Goal: Task Accomplishment & Management: Use online tool/utility

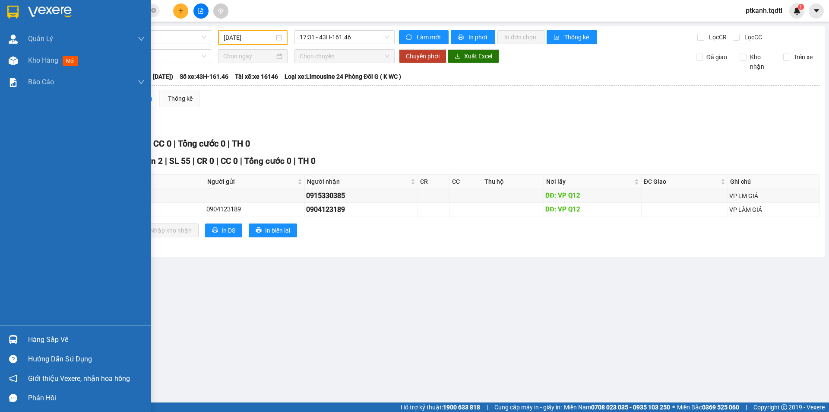
click at [25, 336] on div "Hàng sắp về" at bounding box center [75, 339] width 151 height 19
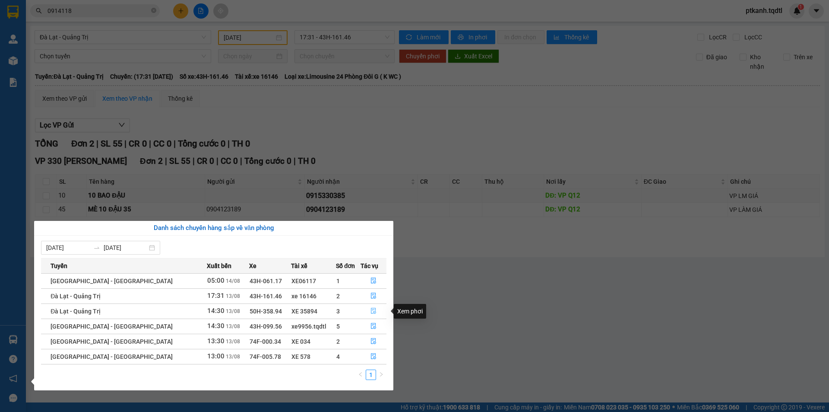
click at [371, 308] on icon "file-done" at bounding box center [373, 311] width 5 height 6
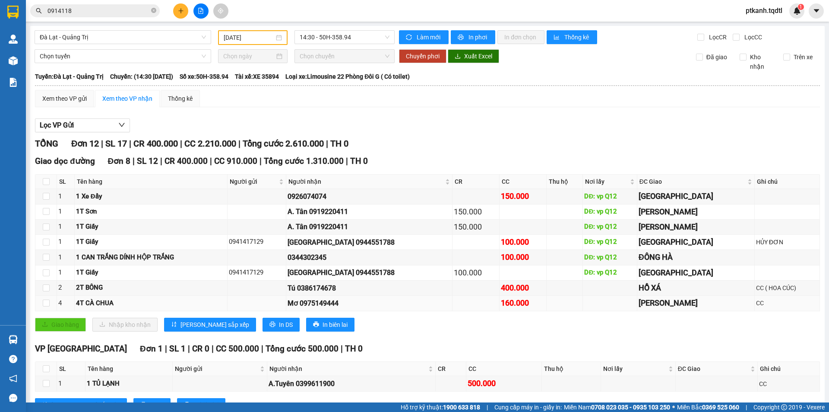
scroll to position [144, 0]
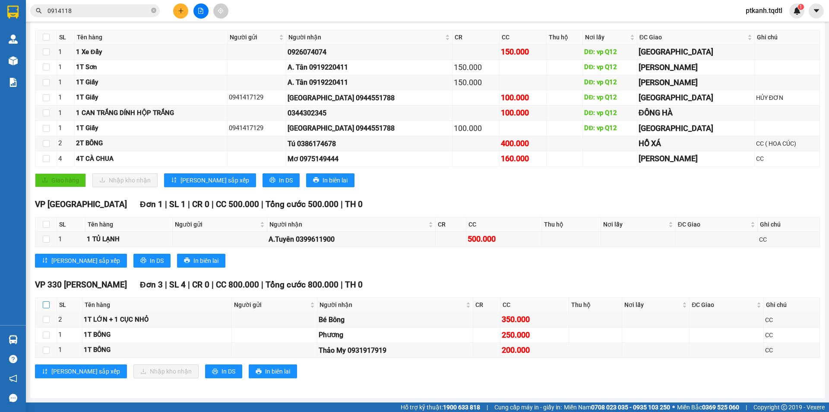
click at [48, 302] on input "checkbox" at bounding box center [46, 304] width 7 height 7
checkbox input "true"
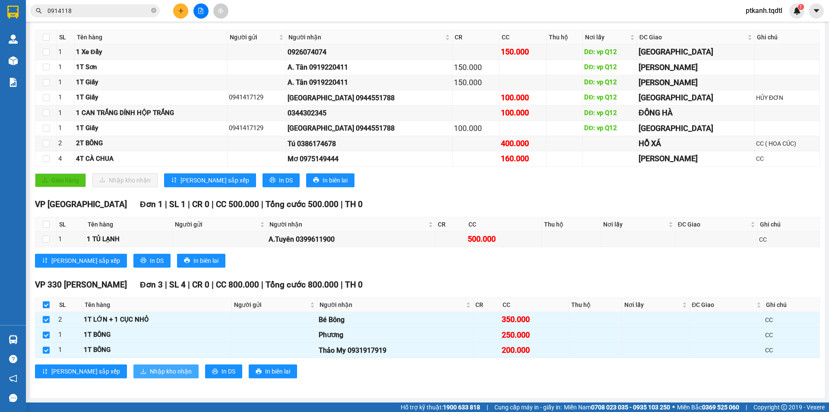
click at [150, 371] on span "Nhập kho nhận" at bounding box center [171, 371] width 42 height 10
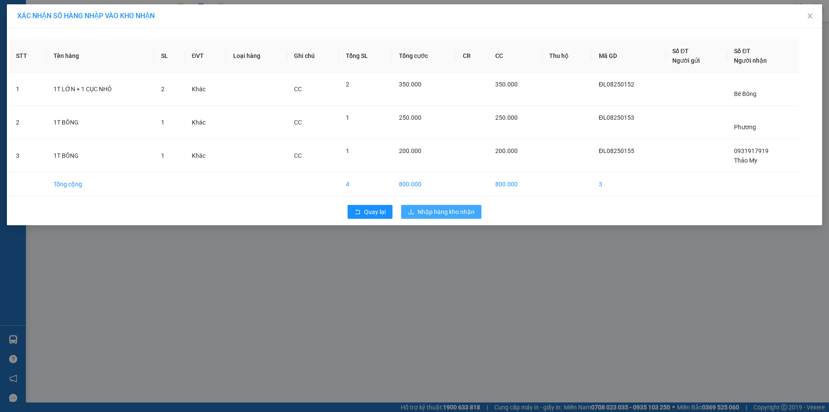
drag, startPoint x: 437, startPoint y: 210, endPoint x: 638, endPoint y: 298, distance: 219.1
click at [438, 210] on span "Nhập hàng kho nhận" at bounding box center [446, 212] width 57 height 10
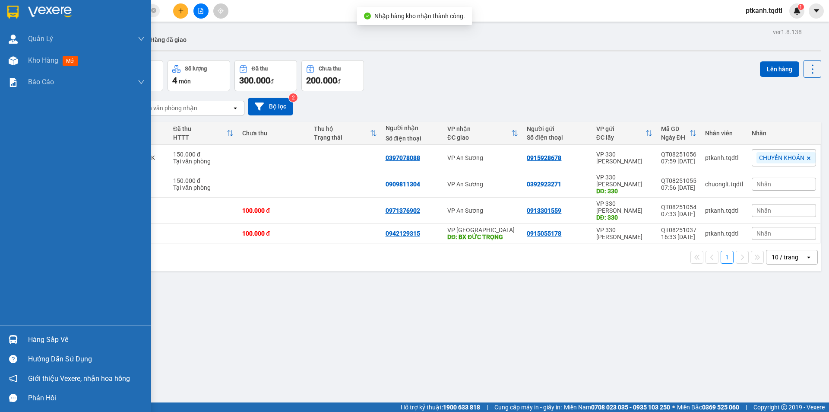
click at [35, 339] on div "Hàng sắp về" at bounding box center [86, 339] width 117 height 13
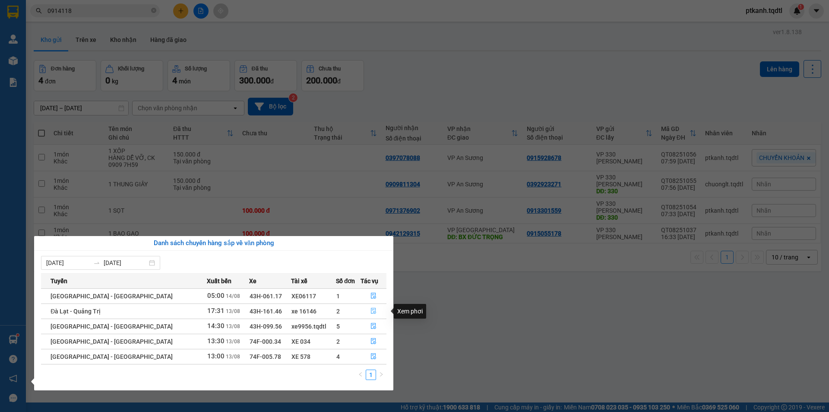
click at [371, 309] on icon "file-done" at bounding box center [374, 310] width 6 height 6
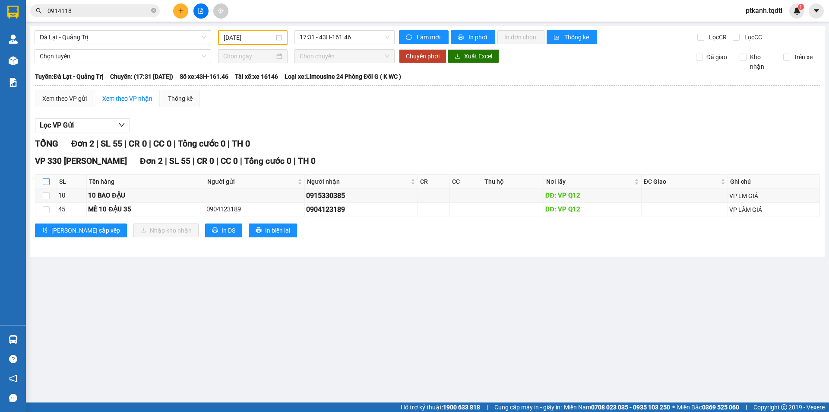
click at [43, 181] on input "checkbox" at bounding box center [46, 181] width 7 height 7
checkbox input "true"
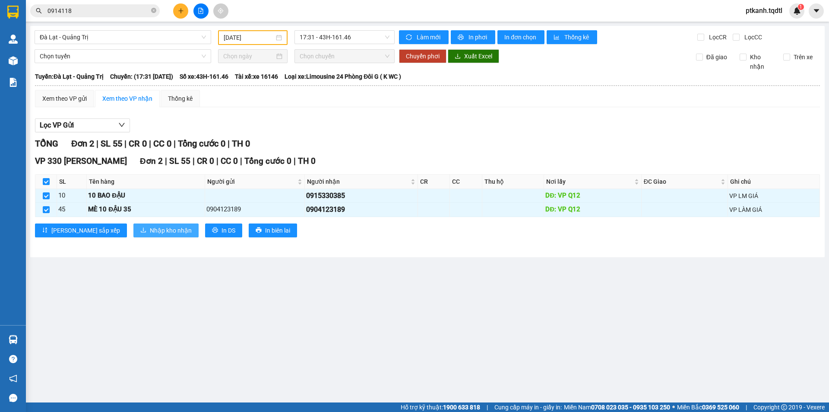
click at [150, 235] on span "Nhập kho nhận" at bounding box center [171, 230] width 42 height 10
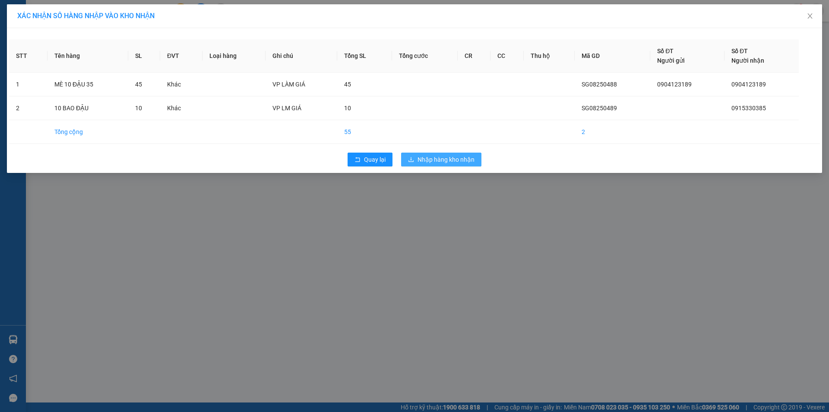
click at [431, 163] on span "Nhập hàng kho nhận" at bounding box center [446, 160] width 57 height 10
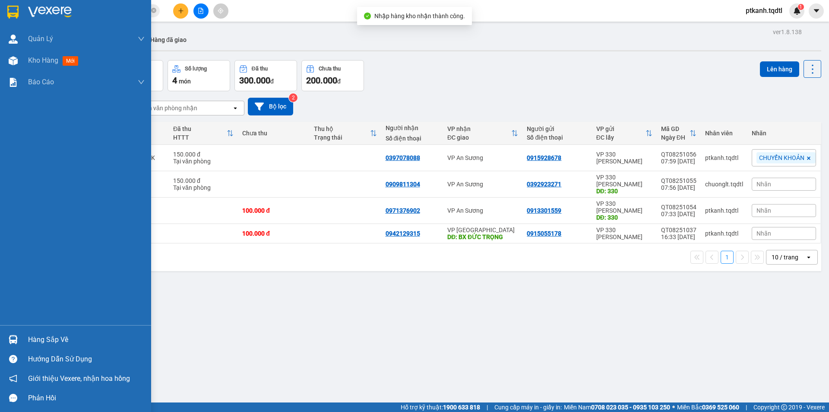
click at [7, 339] on div at bounding box center [13, 339] width 15 height 15
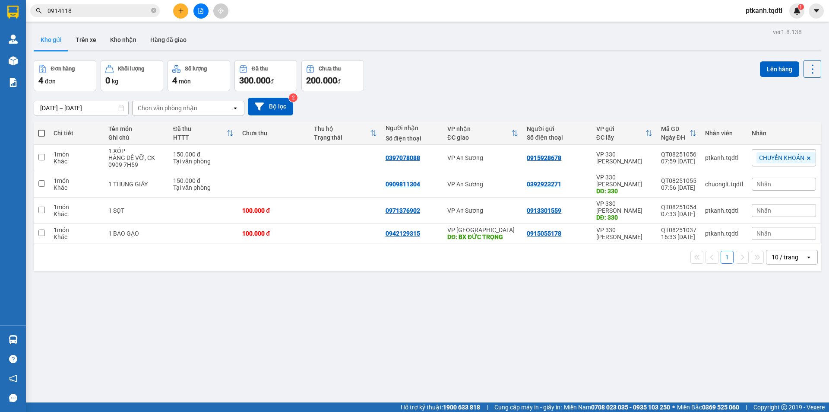
click at [523, 333] on section "Kết quả tìm kiếm ( 8 ) Bộ lọc Mã ĐH Trạng thái Món hàng Thu hộ Tổng cước Chưa c…" at bounding box center [414, 206] width 829 height 412
click at [184, 13] on button at bounding box center [180, 10] width 15 height 15
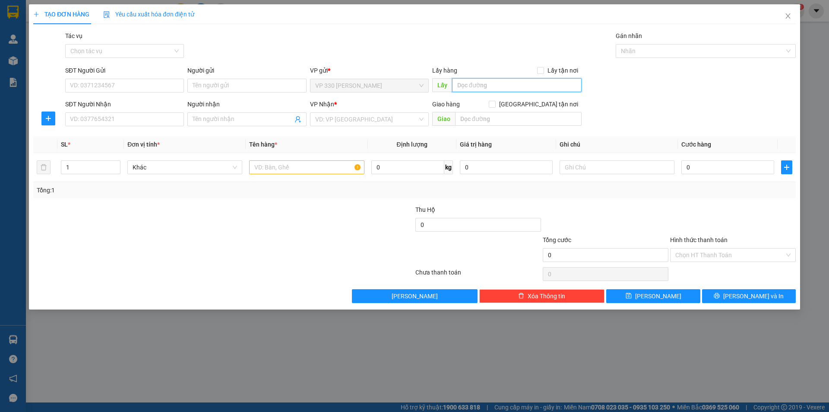
click at [515, 89] on input "text" at bounding box center [517, 85] width 130 height 14
type input "CAM THUỶ"
click at [175, 124] on input "SĐT Người Nhận" at bounding box center [124, 119] width 119 height 14
type input "0378262939"
click at [331, 121] on input "search" at bounding box center [366, 119] width 102 height 13
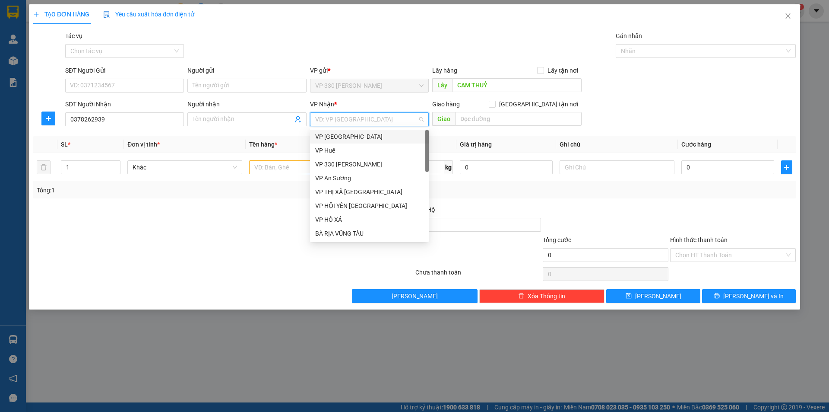
type input "B"
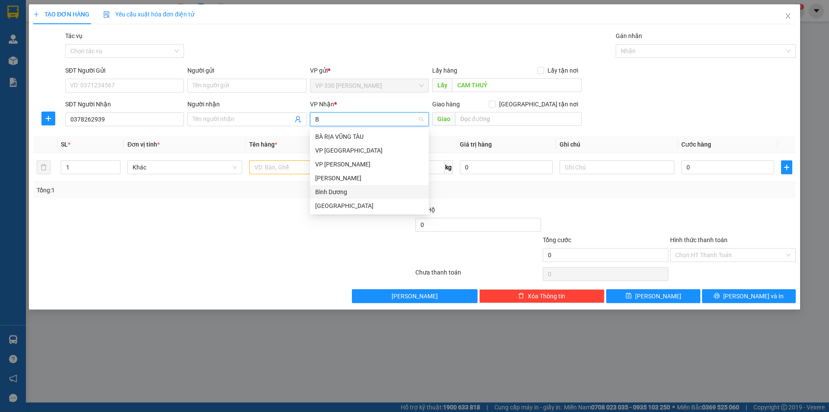
click at [345, 193] on div "Bình Dương" at bounding box center [369, 192] width 108 height 10
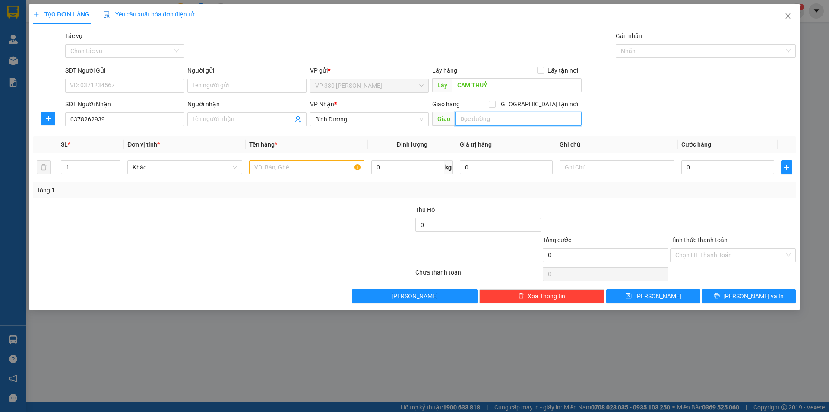
click at [473, 122] on input "text" at bounding box center [518, 119] width 127 height 14
type input "THỦ DẦU 1"
click at [334, 164] on input "text" at bounding box center [306, 167] width 115 height 14
type input "1 BAO GẠO"
click at [720, 168] on input "0" at bounding box center [727, 167] width 93 height 14
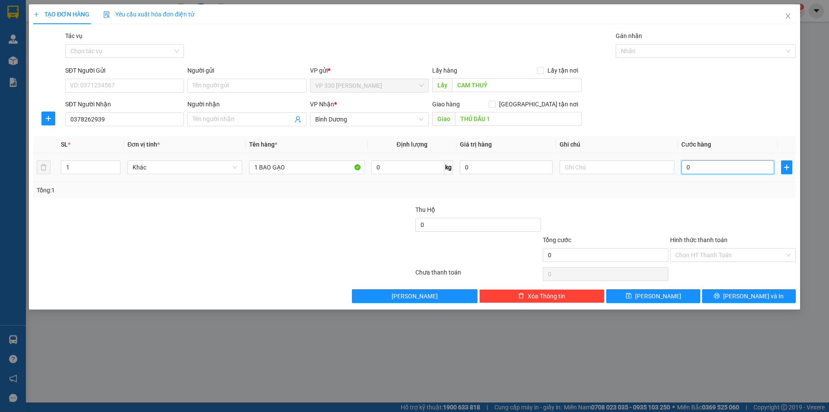
type input "1"
type input "18"
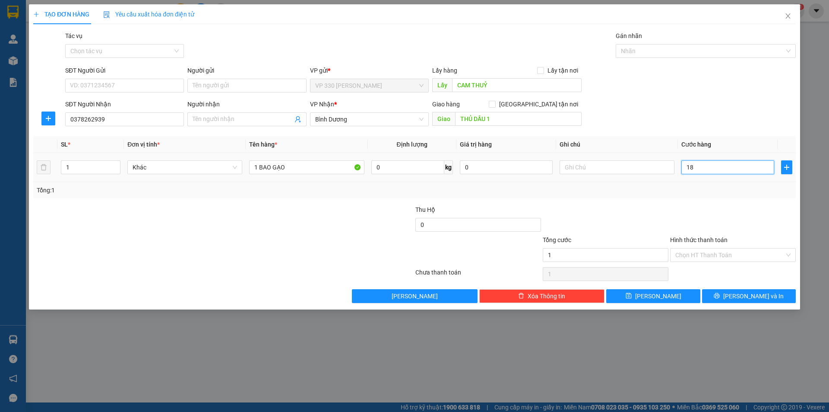
type input "18"
type input "180"
type input "1.800"
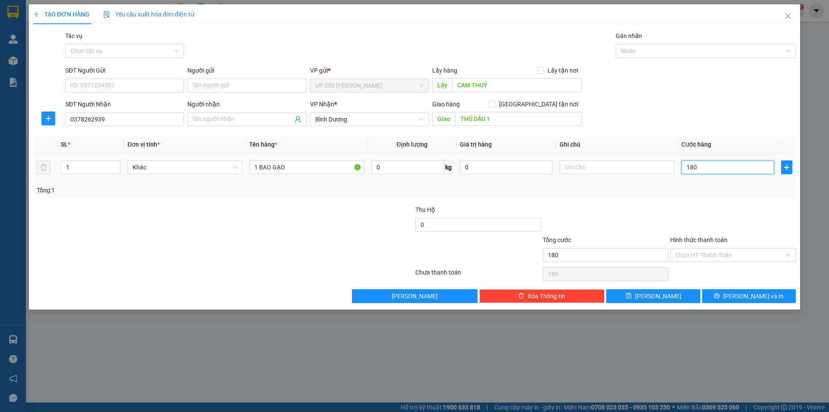
type input "1.800"
type input "18.000"
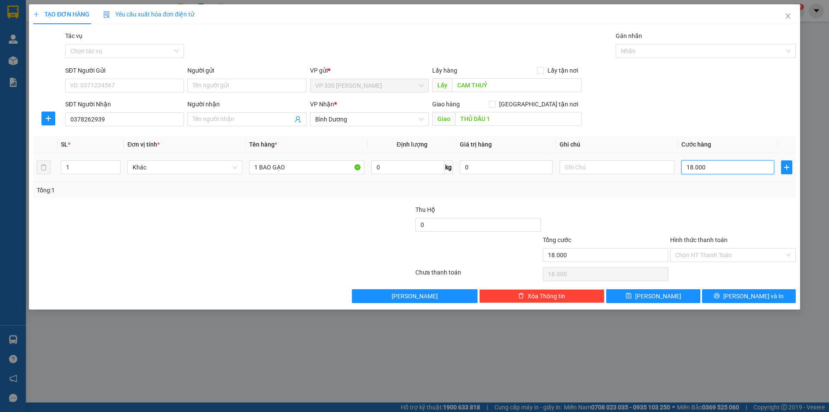
type input "180.000"
click at [701, 241] on label "Hình thức thanh toán" at bounding box center [698, 239] width 57 height 7
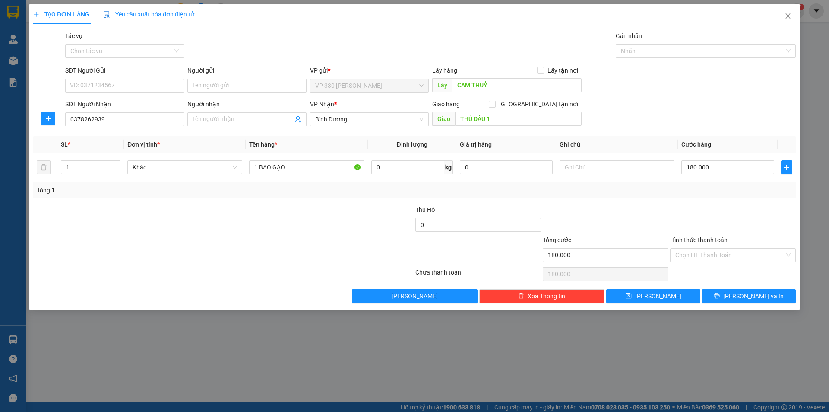
click at [701, 248] on input "Hình thức thanh toán" at bounding box center [729, 254] width 109 height 13
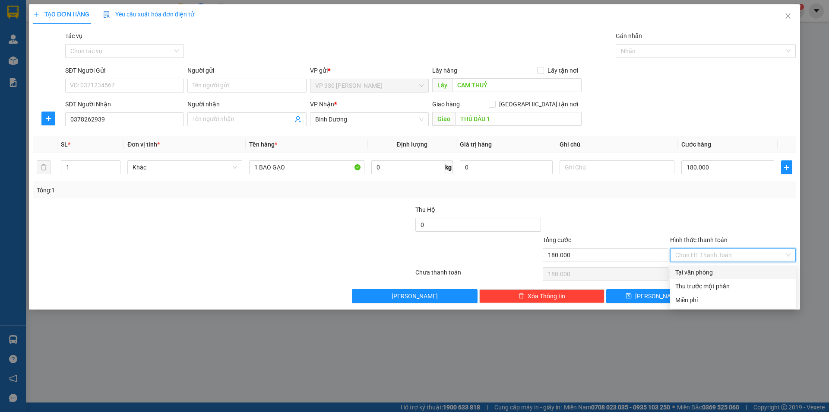
click at [714, 271] on div "Tại văn phòng" at bounding box center [732, 272] width 115 height 10
type input "0"
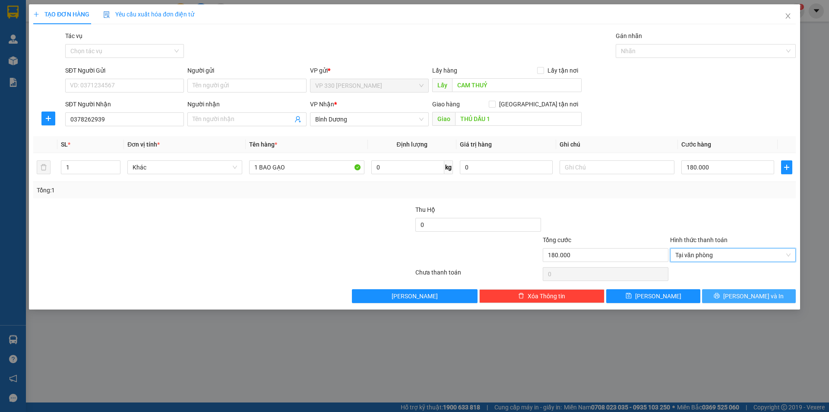
drag, startPoint x: 735, startPoint y: 291, endPoint x: 682, endPoint y: 241, distance: 72.1
click at [735, 290] on button "[PERSON_NAME] và In" at bounding box center [749, 296] width 94 height 14
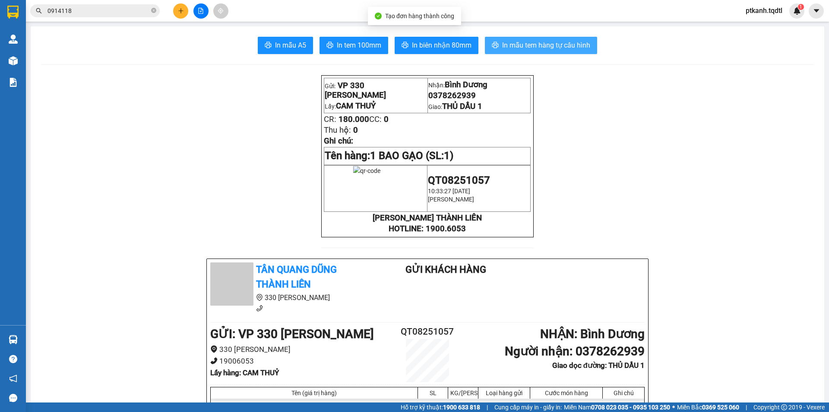
click at [518, 48] on span "In mẫu tem hàng tự cấu hình" at bounding box center [546, 45] width 88 height 11
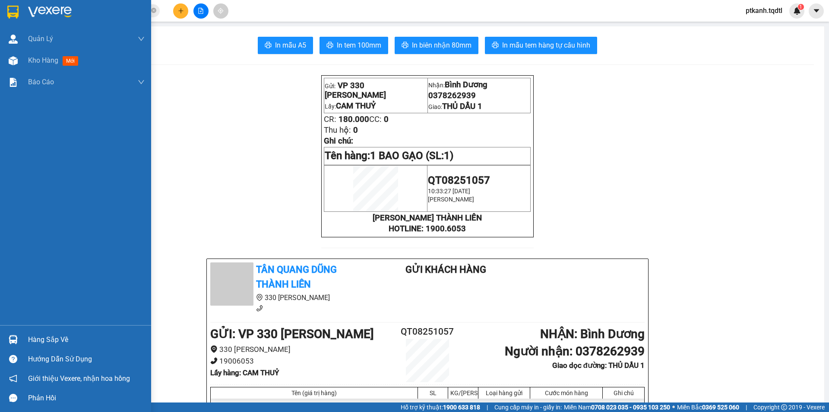
click at [26, 336] on div "Hàng sắp về" at bounding box center [75, 339] width 151 height 19
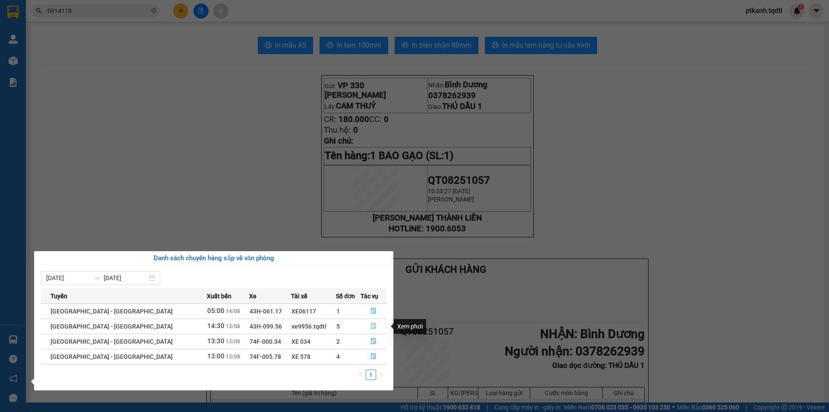
click at [371, 325] on icon "file-done" at bounding box center [373, 326] width 5 height 6
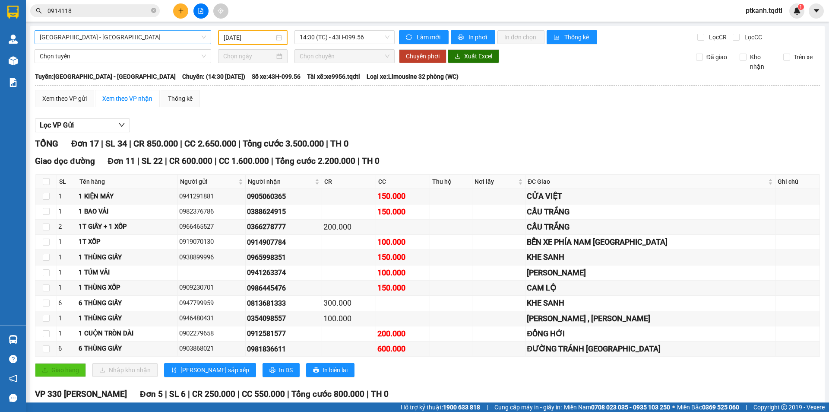
click at [203, 39] on span "[GEOGRAPHIC_DATA] - [GEOGRAPHIC_DATA]" at bounding box center [123, 37] width 166 height 13
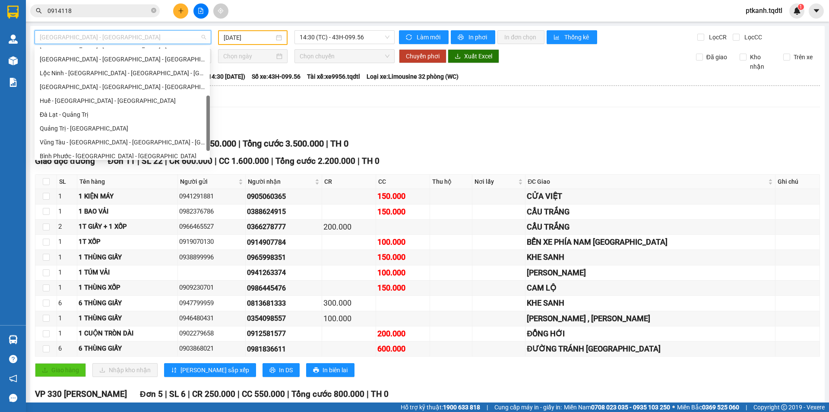
scroll to position [152, 0]
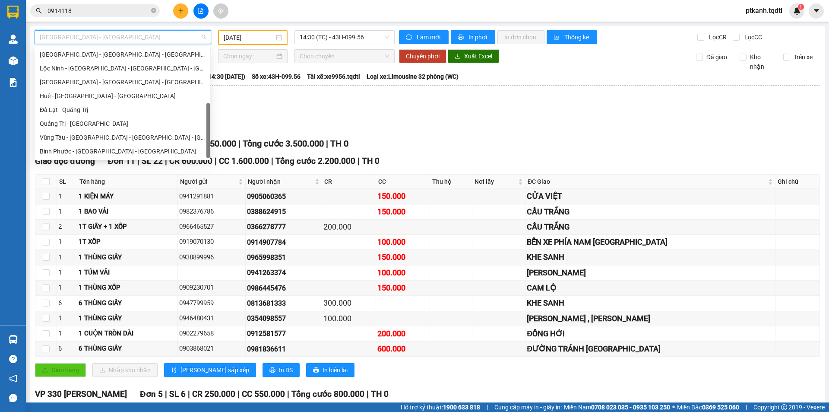
drag, startPoint x: 207, startPoint y: 59, endPoint x: 207, endPoint y: 126, distance: 66.5
click at [207, 126] on div at bounding box center [207, 130] width 3 height 55
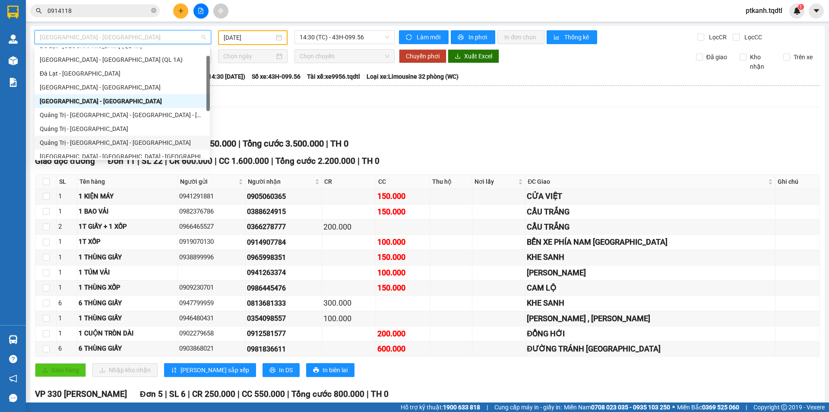
click at [142, 141] on div "Quảng Trị - [GEOGRAPHIC_DATA] - [GEOGRAPHIC_DATA]" at bounding box center [122, 143] width 165 height 10
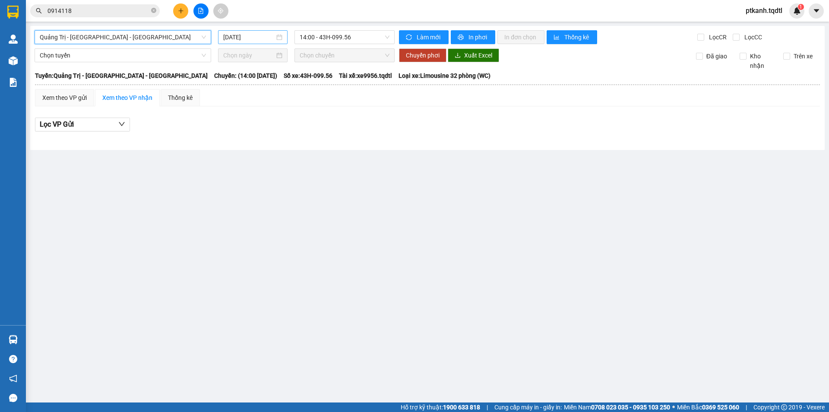
click at [277, 39] on div "[DATE]" at bounding box center [252, 37] width 59 height 10
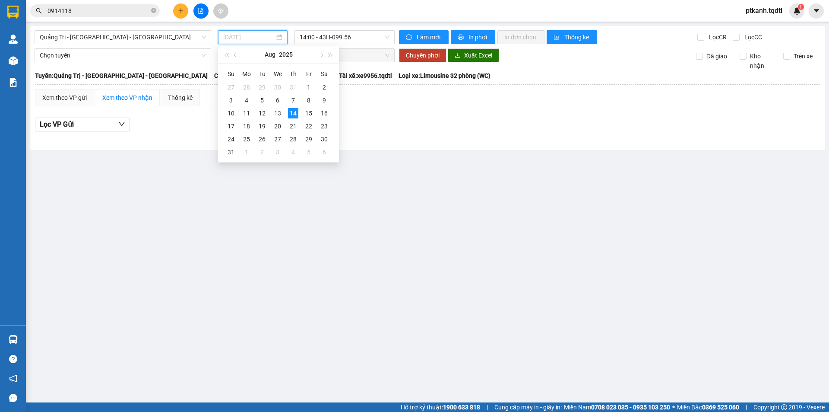
drag, startPoint x: 260, startPoint y: 114, endPoint x: 377, endPoint y: 69, distance: 125.4
click at [260, 113] on div "12" at bounding box center [262, 113] width 10 height 10
type input "12/08/2025"
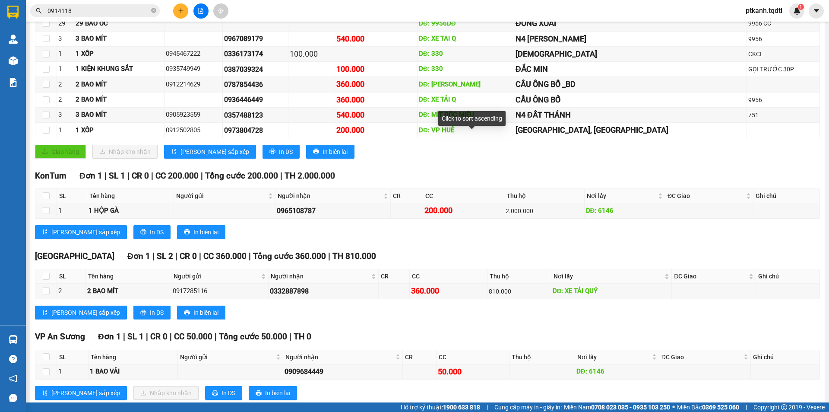
scroll to position [194, 0]
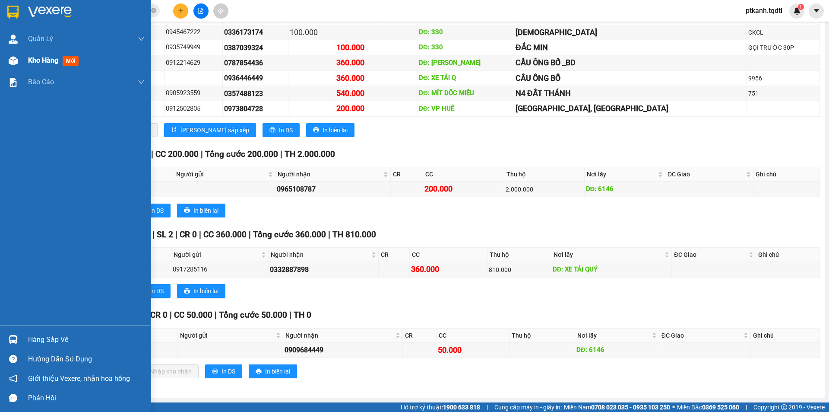
click at [15, 63] on img at bounding box center [13, 60] width 9 height 9
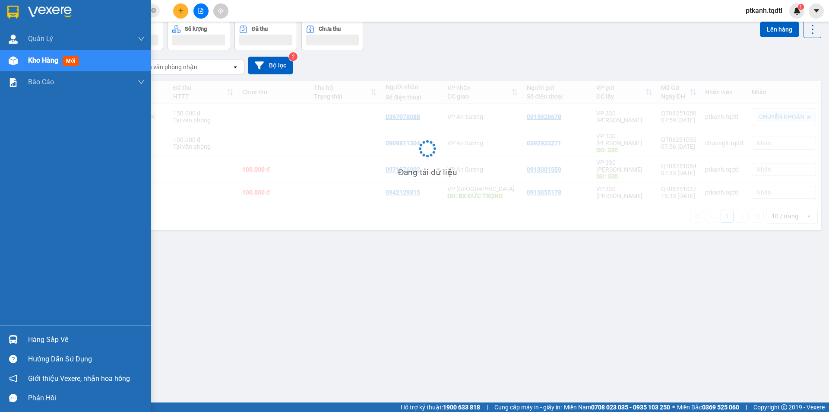
scroll to position [40, 0]
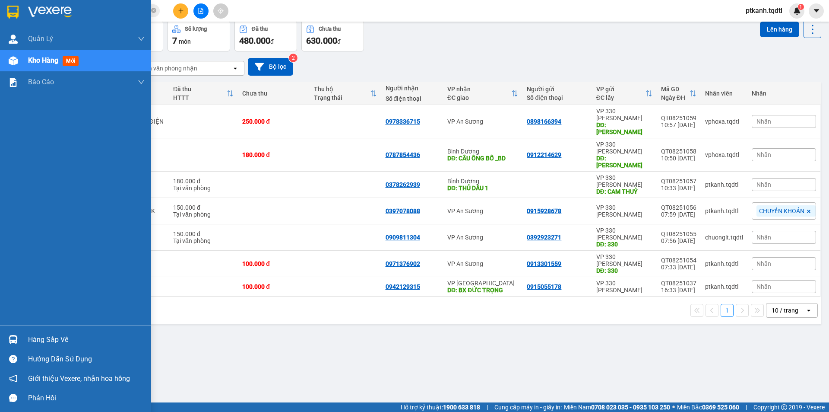
click at [44, 337] on div "Hàng sắp về" at bounding box center [86, 339] width 117 height 13
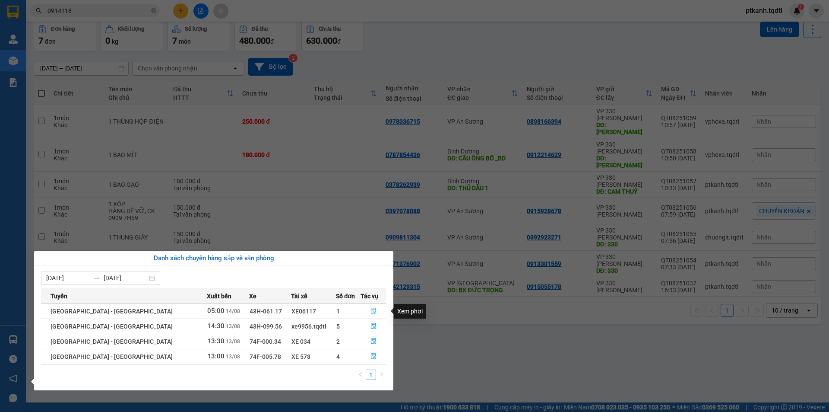
click at [371, 307] on icon "file-done" at bounding box center [374, 310] width 6 height 6
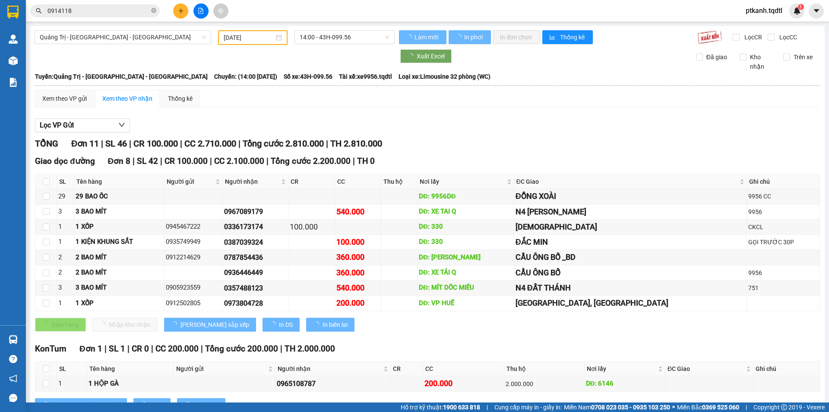
type input "[DATE]"
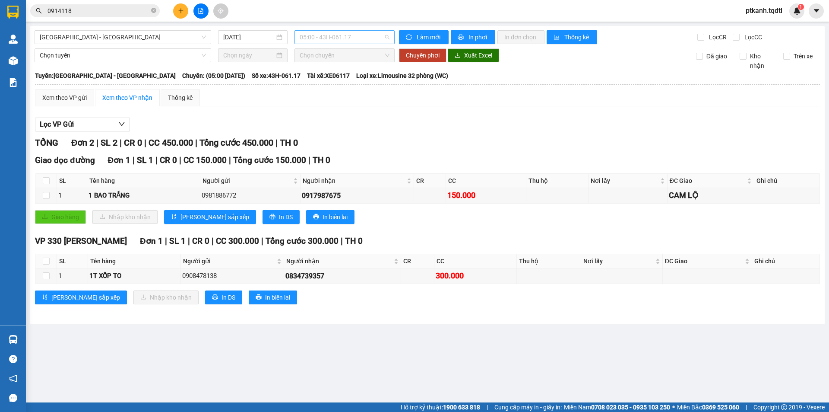
drag, startPoint x: 370, startPoint y: 34, endPoint x: 395, endPoint y: 81, distance: 53.1
click at [370, 35] on span "05:00 - 43H-061.17" at bounding box center [345, 37] width 90 height 13
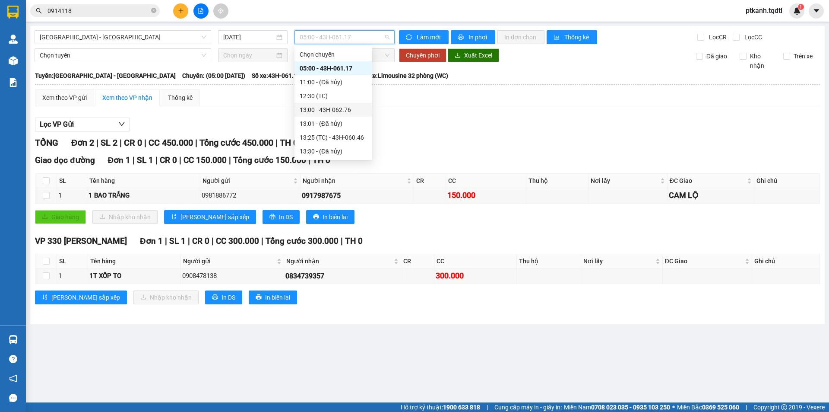
click at [350, 109] on div "13:00 - 43H-062.76" at bounding box center [333, 110] width 67 height 10
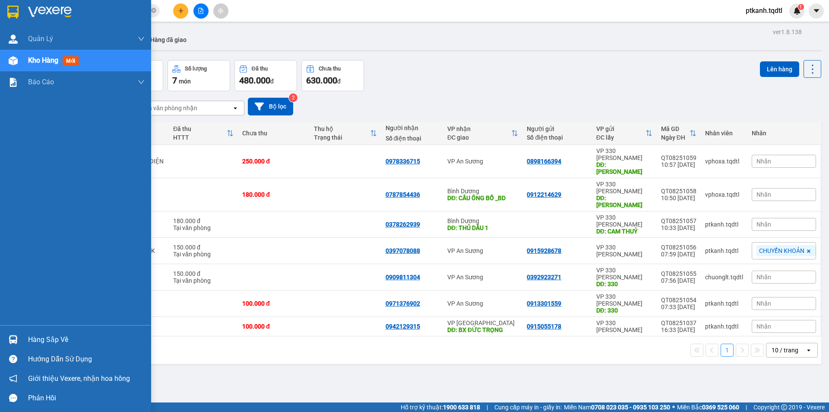
click at [49, 336] on div "Hàng sắp về" at bounding box center [86, 339] width 117 height 13
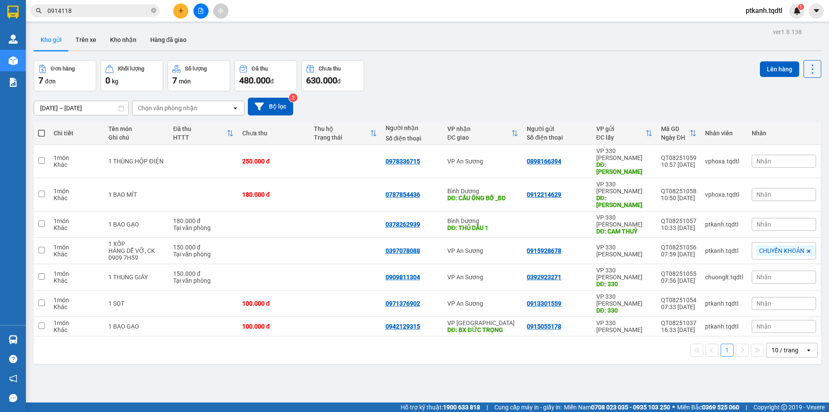
click at [372, 31] on section "Kết quả tìm kiếm ( 8 ) Bộ lọc Mã ĐH Trạng thái Món hàng Thu hộ Tổng cước Chưa c…" at bounding box center [414, 206] width 829 height 412
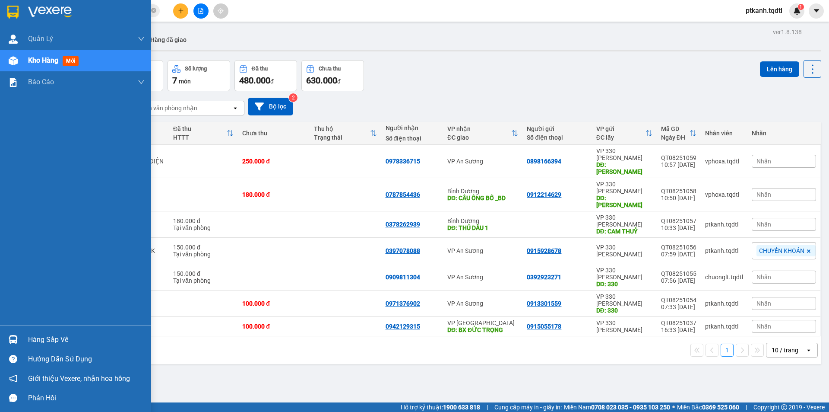
click at [15, 340] on img at bounding box center [13, 339] width 9 height 9
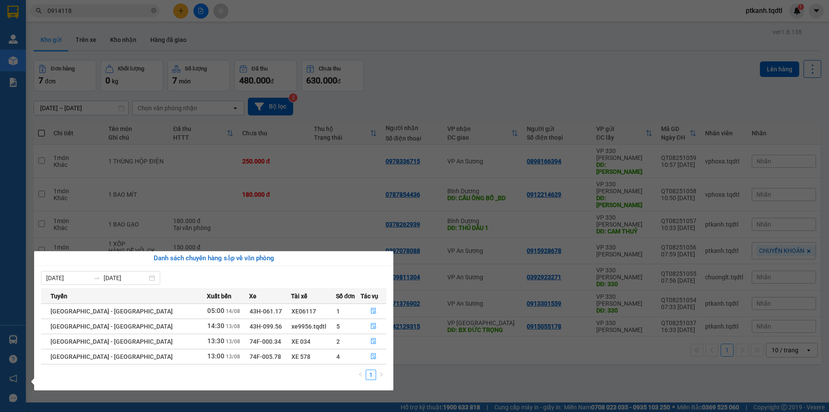
drag, startPoint x: 542, startPoint y: 326, endPoint x: 529, endPoint y: 322, distance: 13.5
click at [529, 322] on section "Kết quả tìm kiếm ( 8 ) Bộ lọc Mã ĐH Trạng thái Món hàng Thu hộ Tổng cước Chưa c…" at bounding box center [414, 206] width 829 height 412
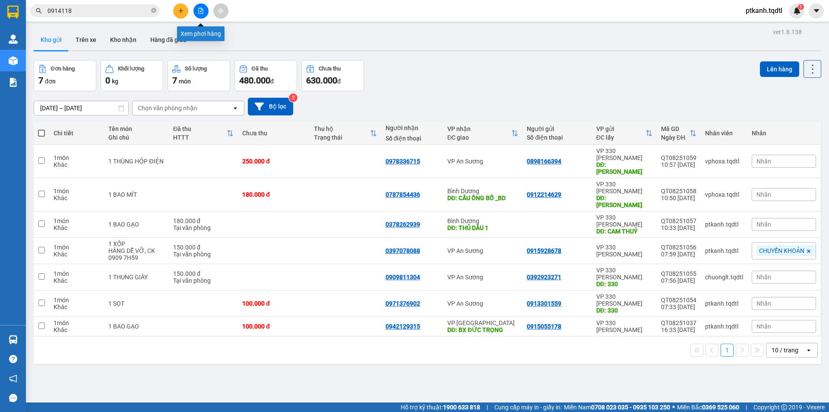
click at [200, 10] on icon "file-add" at bounding box center [201, 11] width 6 height 6
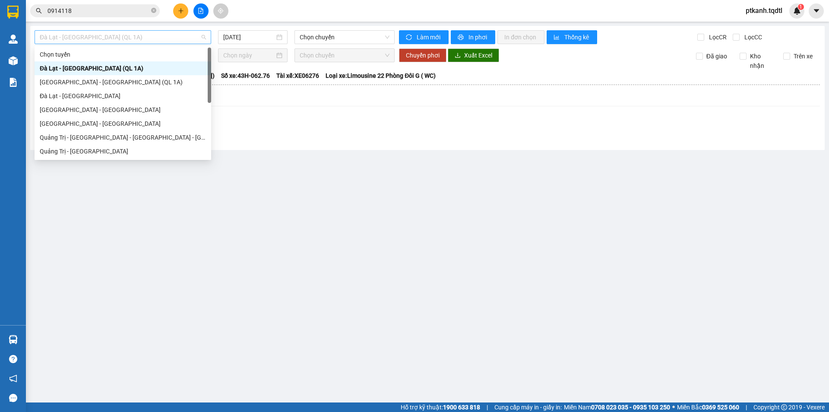
click at [206, 37] on span "Đà Lạt - [GEOGRAPHIC_DATA] (QL 1A)" at bounding box center [123, 37] width 166 height 13
drag, startPoint x: 171, startPoint y: 150, endPoint x: 203, endPoint y: 132, distance: 37.0
click at [172, 148] on div "Quảng Trị - [GEOGRAPHIC_DATA]" at bounding box center [123, 151] width 166 height 10
type input "[DATE]"
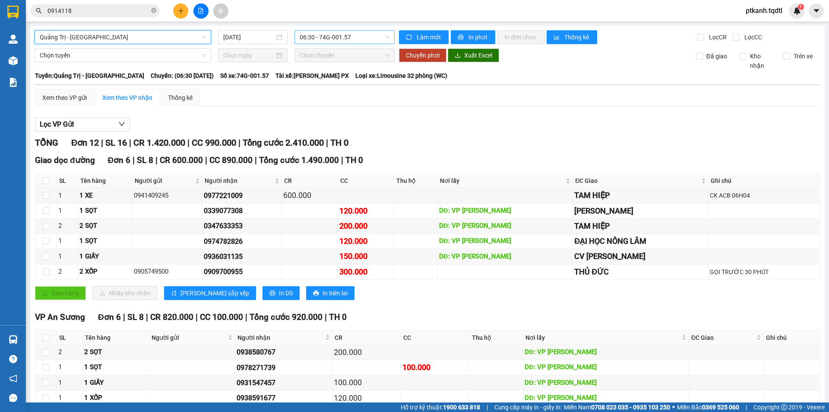
click at [364, 38] on span "06:30 - 74G-001.57" at bounding box center [345, 37] width 90 height 13
click at [201, 37] on span "Quảng Trị - [GEOGRAPHIC_DATA]" at bounding box center [123, 37] width 166 height 13
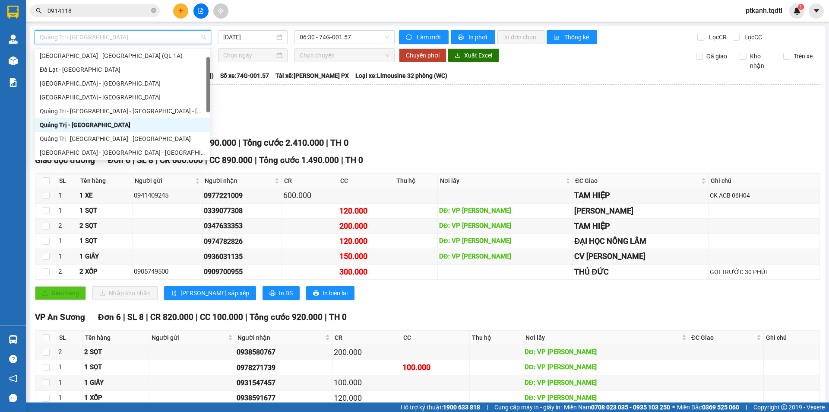
scroll to position [36, 0]
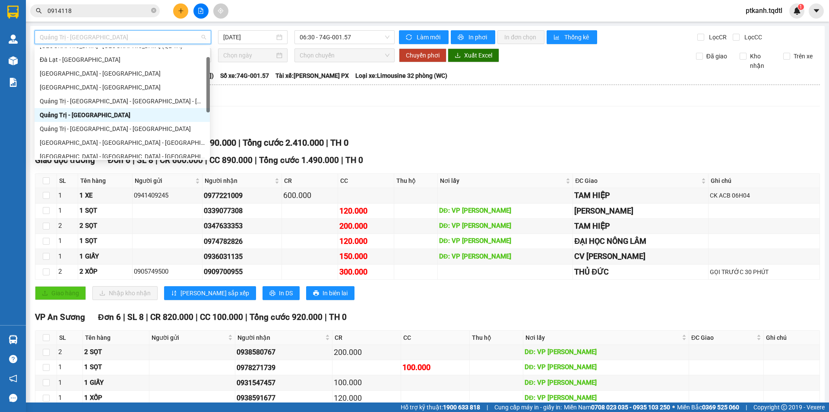
drag, startPoint x: 208, startPoint y: 63, endPoint x: 206, endPoint y: 79, distance: 16.0
click at [206, 79] on div at bounding box center [207, 84] width 3 height 55
click at [158, 127] on div "Quảng Trị - [GEOGRAPHIC_DATA] - [GEOGRAPHIC_DATA]" at bounding box center [122, 129] width 165 height 10
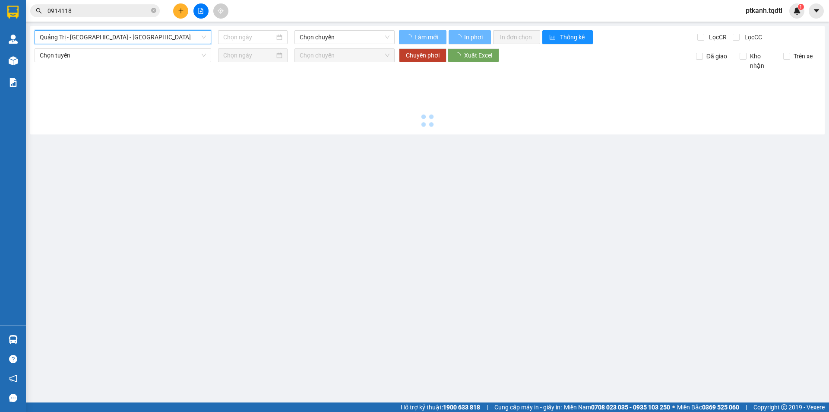
type input "[DATE]"
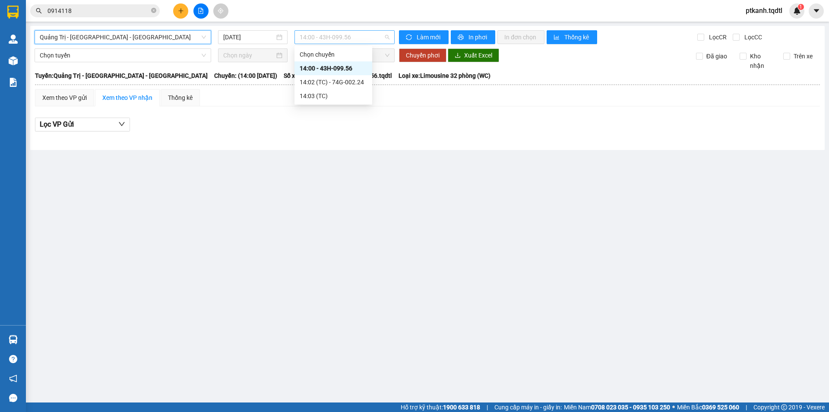
click at [371, 40] on span "14:00 - 43H-099.56" at bounding box center [345, 37] width 90 height 13
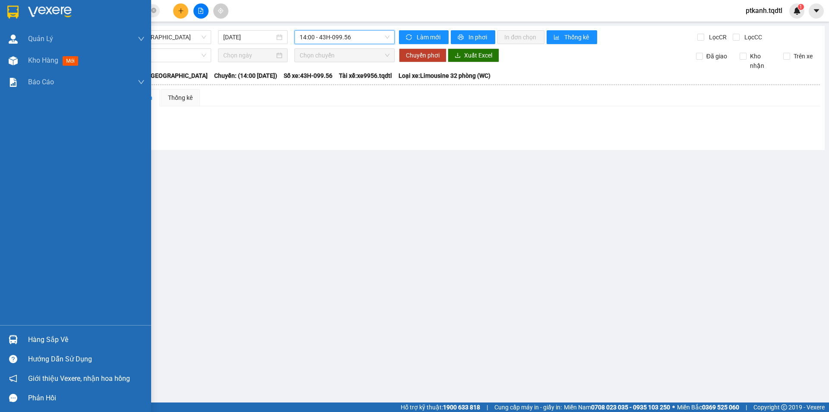
drag, startPoint x: 21, startPoint y: 332, endPoint x: 60, endPoint y: 341, distance: 39.4
click at [22, 333] on div "Hàng sắp về" at bounding box center [75, 339] width 151 height 19
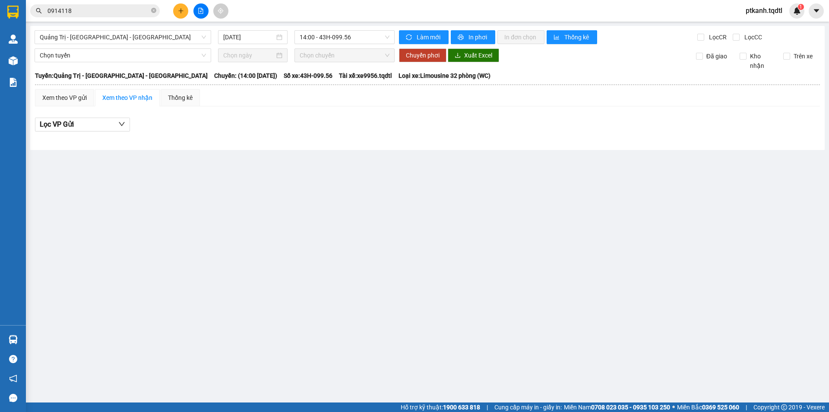
click at [482, 298] on section "Kết quả tìm kiếm ( 8 ) Bộ lọc Mã ĐH Trạng thái Món hàng Thu hộ Tổng cước Chưa c…" at bounding box center [414, 206] width 829 height 412
click at [178, 15] on button at bounding box center [180, 10] width 15 height 15
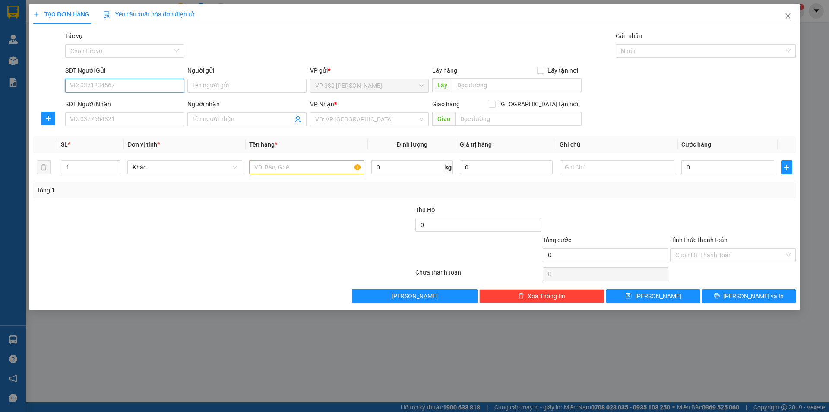
drag, startPoint x: 127, startPoint y: 83, endPoint x: 127, endPoint y: 77, distance: 6.5
click at [127, 77] on div "SĐT Người Gửi VD: 0371234567" at bounding box center [124, 81] width 119 height 30
type input "0355600172"
click at [124, 116] on input "SĐT Người Nhận" at bounding box center [124, 119] width 119 height 14
type input "0908342800"
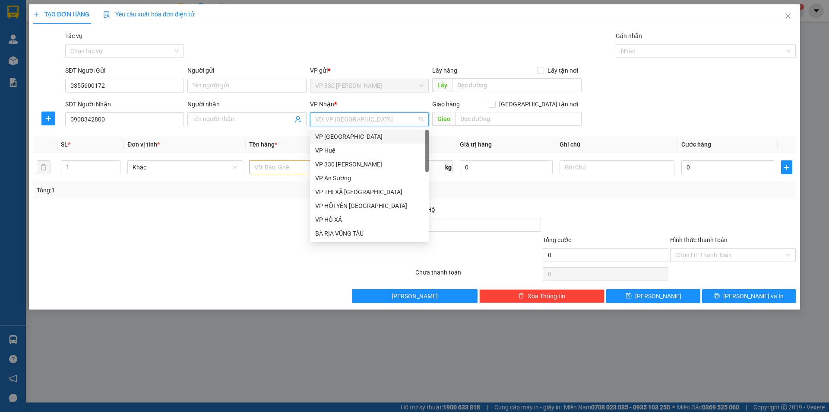
click at [360, 120] on input "search" at bounding box center [366, 119] width 102 height 13
click at [361, 235] on div "BÀ RỊA VŨNG TÀU" at bounding box center [369, 233] width 108 height 10
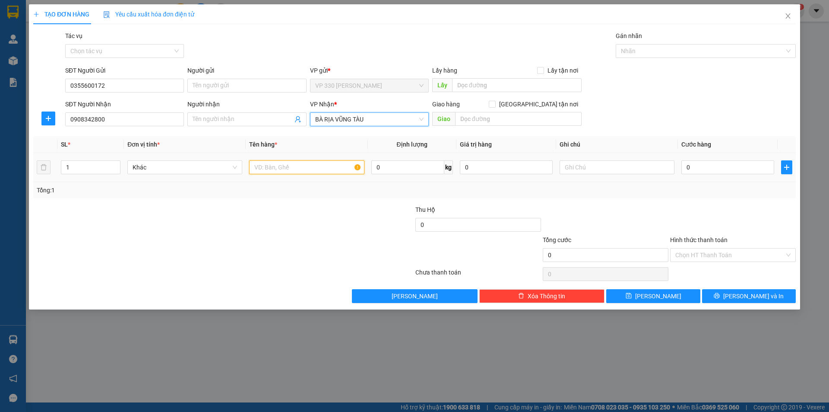
click at [317, 167] on input "text" at bounding box center [306, 167] width 115 height 14
type input "1 XE MÁY 72D1-40446"
click at [739, 163] on input "0" at bounding box center [727, 167] width 93 height 14
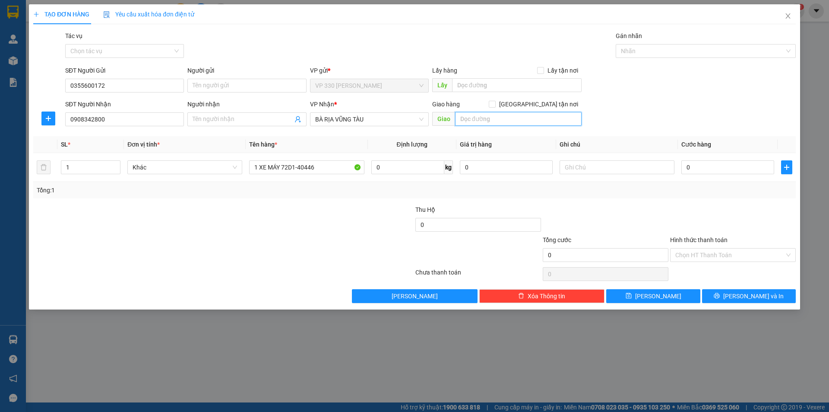
click at [491, 118] on input "text" at bounding box center [518, 119] width 127 height 14
type input "BÀ RỊA"
click at [717, 164] on input "0" at bounding box center [727, 167] width 93 height 14
type input "1"
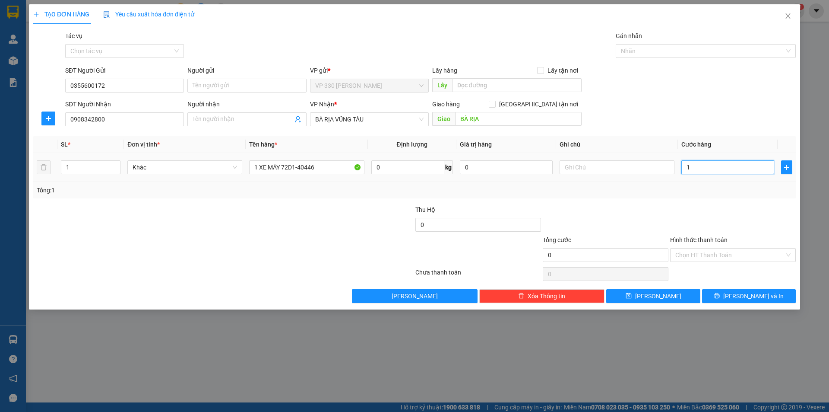
type input "1"
type input "10"
type input "100"
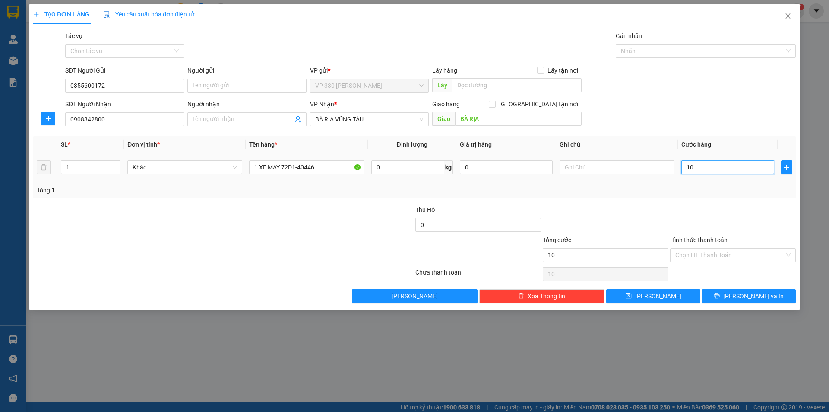
type input "100"
type input "1.000"
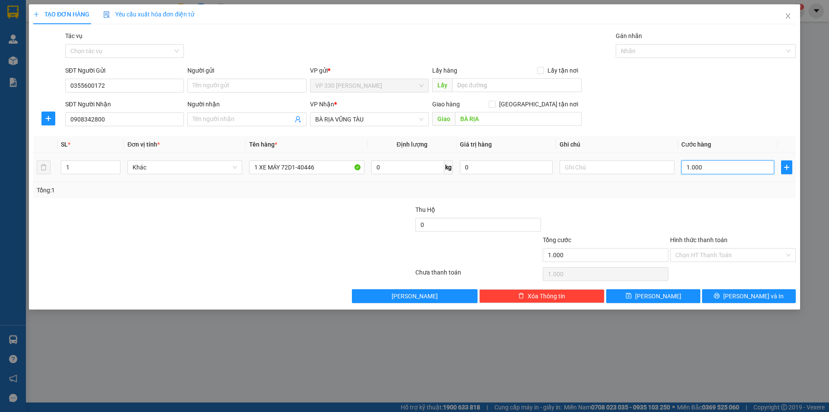
type input "10.000"
type input "100.000"
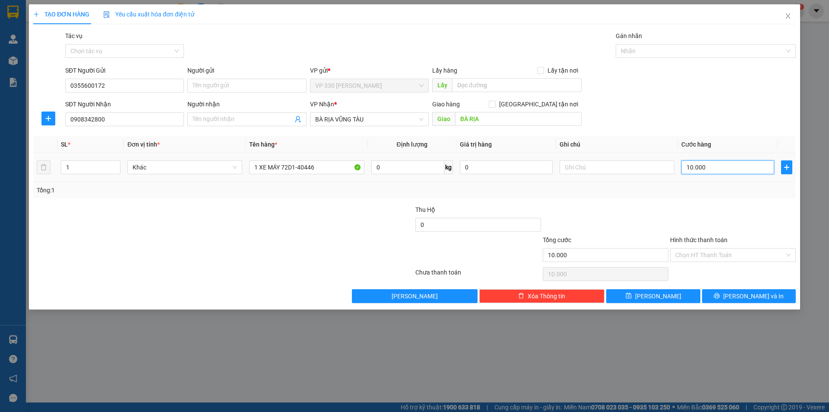
type input "100.000"
type input "1.000.000"
click at [730, 167] on input "1.000.000" at bounding box center [727, 167] width 93 height 14
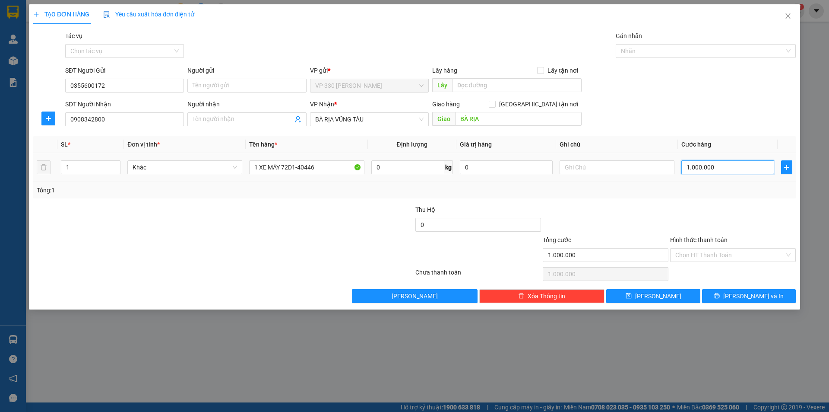
click at [730, 167] on input "1.000.000" at bounding box center [727, 167] width 93 height 14
type input "9"
type input "90"
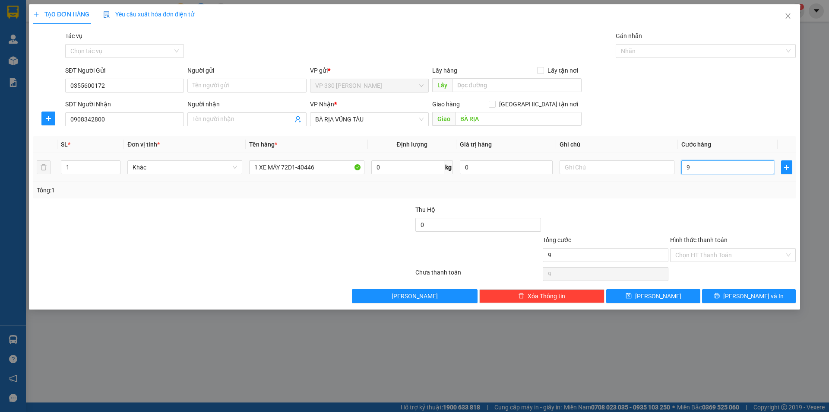
type input "90"
type input "900"
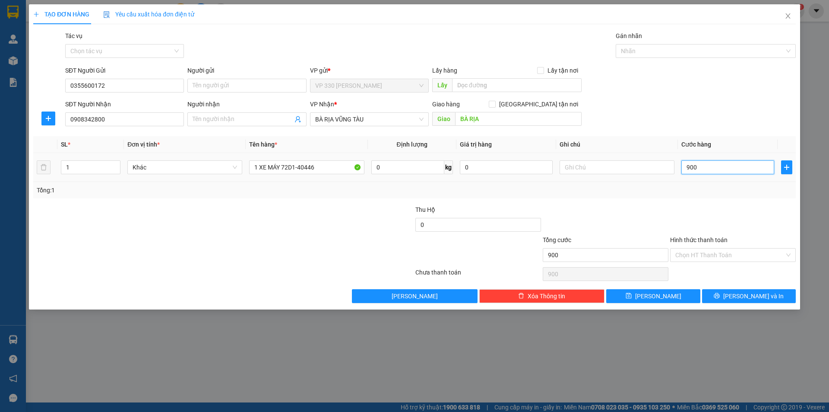
type input "9.000"
type input "90.000"
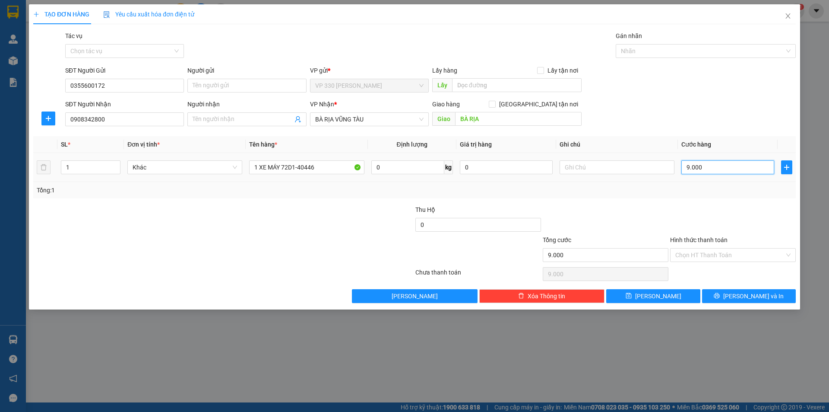
type input "90.000"
type input "900.000"
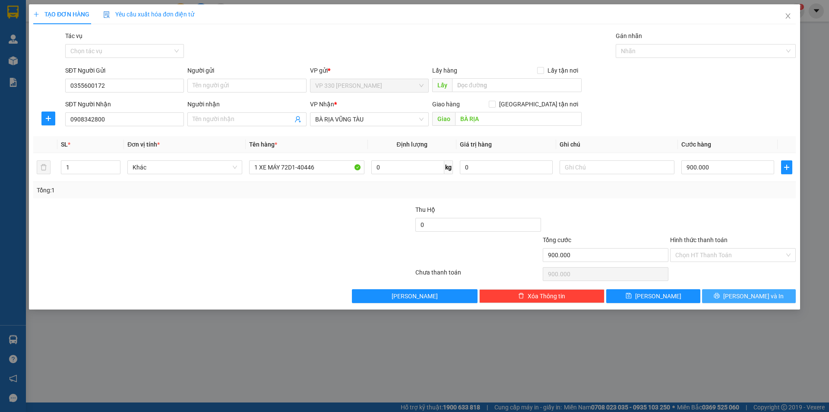
click at [761, 292] on span "[PERSON_NAME] và In" at bounding box center [753, 296] width 60 height 10
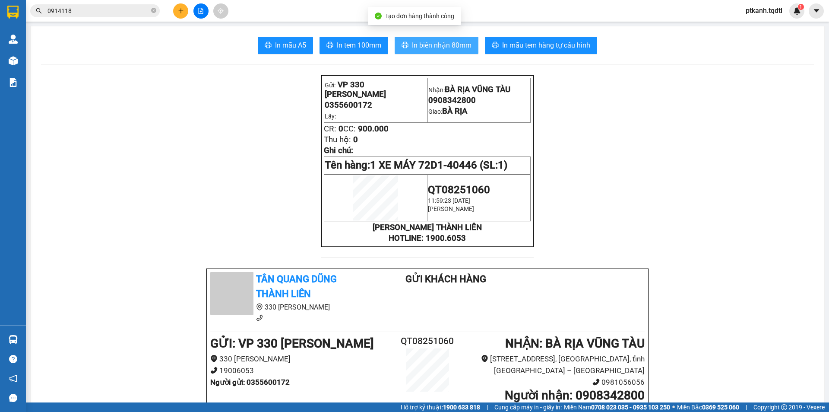
click at [430, 45] on span "In biên nhận 80mm" at bounding box center [442, 45] width 60 height 11
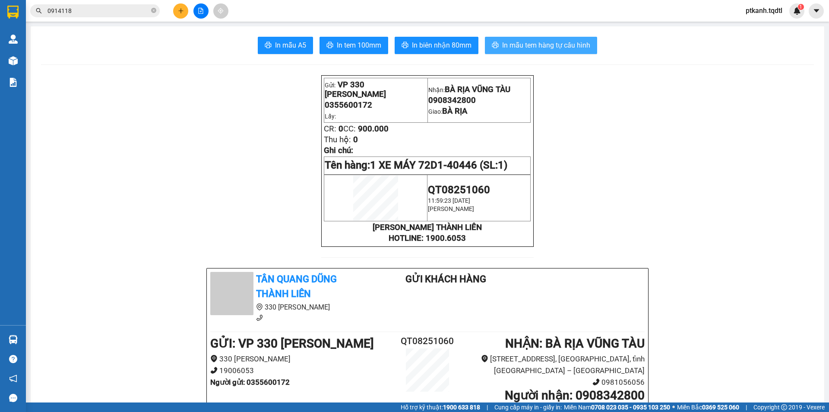
click at [540, 44] on span "In mẫu tem hàng tự cấu hình" at bounding box center [546, 45] width 88 height 11
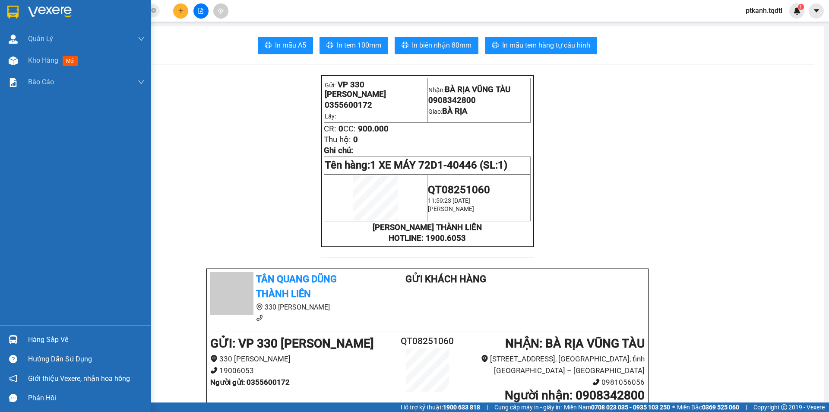
click at [13, 337] on img at bounding box center [13, 339] width 9 height 9
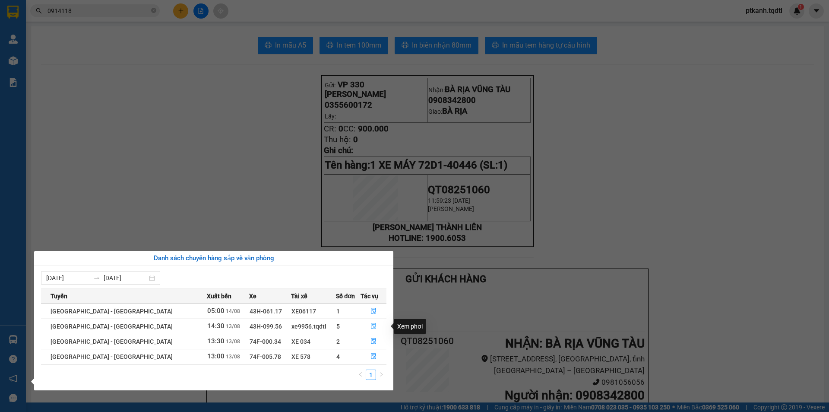
click at [371, 326] on icon "file-done" at bounding box center [373, 326] width 5 height 6
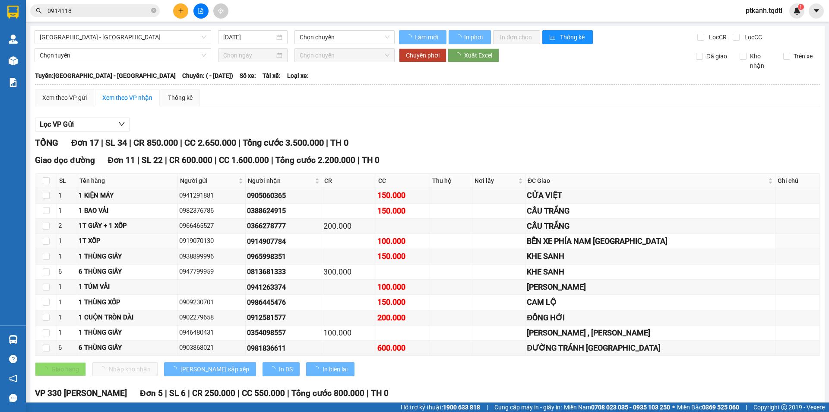
type input "[DATE]"
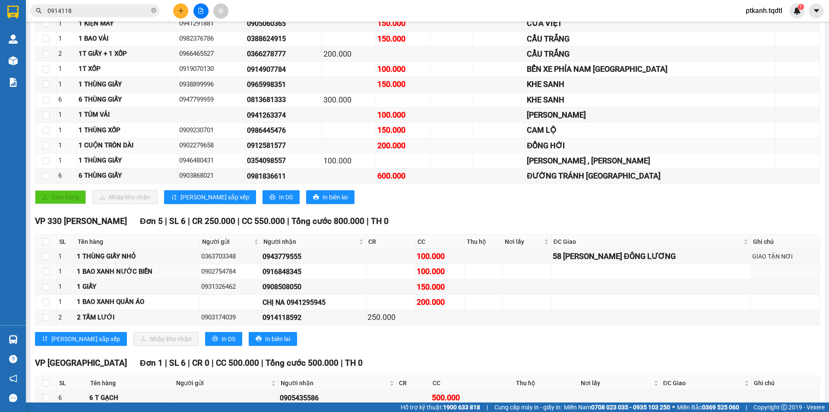
scroll to position [130, 0]
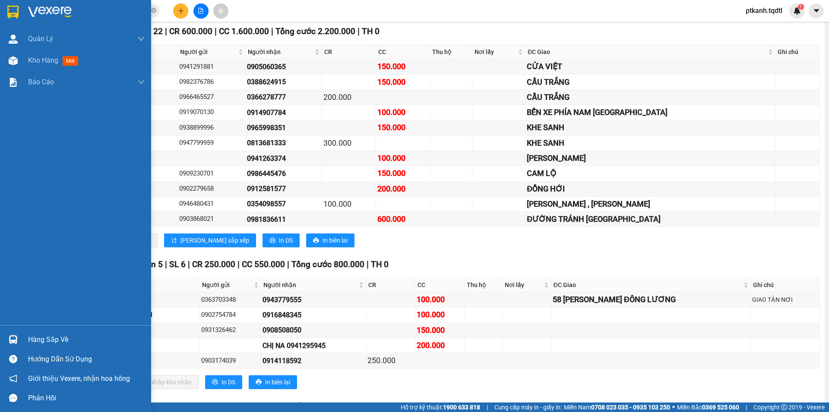
drag, startPoint x: 35, startPoint y: 338, endPoint x: 42, endPoint y: 340, distance: 7.7
click at [35, 338] on div "Hàng sắp về" at bounding box center [86, 339] width 117 height 13
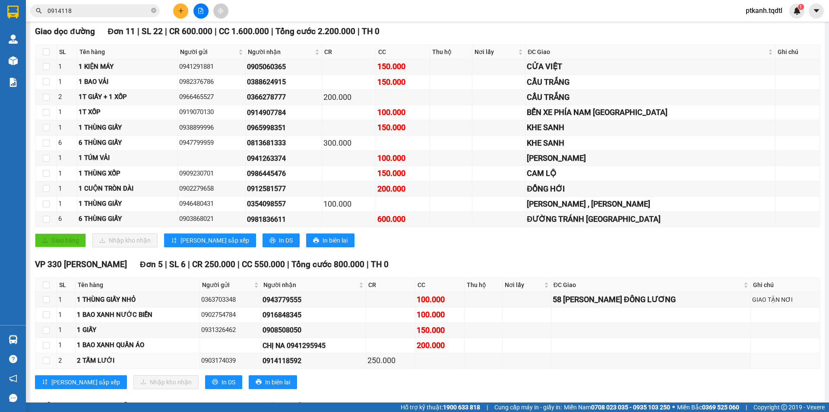
click at [469, 367] on section "Kết quả tìm kiếm ( 8 ) Bộ lọc Mã ĐH Trạng thái Món hàng Thu hộ Tổng cước Chưa c…" at bounding box center [414, 206] width 829 height 412
click at [181, 6] on button at bounding box center [180, 10] width 15 height 15
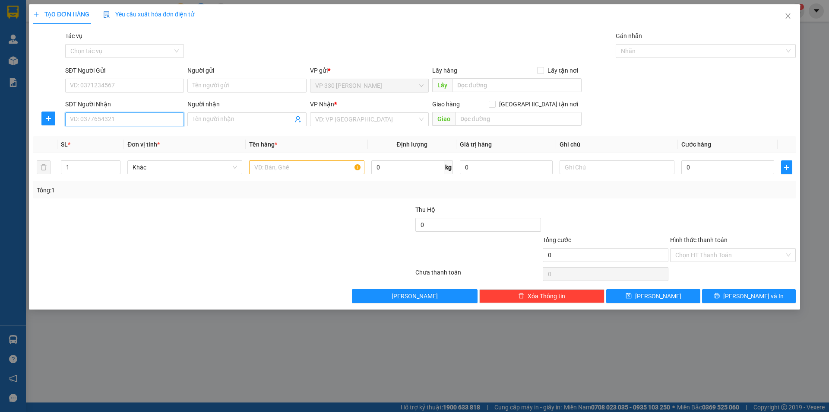
click at [174, 122] on input "SĐT Người Nhận" at bounding box center [124, 119] width 119 height 14
type input "0359509948"
click at [117, 135] on div "0359509948" at bounding box center [124, 137] width 108 height 10
type input "KIẾN ĐỨC"
type input "100.000"
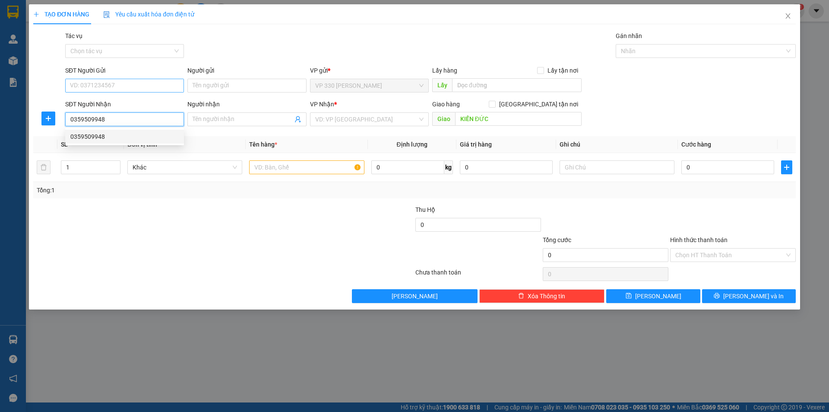
type input "100.000"
type input "0359509948"
click at [124, 84] on input "SĐT Người Gửi" at bounding box center [124, 86] width 119 height 14
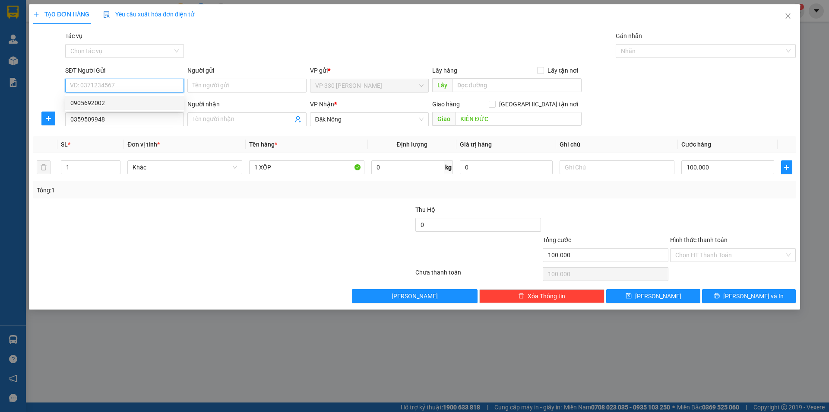
click at [117, 101] on div "0905692002" at bounding box center [124, 103] width 108 height 10
type input "0905692002"
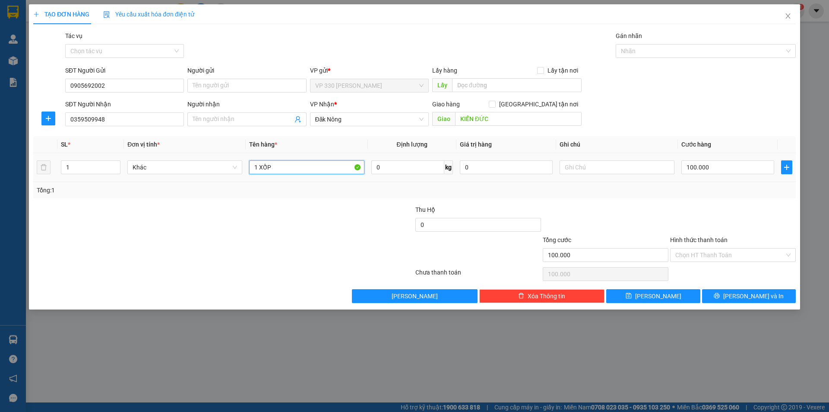
click at [295, 169] on input "1 XỐP" at bounding box center [306, 167] width 115 height 14
type input "1 HỘP ĐIỆN THOẠI"
click at [734, 168] on input "100.000" at bounding box center [727, 167] width 93 height 14
type input "23"
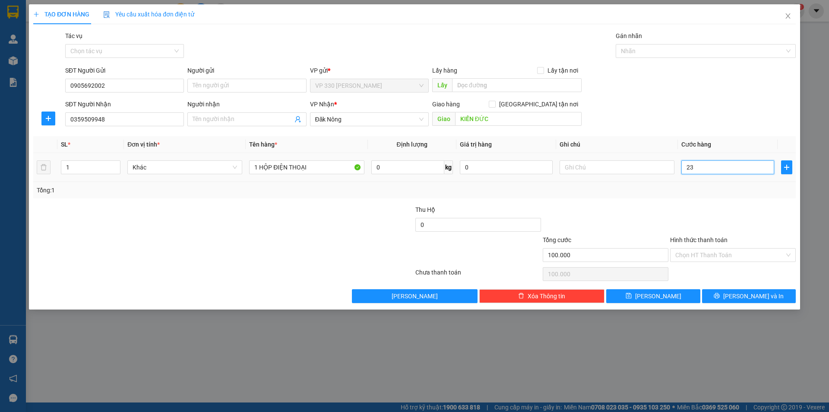
type input "23"
type input "230"
type input "2.300"
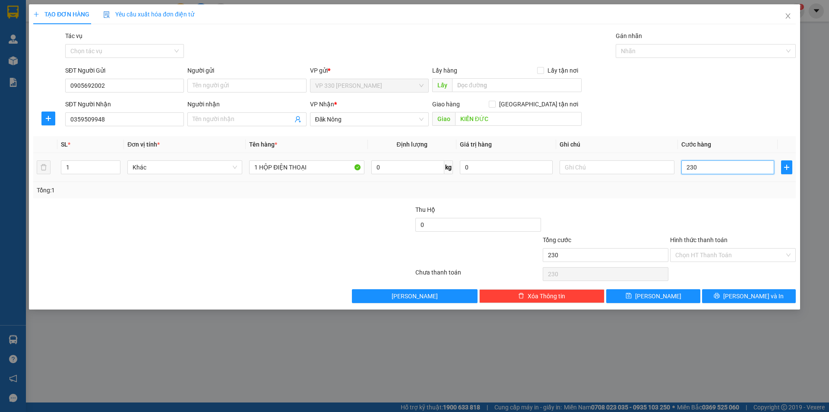
type input "2.300"
type input "23.000"
type input "230.000"
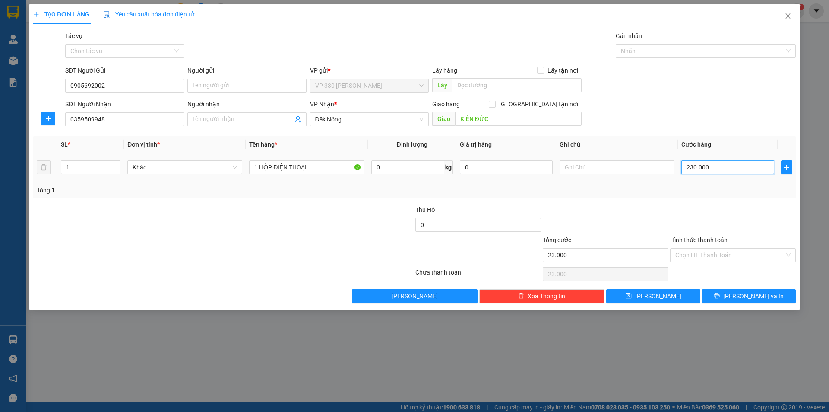
type input "230.000"
click at [734, 168] on input "230.000" at bounding box center [727, 167] width 93 height 14
type input "2"
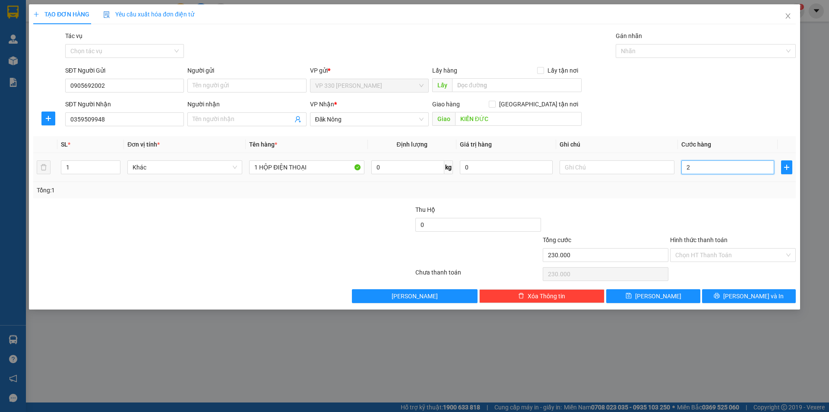
type input "2"
type input "20"
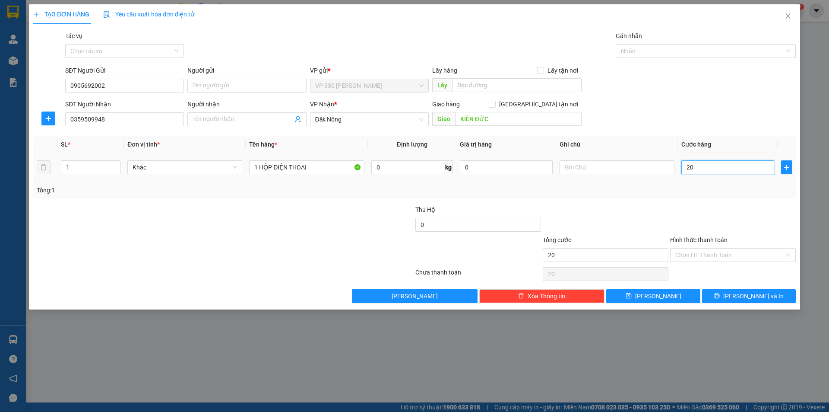
type input "200"
type input "2.000"
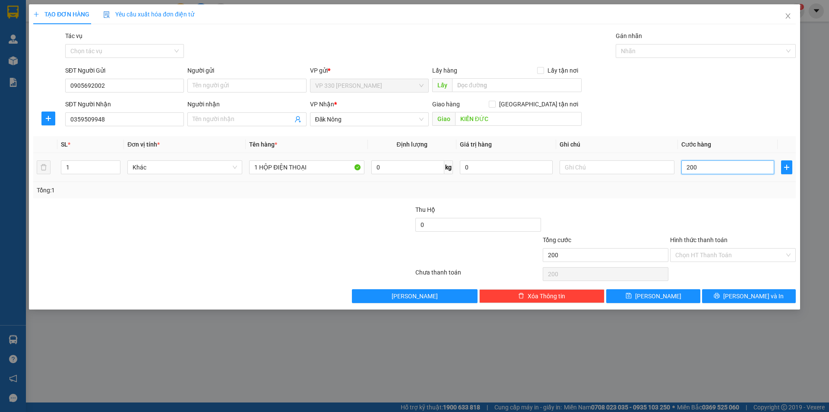
type input "2.000"
type input "20.000"
type input "200.000"
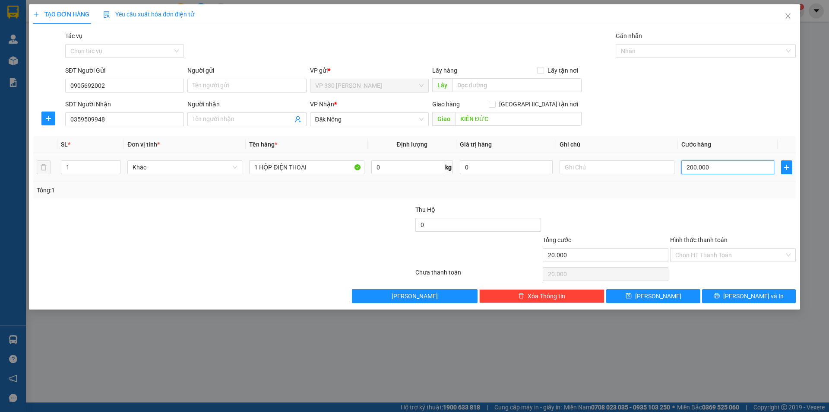
type input "200.000"
click at [765, 295] on span "[PERSON_NAME] và In" at bounding box center [753, 296] width 60 height 10
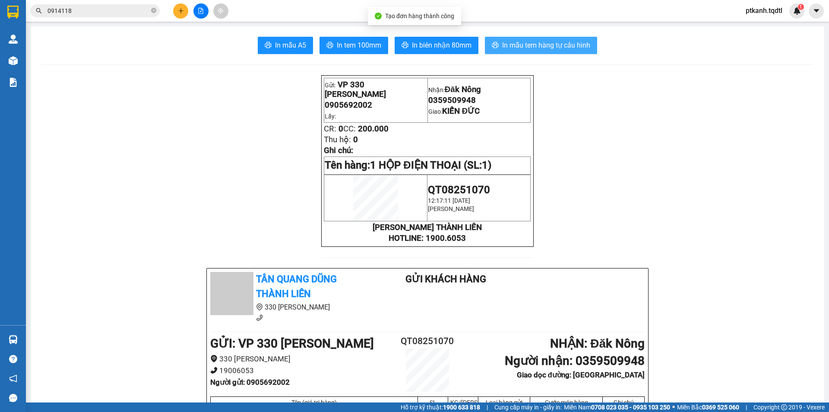
click at [519, 46] on span "In mẫu tem hàng tự cấu hình" at bounding box center [546, 45] width 88 height 11
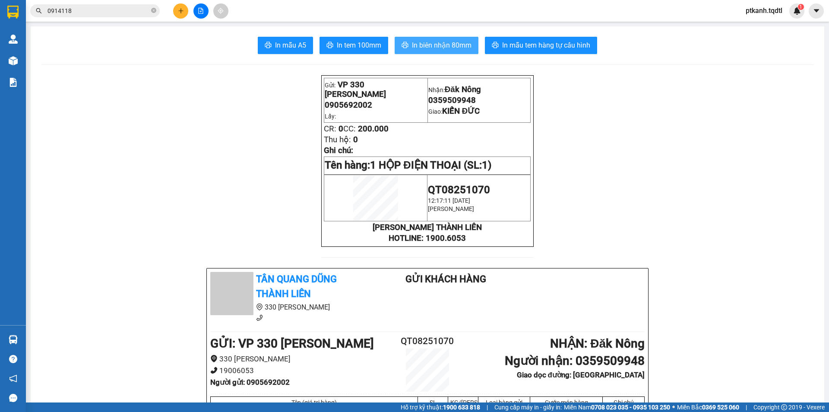
click at [434, 46] on span "In biên nhận 80mm" at bounding box center [442, 45] width 60 height 11
click at [83, 12] on input "0914118" at bounding box center [99, 11] width 102 height 10
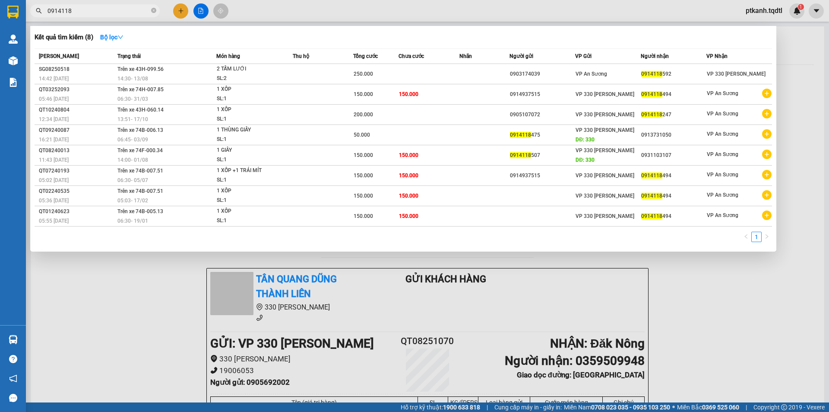
click at [83, 12] on input "0914118" at bounding box center [99, 11] width 102 height 10
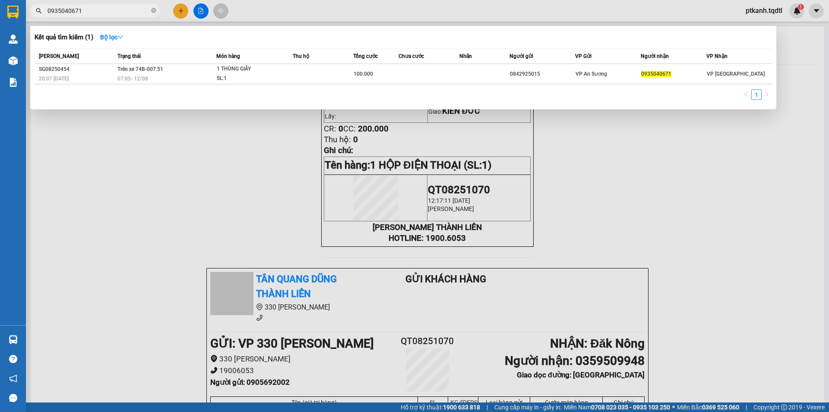
type input "0935040671"
click at [176, 11] on div at bounding box center [414, 206] width 829 height 412
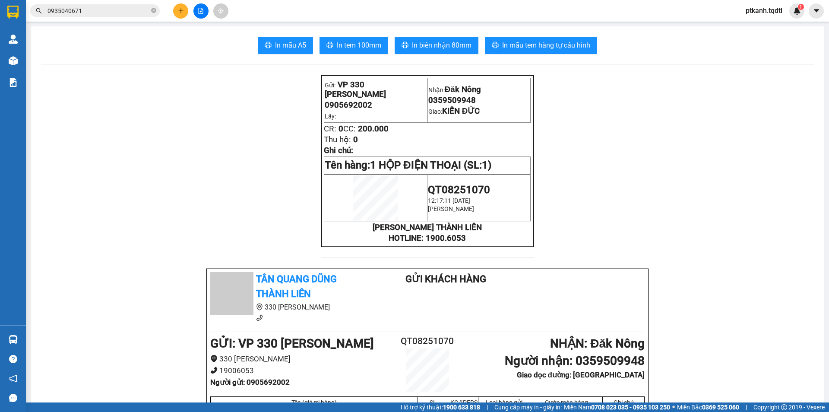
click at [181, 12] on icon "plus" at bounding box center [181, 10] width 0 height 5
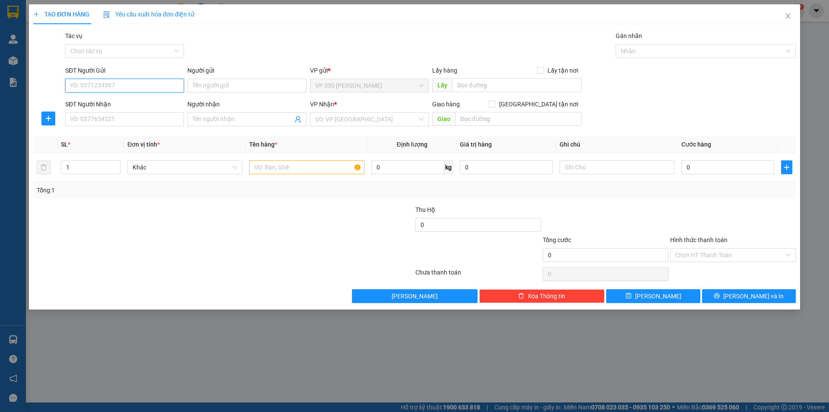
click at [152, 88] on input "SĐT Người Gửi" at bounding box center [124, 86] width 119 height 14
click at [121, 103] on div "0987054190" at bounding box center [124, 103] width 108 height 10
type input "0987054190"
type input "330"
type input "0938950578"
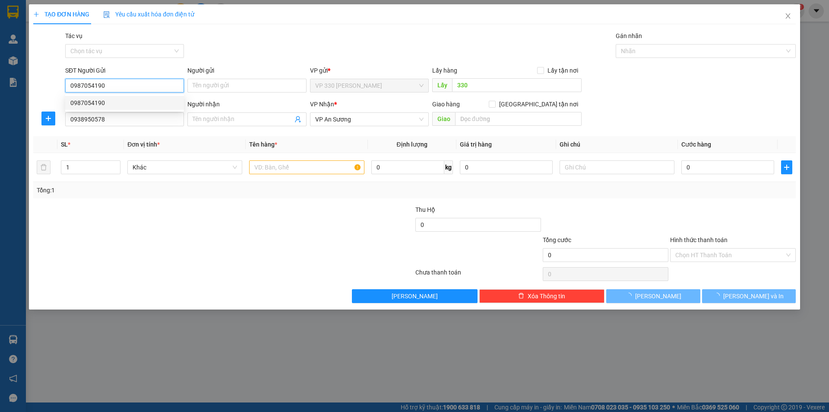
type input "200.000"
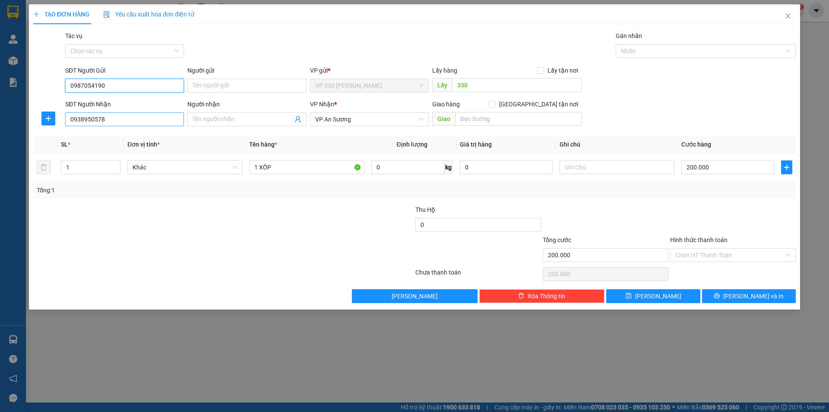
type input "0987054190"
click at [130, 117] on input "0938950578" at bounding box center [124, 119] width 119 height 14
type input "0907032299"
click at [145, 135] on div "0907032299 - truc" at bounding box center [124, 137] width 108 height 10
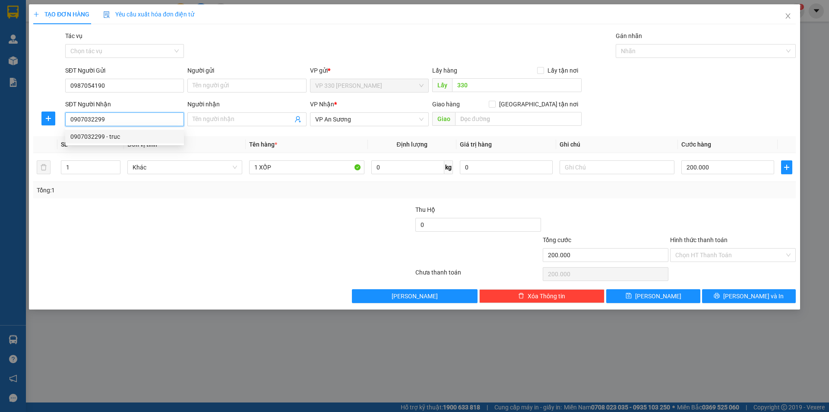
type input "truc"
type input "100.000"
type input "0907032299"
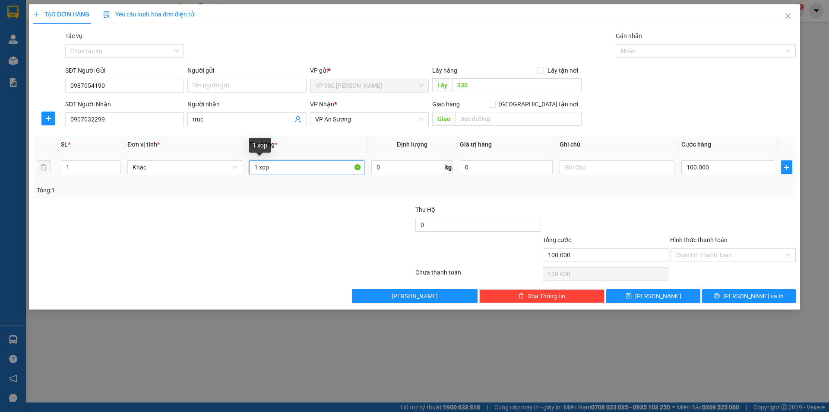
click at [296, 170] on input "1 xop" at bounding box center [306, 167] width 115 height 14
type input "1 XỐP"
click at [723, 169] on input "100.000" at bounding box center [727, 167] width 93 height 14
type input "2"
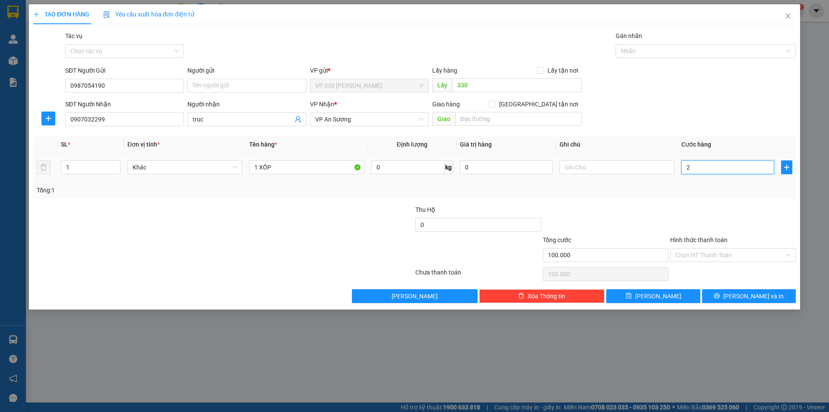
type input "2"
type input "20"
type input "200"
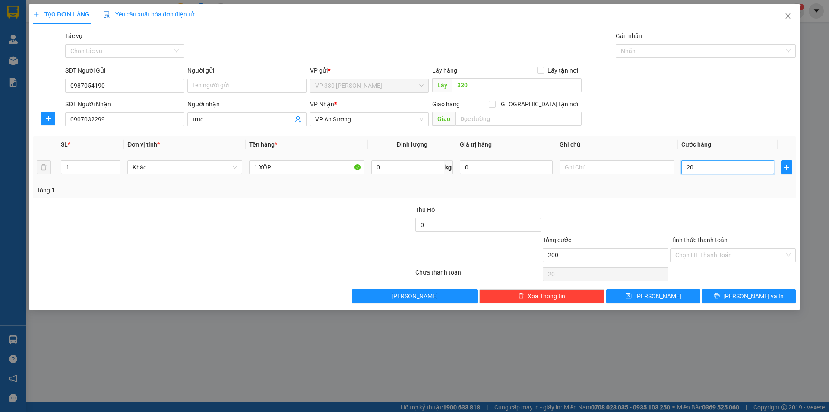
type input "200"
type input "2.000"
type input "20.000"
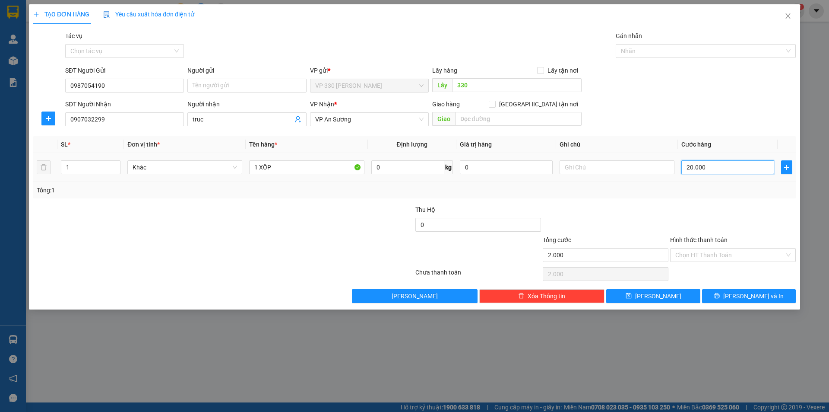
type input "20.000"
type input "200.000"
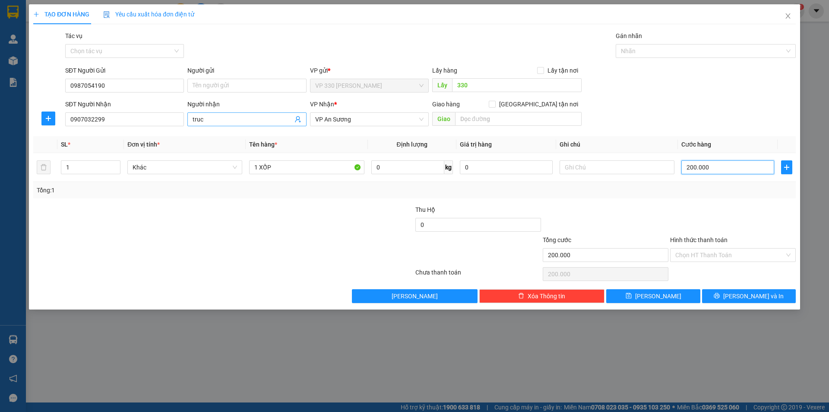
type input "200.000"
click at [232, 122] on input "truc" at bounding box center [243, 119] width 100 height 10
type input "t"
click at [697, 238] on label "Hình thức thanh toán" at bounding box center [698, 239] width 57 height 7
click at [697, 248] on input "Hình thức thanh toán" at bounding box center [729, 254] width 109 height 13
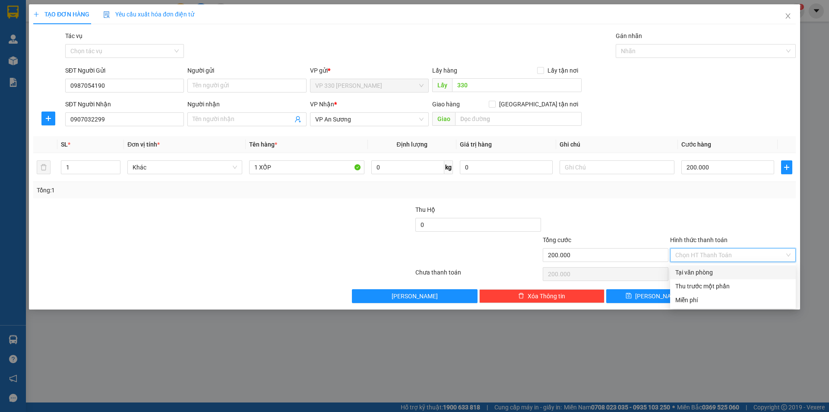
click at [716, 271] on div "Tại văn phòng" at bounding box center [732, 272] width 115 height 10
type input "0"
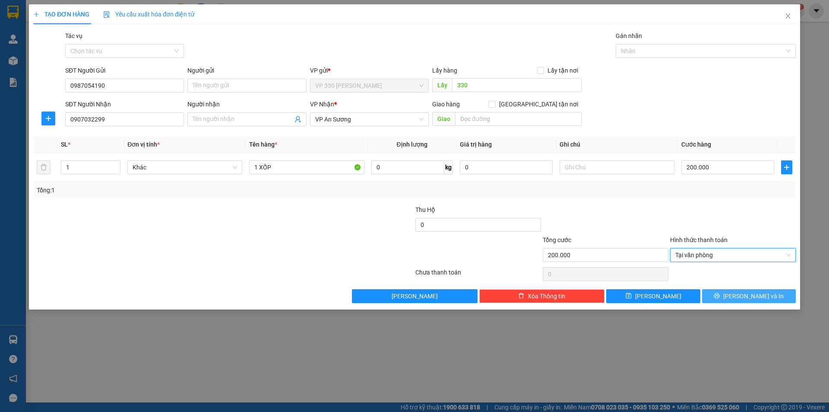
click at [725, 295] on button "[PERSON_NAME] và In" at bounding box center [749, 296] width 94 height 14
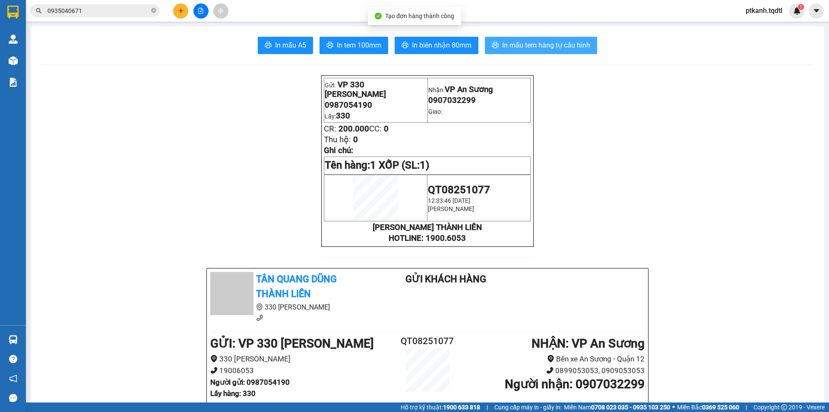
click at [543, 45] on span "In mẫu tem hàng tự cấu hình" at bounding box center [546, 45] width 88 height 11
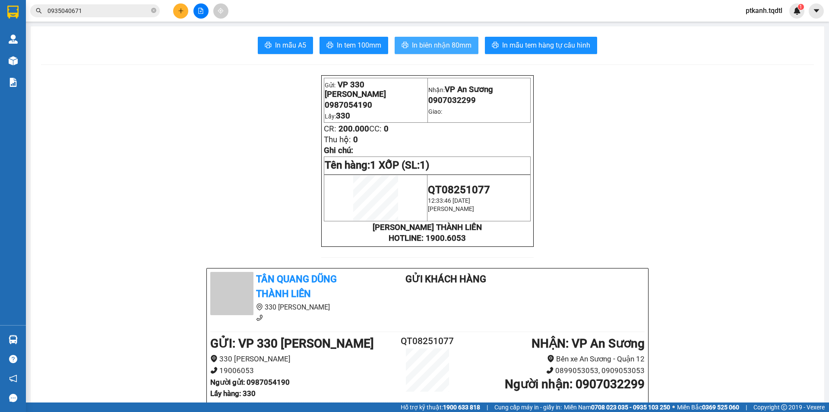
drag, startPoint x: 431, startPoint y: 43, endPoint x: 314, endPoint y: 4, distance: 123.2
click at [431, 43] on span "In biên nhận 80mm" at bounding box center [442, 45] width 60 height 11
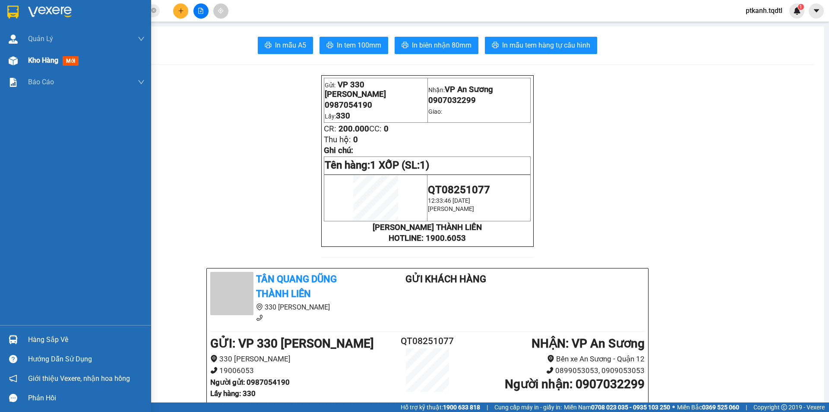
click at [41, 62] on span "Kho hàng" at bounding box center [43, 60] width 30 height 8
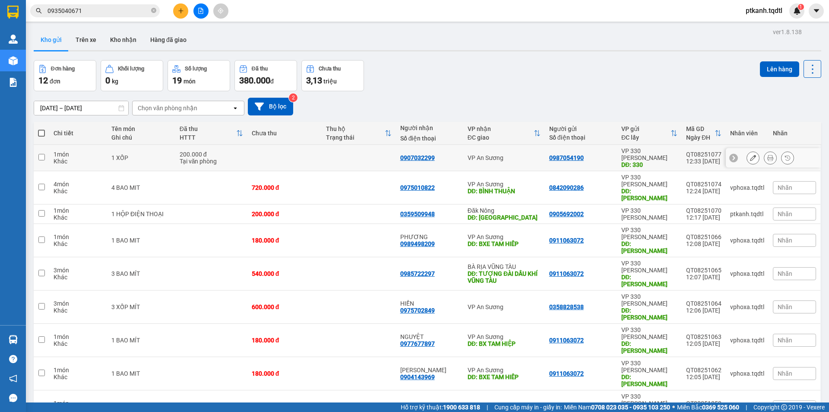
click at [750, 155] on icon at bounding box center [753, 158] width 6 height 6
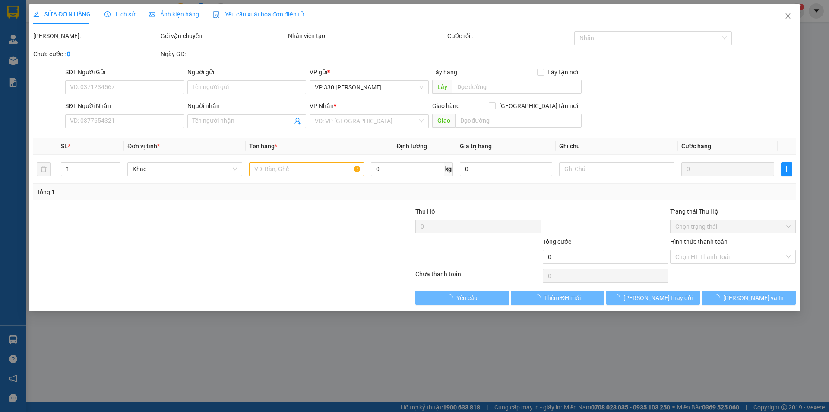
type input "0987054190"
type input "330"
type input "0907032299"
type input "200.000"
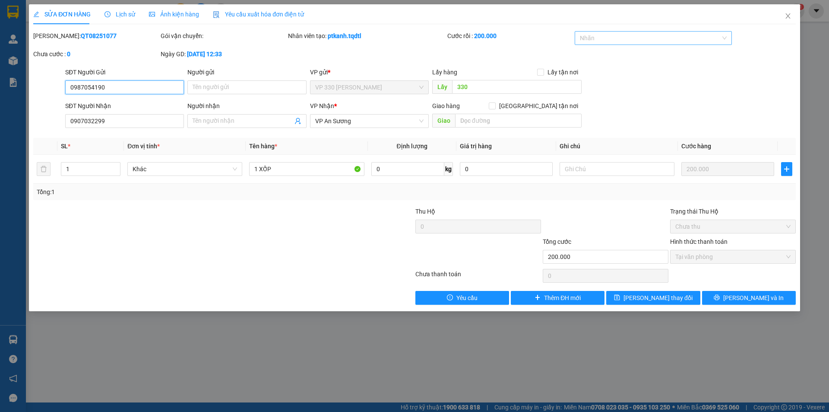
click at [614, 40] on div at bounding box center [649, 38] width 145 height 10
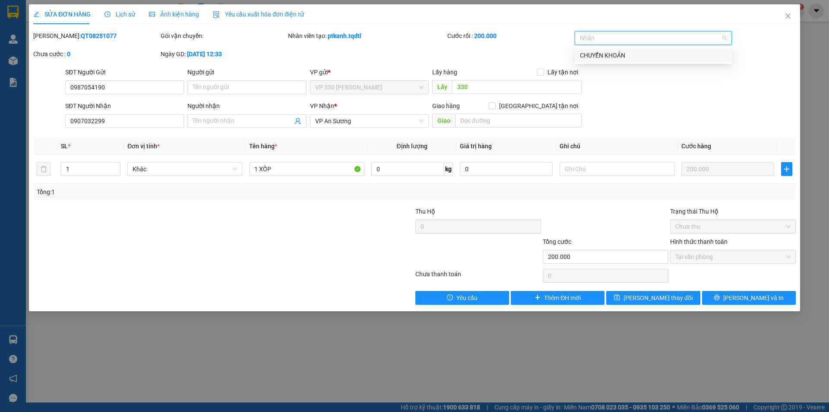
click at [612, 56] on div "CHUYỂN KHOẢN" at bounding box center [653, 56] width 147 height 10
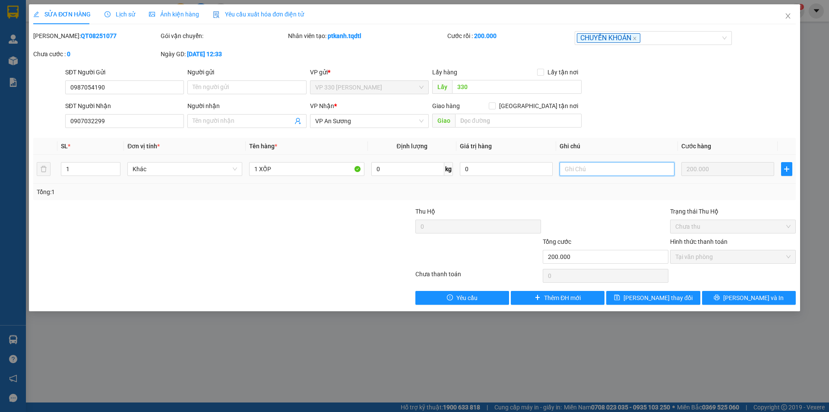
click at [610, 171] on input "text" at bounding box center [617, 169] width 115 height 14
type input "CK ACB 12H35"
click at [711, 240] on label "Hình thức thanh toán" at bounding box center [698, 241] width 57 height 7
click at [738, 294] on button "[PERSON_NAME] và In" at bounding box center [749, 298] width 94 height 14
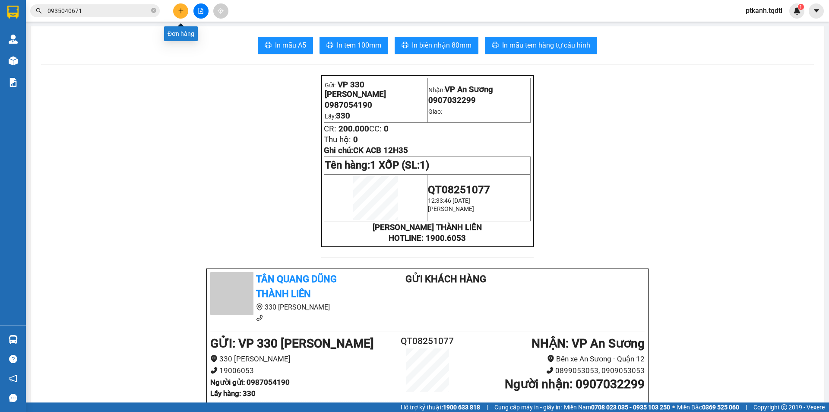
click at [178, 15] on button at bounding box center [180, 10] width 15 height 15
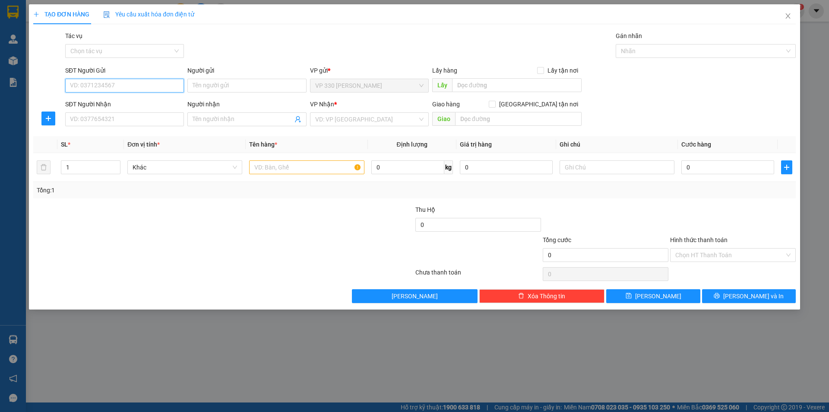
click at [165, 83] on input "SĐT Người Gửi" at bounding box center [124, 86] width 119 height 14
click at [161, 103] on div "0979718444" at bounding box center [124, 103] width 108 height 10
type input "0979718444"
type input "330"
type input "0938661444"
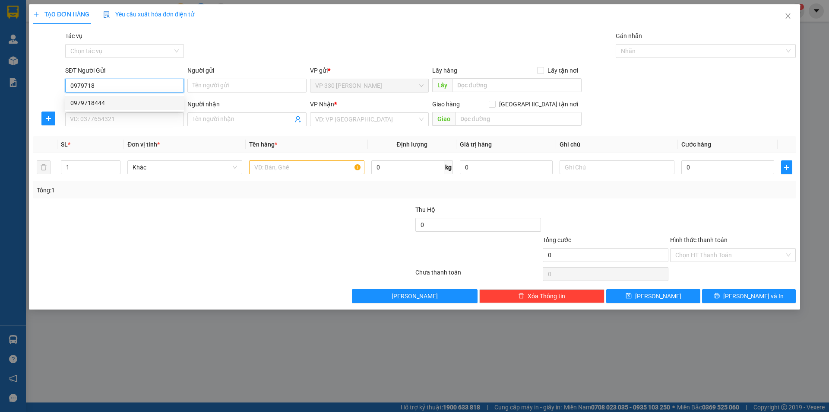
type input "ĐỒNG NAI"
type input "100.000"
type input "0979718444"
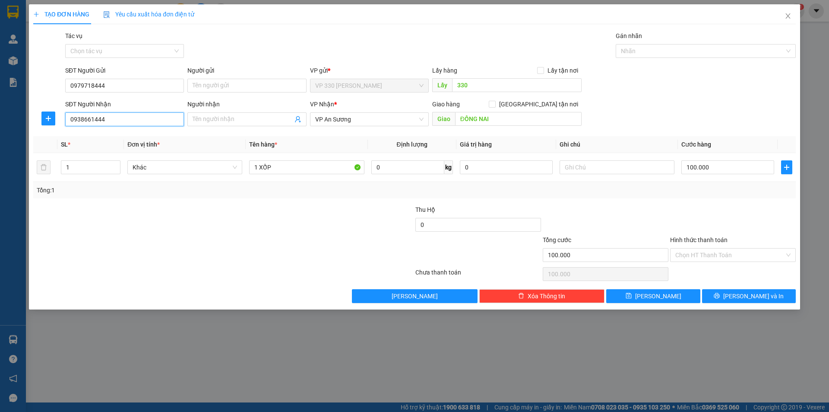
click at [156, 117] on input "0938661444" at bounding box center [124, 119] width 119 height 14
type input "0333880202"
click at [136, 136] on div "0333880202" at bounding box center [124, 137] width 108 height 10
type input "[GEOGRAPHIC_DATA]"
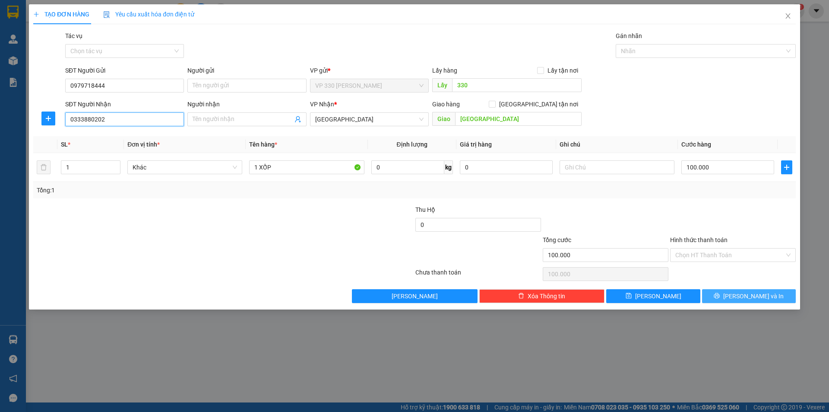
type input "0333880202"
click at [740, 295] on button "[PERSON_NAME] và In" at bounding box center [749, 296] width 94 height 14
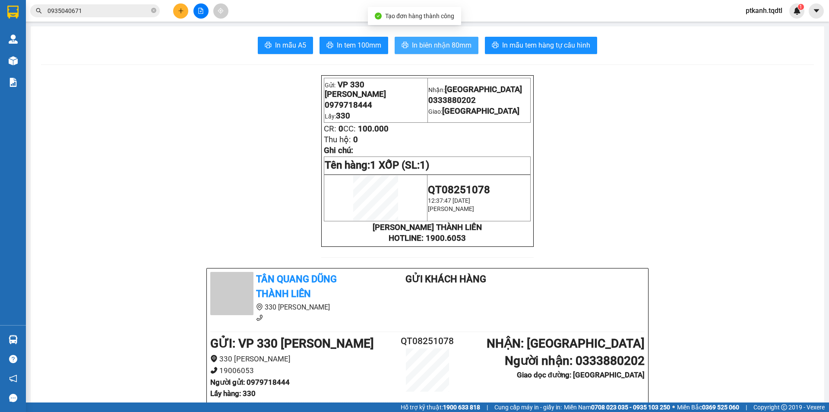
click at [435, 45] on span "In biên nhận 80mm" at bounding box center [442, 45] width 60 height 11
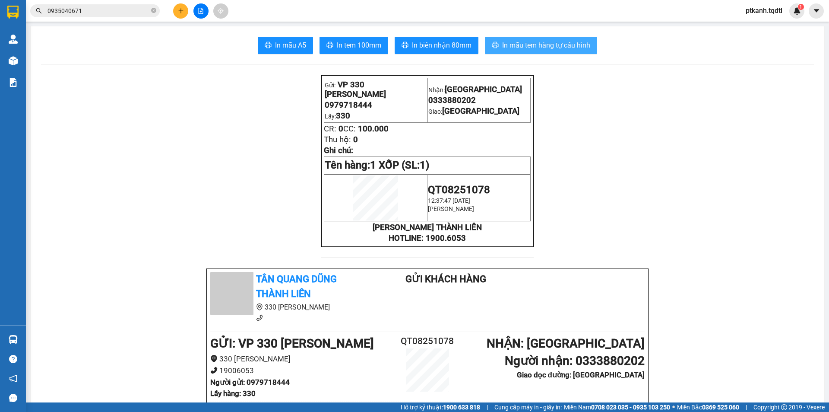
click at [548, 44] on span "In mẫu tem hàng tự cấu hình" at bounding box center [546, 45] width 88 height 11
click at [178, 13] on icon "plus" at bounding box center [181, 11] width 6 height 6
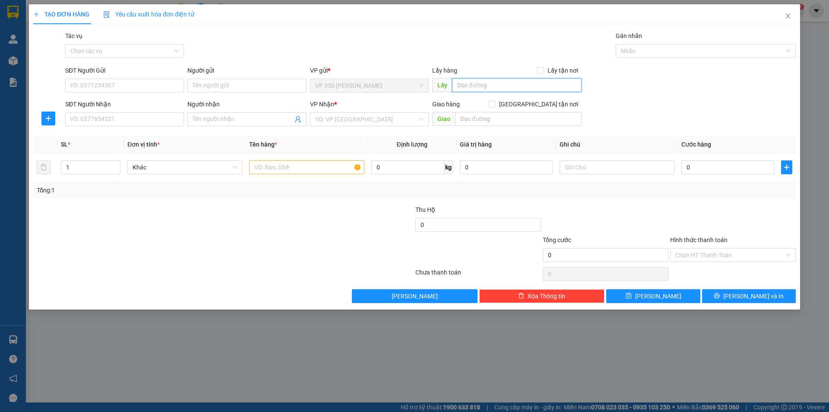
click at [488, 84] on input "text" at bounding box center [517, 85] width 130 height 14
type input "034"
click at [149, 119] on input "SĐT Người Nhận" at bounding box center [124, 119] width 119 height 14
type input "0865073345"
click at [361, 120] on input "search" at bounding box center [366, 119] width 102 height 13
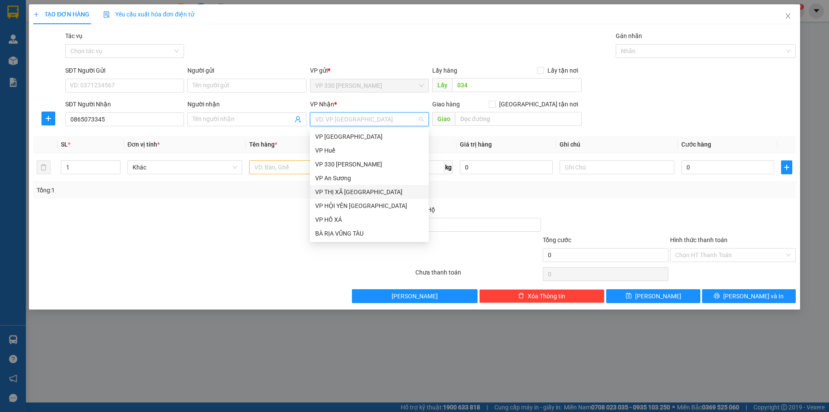
click at [358, 190] on div "VP THỊ XÃ [GEOGRAPHIC_DATA]" at bounding box center [369, 192] width 108 height 10
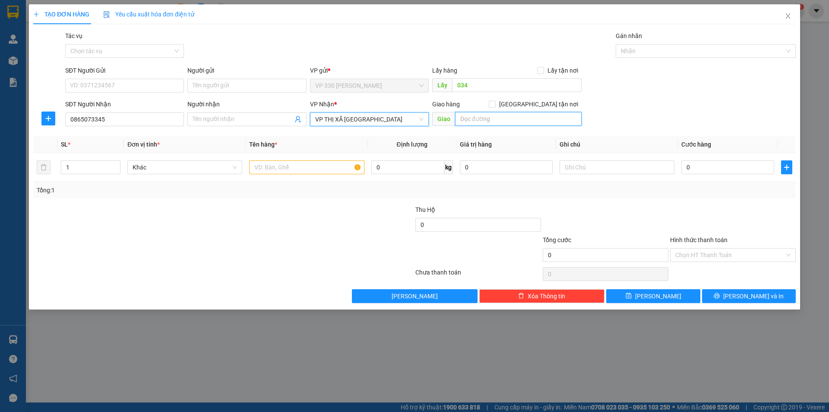
click at [499, 124] on input "text" at bounding box center [518, 119] width 127 height 14
type input "CẦU TRẮNG"
click at [117, 163] on span "up" at bounding box center [115, 164] width 5 height 5
type input "3"
click at [117, 163] on span "up" at bounding box center [115, 164] width 5 height 5
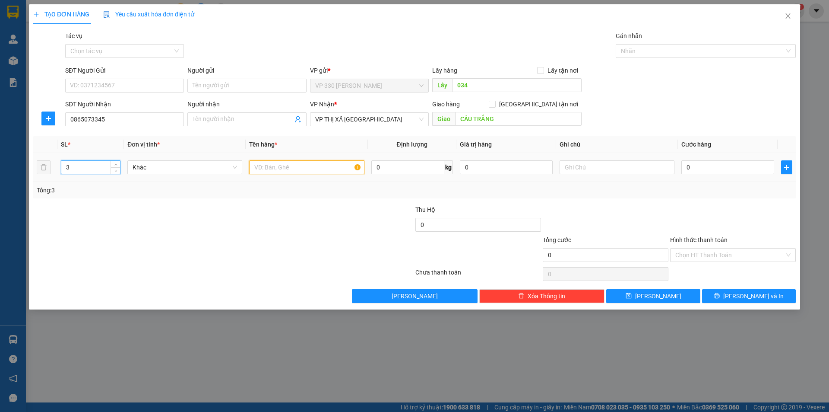
click at [293, 170] on input "text" at bounding box center [306, 167] width 115 height 14
type input "3 BAO CHÔM"
click at [694, 168] on input "0" at bounding box center [727, 167] width 93 height 14
type input "1"
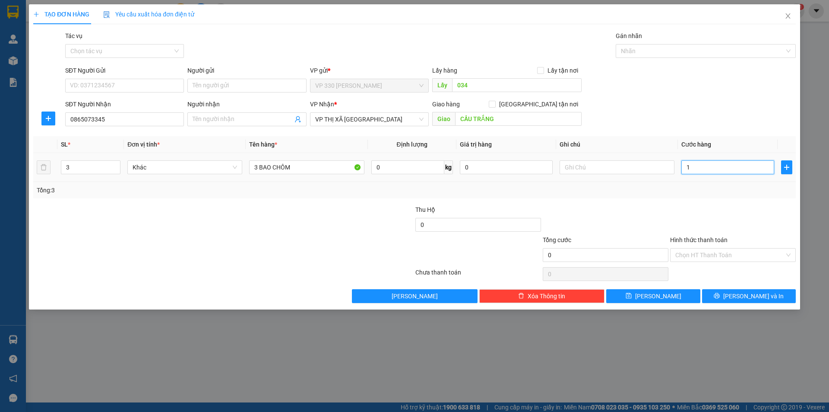
type input "1"
type input "18"
type input "180"
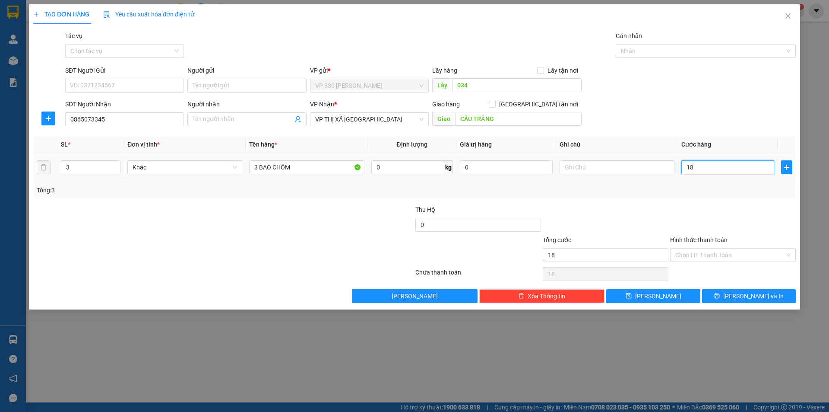
type input "180"
type input "1.800"
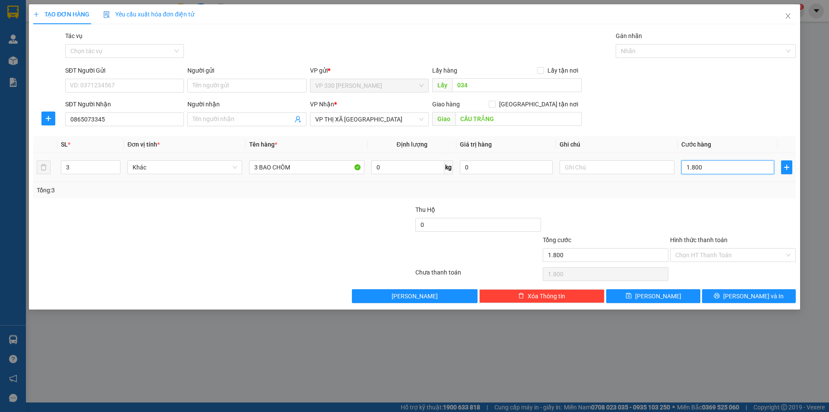
type input "18.000"
type input "180.000"
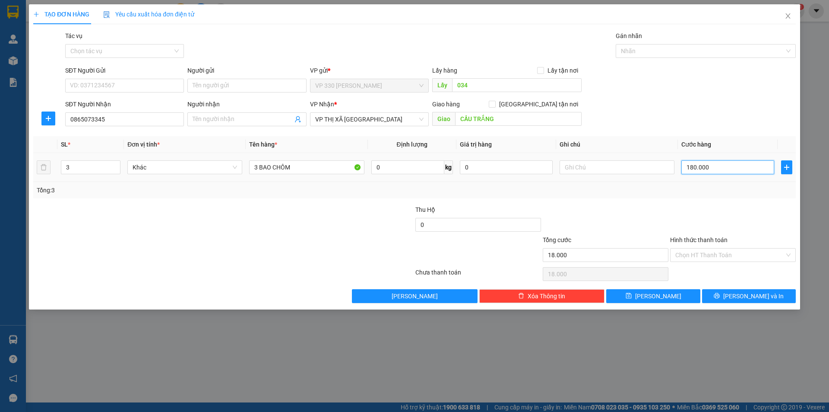
type input "180.000"
click at [655, 298] on span "[PERSON_NAME]" at bounding box center [658, 296] width 46 height 10
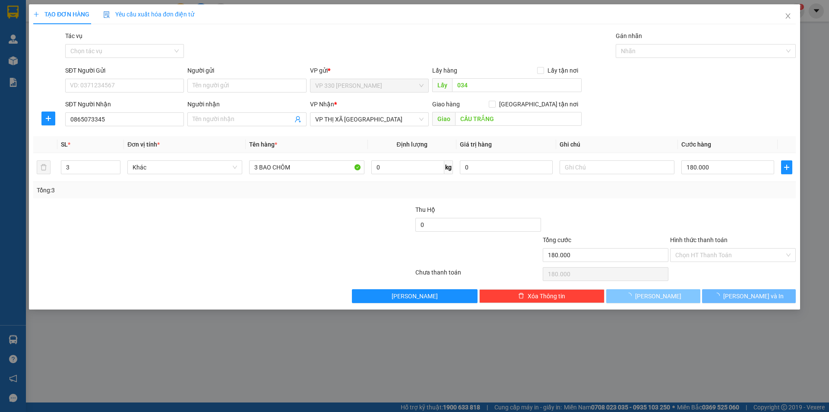
type input "1"
type input "0"
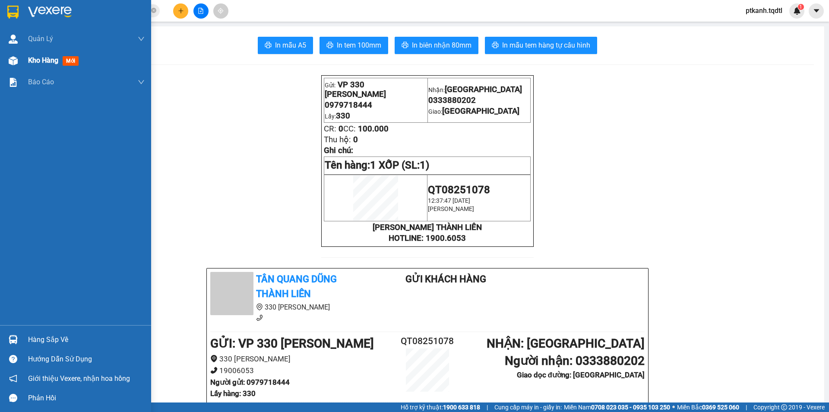
click at [16, 60] on img at bounding box center [13, 60] width 9 height 9
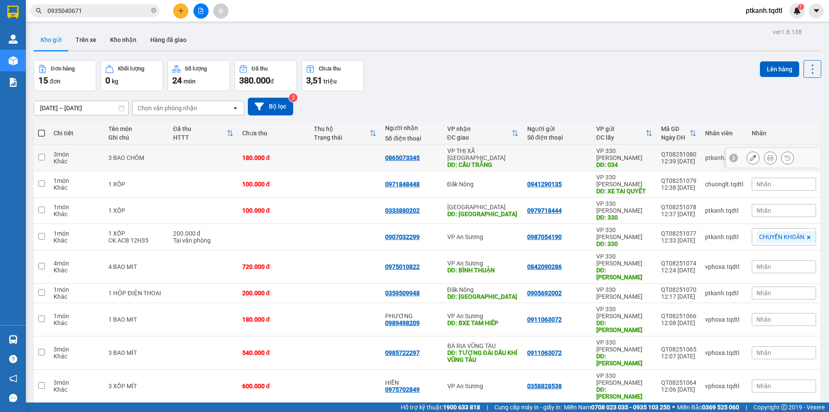
click at [339, 150] on td at bounding box center [346, 158] width 72 height 26
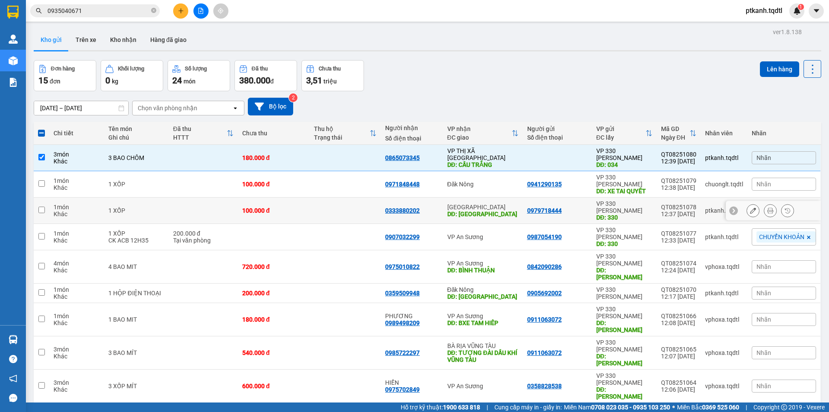
click at [339, 197] on td at bounding box center [346, 210] width 72 height 26
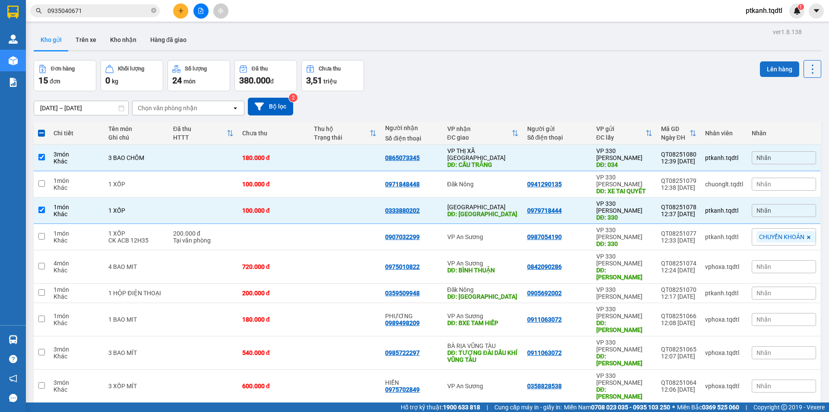
click at [768, 70] on button "Lên hàng" at bounding box center [779, 69] width 39 height 16
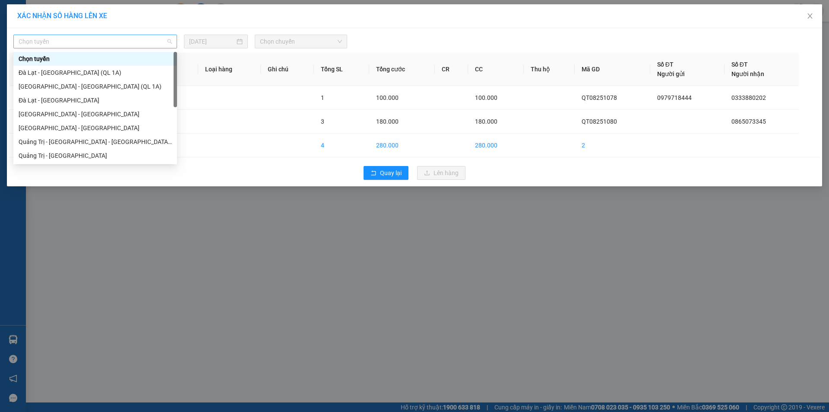
click at [170, 44] on span "Chọn tuyến" at bounding box center [95, 41] width 153 height 13
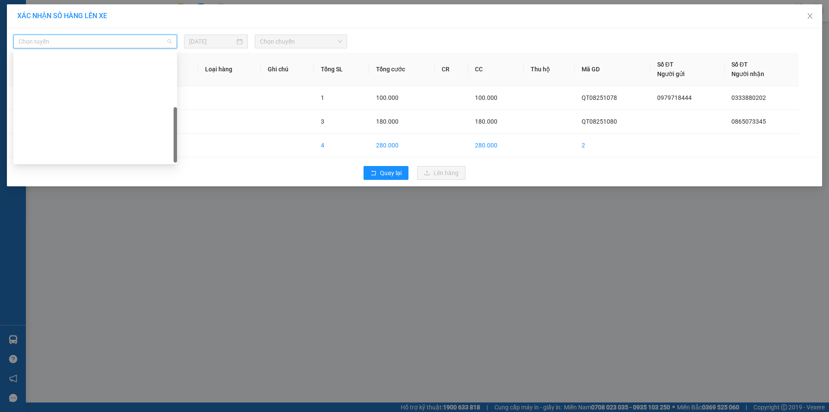
scroll to position [152, 0]
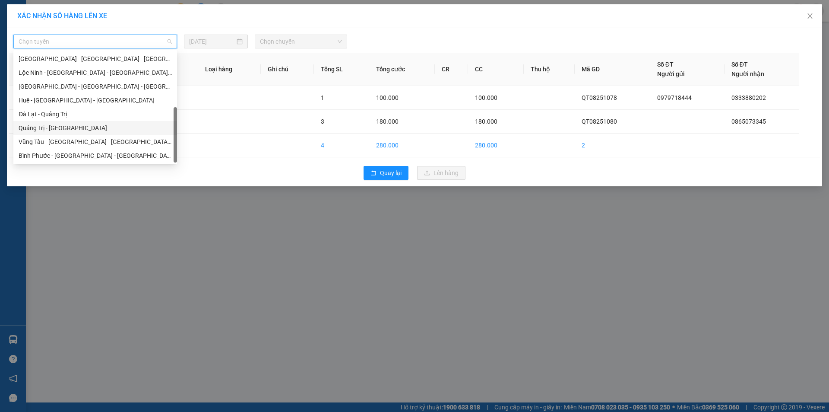
click at [107, 124] on div "Quảng Trị - [GEOGRAPHIC_DATA]" at bounding box center [95, 128] width 153 height 10
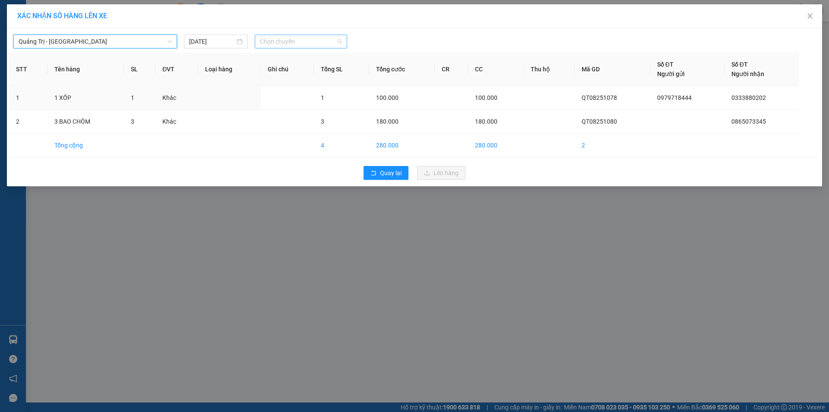
click at [323, 42] on span "Chọn chuyến" at bounding box center [301, 41] width 82 height 13
click at [171, 41] on span "Quảng Trị - [GEOGRAPHIC_DATA]" at bounding box center [95, 41] width 153 height 13
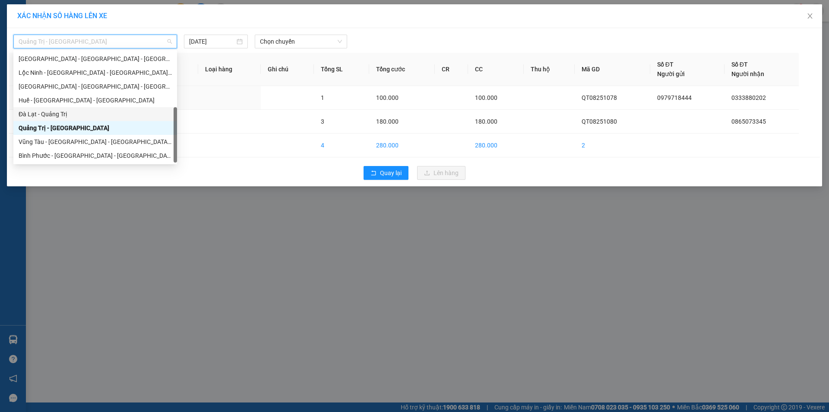
click at [173, 120] on div "Đà Nẵng - Nha Trang - Đà Lạt Quảng Bình - Quảng Trị - Huế - Lộc Ninh Lộc Ninh -…" at bounding box center [95, 100] width 164 height 124
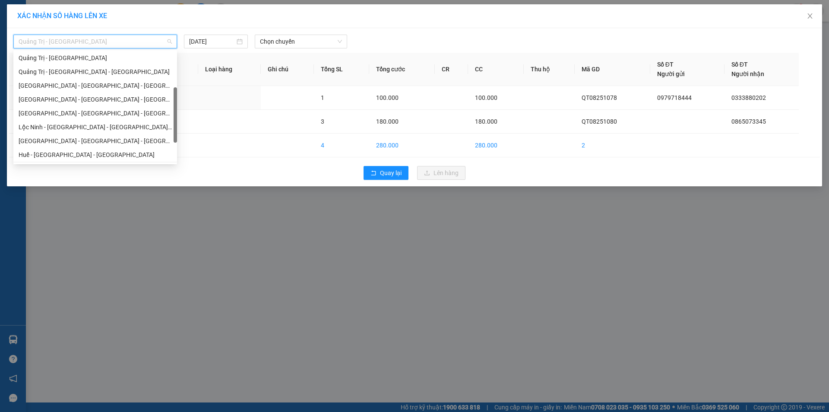
drag, startPoint x: 174, startPoint y: 121, endPoint x: 155, endPoint y: 93, distance: 34.1
click at [179, 100] on body "Kết quả tìm kiếm ( 1 ) Bộ lọc Mã ĐH Trạng thái Món hàng Thu hộ Tổng cước Chưa c…" at bounding box center [414, 206] width 829 height 412
drag, startPoint x: 130, startPoint y: 100, endPoint x: 193, endPoint y: 82, distance: 65.0
click at [130, 99] on div "[GEOGRAPHIC_DATA] - [GEOGRAPHIC_DATA] - [GEOGRAPHIC_DATA]" at bounding box center [95, 102] width 153 height 10
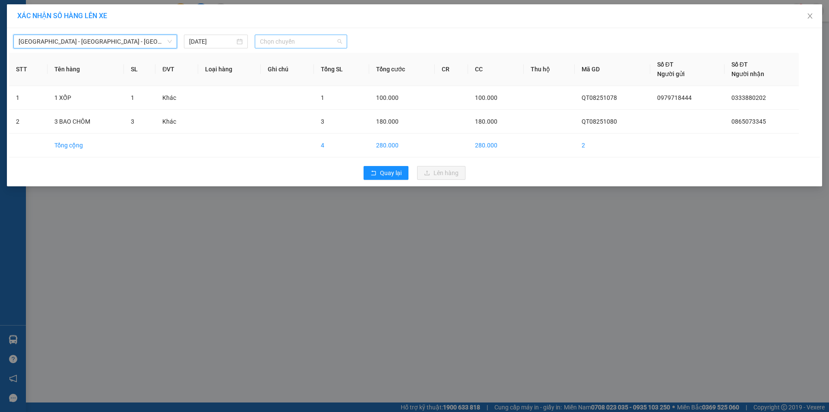
click at [330, 38] on span "Chọn chuyến" at bounding box center [301, 41] width 82 height 13
click at [305, 73] on div "18:45 - 43H-161.46" at bounding box center [293, 73] width 67 height 10
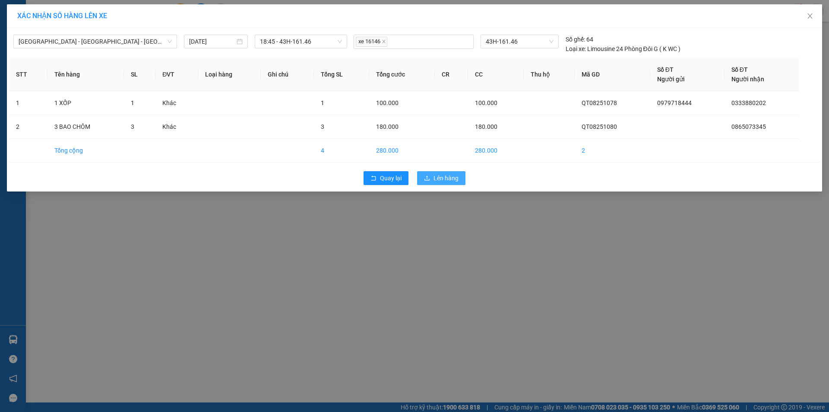
click at [444, 178] on span "Lên hàng" at bounding box center [446, 178] width 25 height 10
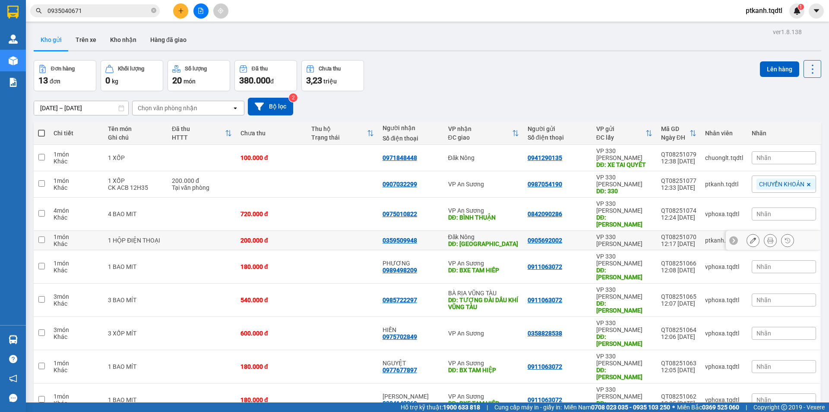
click at [306, 231] on td "200.000 đ" at bounding box center [271, 240] width 71 height 19
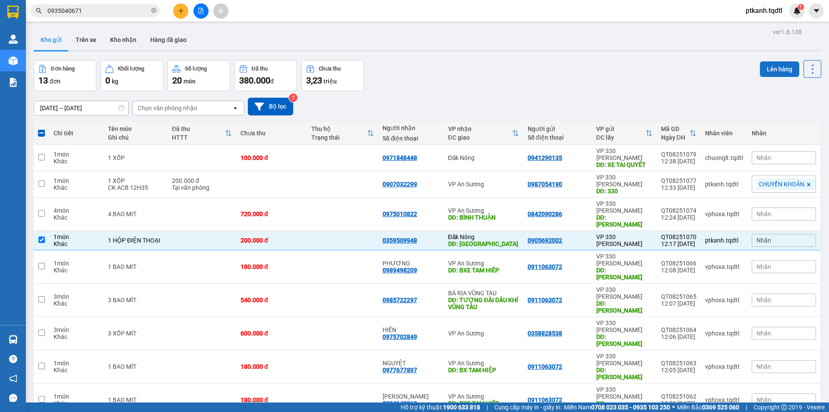
drag, startPoint x: 777, startPoint y: 67, endPoint x: 768, endPoint y: 66, distance: 9.2
click at [773, 67] on button "Lên hàng" at bounding box center [779, 69] width 39 height 16
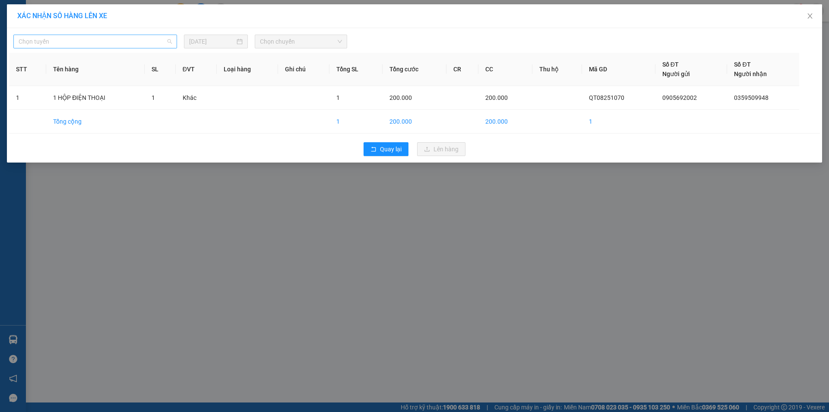
drag, startPoint x: 171, startPoint y: 39, endPoint x: 170, endPoint y: 60, distance: 21.2
click at [171, 39] on span "Chọn tuyến" at bounding box center [95, 41] width 153 height 13
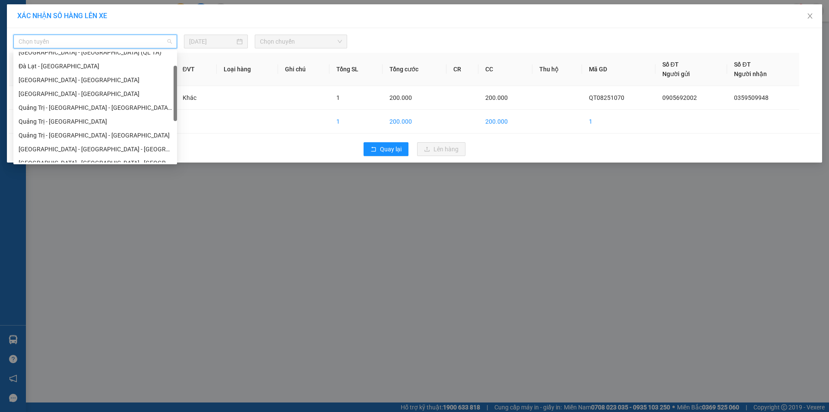
scroll to position [35, 0]
drag, startPoint x: 175, startPoint y: 66, endPoint x: 175, endPoint y: 81, distance: 15.1
click at [175, 81] on div at bounding box center [175, 93] width 3 height 55
drag, startPoint x: 129, startPoint y: 132, endPoint x: 229, endPoint y: 112, distance: 102.1
click at [131, 131] on div "Quảng Trị - [GEOGRAPHIC_DATA] - [GEOGRAPHIC_DATA]" at bounding box center [95, 135] width 153 height 10
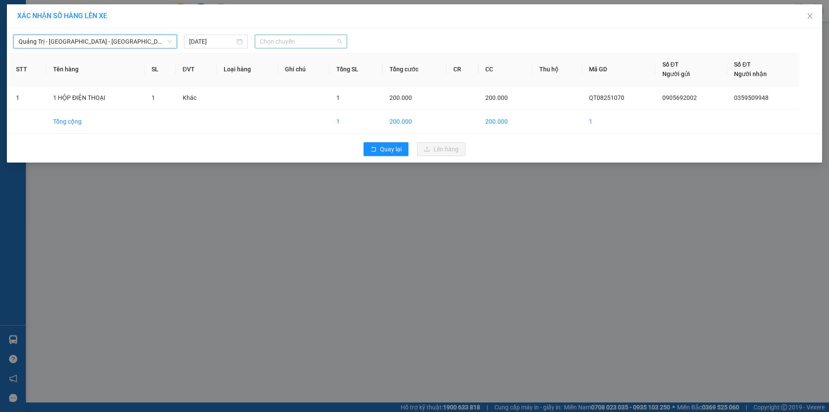
click at [325, 42] on span "Chọn chuyến" at bounding box center [301, 41] width 82 height 13
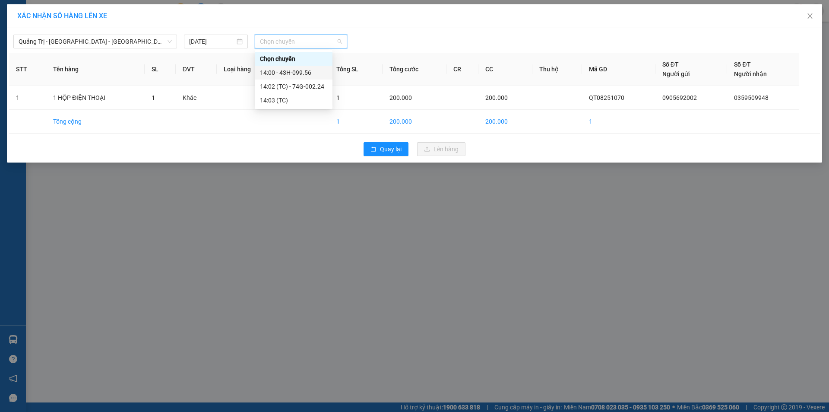
click at [304, 68] on div "14:00 - 43H-099.56" at bounding box center [293, 73] width 67 height 10
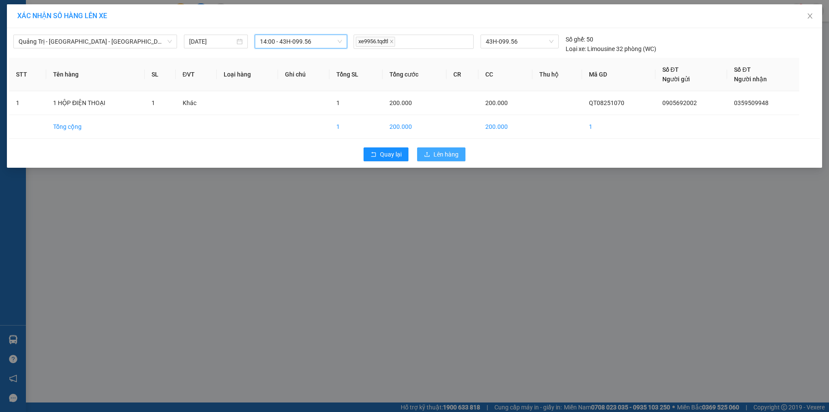
click at [435, 154] on span "Lên hàng" at bounding box center [446, 154] width 25 height 10
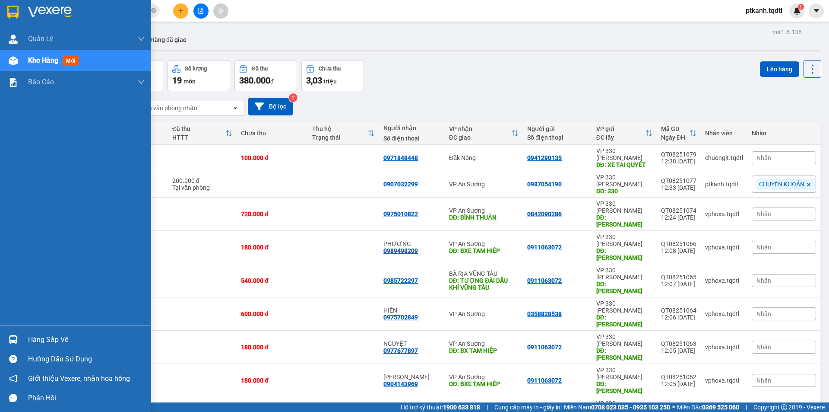
drag, startPoint x: 35, startPoint y: 343, endPoint x: 44, endPoint y: 341, distance: 8.9
click at [36, 343] on div "Hàng sắp về" at bounding box center [86, 339] width 117 height 13
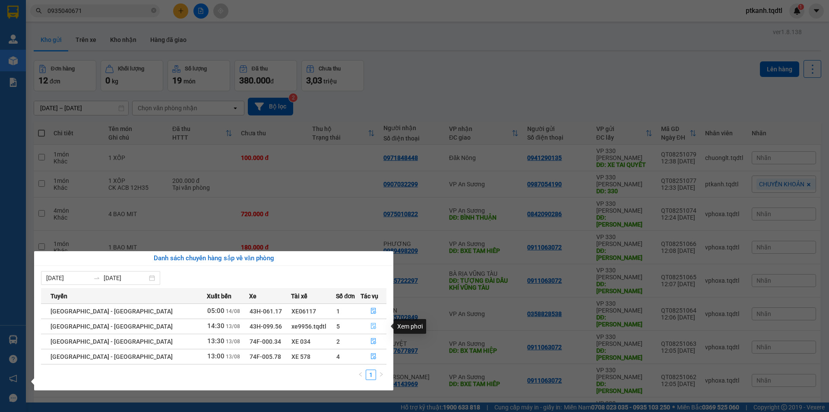
click at [371, 325] on icon "file-done" at bounding box center [374, 326] width 6 height 6
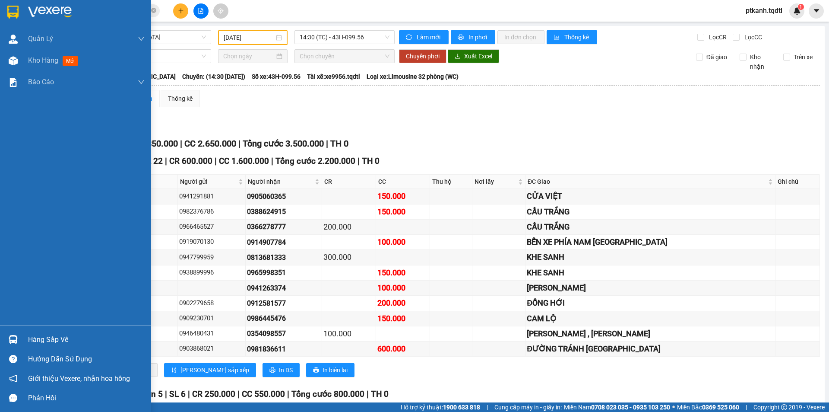
click at [31, 339] on div "Hàng sắp về" at bounding box center [86, 339] width 117 height 13
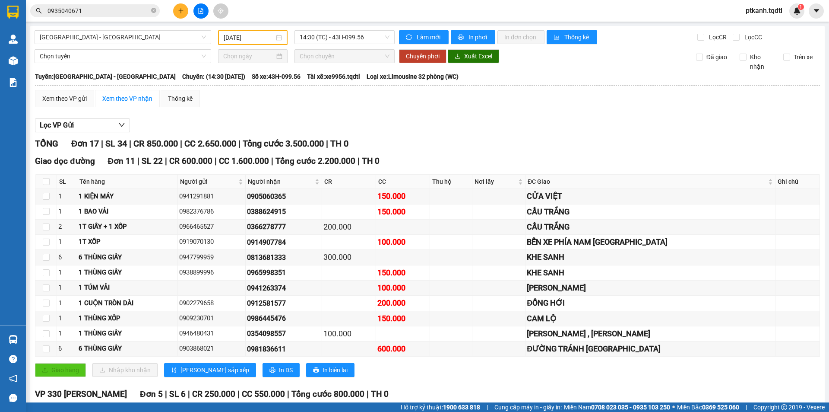
click at [474, 150] on section "Kết quả tìm kiếm ( 1 ) Bộ lọc Mã ĐH Trạng thái Món hàng Thu hộ Tổng cước Chưa c…" at bounding box center [414, 206] width 829 height 412
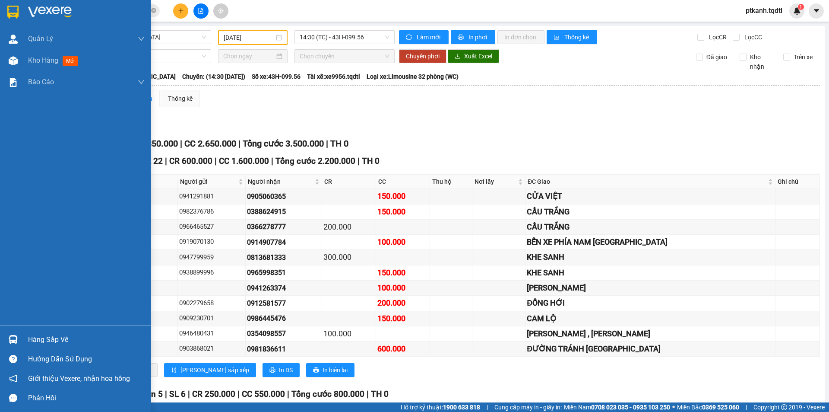
click at [16, 342] on img at bounding box center [13, 339] width 9 height 9
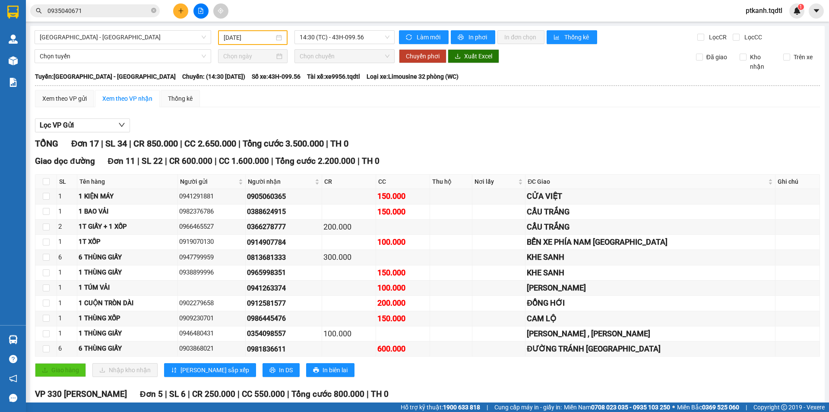
click at [435, 153] on section "Kết quả tìm kiếm ( 1 ) Bộ lọc Mã ĐH Trạng thái Món hàng Thu hộ Tổng cước Chưa c…" at bounding box center [414, 206] width 829 height 412
click at [184, 10] on icon "plus" at bounding box center [181, 11] width 6 height 6
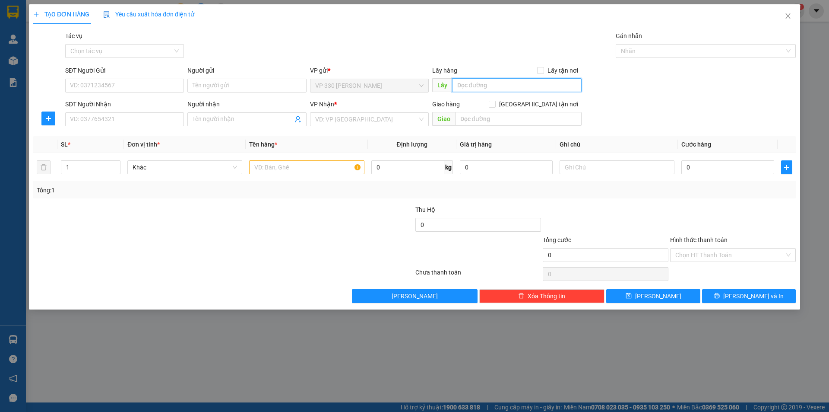
click at [500, 84] on input "text" at bounding box center [517, 85] width 130 height 14
click at [163, 121] on input "SĐT Người Nhận" at bounding box center [124, 119] width 119 height 14
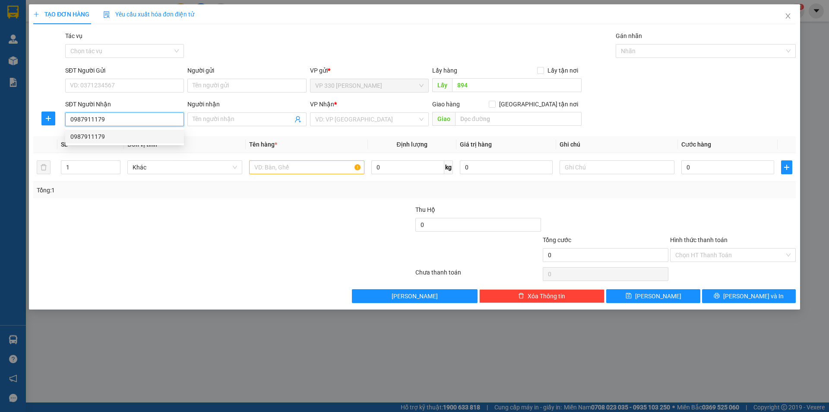
click at [165, 134] on div "0987911179" at bounding box center [124, 137] width 108 height 10
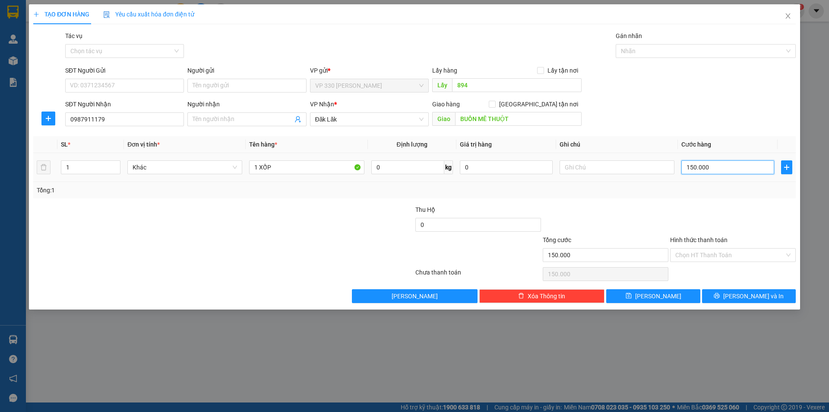
click at [734, 165] on input "150.000" at bounding box center [727, 167] width 93 height 14
click at [722, 240] on label "Hình thức thanh toán" at bounding box center [698, 239] width 57 height 7
click at [722, 248] on input "Hình thức thanh toán" at bounding box center [729, 254] width 109 height 13
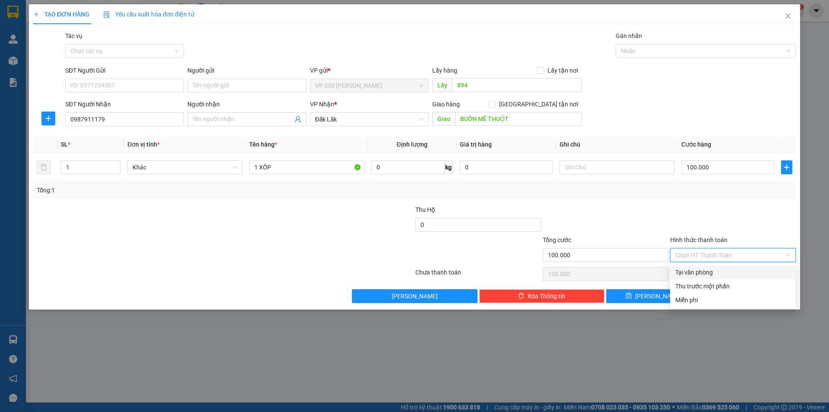
click at [723, 268] on div "Tại văn phòng" at bounding box center [732, 272] width 115 height 10
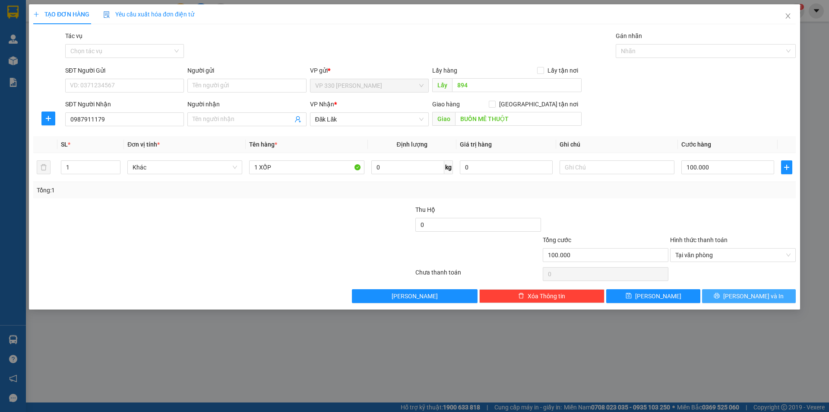
drag, startPoint x: 745, startPoint y: 297, endPoint x: 577, endPoint y: 273, distance: 170.2
click at [744, 297] on span "[PERSON_NAME] và In" at bounding box center [753, 296] width 60 height 10
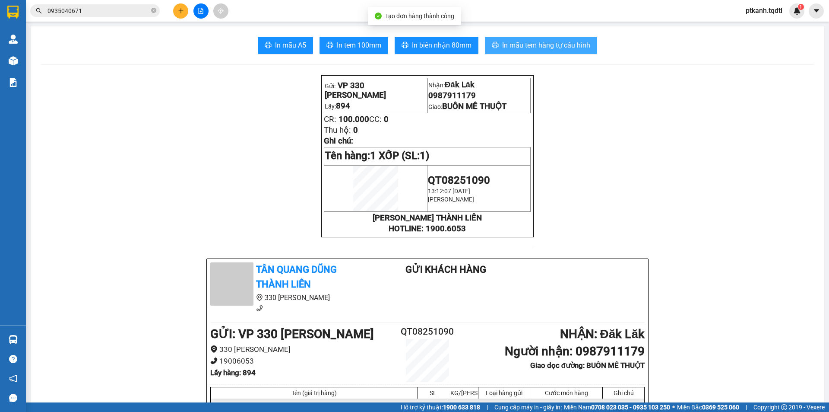
drag, startPoint x: 533, startPoint y: 45, endPoint x: 491, endPoint y: 49, distance: 42.1
click at [532, 45] on span "In mẫu tem hàng tự cấu hình" at bounding box center [546, 45] width 88 height 11
click at [181, 9] on icon "plus" at bounding box center [181, 10] width 0 height 5
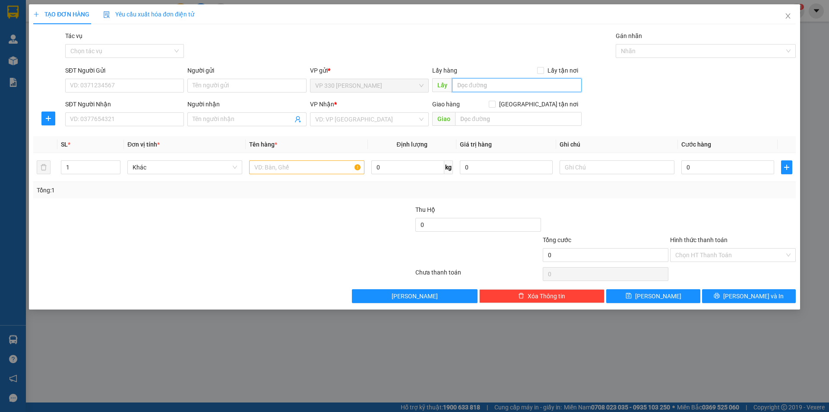
click at [484, 88] on input "text" at bounding box center [517, 85] width 130 height 14
click at [157, 122] on input "SĐT Người Nhận" at bounding box center [124, 119] width 119 height 14
click at [384, 122] on input "search" at bounding box center [366, 119] width 102 height 13
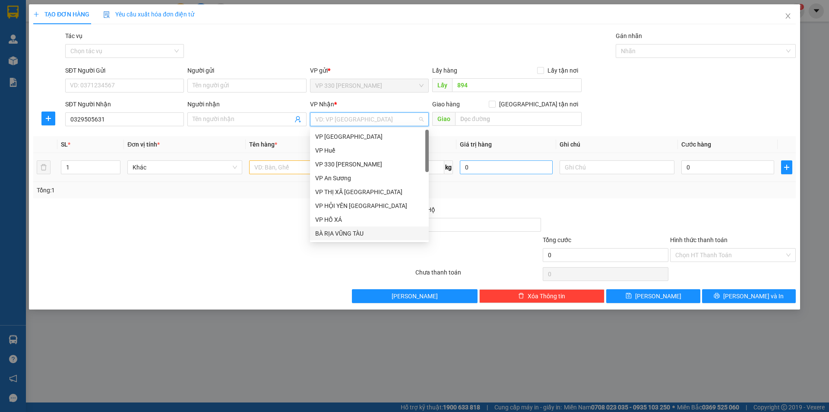
drag, startPoint x: 357, startPoint y: 234, endPoint x: 492, endPoint y: 168, distance: 150.5
click at [359, 232] on div "BÀ RỊA VŨNG TÀU" at bounding box center [369, 233] width 108 height 10
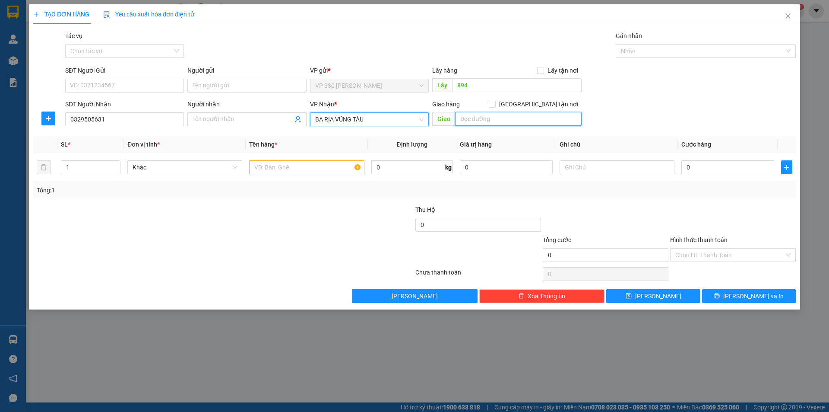
click at [485, 117] on input "text" at bounding box center [518, 119] width 127 height 14
drag, startPoint x: 115, startPoint y: 162, endPoint x: 243, endPoint y: 162, distance: 127.8
click at [122, 162] on td "2" at bounding box center [90, 167] width 67 height 29
click at [262, 162] on input "text" at bounding box center [306, 167] width 115 height 14
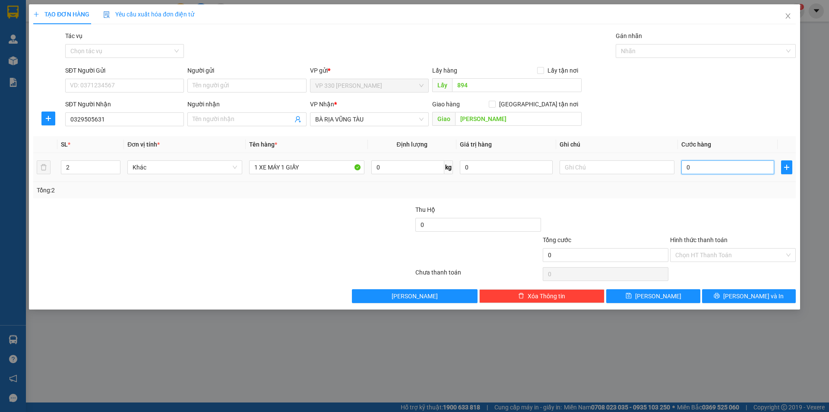
click at [713, 166] on input "0" at bounding box center [727, 167] width 93 height 14
click at [702, 237] on label "Hình thức thanh toán" at bounding box center [698, 239] width 57 height 7
click at [702, 248] on input "Hình thức thanh toán" at bounding box center [729, 254] width 109 height 13
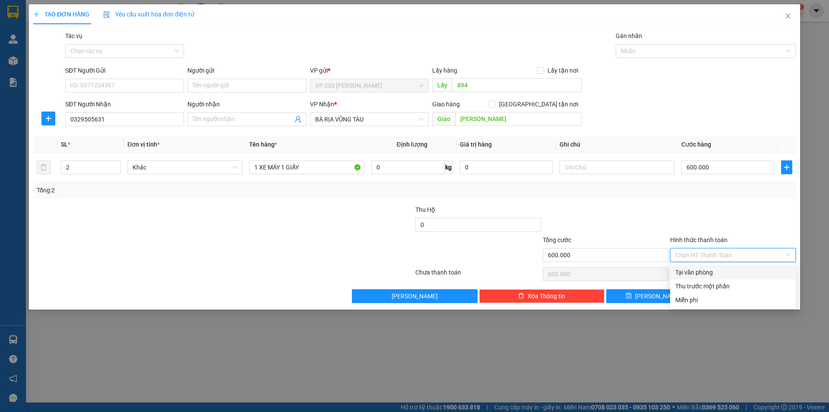
drag, startPoint x: 713, startPoint y: 268, endPoint x: 726, endPoint y: 281, distance: 18.3
click at [713, 268] on div "Tại văn phòng" at bounding box center [732, 272] width 115 height 10
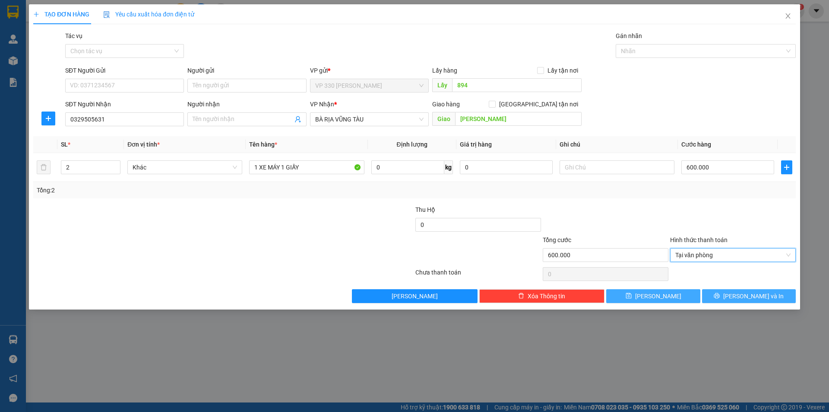
drag, startPoint x: 726, startPoint y: 292, endPoint x: 632, endPoint y: 295, distance: 93.7
click at [711, 293] on button "[PERSON_NAME] và In" at bounding box center [749, 296] width 94 height 14
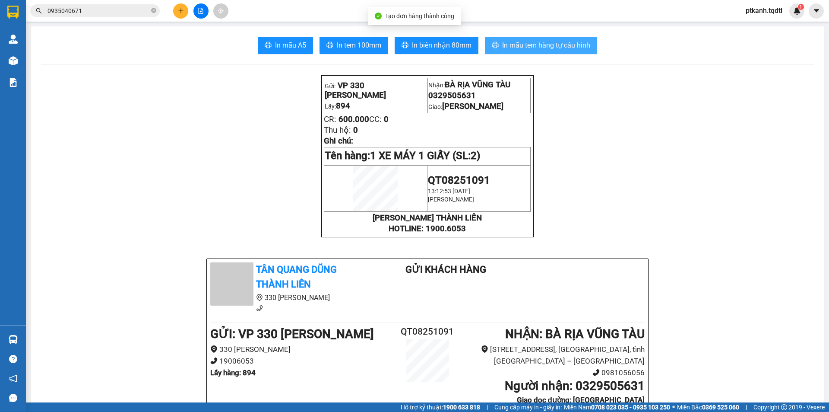
click at [521, 44] on span "In mẫu tem hàng tự cấu hình" at bounding box center [546, 45] width 88 height 11
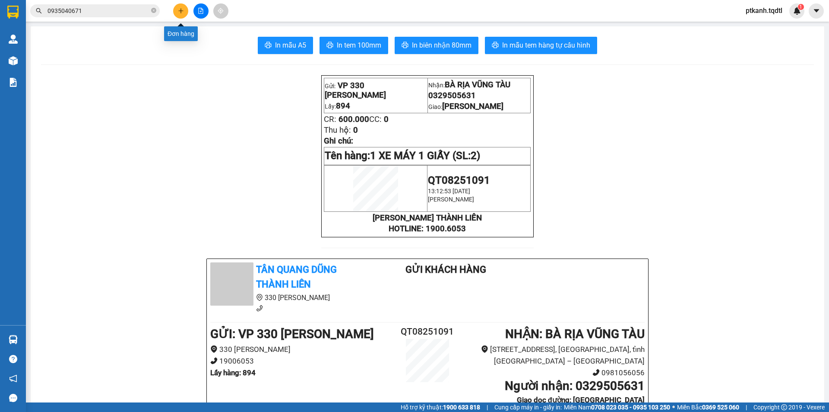
click at [174, 8] on button at bounding box center [180, 10] width 15 height 15
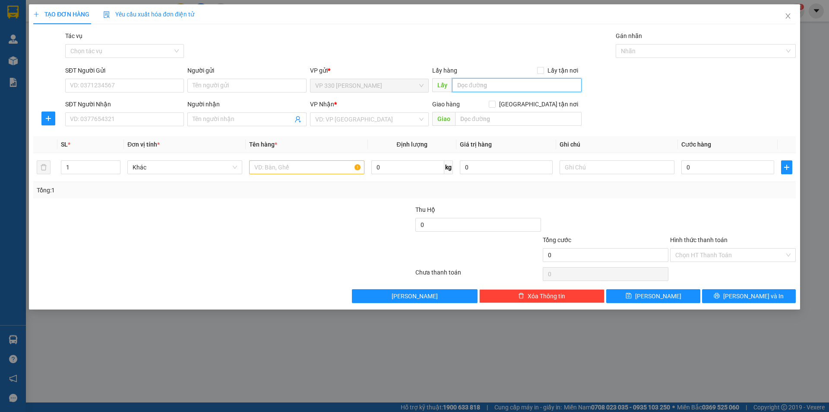
click at [491, 87] on input "text" at bounding box center [517, 85] width 130 height 14
click at [163, 115] on input "SĐT Người Nhận" at bounding box center [124, 119] width 119 height 14
click at [344, 118] on input "search" at bounding box center [366, 119] width 102 height 13
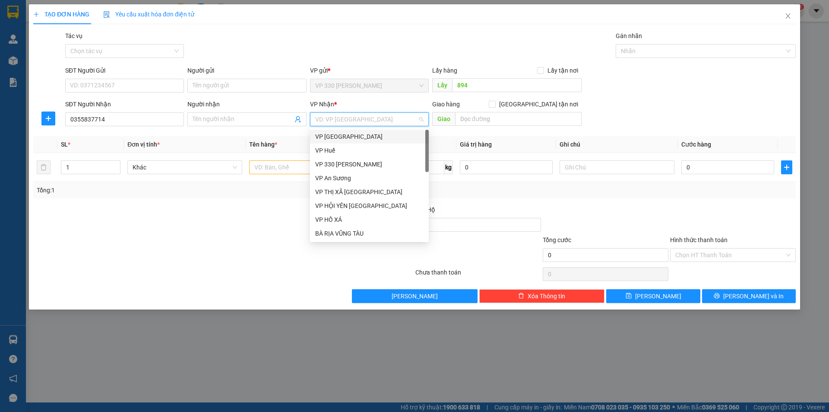
click at [339, 135] on div "VP [GEOGRAPHIC_DATA]" at bounding box center [369, 137] width 108 height 10
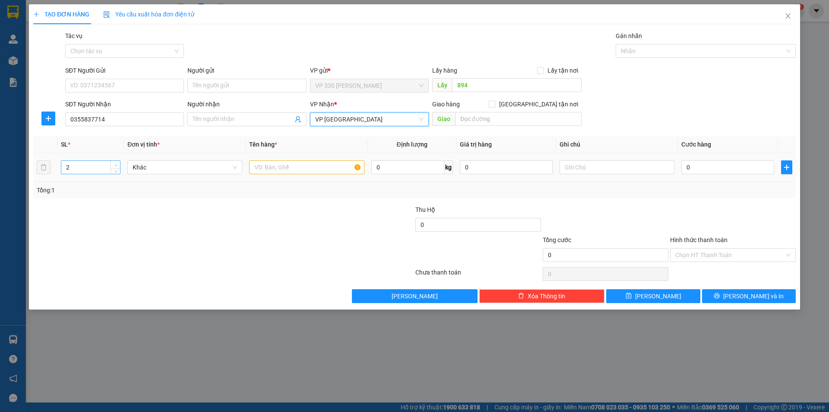
click at [114, 164] on span "Increase Value" at bounding box center [116, 165] width 10 height 8
click at [267, 165] on input "text" at bounding box center [306, 167] width 115 height 14
click at [728, 166] on input "0" at bounding box center [727, 167] width 93 height 14
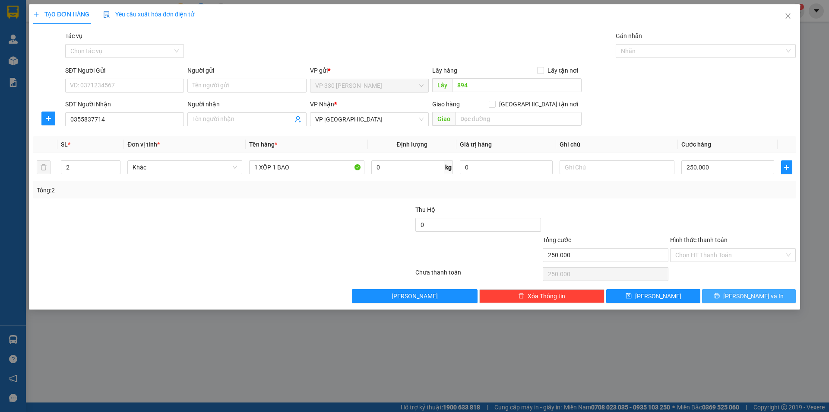
drag, startPoint x: 747, startPoint y: 298, endPoint x: 599, endPoint y: 202, distance: 176.6
click at [742, 296] on span "[PERSON_NAME] và In" at bounding box center [753, 296] width 60 height 10
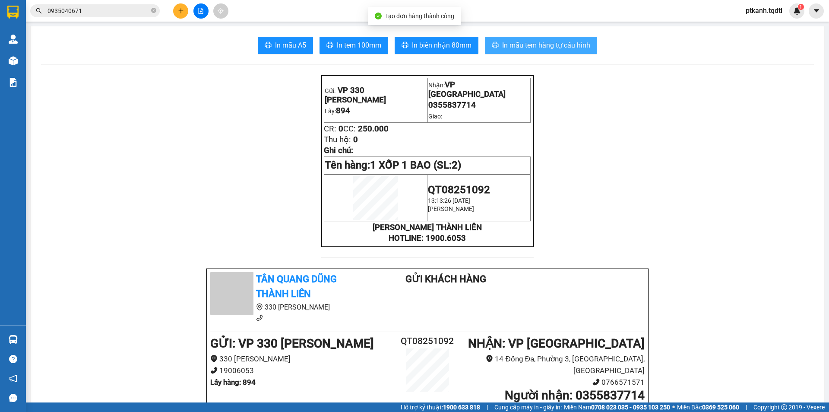
click at [535, 41] on span "In mẫu tem hàng tự cấu hình" at bounding box center [546, 45] width 88 height 11
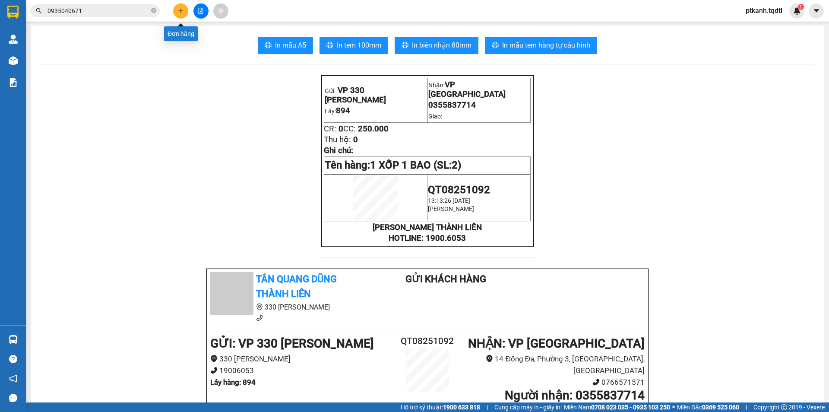
click at [180, 14] on button at bounding box center [180, 10] width 15 height 15
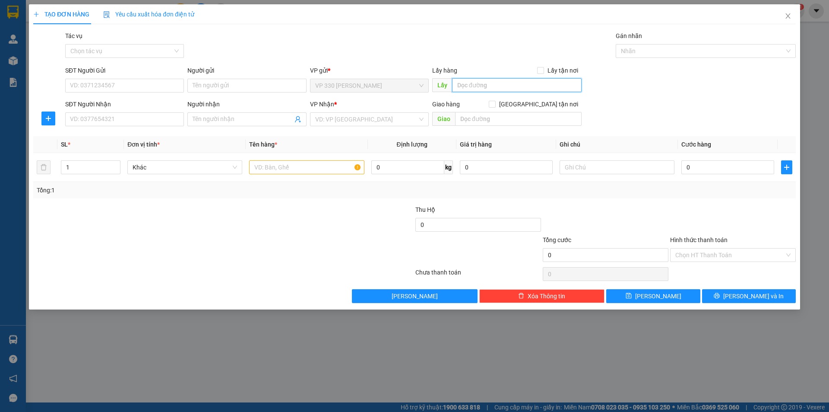
click at [493, 90] on input "text" at bounding box center [517, 85] width 130 height 14
click at [154, 122] on input "SĐT Người Nhận" at bounding box center [124, 119] width 119 height 14
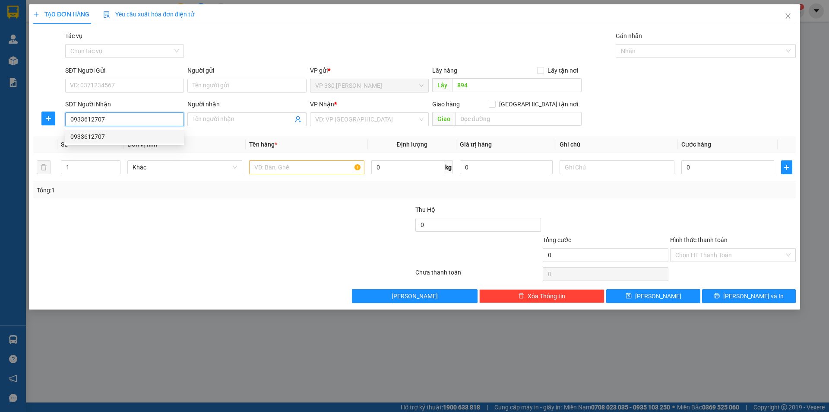
click at [127, 135] on div "0933612707" at bounding box center [124, 137] width 108 height 10
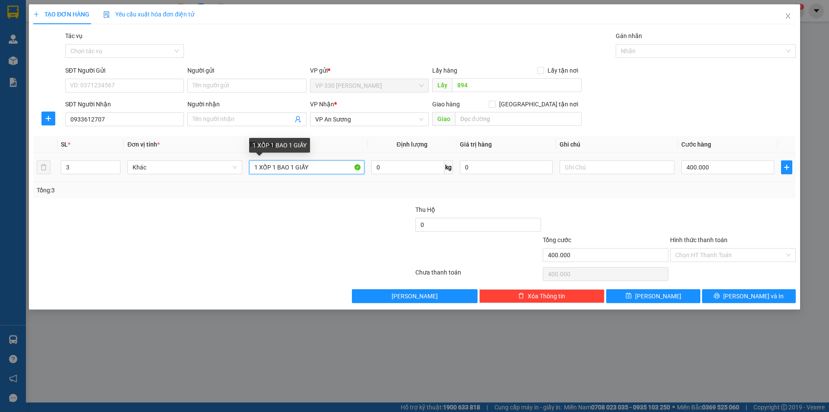
drag, startPoint x: 273, startPoint y: 167, endPoint x: 436, endPoint y: 175, distance: 163.5
click at [436, 175] on tr "3 Khác 1 XỐP 1 BAO 1 GIẤY 0 kg 0 400.000" at bounding box center [414, 167] width 763 height 29
click at [115, 169] on icon "down" at bounding box center [115, 169] width 3 height 3
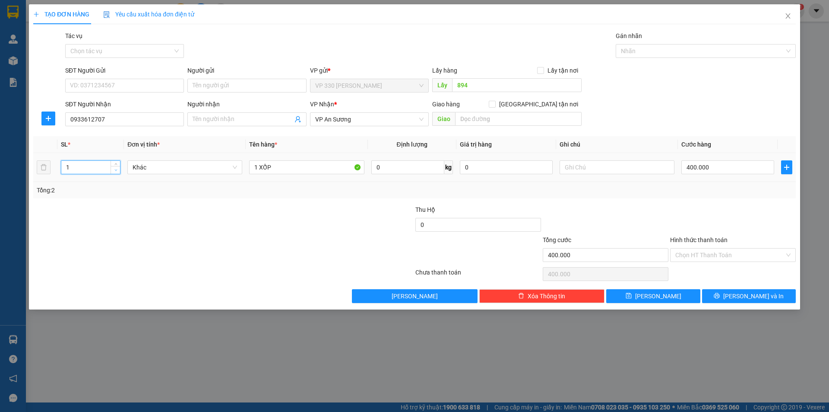
drag, startPoint x: 115, startPoint y: 169, endPoint x: 403, endPoint y: 126, distance: 290.5
click at [116, 169] on icon "down" at bounding box center [115, 169] width 3 height 3
click at [727, 163] on input "400.000" at bounding box center [727, 167] width 93 height 14
drag, startPoint x: 746, startPoint y: 298, endPoint x: 538, endPoint y: 226, distance: 220.0
click at [745, 298] on span "[PERSON_NAME] và In" at bounding box center [753, 296] width 60 height 10
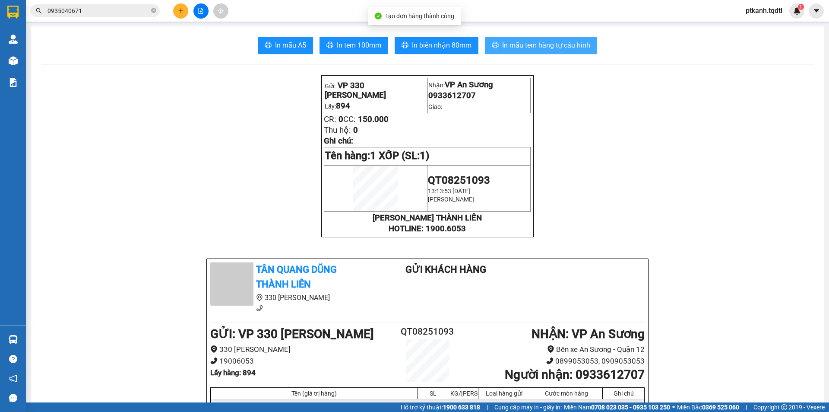
click at [532, 48] on span "In mẫu tem hàng tự cấu hình" at bounding box center [546, 45] width 88 height 11
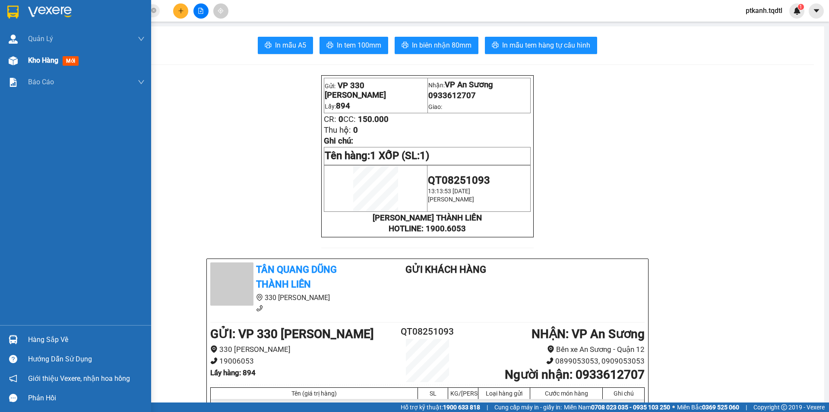
click at [47, 57] on span "Kho hàng" at bounding box center [43, 60] width 30 height 8
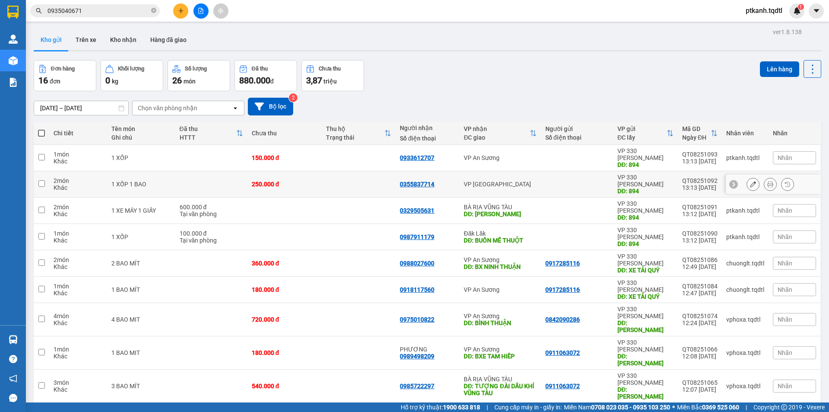
click at [554, 181] on div at bounding box center [576, 184] width 63 height 7
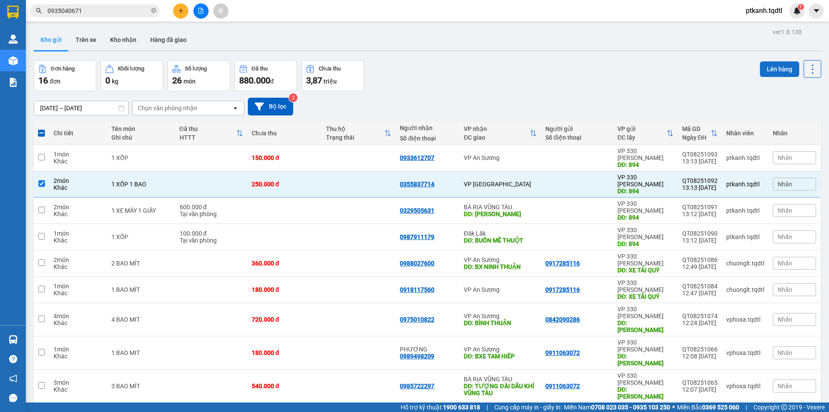
drag, startPoint x: 761, startPoint y: 66, endPoint x: 757, endPoint y: 64, distance: 4.7
click at [761, 65] on button "Lên hàng" at bounding box center [779, 69] width 39 height 16
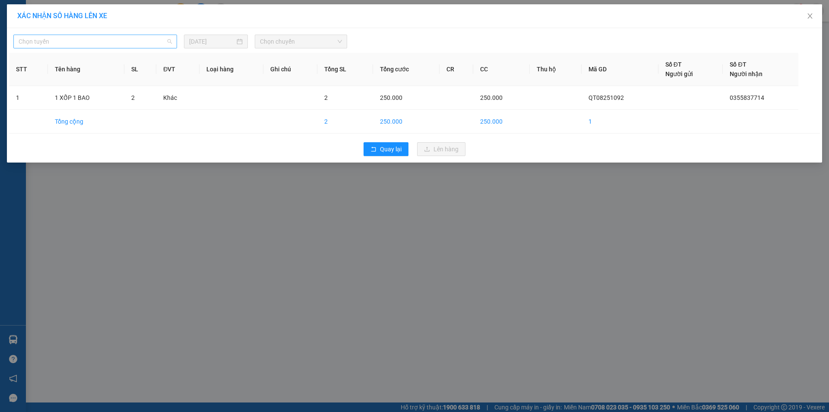
drag, startPoint x: 174, startPoint y: 42, endPoint x: 132, endPoint y: 84, distance: 58.9
click at [173, 42] on div "Chọn tuyến" at bounding box center [95, 42] width 164 height 14
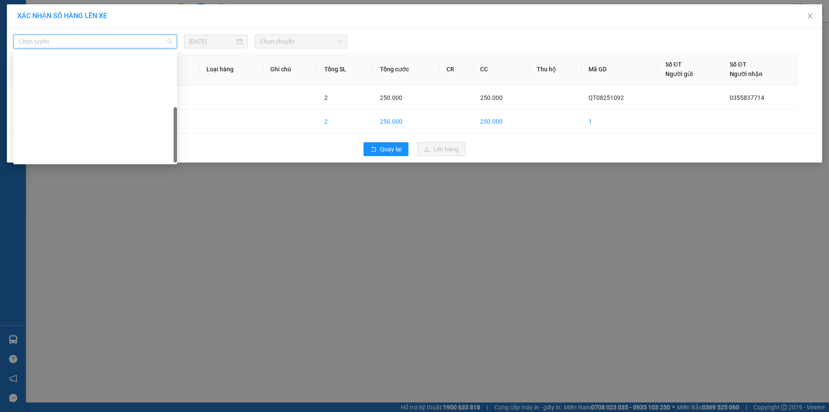
scroll to position [152, 0]
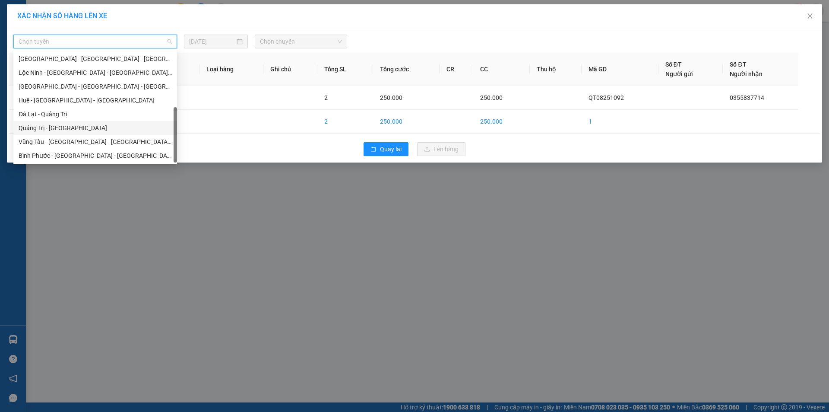
click at [120, 125] on div "Quảng Trị - [GEOGRAPHIC_DATA]" at bounding box center [95, 128] width 153 height 10
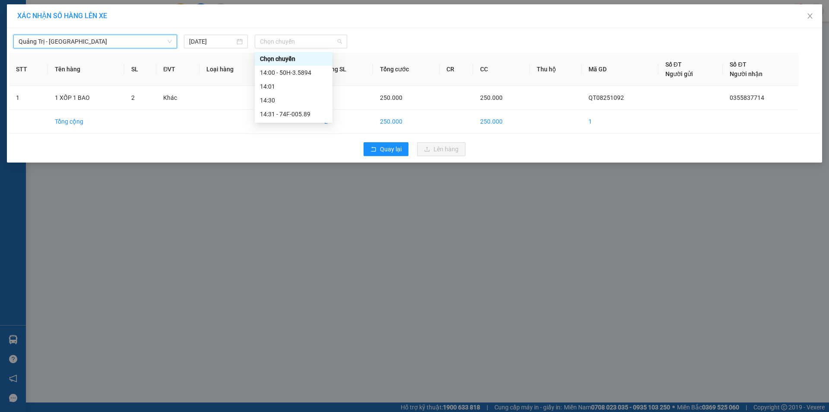
drag, startPoint x: 301, startPoint y: 38, endPoint x: 364, endPoint y: 61, distance: 66.5
click at [302, 38] on span "Chọn chuyến" at bounding box center [301, 41] width 82 height 13
click at [304, 72] on div "14:00 - 50H-3.5894" at bounding box center [293, 73] width 67 height 10
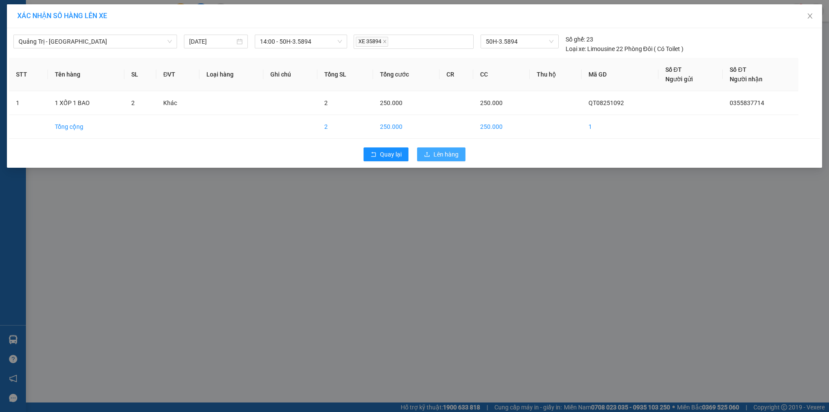
click at [444, 154] on span "Lên hàng" at bounding box center [446, 154] width 25 height 10
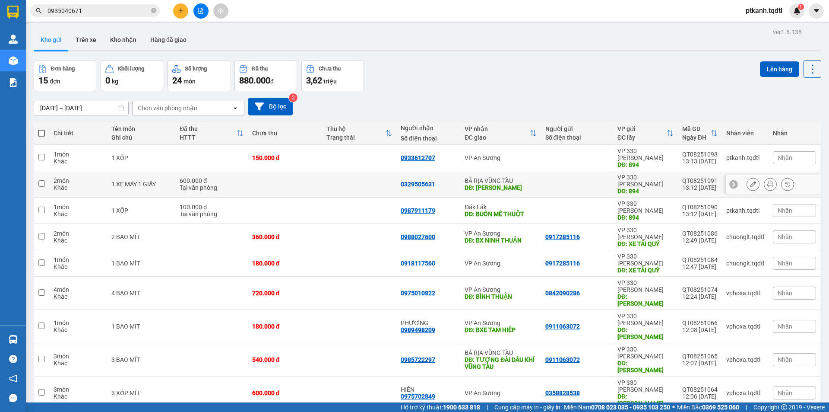
click at [531, 177] on div "BÀ RỊA VŨNG TÀU" at bounding box center [501, 180] width 72 height 7
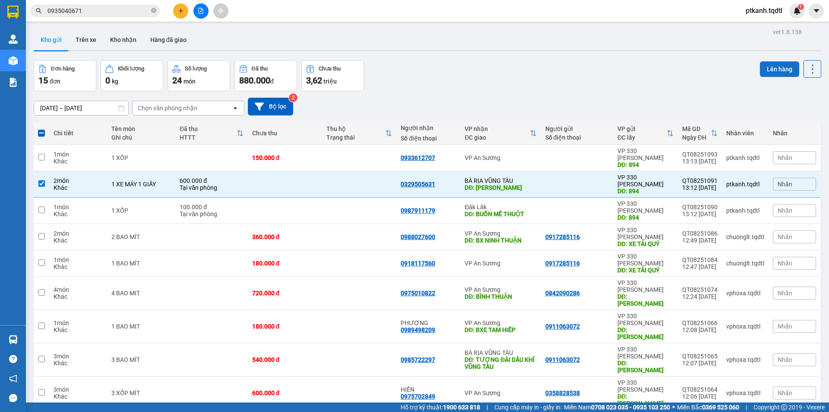
click at [767, 67] on button "Lên hàng" at bounding box center [779, 69] width 39 height 16
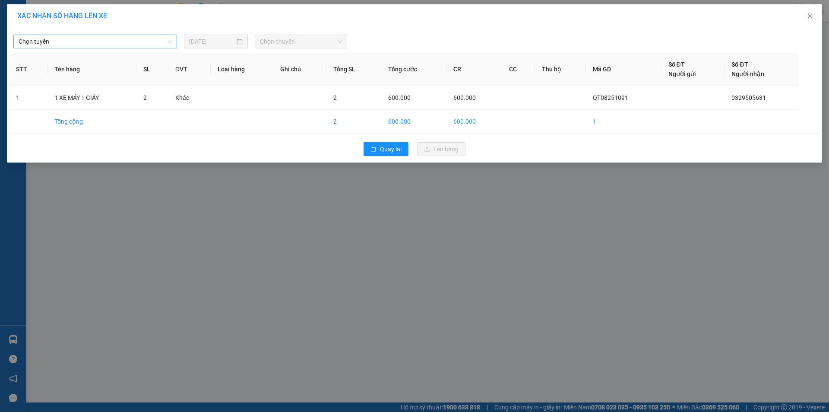
drag, startPoint x: 171, startPoint y: 42, endPoint x: 165, endPoint y: 46, distance: 7.4
click at [170, 42] on span "Chọn tuyến" at bounding box center [95, 41] width 153 height 13
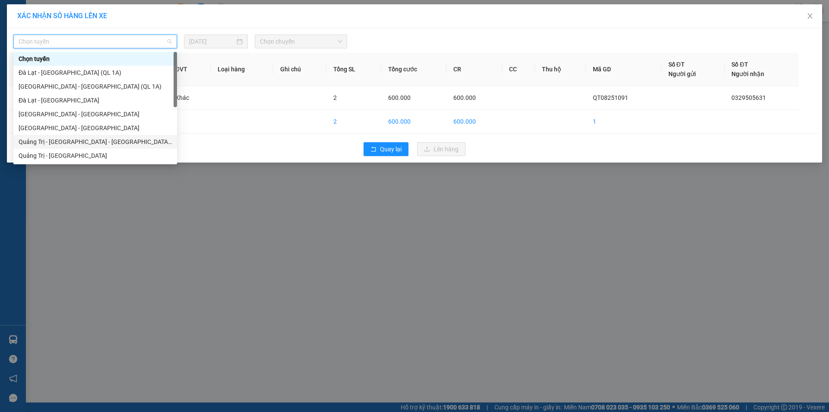
drag, startPoint x: 124, startPoint y: 141, endPoint x: 131, endPoint y: 138, distance: 7.7
click at [126, 140] on div "Quảng Trị - [GEOGRAPHIC_DATA] - [GEOGRAPHIC_DATA] - [GEOGRAPHIC_DATA]" at bounding box center [95, 142] width 153 height 10
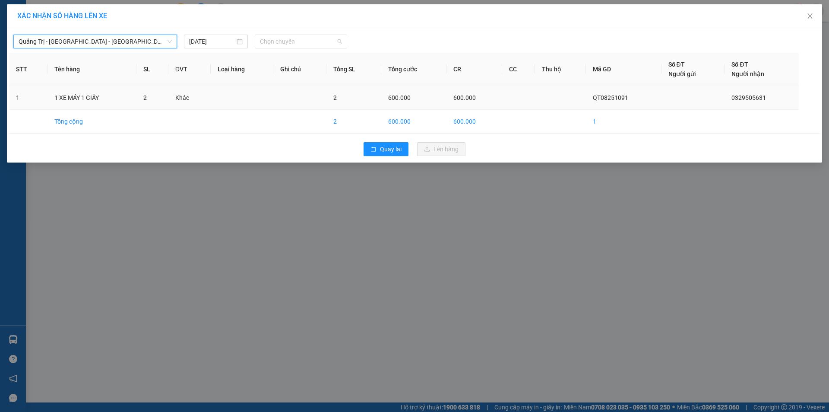
drag, startPoint x: 314, startPoint y: 42, endPoint x: 381, endPoint y: 90, distance: 82.2
click at [316, 42] on span "Chọn chuyến" at bounding box center [301, 41] width 82 height 13
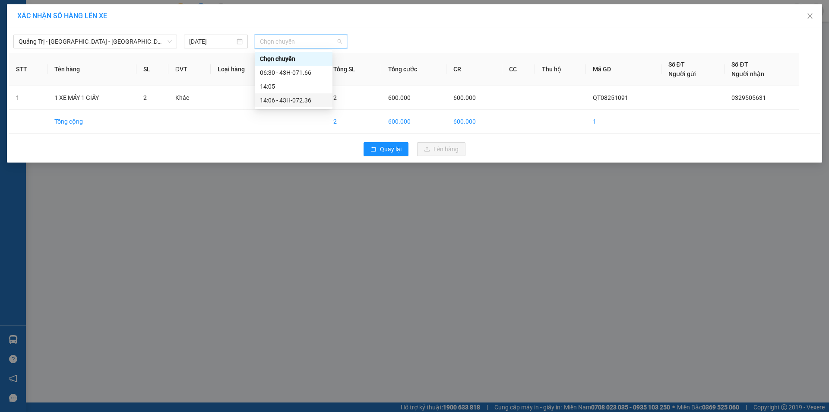
click at [301, 102] on div "14:06 - 43H-072.36" at bounding box center [293, 100] width 67 height 10
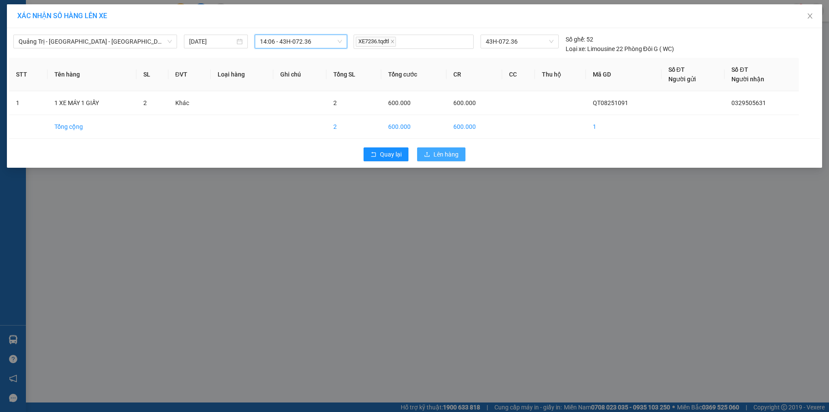
drag, startPoint x: 445, startPoint y: 154, endPoint x: 436, endPoint y: 156, distance: 9.2
click at [445, 154] on span "Lên hàng" at bounding box center [446, 154] width 25 height 10
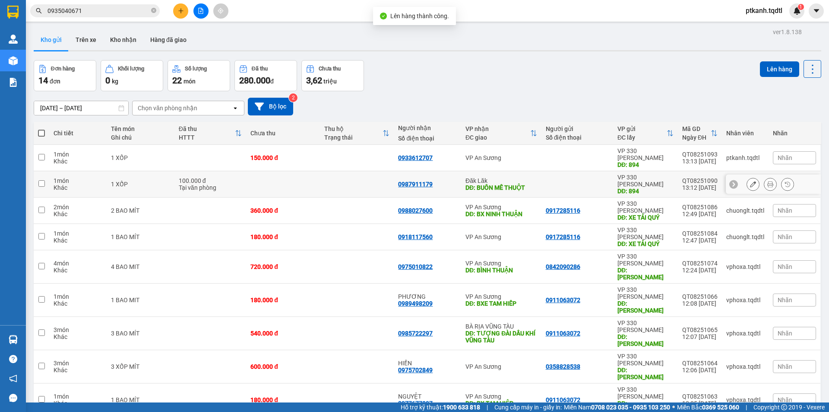
drag, startPoint x: 534, startPoint y: 171, endPoint x: 611, endPoint y: 156, distance: 78.8
click at [534, 171] on td "Đăk Lăk DĐ: BUÔN MÊ THUỘT" at bounding box center [501, 184] width 80 height 26
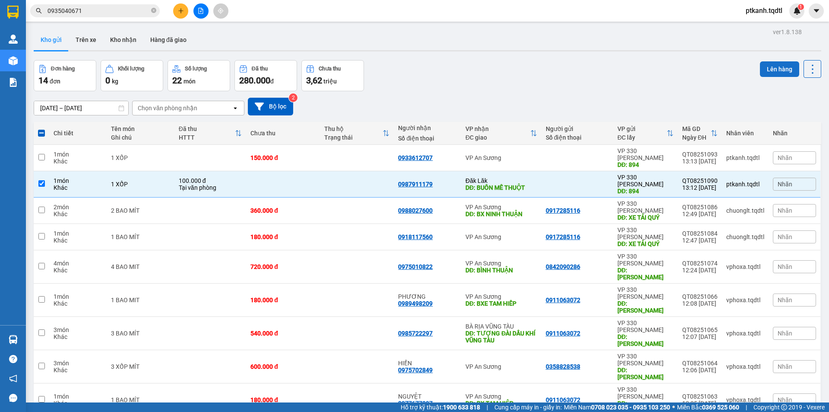
click at [782, 70] on button "Lên hàng" at bounding box center [779, 69] width 39 height 16
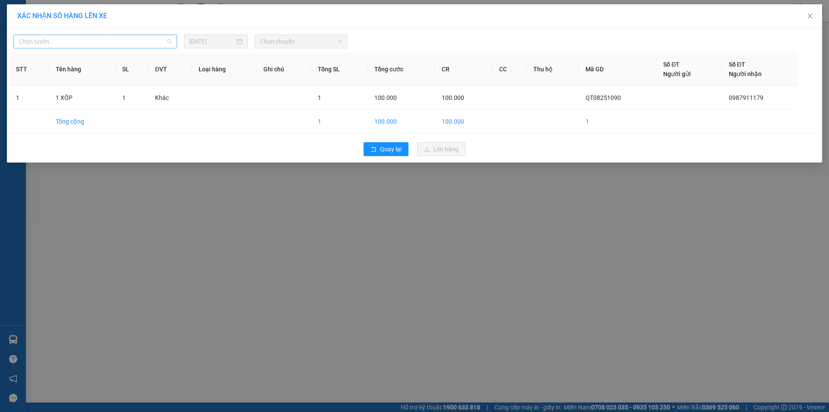
click at [173, 44] on div "Chọn tuyến" at bounding box center [95, 42] width 164 height 14
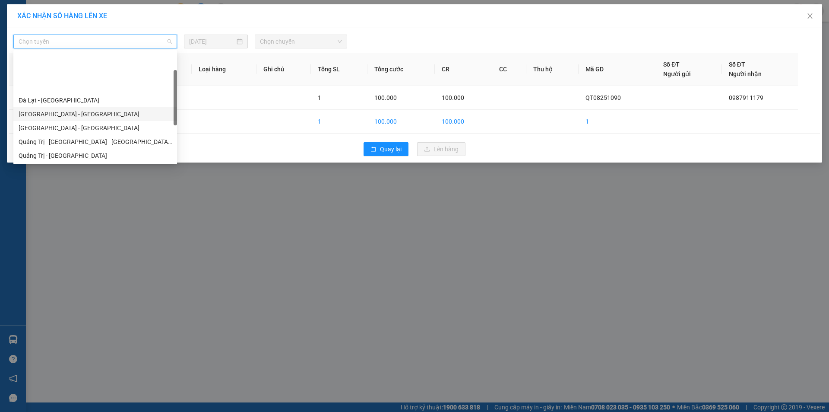
scroll to position [43, 0]
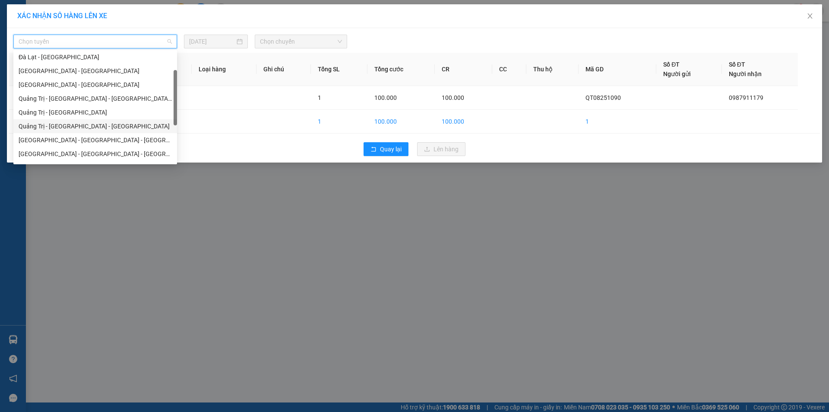
click at [128, 127] on div "Quảng Trị - [GEOGRAPHIC_DATA] - [GEOGRAPHIC_DATA]" at bounding box center [95, 126] width 153 height 10
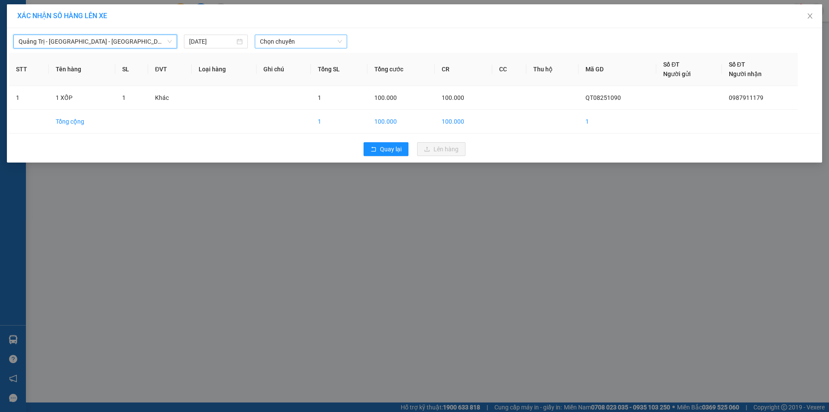
click at [297, 38] on span "Chọn chuyến" at bounding box center [301, 41] width 82 height 13
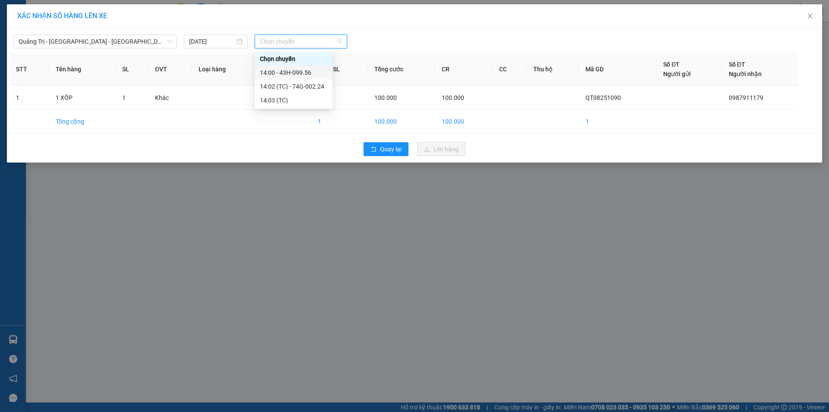
drag, startPoint x: 302, startPoint y: 72, endPoint x: 451, endPoint y: 140, distance: 163.7
click at [302, 72] on div "14:00 - 43H-099.56" at bounding box center [293, 73] width 67 height 10
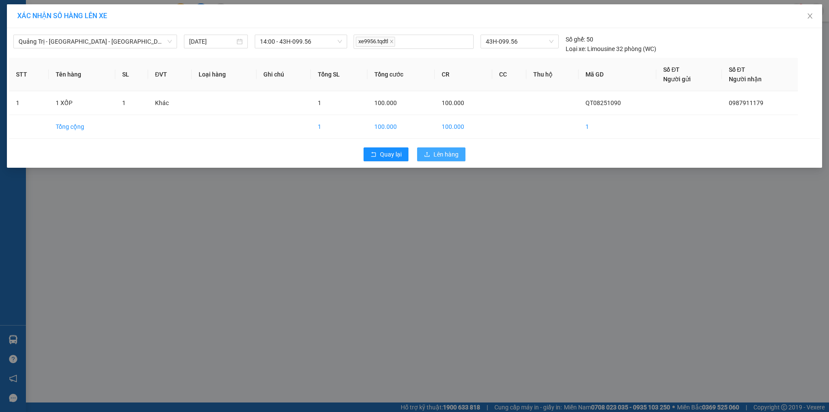
drag, startPoint x: 449, startPoint y: 153, endPoint x: 355, endPoint y: 139, distance: 95.3
click at [448, 154] on span "Lên hàng" at bounding box center [446, 154] width 25 height 10
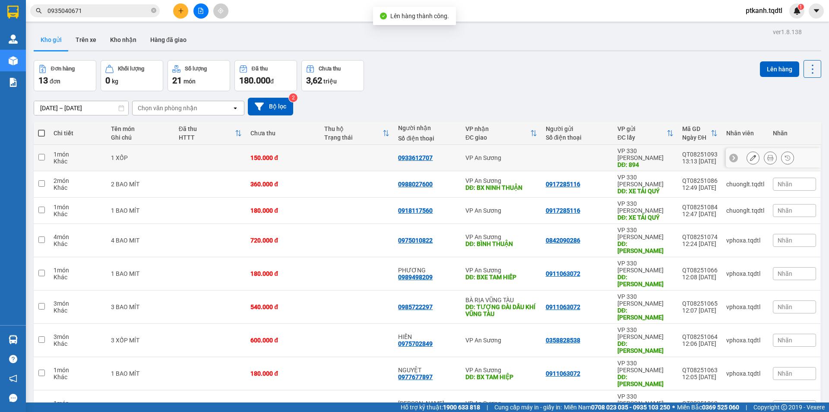
click at [542, 155] on td at bounding box center [578, 158] width 72 height 26
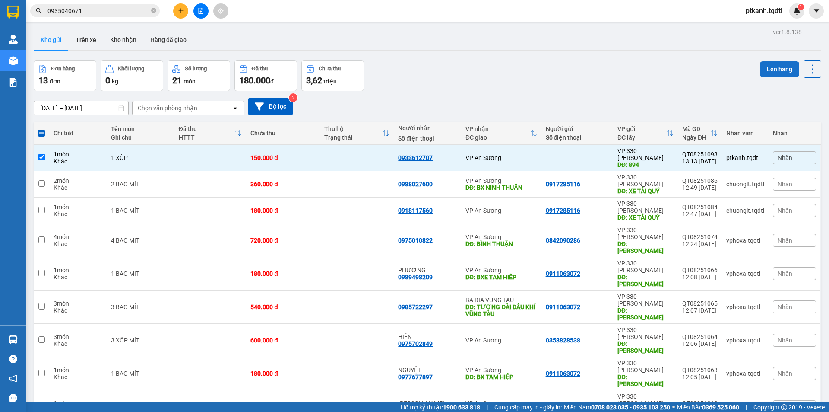
click at [771, 67] on button "Lên hàng" at bounding box center [779, 69] width 39 height 16
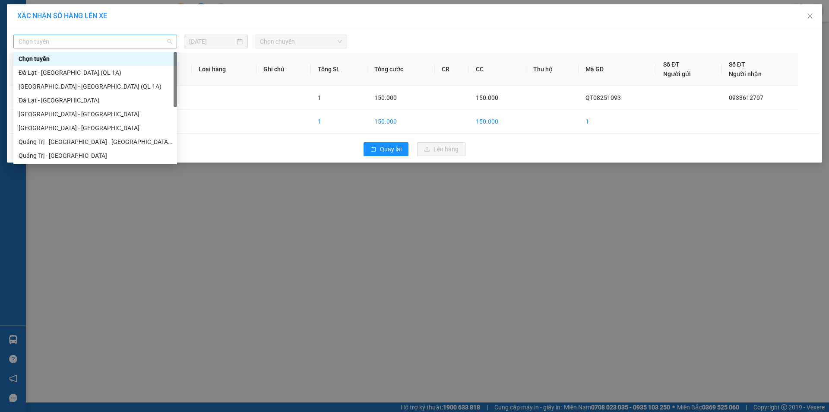
click at [169, 39] on span "Chọn tuyến" at bounding box center [95, 41] width 153 height 13
click at [118, 154] on div "Quảng Trị - [GEOGRAPHIC_DATA]" at bounding box center [95, 156] width 153 height 10
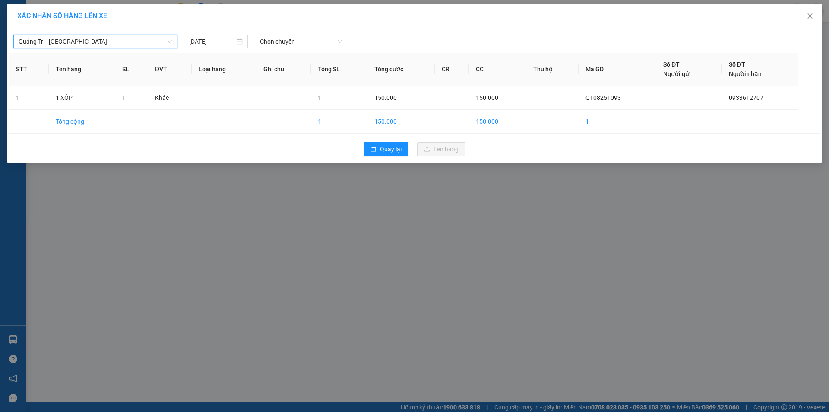
click at [314, 41] on span "Chọn chuyến" at bounding box center [301, 41] width 82 height 13
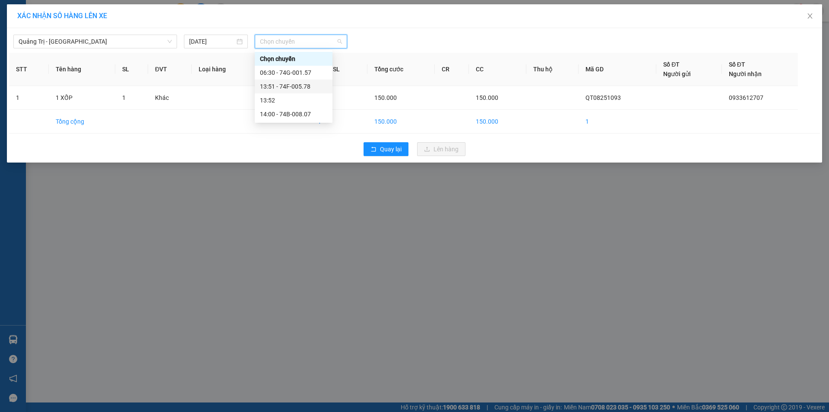
click at [304, 86] on div "13:51 - 74F-005.78" at bounding box center [293, 87] width 67 height 10
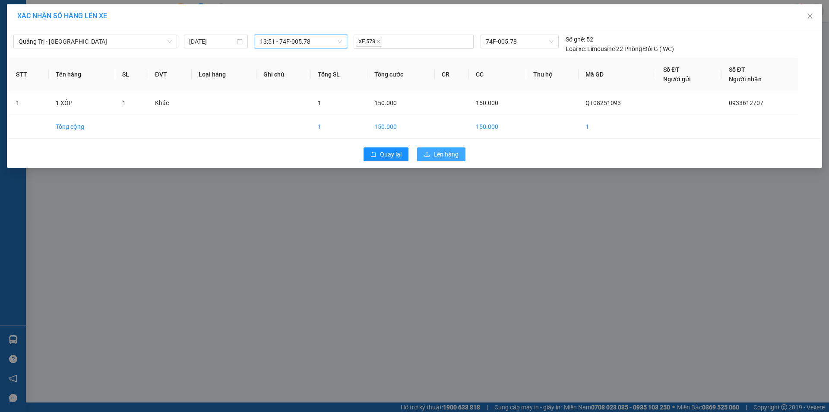
click at [446, 142] on div "Quảng Trị - Sài Gòn 14/08/2025 13:51 13:51 - 74F-005.78 XE 578 74F-005.78 Số gh…" at bounding box center [414, 97] width 815 height 139
click at [448, 154] on span "Lên hàng" at bounding box center [446, 154] width 25 height 10
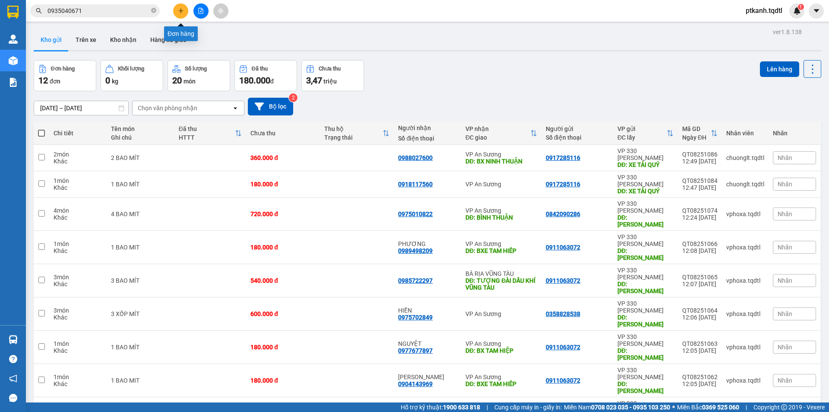
click at [179, 13] on button at bounding box center [180, 10] width 15 height 15
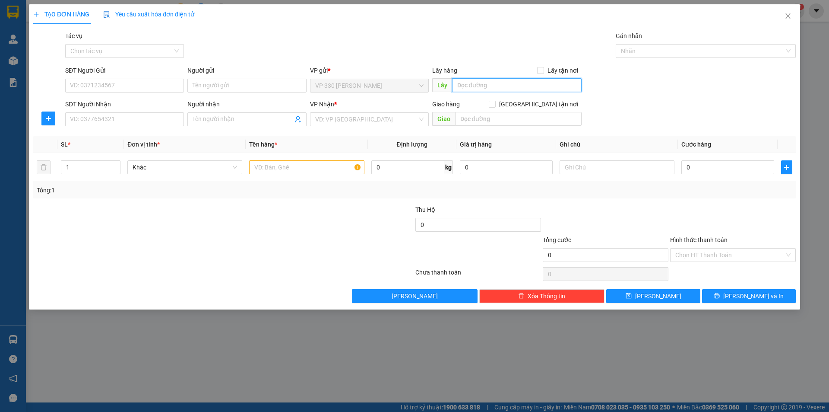
click at [472, 84] on input "text" at bounding box center [517, 85] width 130 height 14
click at [155, 120] on input "SĐT Người Nhận" at bounding box center [124, 119] width 119 height 14
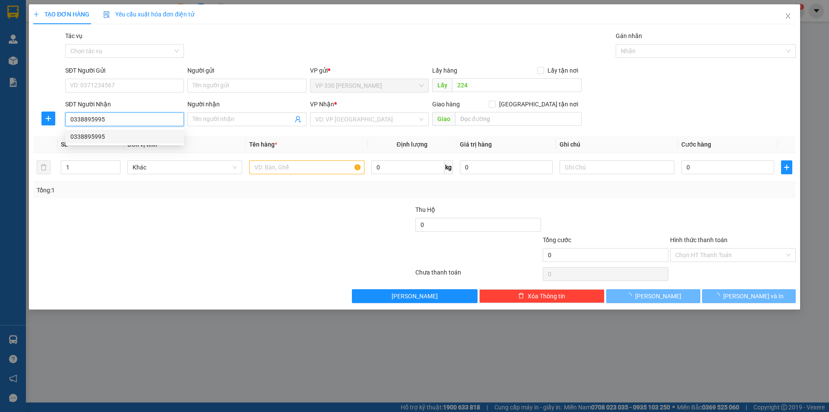
click at [146, 133] on div "0338895995" at bounding box center [124, 137] width 108 height 10
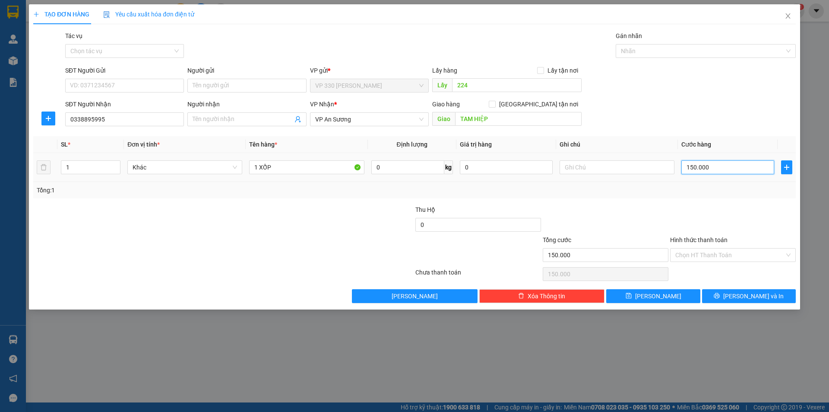
click at [746, 170] on input "150.000" at bounding box center [727, 167] width 93 height 14
click at [725, 296] on button "[PERSON_NAME] và In" at bounding box center [749, 296] width 94 height 14
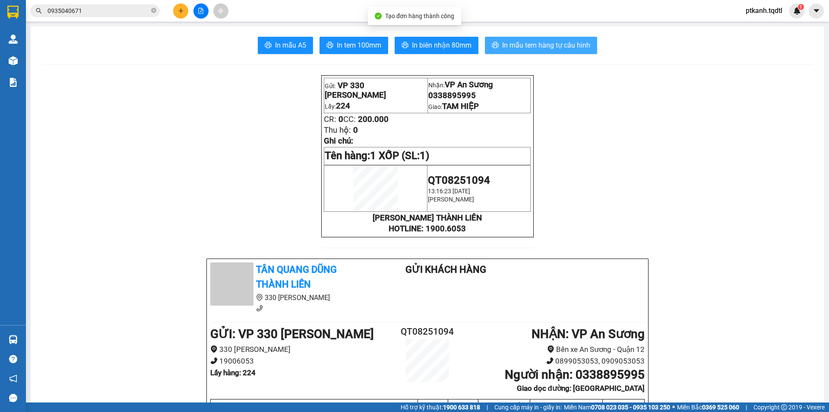
click at [522, 44] on span "In mẫu tem hàng tự cấu hình" at bounding box center [546, 45] width 88 height 11
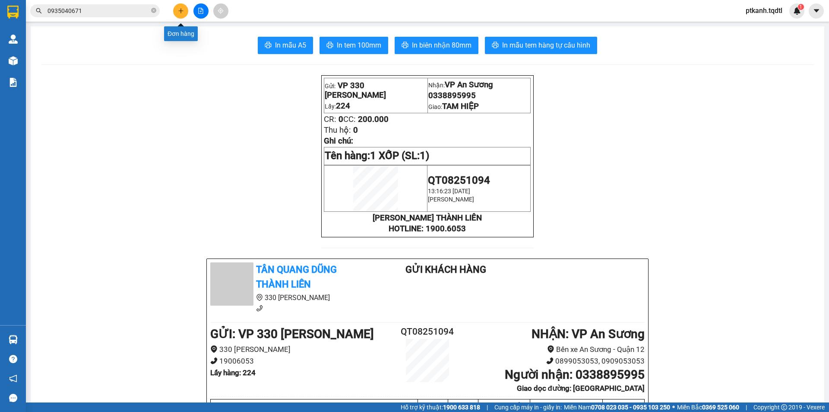
click at [179, 13] on icon "plus" at bounding box center [181, 11] width 6 height 6
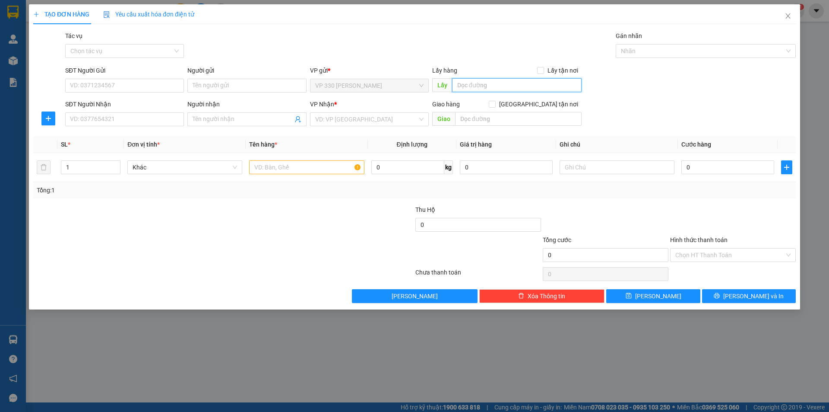
click at [501, 87] on input "text" at bounding box center [517, 85] width 130 height 14
click at [164, 119] on input "SĐT Người Nhận" at bounding box center [124, 119] width 119 height 14
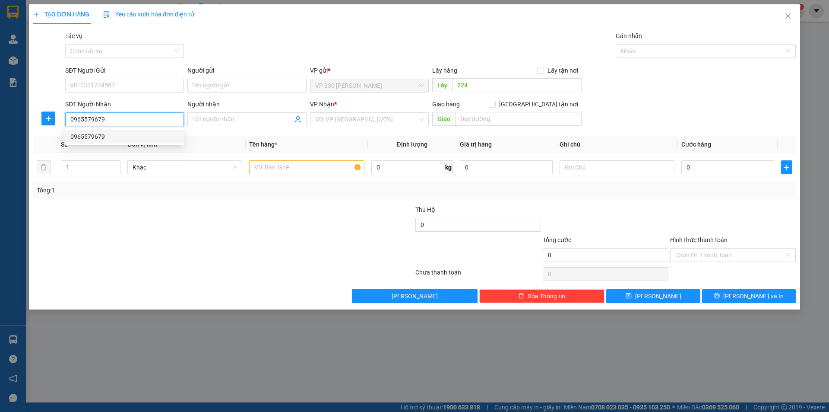
click at [146, 137] on div "0965579679" at bounding box center [124, 137] width 108 height 10
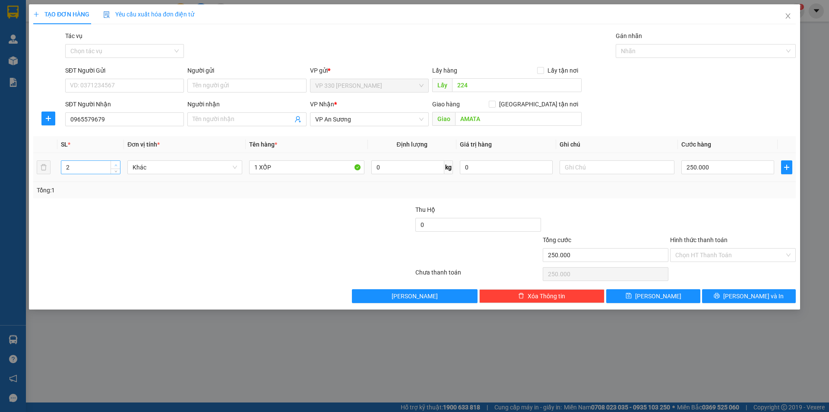
click at [116, 163] on span "up" at bounding box center [115, 164] width 5 height 5
click at [256, 167] on input "1 XỐP" at bounding box center [306, 167] width 115 height 14
click at [257, 167] on input "1 XỐP" at bounding box center [306, 167] width 115 height 14
click at [286, 166] on input "2 XỐP" at bounding box center [306, 167] width 115 height 14
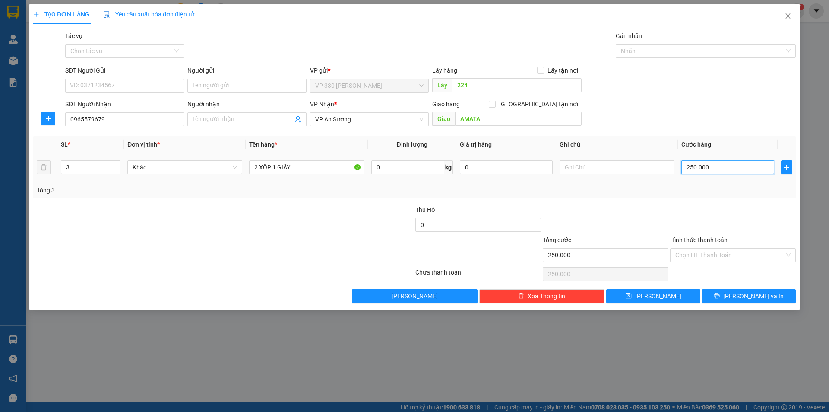
click at [733, 165] on input "250.000" at bounding box center [727, 167] width 93 height 14
drag, startPoint x: 755, startPoint y: 298, endPoint x: 750, endPoint y: 292, distance: 8.0
click at [755, 298] on span "[PERSON_NAME] và In" at bounding box center [753, 296] width 60 height 10
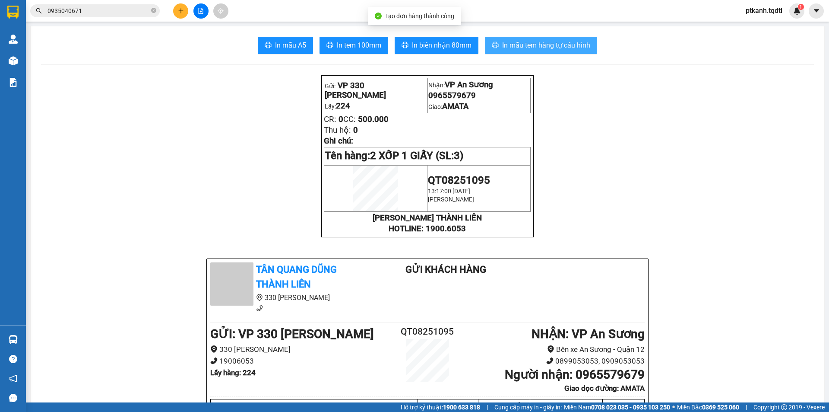
click at [547, 39] on button "In mẫu tem hàng tự cấu hình" at bounding box center [541, 45] width 112 height 17
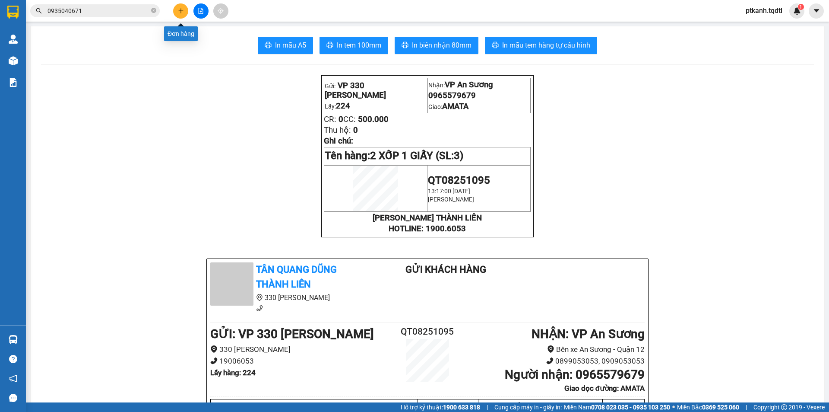
click at [181, 12] on icon "plus" at bounding box center [181, 11] width 6 height 6
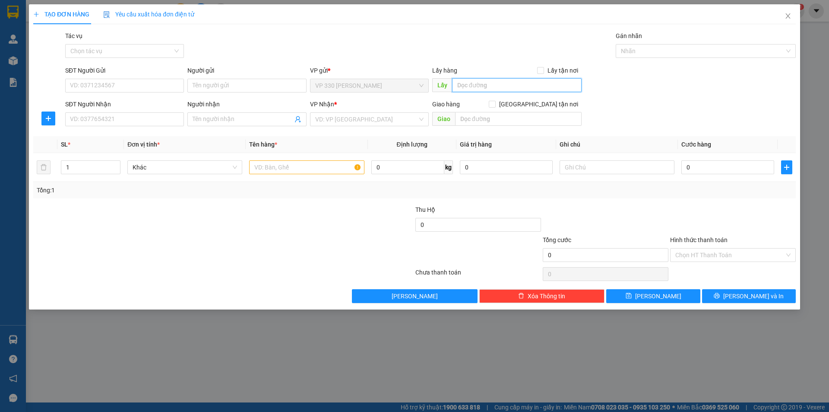
click at [498, 87] on input "text" at bounding box center [517, 85] width 130 height 14
click at [169, 123] on input "SĐT Người Nhận" at bounding box center [124, 119] width 119 height 14
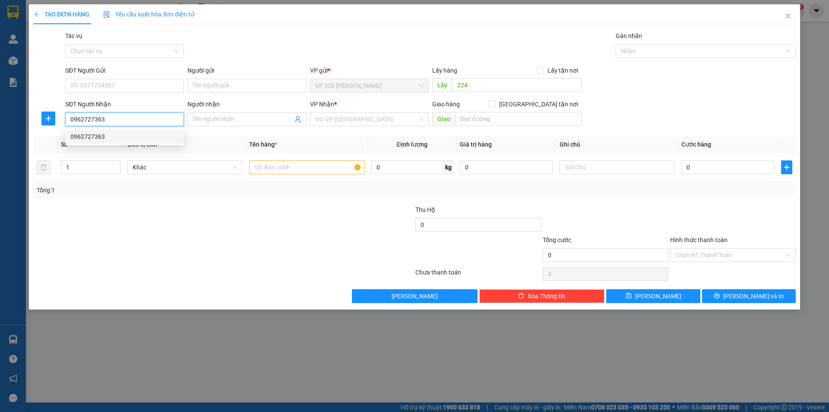
click at [156, 139] on div "0962727363" at bounding box center [124, 137] width 108 height 10
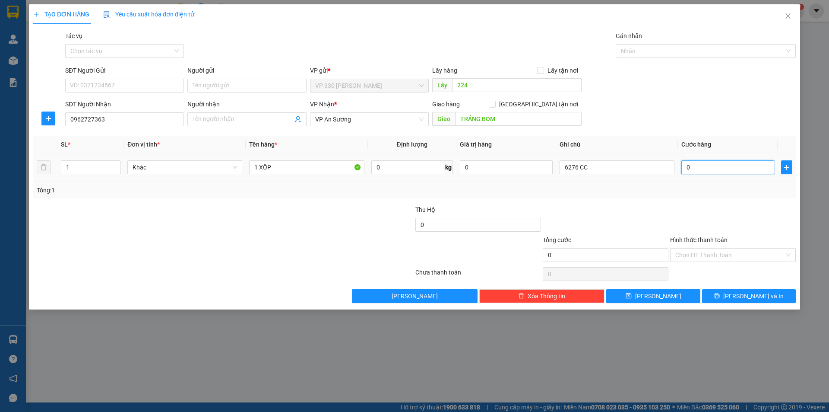
click at [721, 169] on input "0" at bounding box center [727, 167] width 93 height 14
drag, startPoint x: 611, startPoint y: 170, endPoint x: 570, endPoint y: 185, distance: 44.3
click at [570, 185] on div "SL * Đơn vị tính * Tên hàng * Định lượng Giá trị hàng Ghi chú Cước hàng 1 Khác …" at bounding box center [414, 167] width 763 height 62
click at [720, 292] on icon "printer" at bounding box center [717, 295] width 6 height 6
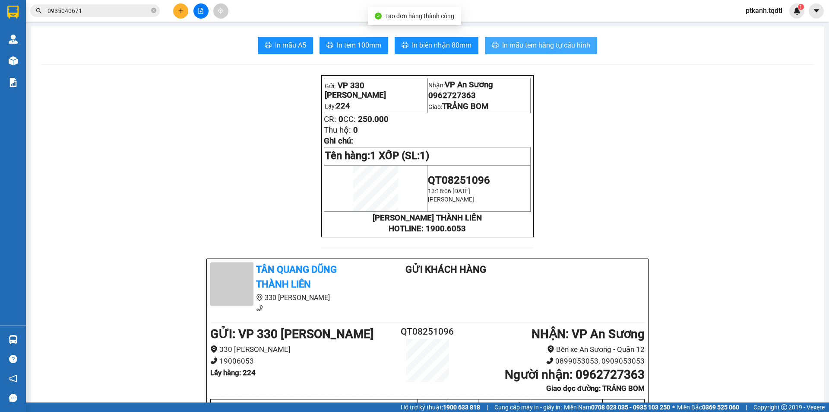
click at [526, 48] on span "In mẫu tem hàng tự cấu hình" at bounding box center [546, 45] width 88 height 11
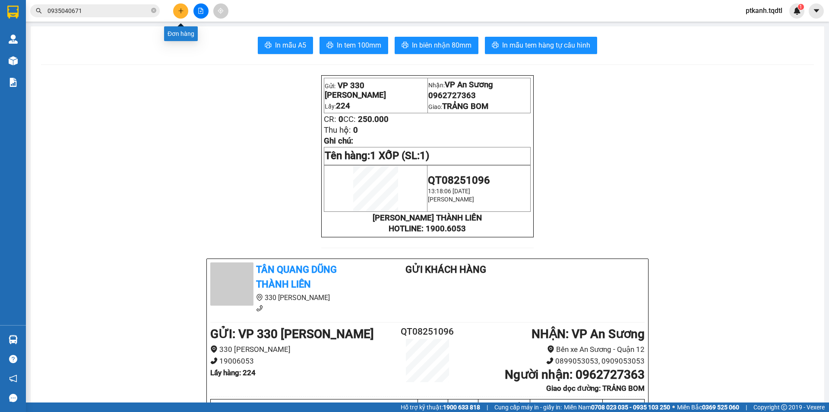
click at [181, 13] on icon "plus" at bounding box center [181, 10] width 0 height 5
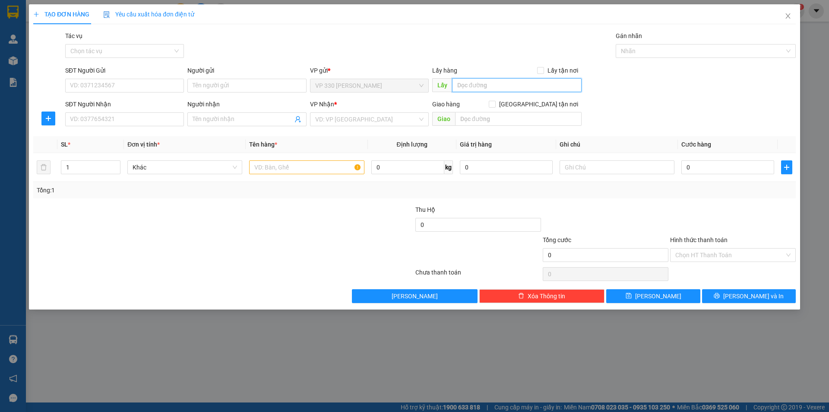
click at [483, 86] on input "text" at bounding box center [517, 85] width 130 height 14
click at [134, 123] on input "SĐT Người Nhận" at bounding box center [124, 119] width 119 height 14
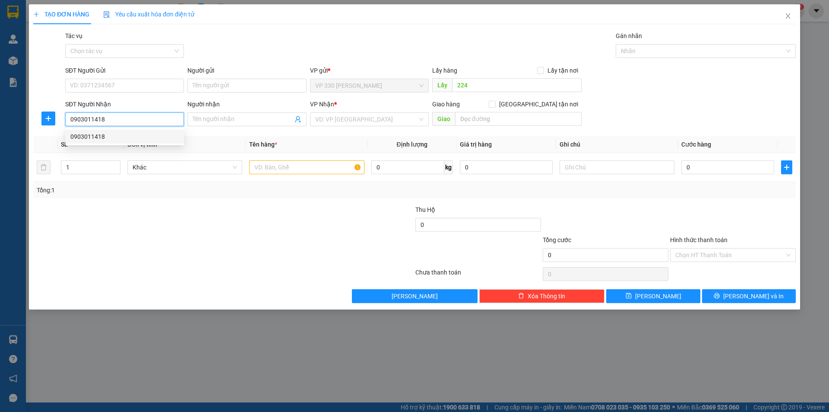
click at [124, 135] on div "0903011418" at bounding box center [124, 137] width 108 height 10
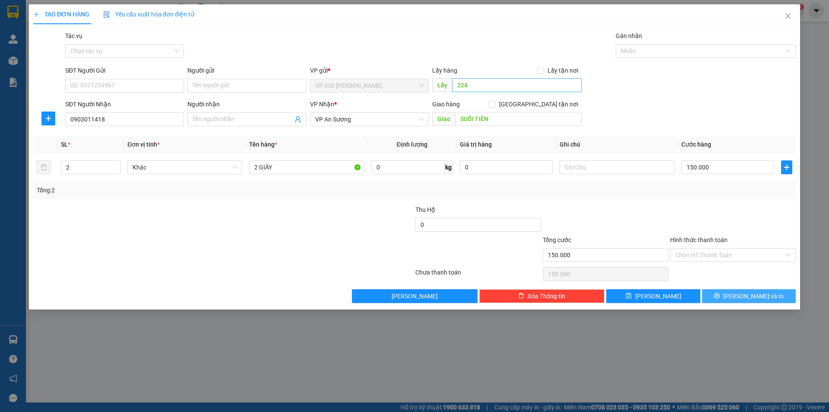
drag, startPoint x: 757, startPoint y: 297, endPoint x: 524, endPoint y: 79, distance: 318.7
click at [755, 295] on span "[PERSON_NAME] và In" at bounding box center [753, 296] width 60 height 10
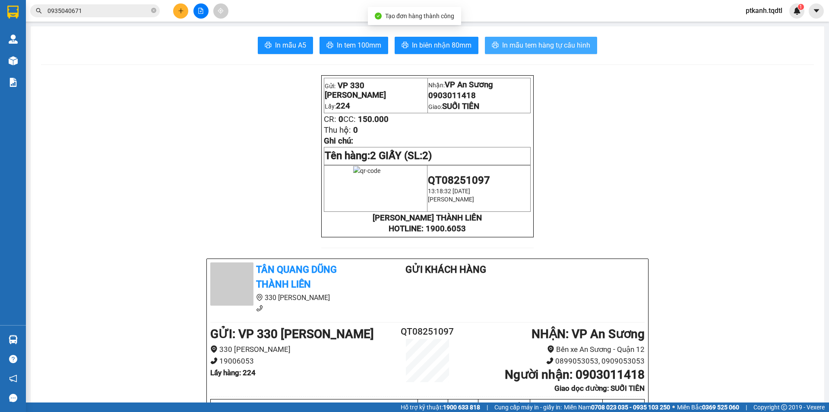
drag, startPoint x: 522, startPoint y: 44, endPoint x: 361, endPoint y: 36, distance: 160.9
click at [520, 45] on span "In mẫu tem hàng tự cấu hình" at bounding box center [546, 45] width 88 height 11
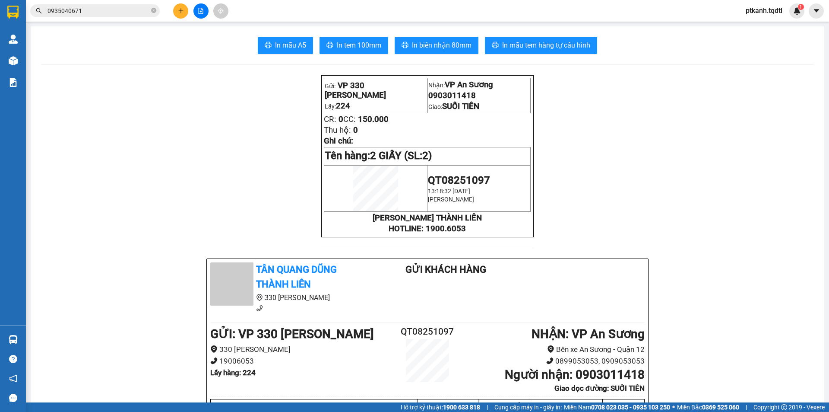
click at [182, 10] on icon "plus" at bounding box center [181, 11] width 6 height 6
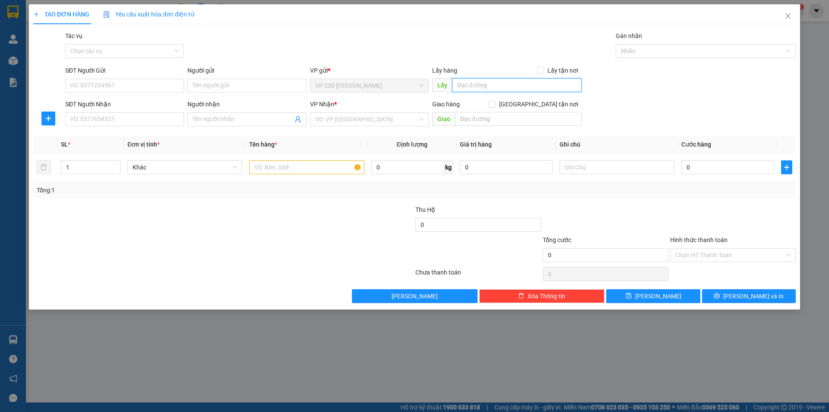
click at [493, 83] on input "text" at bounding box center [517, 85] width 130 height 14
click at [178, 117] on input "SĐT Người Nhận" at bounding box center [124, 119] width 119 height 14
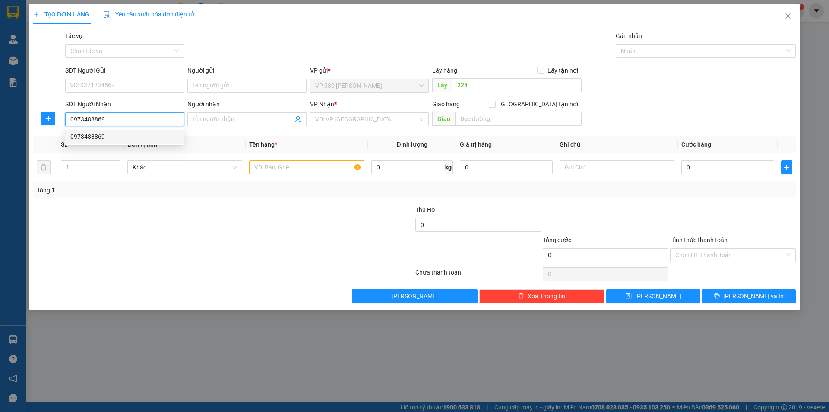
click at [136, 136] on div "0973488869" at bounding box center [124, 137] width 108 height 10
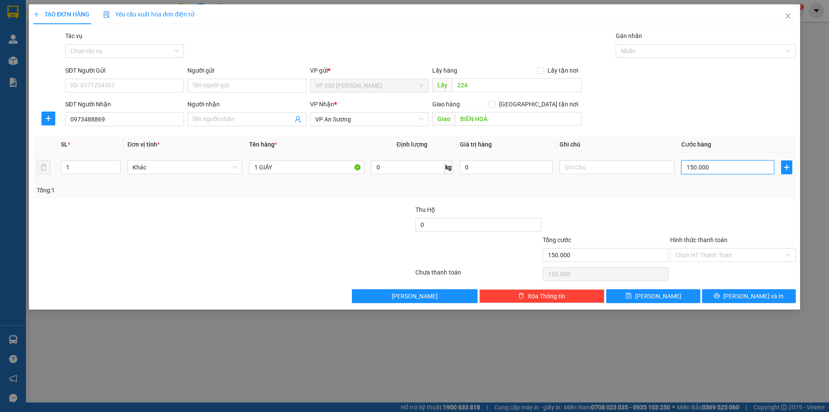
click at [726, 170] on input "150.000" at bounding box center [727, 167] width 93 height 14
click at [700, 236] on label "Hình thức thanh toán" at bounding box center [698, 239] width 57 height 7
click at [700, 248] on input "Hình thức thanh toán" at bounding box center [729, 254] width 109 height 13
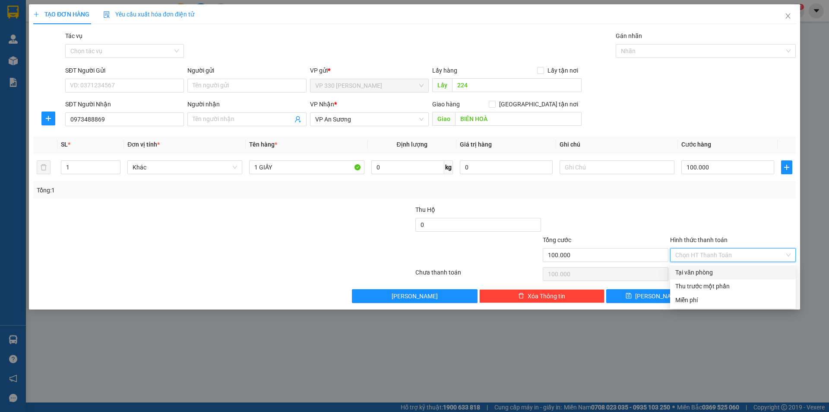
drag, startPoint x: 723, startPoint y: 269, endPoint x: 745, endPoint y: 293, distance: 32.7
click at [724, 273] on div "Tại văn phòng" at bounding box center [732, 272] width 115 height 10
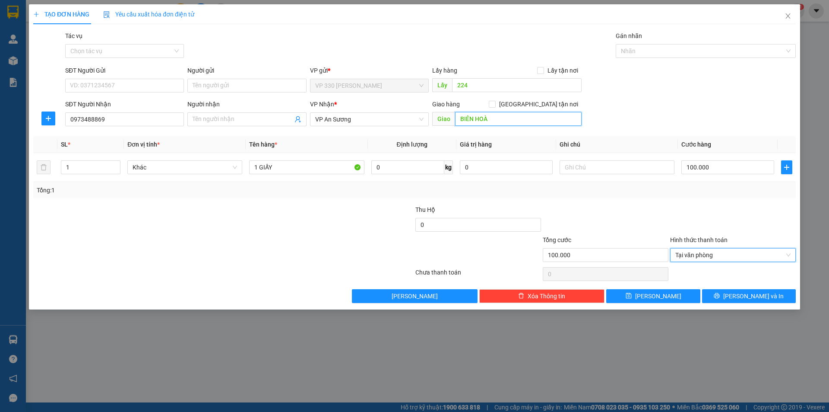
click at [507, 120] on input "BIÊN HOÀ" at bounding box center [518, 119] width 127 height 14
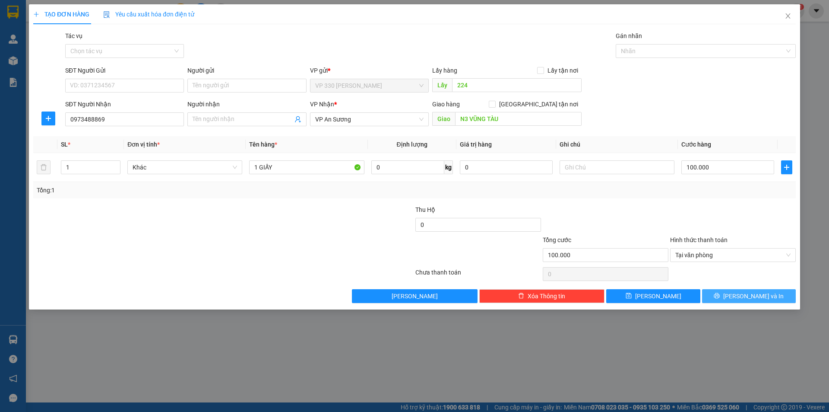
drag, startPoint x: 735, startPoint y: 295, endPoint x: 675, endPoint y: 272, distance: 63.4
click at [732, 294] on button "[PERSON_NAME] và In" at bounding box center [749, 296] width 94 height 14
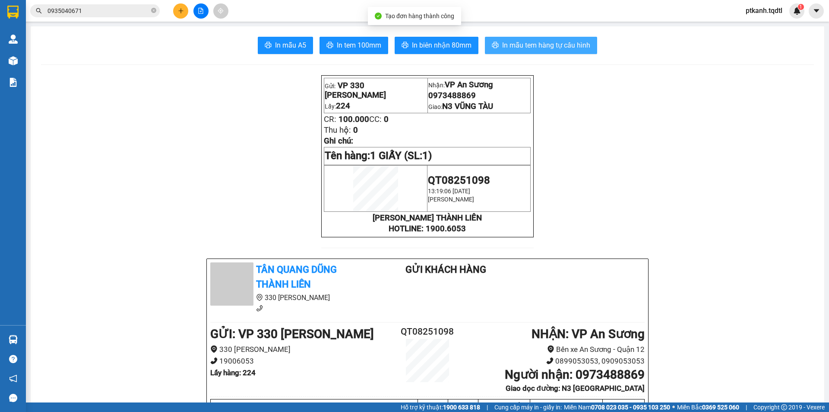
click at [532, 47] on span "In mẫu tem hàng tự cấu hình" at bounding box center [546, 45] width 88 height 11
click at [185, 8] on button at bounding box center [180, 10] width 15 height 15
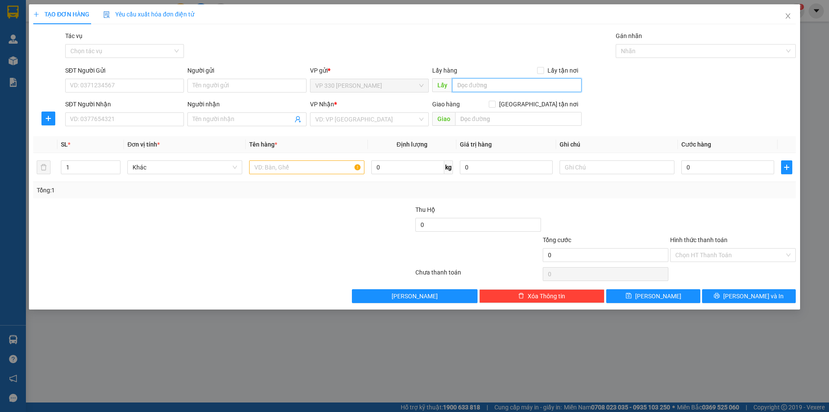
click at [489, 81] on input "text" at bounding box center [517, 85] width 130 height 14
click at [181, 117] on input "SĐT Người Nhận" at bounding box center [124, 119] width 119 height 14
click at [346, 119] on input "search" at bounding box center [366, 119] width 102 height 13
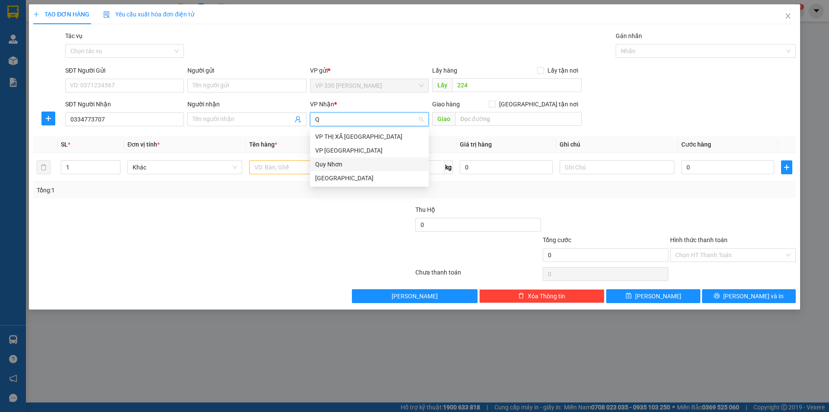
click at [342, 161] on div "Quy Nhơn" at bounding box center [369, 164] width 108 height 10
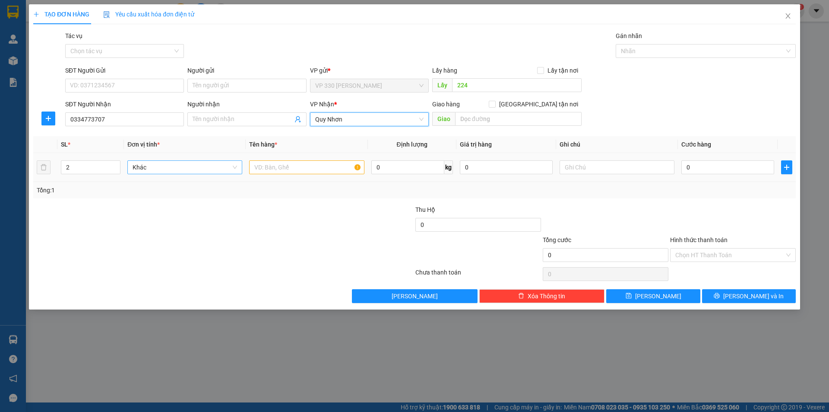
drag, startPoint x: 117, startPoint y: 165, endPoint x: 146, endPoint y: 166, distance: 29.8
click at [119, 165] on span "Increase Value" at bounding box center [116, 164] width 10 height 6
click at [288, 166] on input "text" at bounding box center [306, 167] width 115 height 14
click at [725, 170] on input "0" at bounding box center [727, 167] width 93 height 14
click at [497, 120] on input "text" at bounding box center [518, 119] width 127 height 14
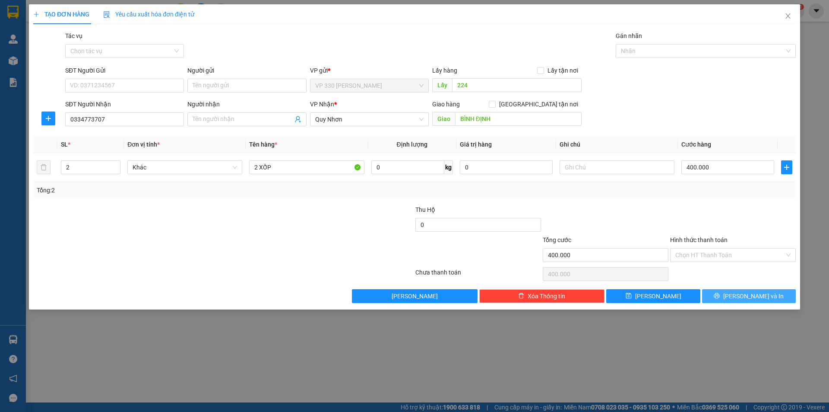
drag, startPoint x: 735, startPoint y: 297, endPoint x: 746, endPoint y: 300, distance: 10.8
click at [738, 300] on button "[PERSON_NAME] và In" at bounding box center [749, 296] width 94 height 14
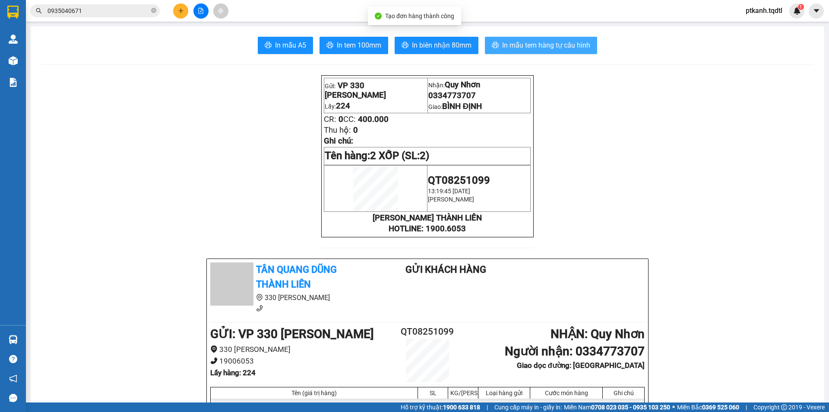
drag, startPoint x: 518, startPoint y: 42, endPoint x: 325, endPoint y: 41, distance: 192.6
click at [518, 43] on span "In mẫu tem hàng tự cấu hình" at bounding box center [546, 45] width 88 height 11
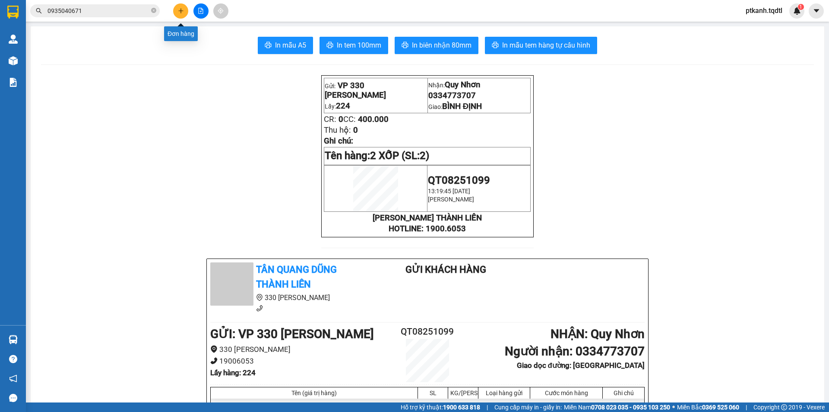
click at [179, 12] on icon "plus" at bounding box center [181, 11] width 6 height 6
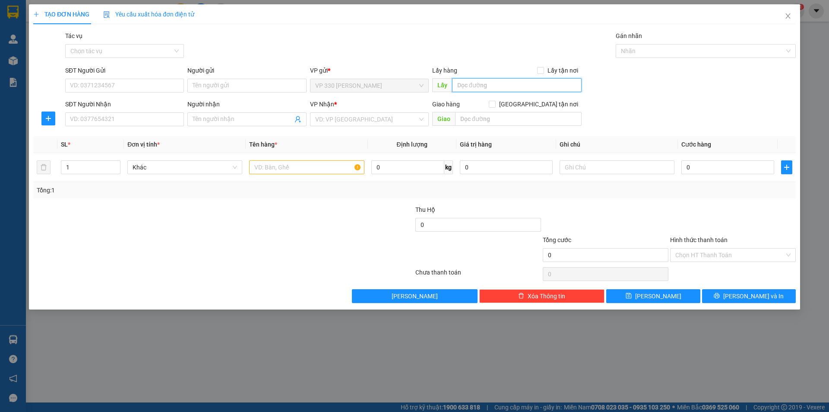
click at [504, 82] on input "text" at bounding box center [517, 85] width 130 height 14
drag, startPoint x: 161, startPoint y: 119, endPoint x: 365, endPoint y: 179, distance: 213.4
click at [164, 121] on input "SĐT Người Nhận" at bounding box center [124, 119] width 119 height 14
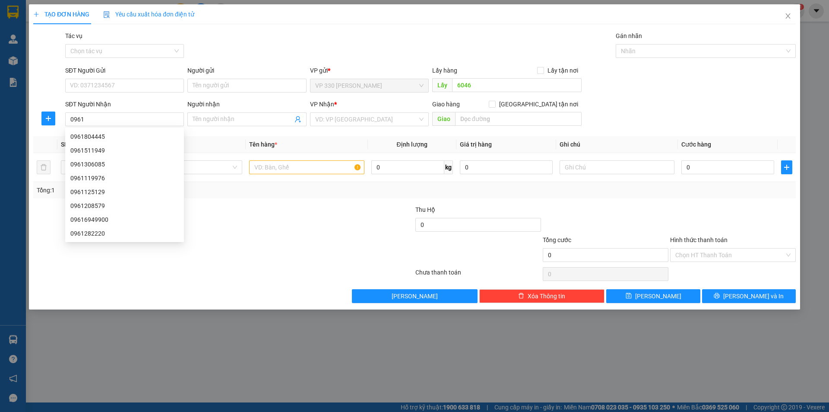
drag, startPoint x: 390, startPoint y: 363, endPoint x: 271, endPoint y: 209, distance: 194.6
click at [390, 362] on div "TẠO ĐƠN HÀNG Yêu cầu xuất hóa đơn điện tử Transit Pickup Surcharge Ids Transit …" at bounding box center [414, 206] width 829 height 412
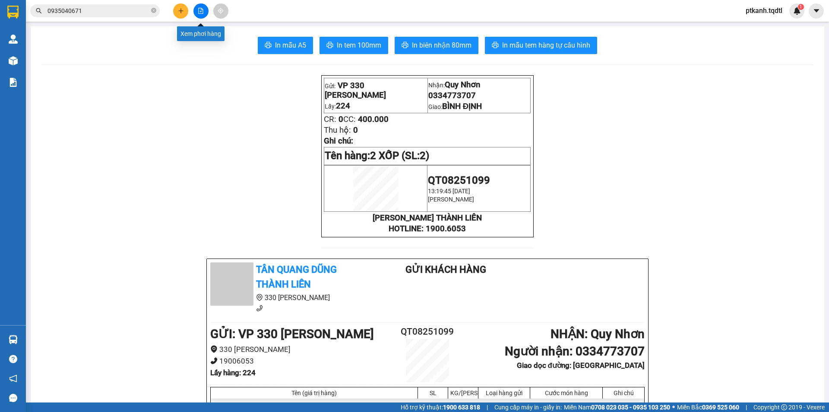
click at [197, 12] on button at bounding box center [200, 10] width 15 height 15
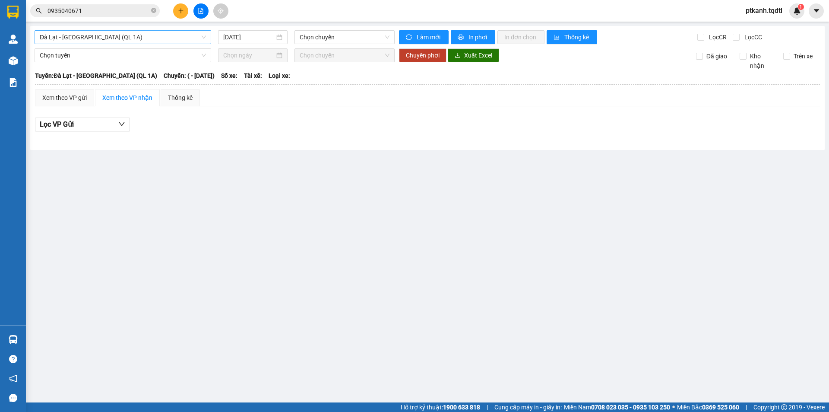
click at [204, 37] on span "Đà Lạt - [GEOGRAPHIC_DATA] (QL 1A)" at bounding box center [123, 37] width 166 height 13
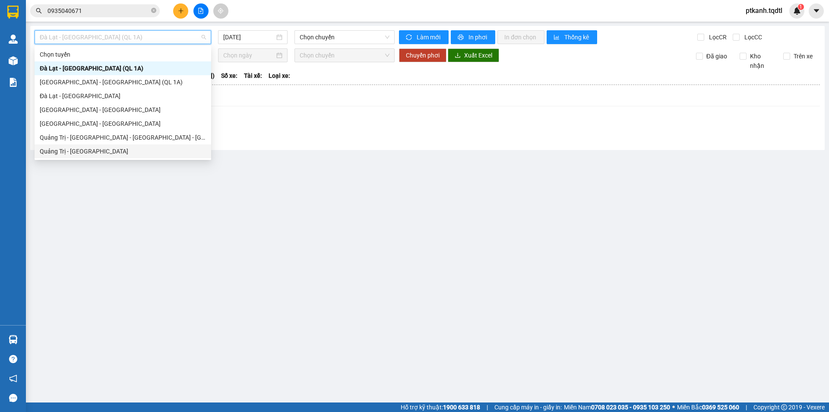
click at [170, 149] on div "Quảng Trị - [GEOGRAPHIC_DATA]" at bounding box center [123, 151] width 166 height 10
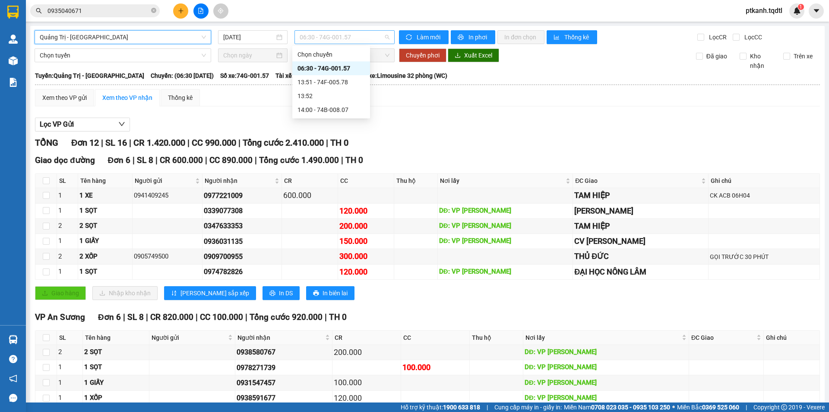
click at [363, 39] on span "06:30 - 74G-001.57" at bounding box center [345, 37] width 90 height 13
click at [339, 82] on div "13:51 - 74F-005.78" at bounding box center [331, 82] width 67 height 10
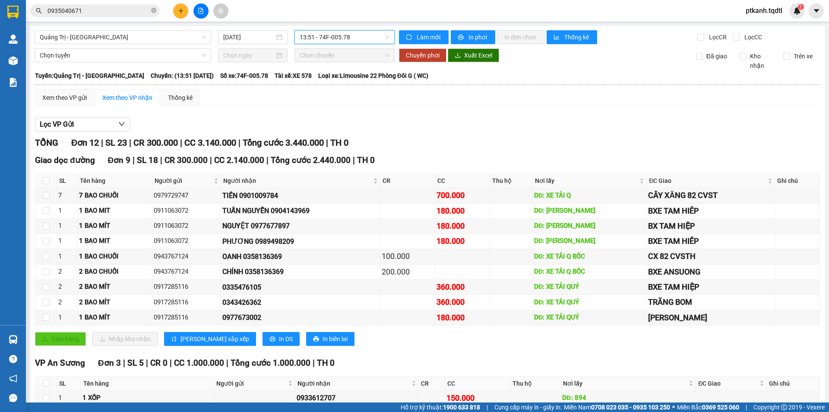
drag, startPoint x: 362, startPoint y: 38, endPoint x: 372, endPoint y: 51, distance: 16.0
click at [364, 39] on span "13:51 - 74F-005.78" at bounding box center [345, 37] width 90 height 13
click at [342, 112] on div "14:00 - 74B-008.07" at bounding box center [331, 110] width 67 height 10
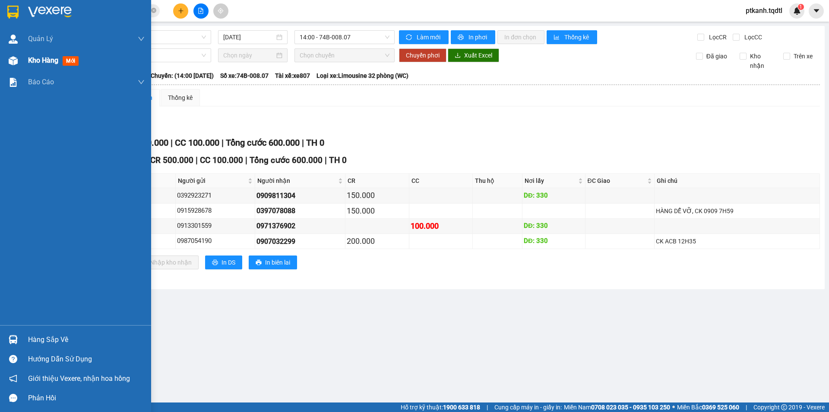
drag, startPoint x: 42, startPoint y: 59, endPoint x: 56, endPoint y: 5, distance: 55.8
click at [40, 59] on span "Kho hàng" at bounding box center [43, 60] width 30 height 8
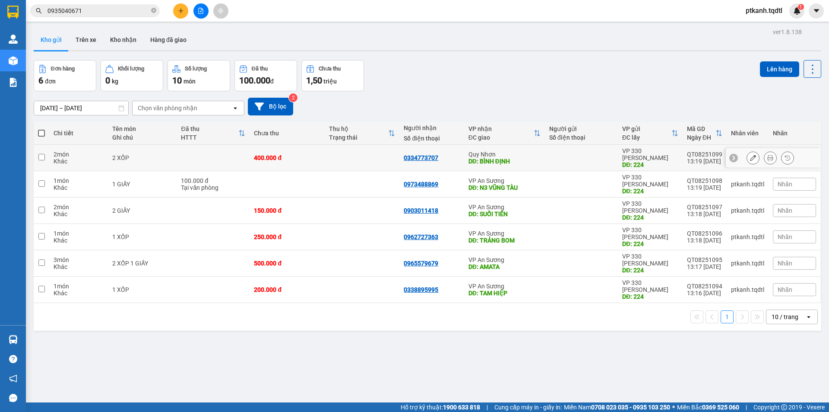
click at [531, 158] on div "DĐ: BÌNH ĐỊNH" at bounding box center [505, 161] width 72 height 7
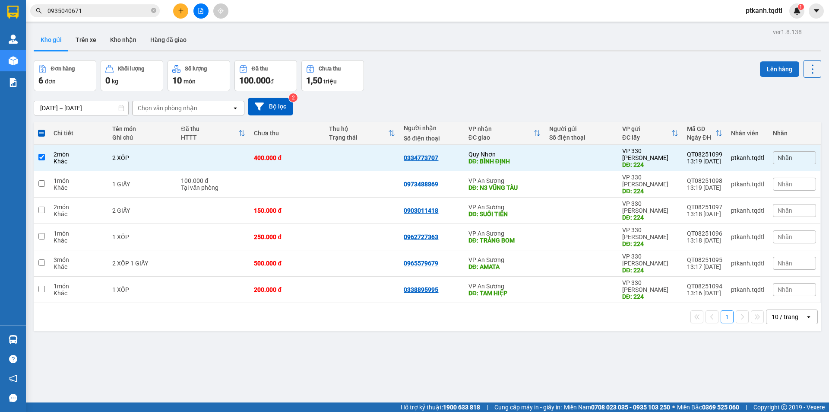
click at [773, 69] on button "Lên hàng" at bounding box center [779, 69] width 39 height 16
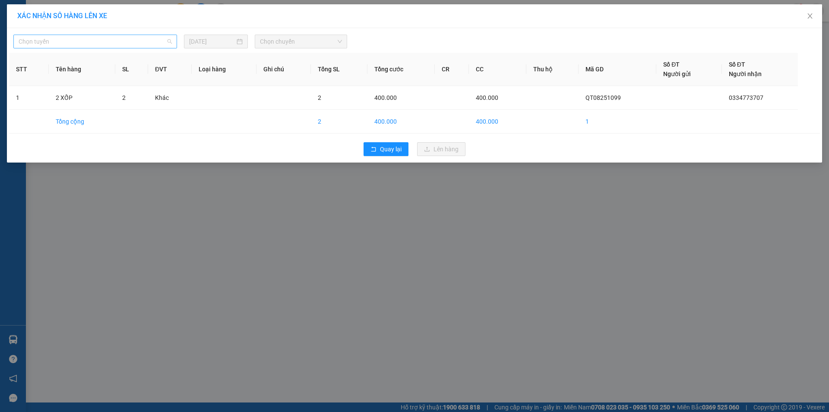
click at [172, 40] on div "Chọn tuyến" at bounding box center [95, 42] width 164 height 14
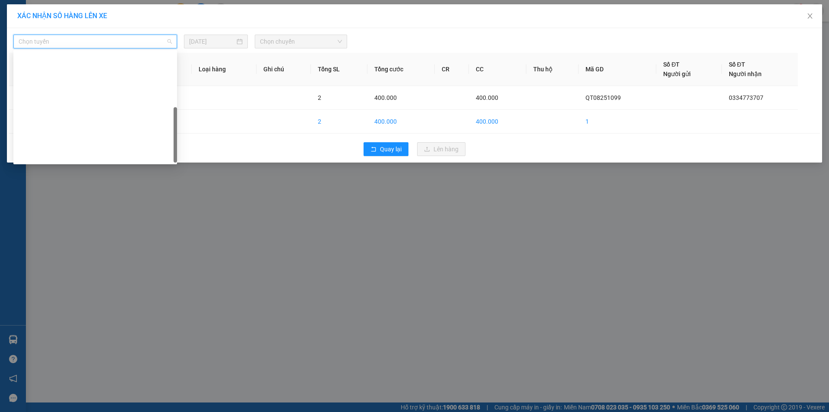
drag, startPoint x: 101, startPoint y: 128, endPoint x: 234, endPoint y: 73, distance: 143.6
click at [105, 275] on div "Quảng Trị - [GEOGRAPHIC_DATA]" at bounding box center [95, 280] width 153 height 10
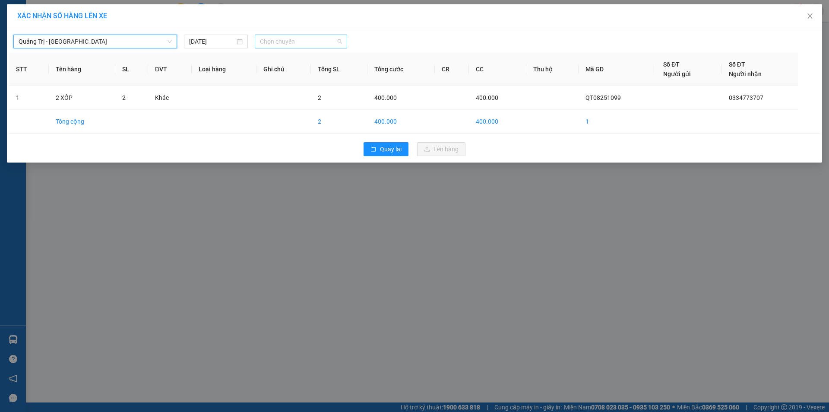
drag, startPoint x: 298, startPoint y: 40, endPoint x: 354, endPoint y: 59, distance: 59.1
click at [299, 40] on span "Chọn chuyến" at bounding box center [301, 41] width 82 height 13
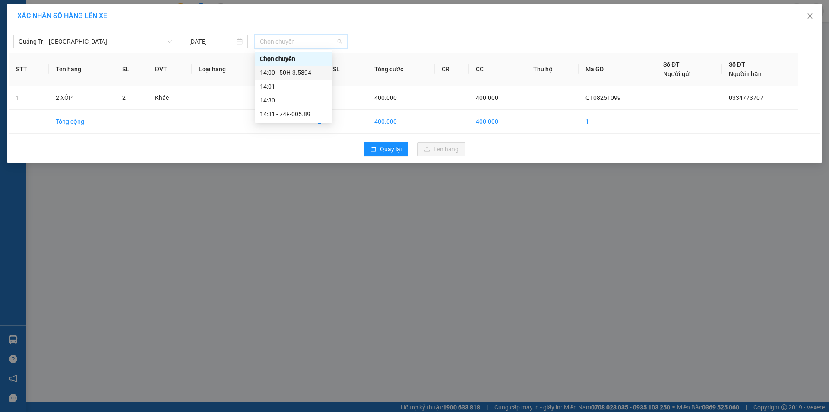
drag, startPoint x: 308, startPoint y: 73, endPoint x: 422, endPoint y: 192, distance: 165.3
click at [308, 73] on div "14:00 - 50H-3.5894" at bounding box center [293, 73] width 67 height 10
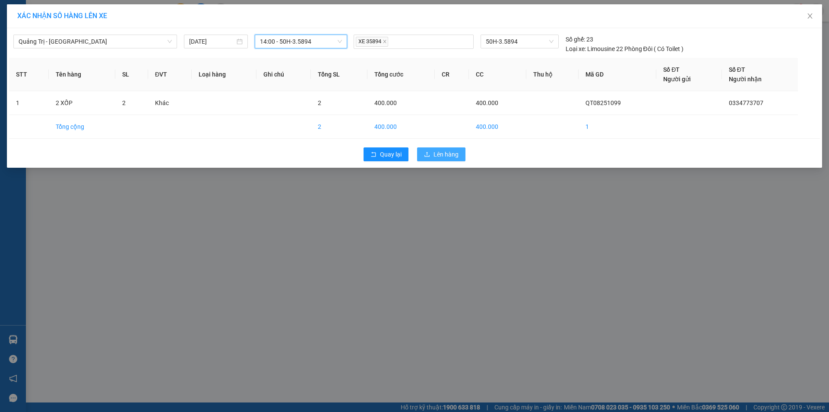
drag, startPoint x: 455, startPoint y: 152, endPoint x: 378, endPoint y: 142, distance: 77.6
click at [453, 152] on span "Lên hàng" at bounding box center [446, 154] width 25 height 10
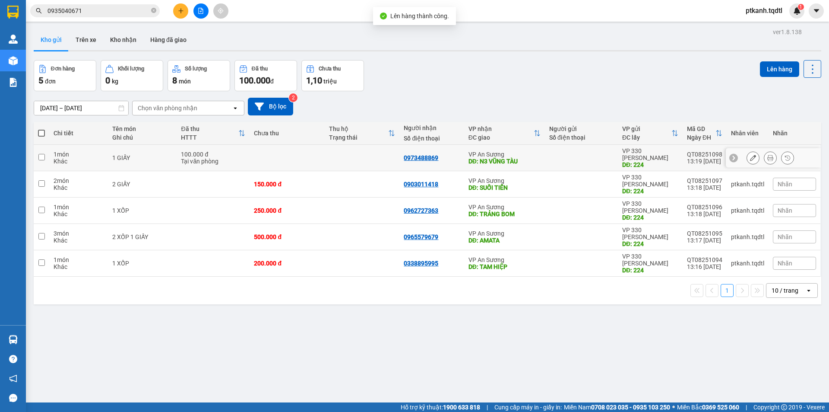
click at [533, 158] on div "DĐ: N3 VŨNG TÀU" at bounding box center [505, 161] width 72 height 7
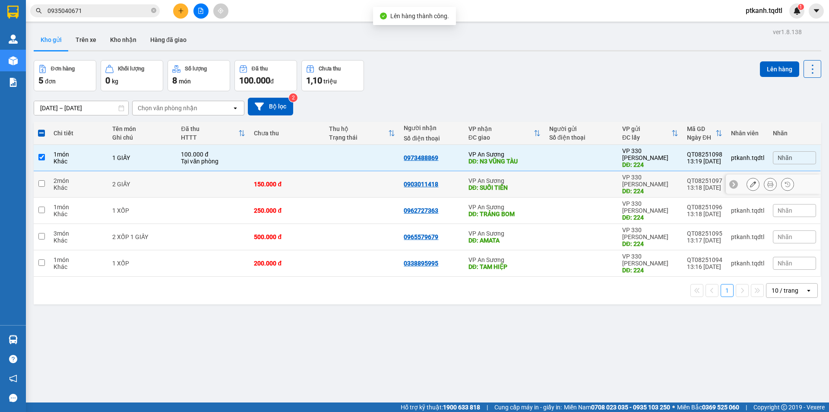
click at [531, 177] on div "VP An Sương" at bounding box center [505, 180] width 72 height 7
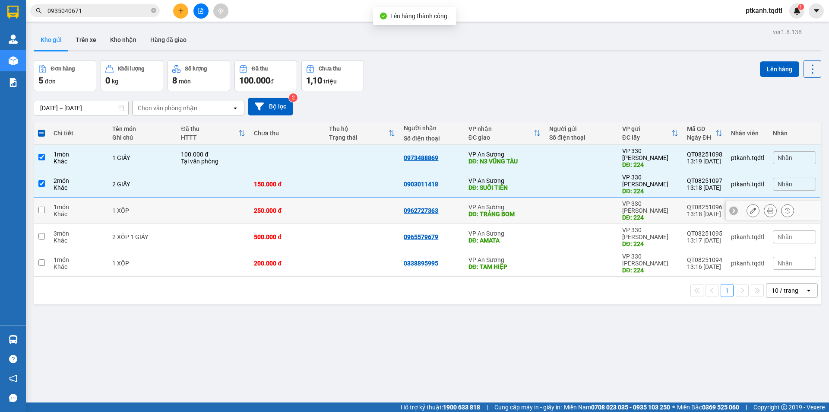
click at [537, 203] on div "VP An Sương" at bounding box center [505, 206] width 72 height 7
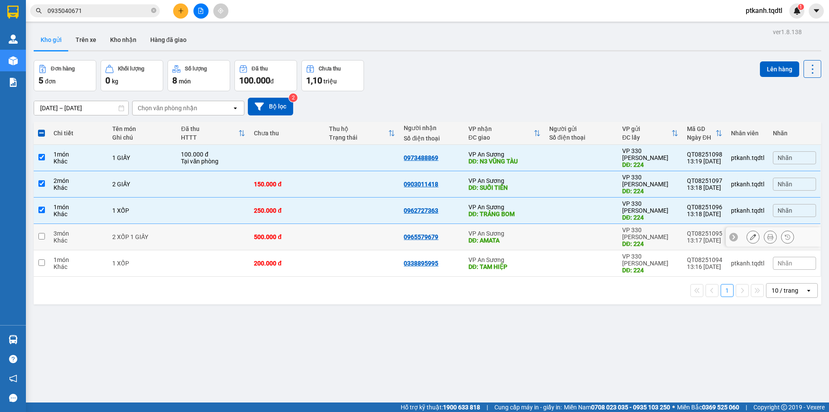
drag, startPoint x: 536, startPoint y: 211, endPoint x: 537, endPoint y: 218, distance: 6.6
click at [536, 230] on div "VP An Sương DĐ: AMATA" at bounding box center [505, 237] width 72 height 14
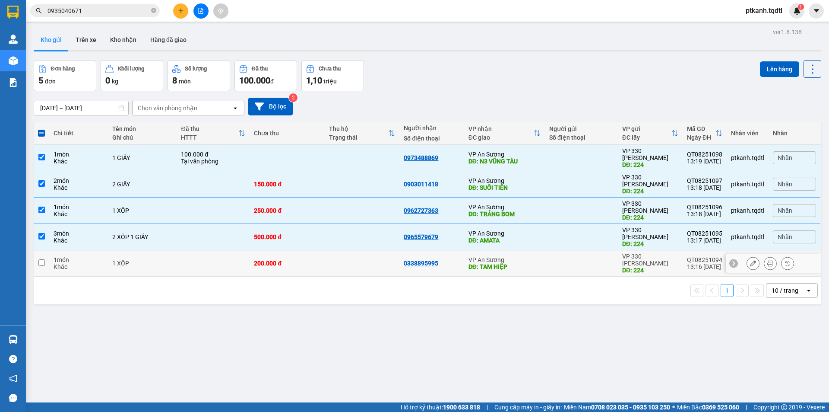
drag, startPoint x: 540, startPoint y: 237, endPoint x: 469, endPoint y: 214, distance: 74.0
click at [540, 250] on td "VP An Sương DĐ: TAM HIỆP" at bounding box center [504, 263] width 81 height 26
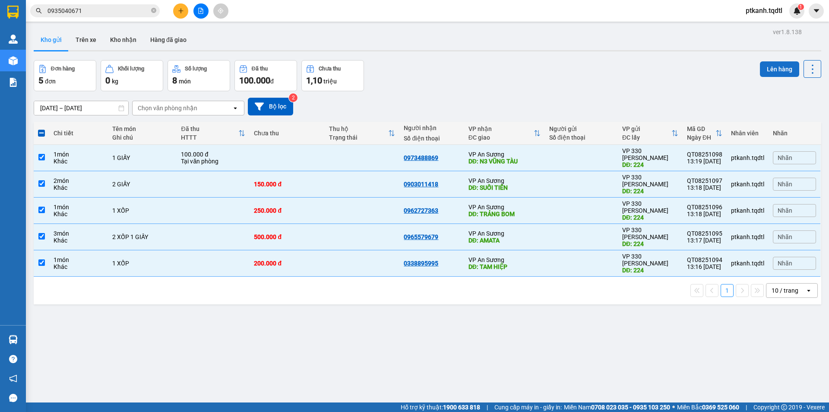
drag, startPoint x: 778, startPoint y: 67, endPoint x: 773, endPoint y: 67, distance: 4.8
click at [773, 67] on button "Lên hàng" at bounding box center [779, 69] width 39 height 16
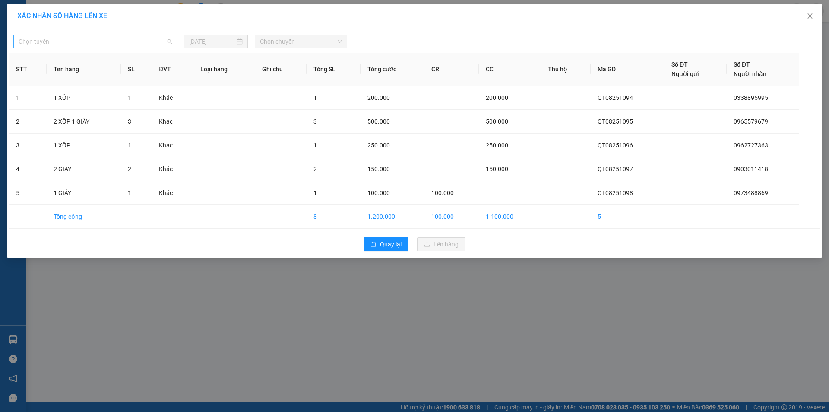
click at [174, 42] on div "Chọn tuyến" at bounding box center [95, 42] width 164 height 14
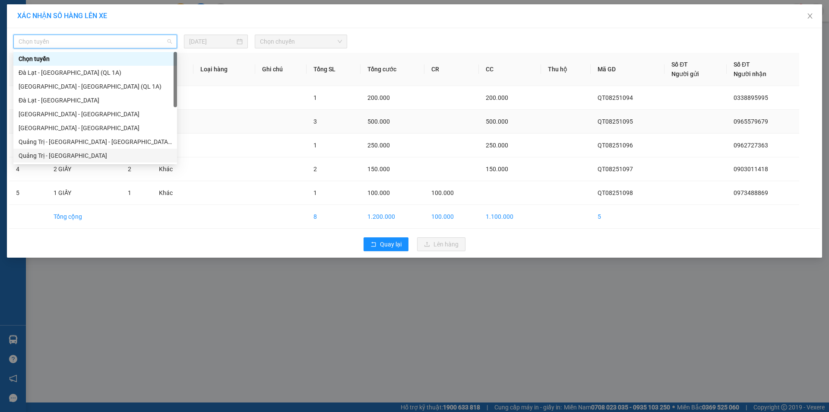
drag, startPoint x: 123, startPoint y: 152, endPoint x: 258, endPoint y: 113, distance: 140.8
click at [135, 149] on div "Quảng Trị - [GEOGRAPHIC_DATA]" at bounding box center [95, 156] width 164 height 14
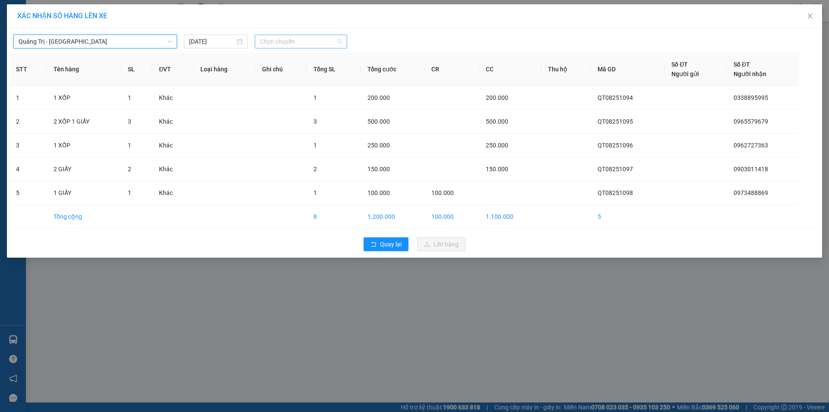
drag, startPoint x: 332, startPoint y: 44, endPoint x: 337, endPoint y: 87, distance: 43.6
click at [332, 44] on span "Chọn chuyến" at bounding box center [301, 41] width 82 height 13
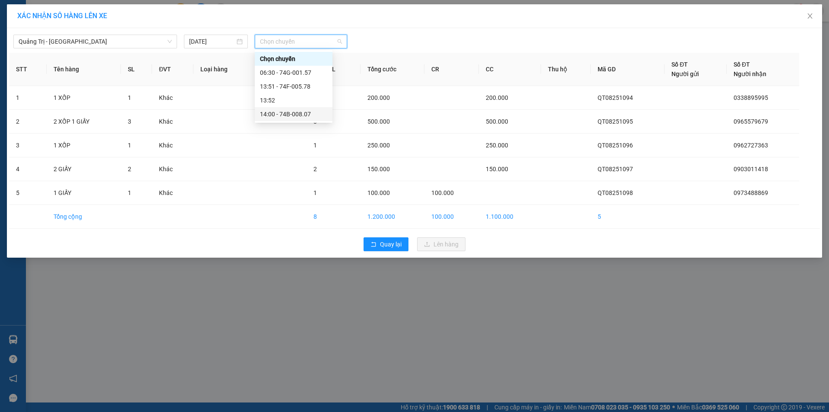
click at [301, 113] on div "14:00 - 74B-008.07" at bounding box center [293, 114] width 67 height 10
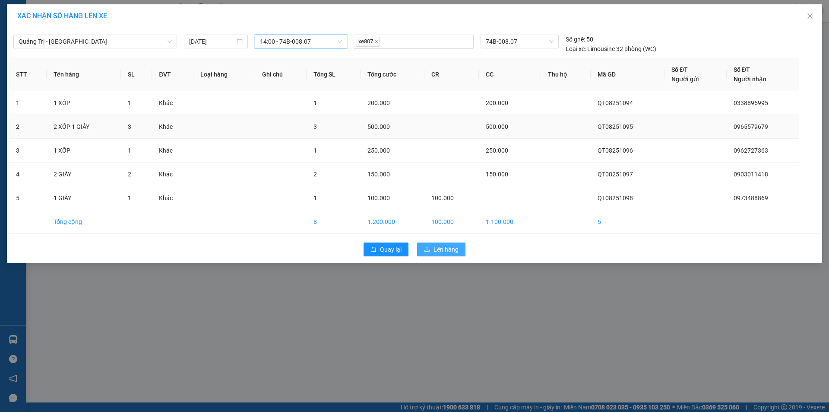
drag, startPoint x: 448, startPoint y: 246, endPoint x: 272, endPoint y: 129, distance: 211.3
click at [439, 240] on div "Quay lại Lên hàng" at bounding box center [414, 249] width 811 height 22
click at [439, 251] on span "Lên hàng" at bounding box center [446, 249] width 25 height 10
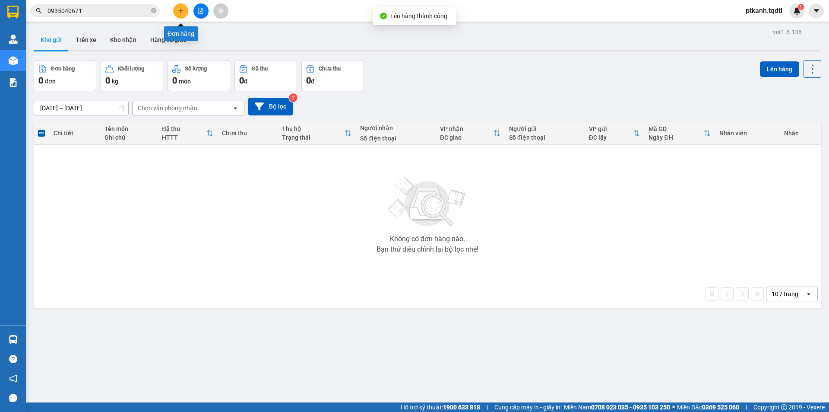
click at [185, 11] on button at bounding box center [180, 10] width 15 height 15
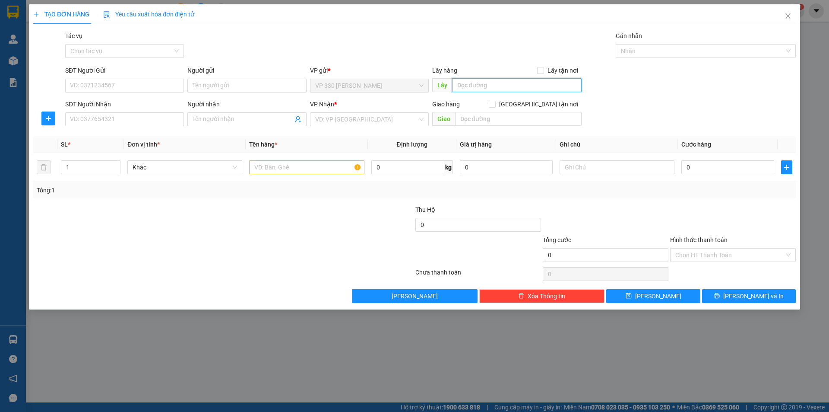
click at [480, 85] on input "text" at bounding box center [517, 85] width 130 height 14
click at [159, 118] on input "SĐT Người Nhận" at bounding box center [124, 119] width 119 height 14
click at [358, 122] on input "search" at bounding box center [366, 119] width 102 height 13
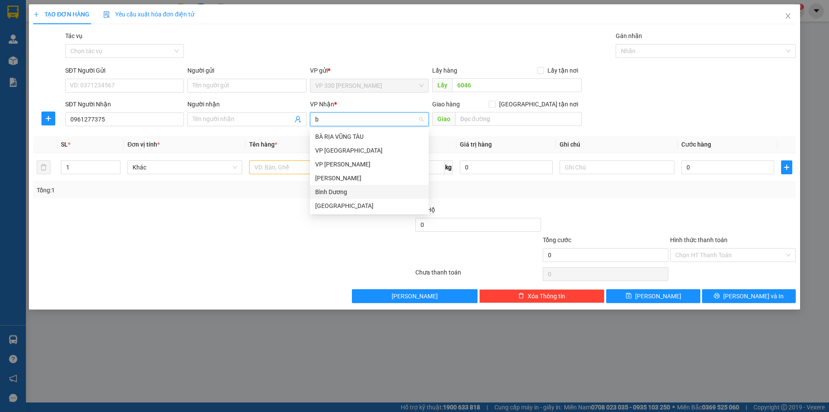
drag, startPoint x: 337, startPoint y: 193, endPoint x: 472, endPoint y: 147, distance: 142.7
click at [342, 191] on div "Bình Dương" at bounding box center [369, 192] width 108 height 10
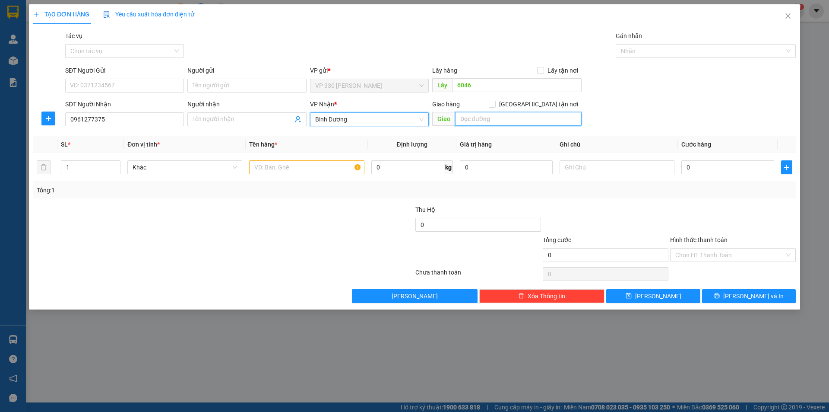
click at [476, 121] on input "text" at bounding box center [518, 119] width 127 height 14
type input "N4 HOÀ LỢI"
click at [299, 168] on input "text" at bounding box center [306, 167] width 115 height 14
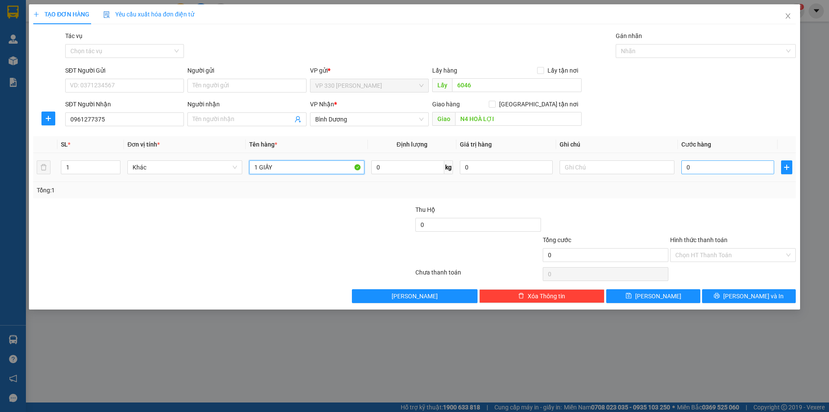
type input "1 GIẤY"
click at [696, 170] on input "0" at bounding box center [727, 167] width 93 height 14
type input "1"
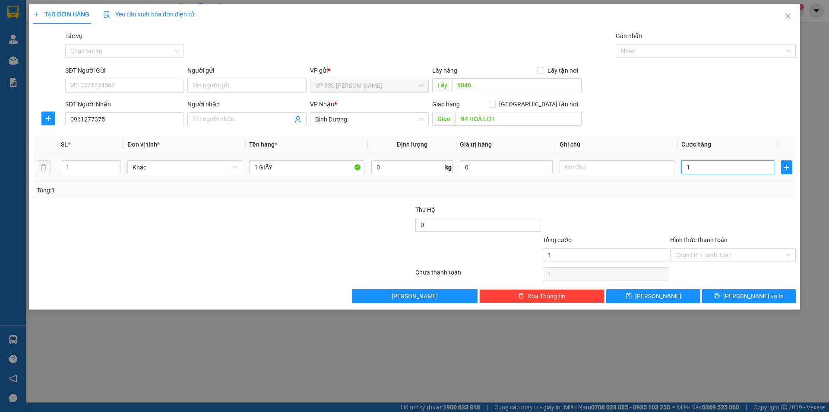
type input "15"
type input "150"
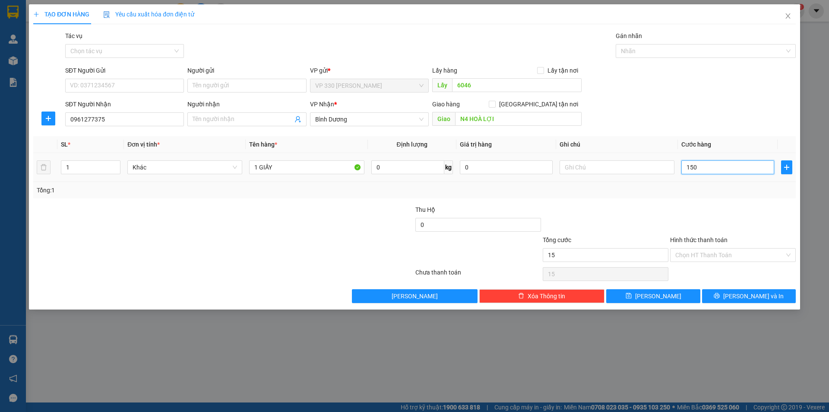
type input "150"
type input "1.500"
type input "15.000"
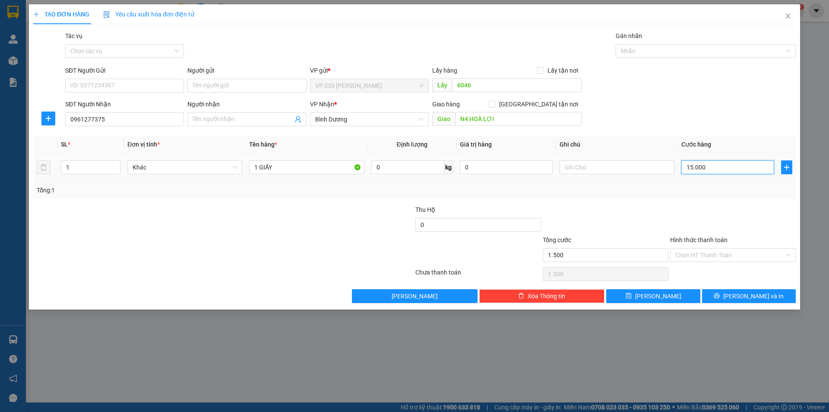
type input "15.000"
type input "150.000"
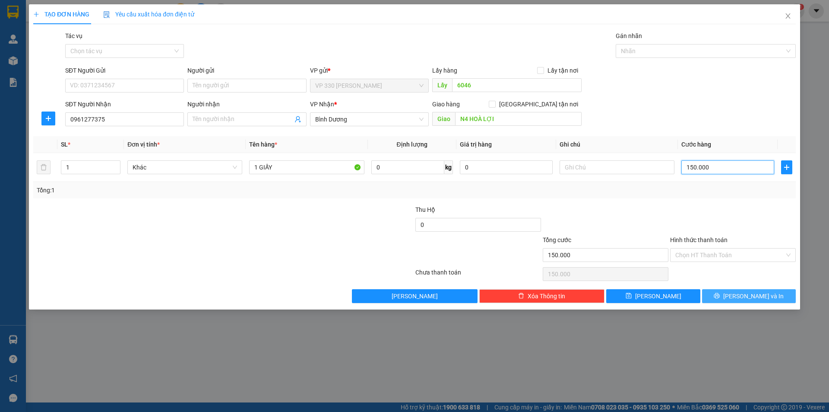
type input "150.000"
click at [741, 295] on button "[PERSON_NAME] và In" at bounding box center [749, 296] width 94 height 14
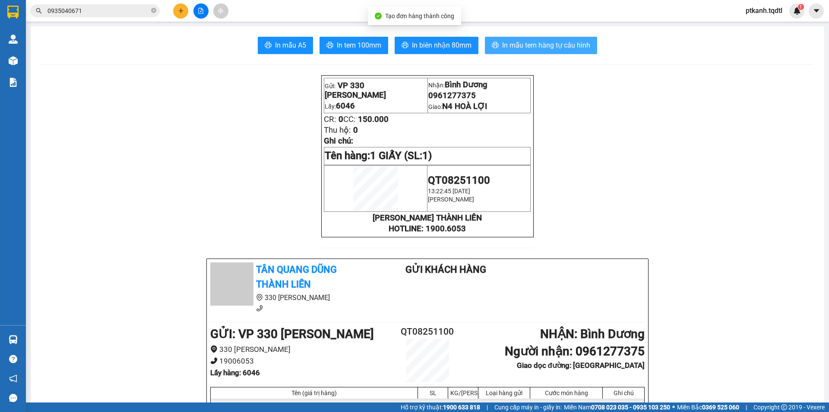
click at [520, 47] on span "In mẫu tem hàng tự cấu hình" at bounding box center [546, 45] width 88 height 11
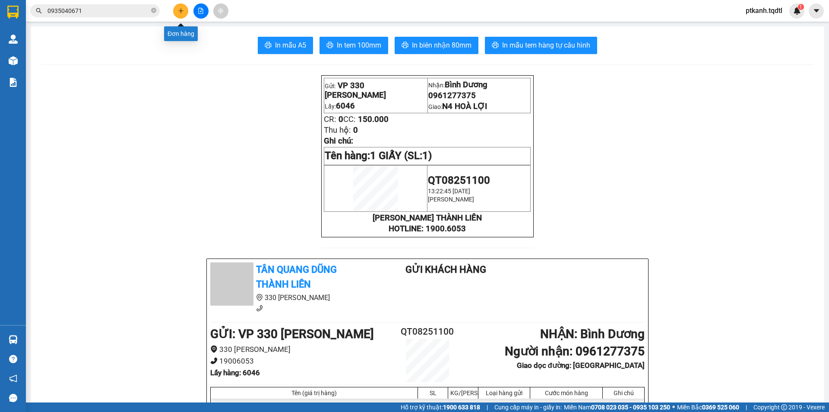
click at [183, 8] on button at bounding box center [180, 10] width 15 height 15
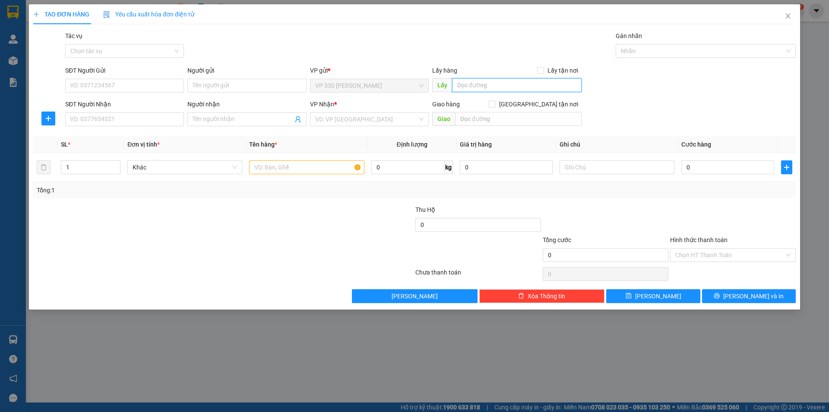
click at [479, 87] on input "text" at bounding box center [517, 85] width 130 height 14
type input "6046"
click at [165, 117] on input "SĐT Người Nhận" at bounding box center [124, 119] width 119 height 14
type input "0987777125"
click at [370, 119] on input "search" at bounding box center [366, 119] width 102 height 13
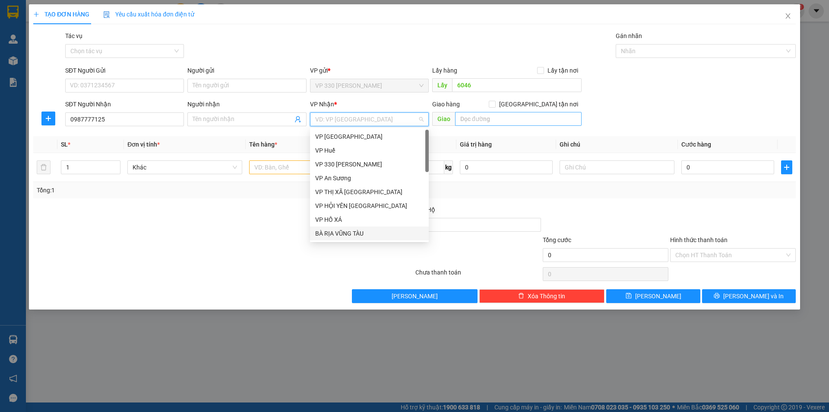
drag, startPoint x: 358, startPoint y: 233, endPoint x: 463, endPoint y: 123, distance: 152.4
click at [364, 231] on div "BÀ RỊA VŨNG TÀU" at bounding box center [369, 233] width 108 height 10
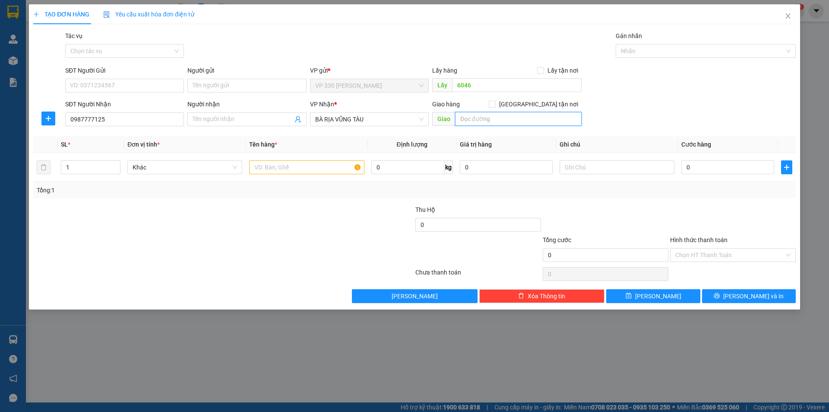
click at [466, 122] on input "text" at bounding box center [518, 119] width 127 height 14
type input "BX VŨNG TÀU"
click at [301, 170] on input "text" at bounding box center [306, 167] width 115 height 14
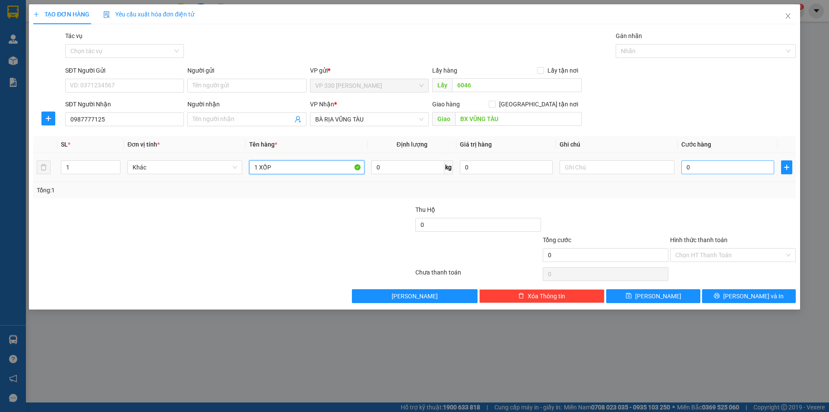
type input "1 XỐP"
click at [708, 168] on input "0" at bounding box center [727, 167] width 93 height 14
type input "1"
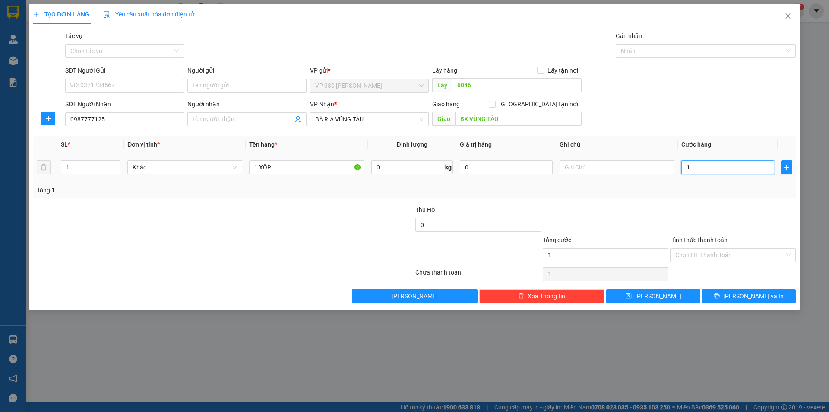
type input "15"
type input "150"
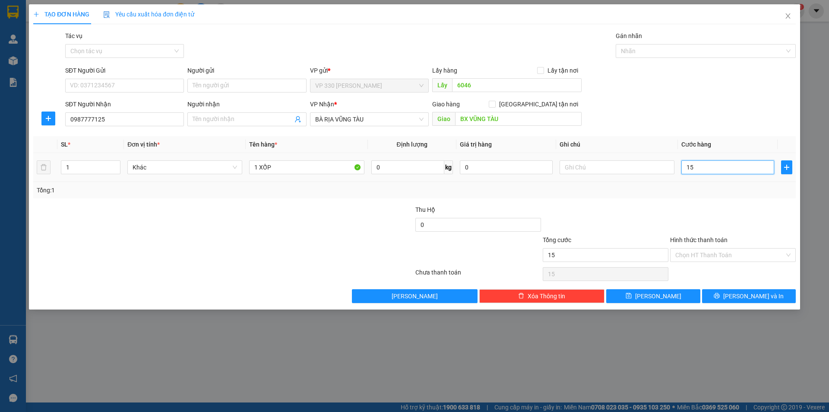
type input "150"
type input "1.500"
type input "15.000"
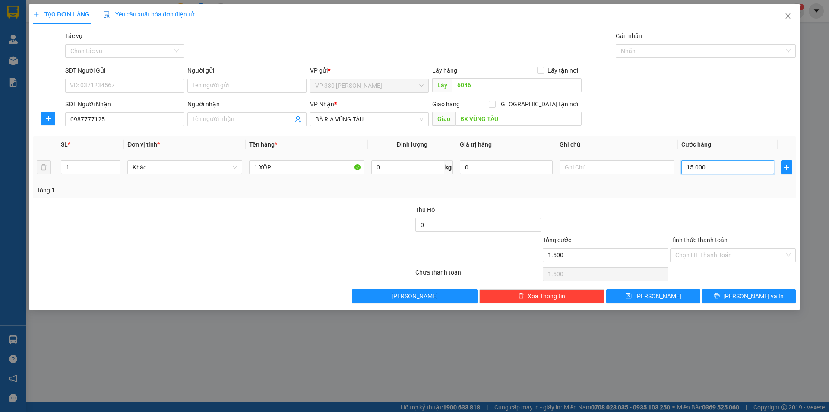
type input "15.000"
type input "150.000"
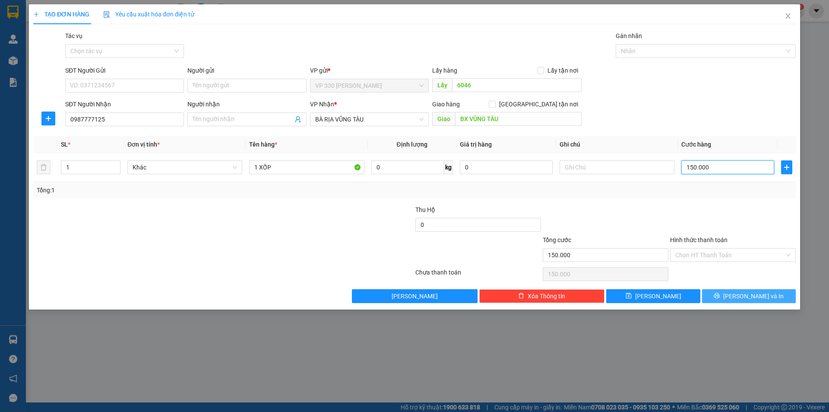
type input "150.000"
click at [720, 295] on icon "printer" at bounding box center [717, 295] width 6 height 6
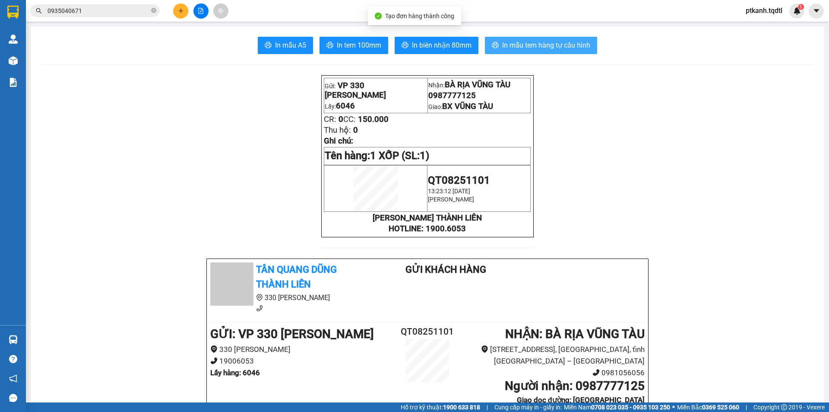
click at [515, 43] on span "In mẫu tem hàng tự cấu hình" at bounding box center [546, 45] width 88 height 11
click at [180, 11] on icon "plus" at bounding box center [180, 10] width 5 height 0
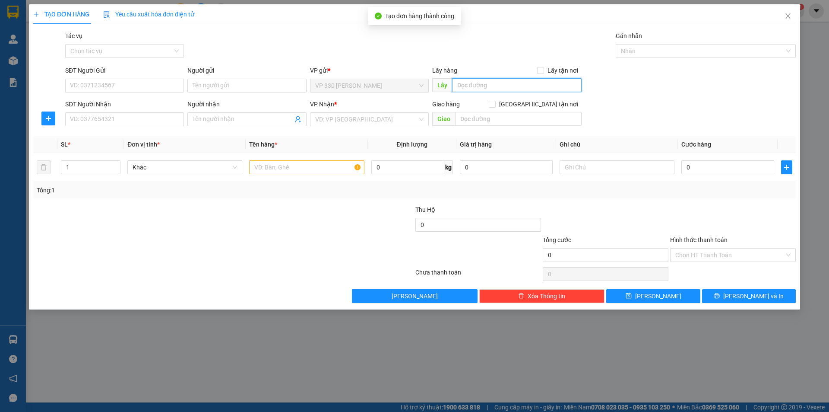
click at [478, 82] on input "text" at bounding box center [517, 85] width 130 height 14
type input "6046"
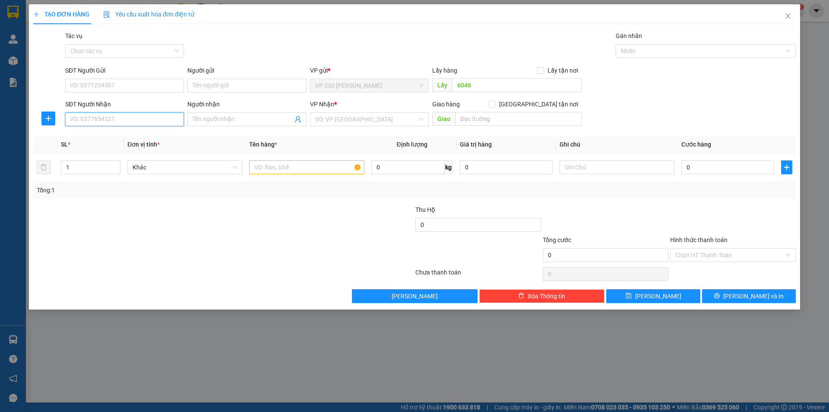
click at [161, 120] on input "SĐT Người Nhận" at bounding box center [124, 119] width 119 height 14
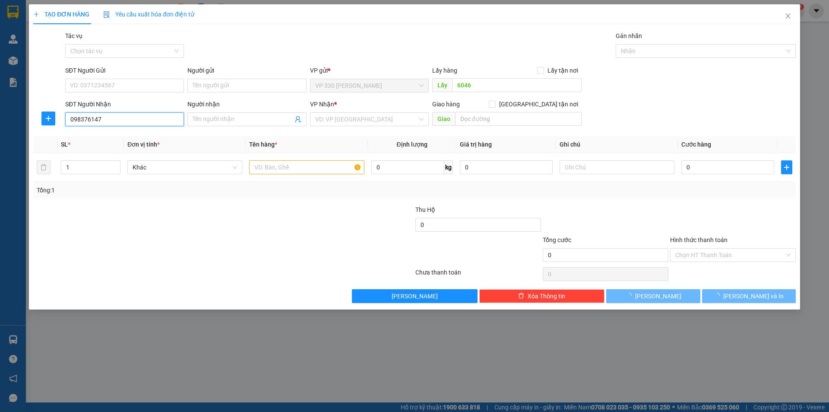
type input "0983761474"
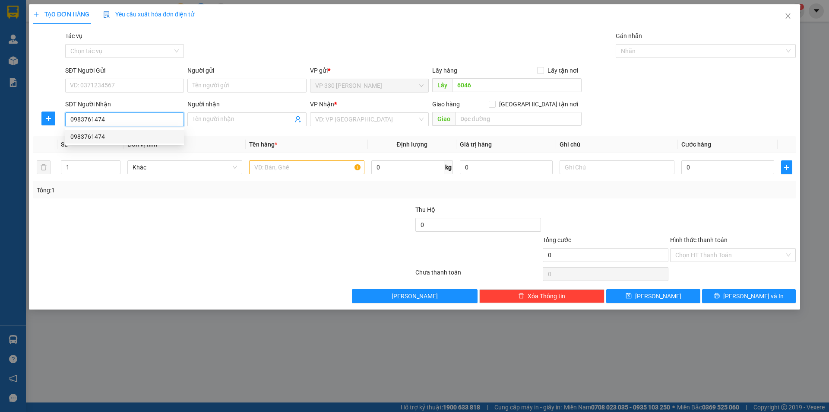
click at [131, 136] on div "0983761474" at bounding box center [124, 137] width 108 height 10
type input "150.000"
type input "0983761474"
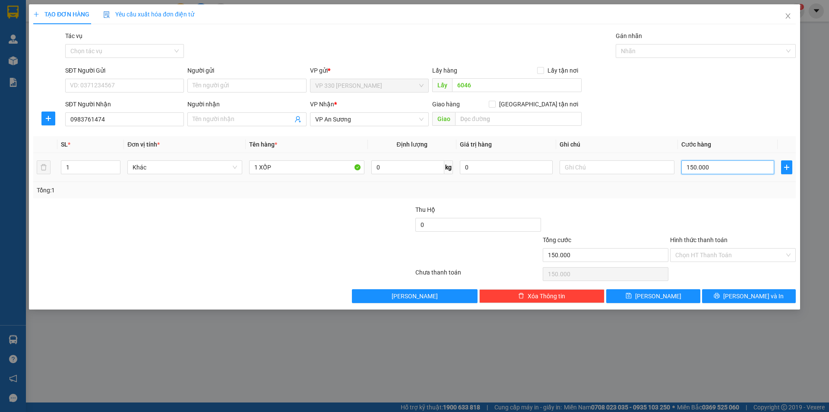
click at [721, 168] on input "150.000" at bounding box center [727, 167] width 93 height 14
type input "2"
type input "20"
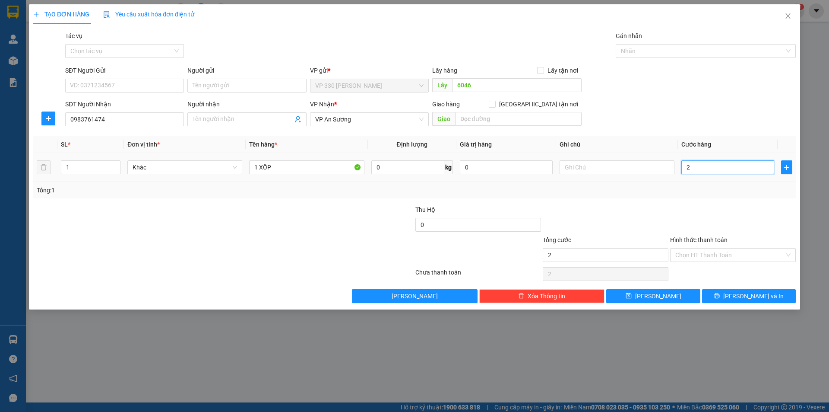
type input "20"
type input "200"
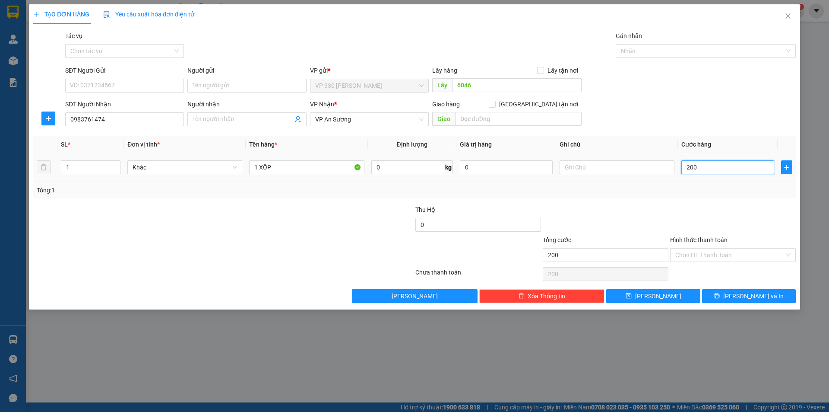
type input "2.000"
type input "20.000"
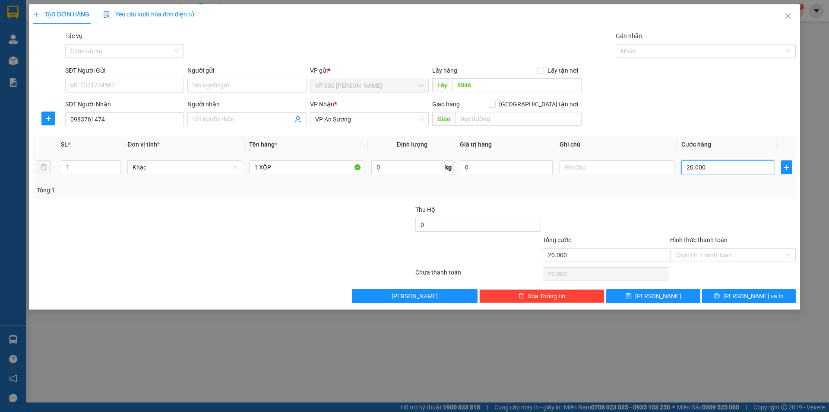
type input "200.000"
drag, startPoint x: 708, startPoint y: 241, endPoint x: 710, endPoint y: 258, distance: 17.4
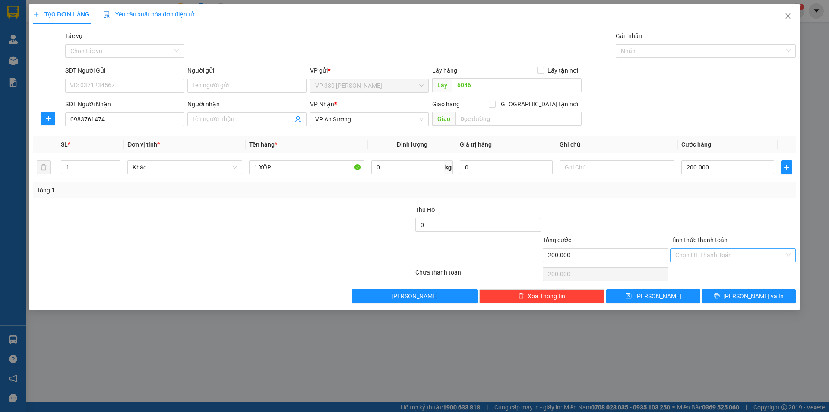
click at [708, 242] on label "Hình thức thanh toán" at bounding box center [698, 239] width 57 height 7
click at [708, 248] on input "Hình thức thanh toán" at bounding box center [729, 254] width 109 height 13
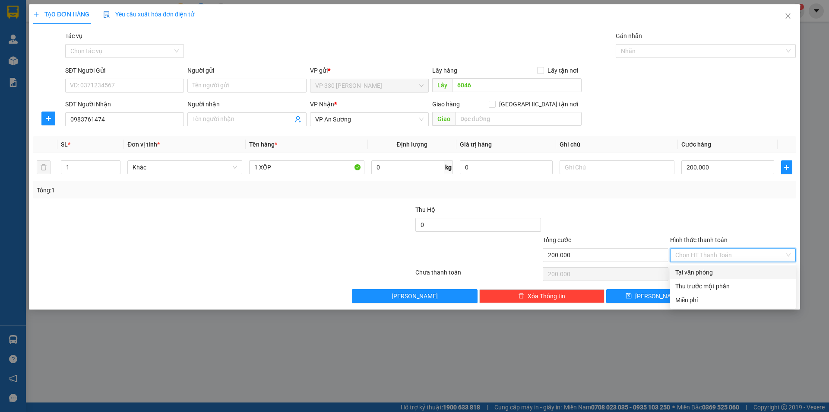
click at [714, 272] on div "Tại văn phòng" at bounding box center [732, 272] width 115 height 10
type input "0"
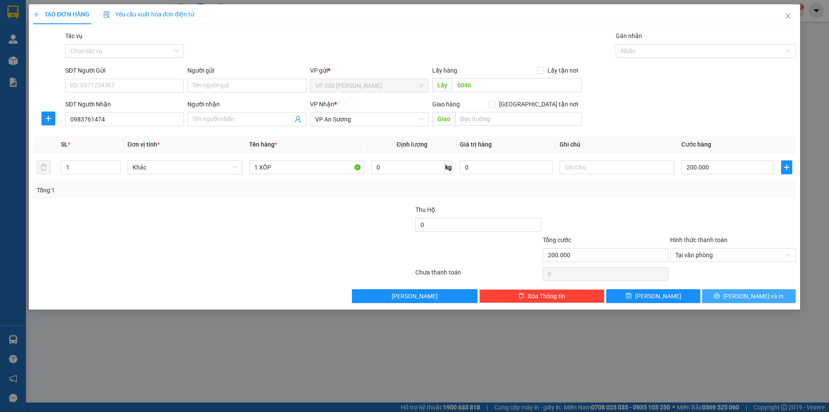
drag, startPoint x: 732, startPoint y: 294, endPoint x: 539, endPoint y: 124, distance: 257.7
click at [720, 293] on icon "printer" at bounding box center [717, 295] width 6 height 6
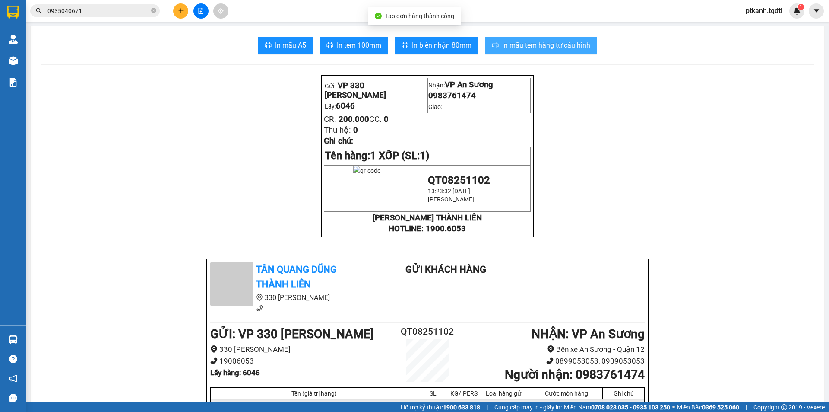
drag, startPoint x: 525, startPoint y: 48, endPoint x: 394, endPoint y: 1, distance: 139.3
click at [523, 48] on span "In mẫu tem hàng tự cấu hình" at bounding box center [546, 45] width 88 height 11
click at [180, 11] on icon "plus" at bounding box center [180, 10] width 5 height 0
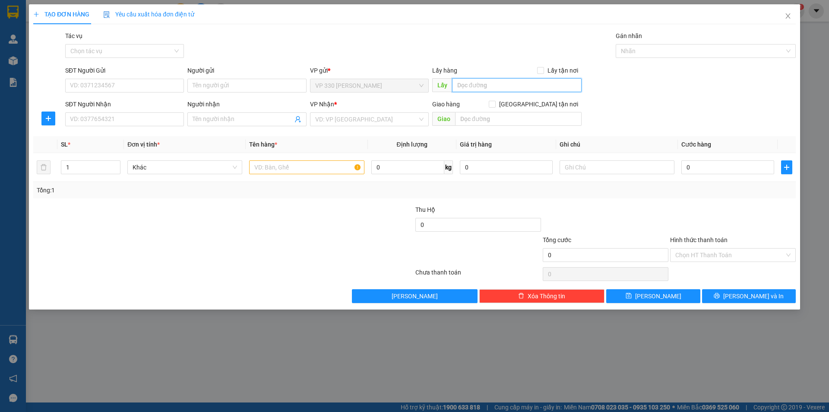
click at [484, 83] on input "text" at bounding box center [517, 85] width 130 height 14
type input "6046"
click at [152, 117] on input "SĐT Người Nhận" at bounding box center [124, 119] width 119 height 14
type input "0939572808"
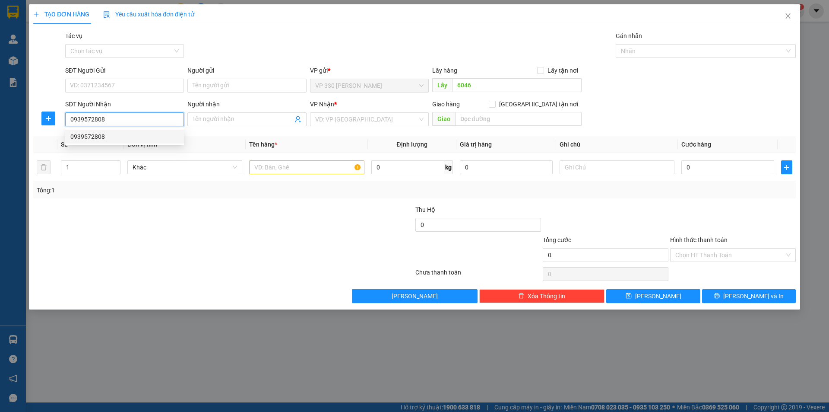
click at [155, 136] on div "0939572808" at bounding box center [124, 137] width 108 height 10
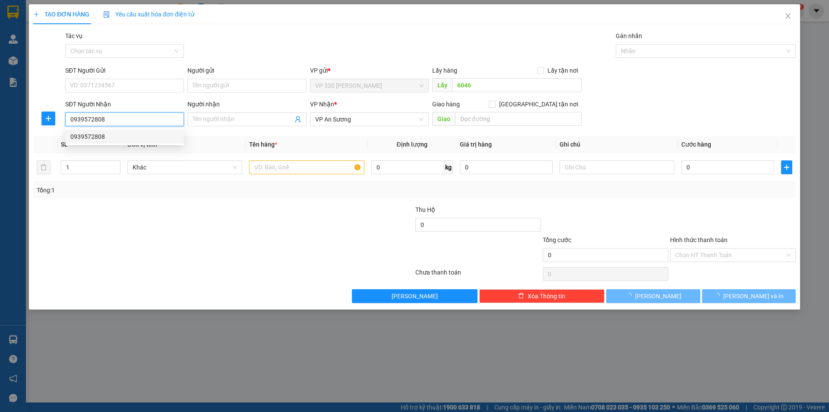
type input "200.000"
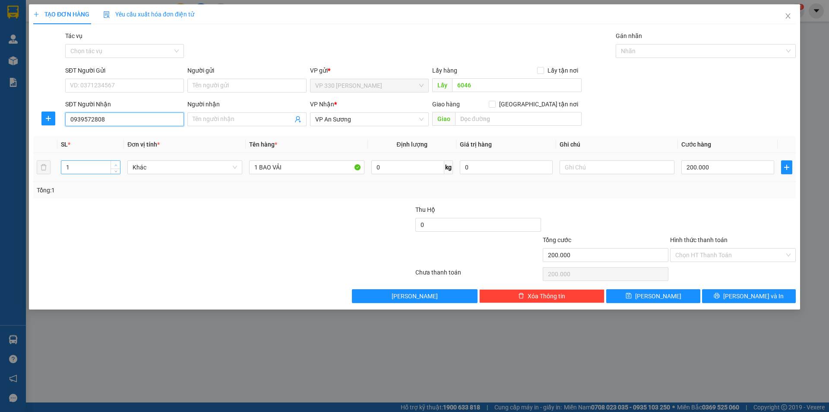
type input "0939572808"
type input "2"
drag, startPoint x: 115, startPoint y: 164, endPoint x: 120, endPoint y: 164, distance: 5.2
click at [117, 164] on icon "up" at bounding box center [115, 165] width 3 height 3
click at [257, 169] on input "1 BAO VẢI" at bounding box center [306, 167] width 115 height 14
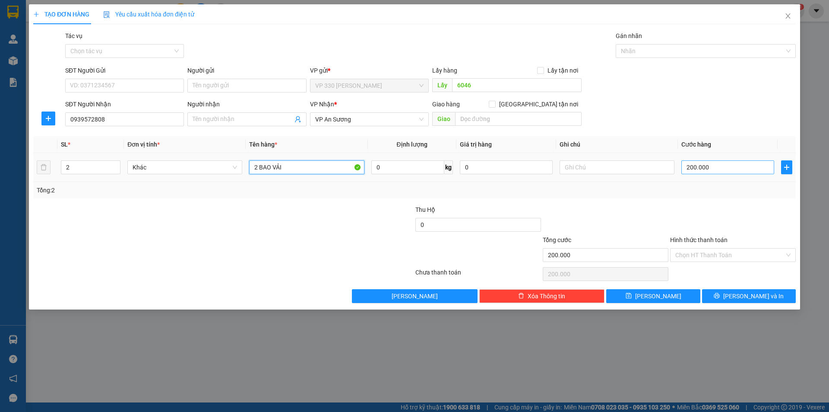
type input "2 BAO VẢI"
click at [724, 166] on input "200.000" at bounding box center [727, 167] width 93 height 14
type input "4"
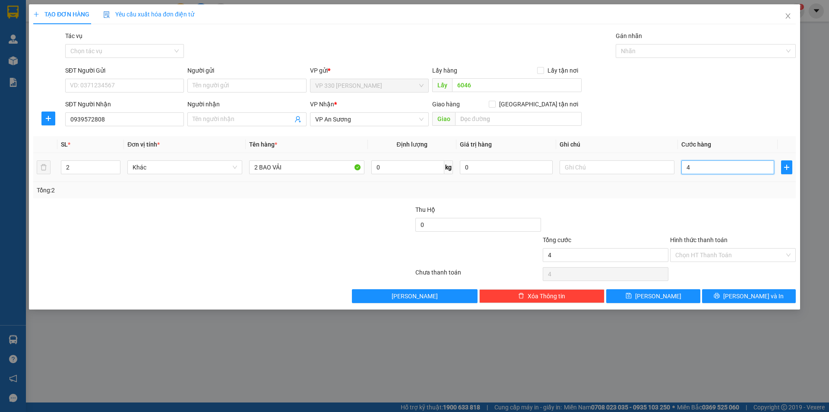
type input "40"
type input "400"
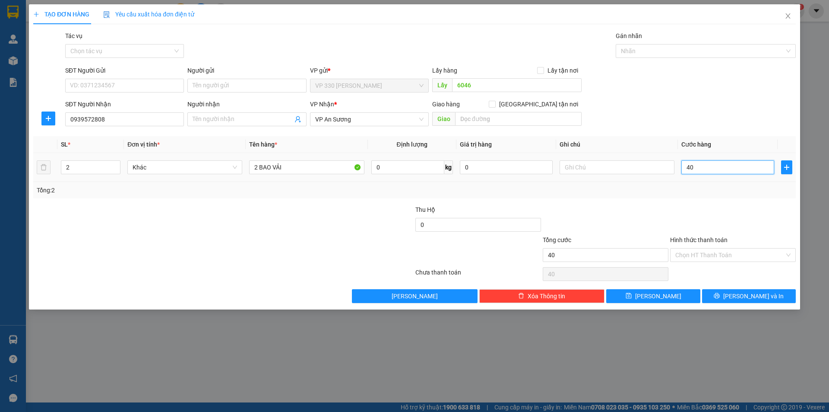
type input "400"
type input "4.000"
type input "40.000"
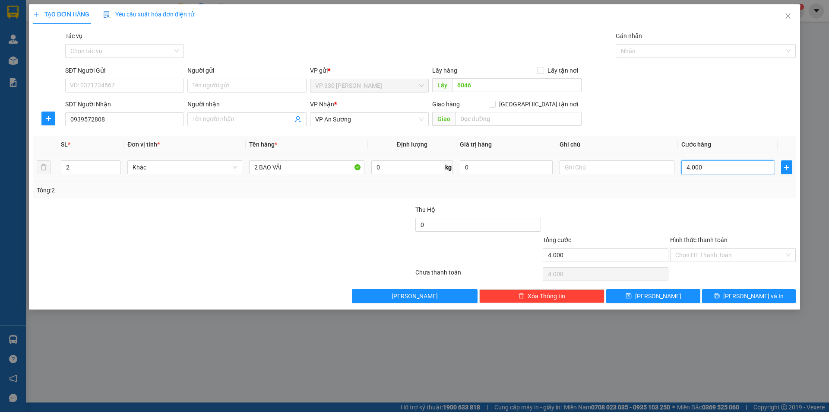
type input "40.000"
type input "400.000"
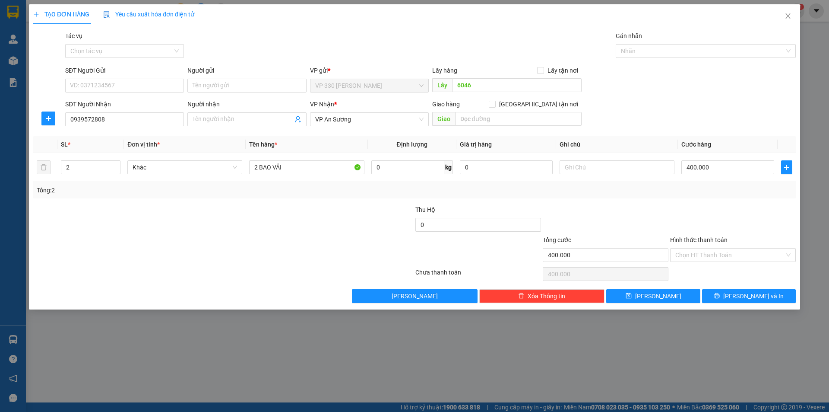
drag, startPoint x: 704, startPoint y: 239, endPoint x: 718, endPoint y: 262, distance: 26.6
click at [704, 240] on label "Hình thức thanh toán" at bounding box center [698, 239] width 57 height 7
click at [704, 248] on input "Hình thức thanh toán" at bounding box center [729, 254] width 109 height 13
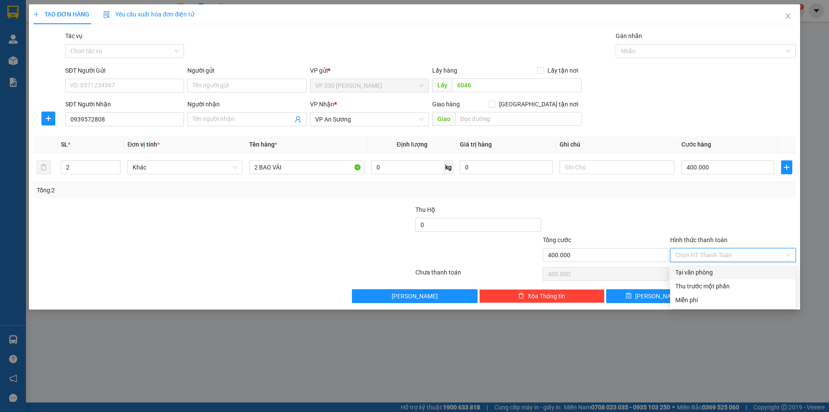
drag, startPoint x: 716, startPoint y: 269, endPoint x: 726, endPoint y: 290, distance: 24.1
click at [716, 270] on div "Tại văn phòng" at bounding box center [732, 272] width 115 height 10
type input "0"
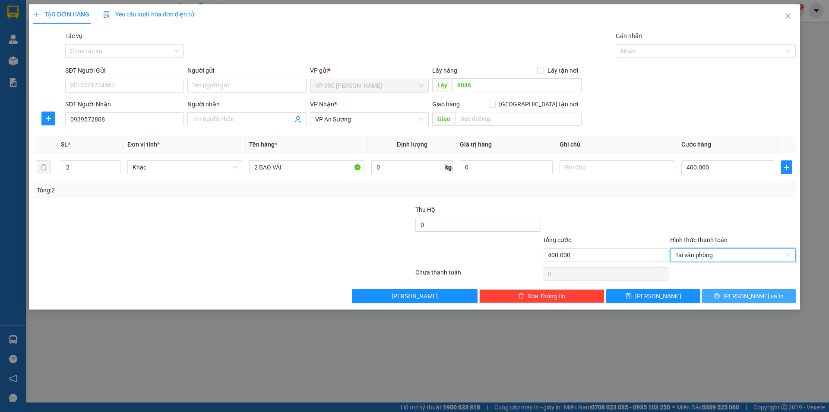
click at [727, 292] on button "[PERSON_NAME] và In" at bounding box center [749, 296] width 94 height 14
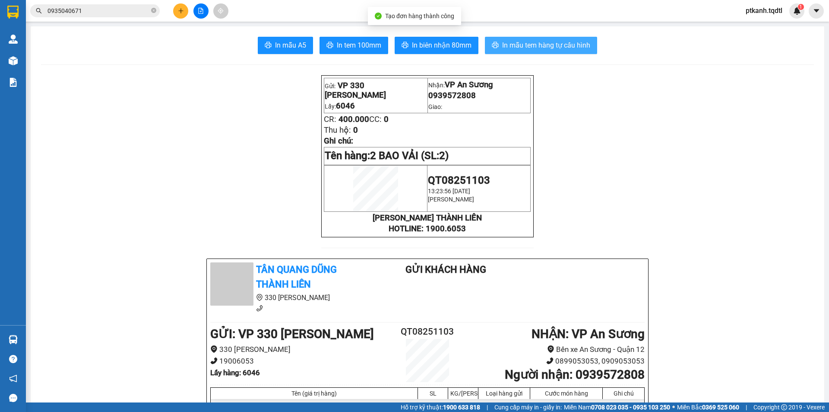
click at [526, 45] on span "In mẫu tem hàng tự cấu hình" at bounding box center [546, 45] width 88 height 11
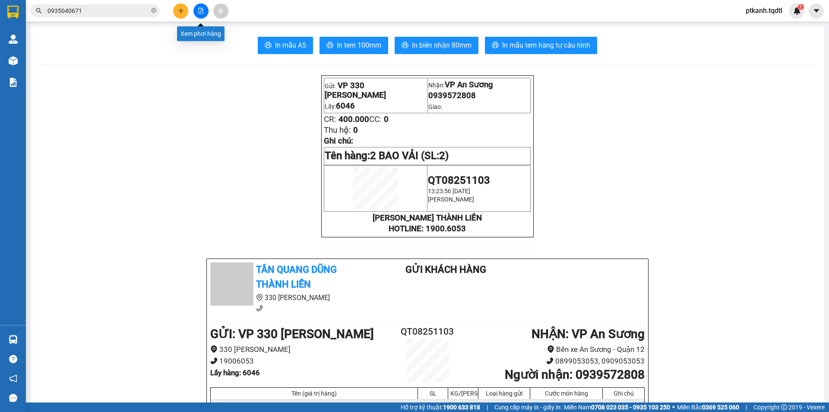
click at [200, 9] on icon "file-add" at bounding box center [201, 11] width 6 height 6
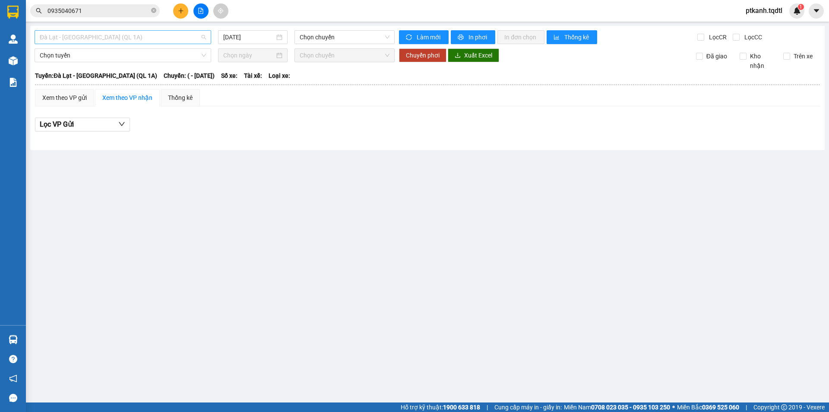
click at [205, 37] on span "Đà Lạt - [GEOGRAPHIC_DATA] (QL 1A)" at bounding box center [123, 37] width 166 height 13
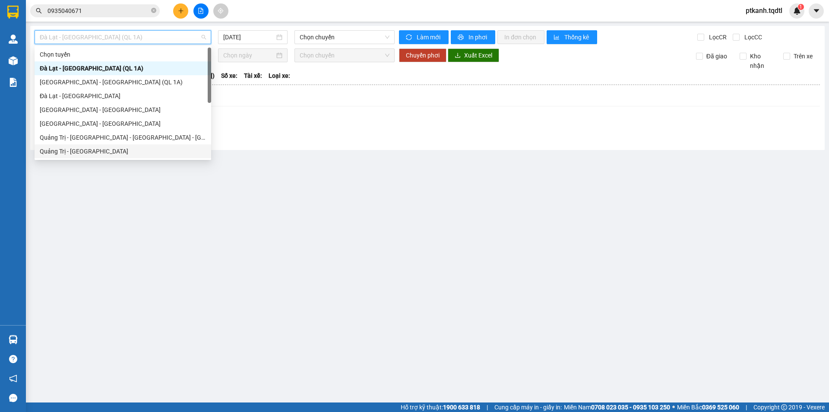
click at [167, 149] on div "Quảng Trị - [GEOGRAPHIC_DATA]" at bounding box center [123, 151] width 166 height 10
type input "[DATE]"
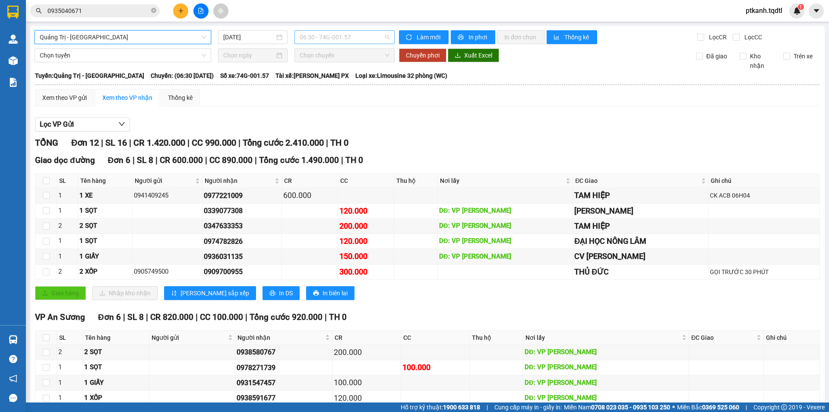
click at [367, 41] on span "06:30 - 74G-001.57" at bounding box center [345, 37] width 90 height 13
click at [202, 35] on span "Quảng Trị - [GEOGRAPHIC_DATA]" at bounding box center [123, 37] width 166 height 13
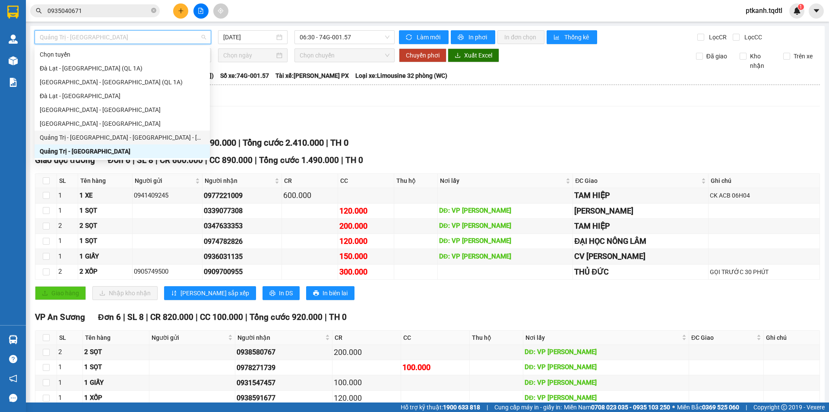
click at [414, 133] on div "Lọc VP Gửi TỔNG Đơn 12 | SL 16 | CR 1.420.000 | CC 990.000 | Tổng cước 2.410.0…" at bounding box center [427, 290] width 785 height 354
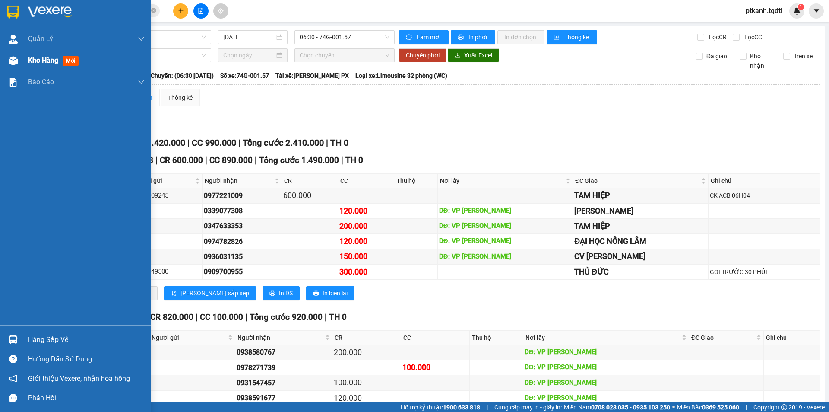
click at [35, 59] on span "Kho hàng" at bounding box center [43, 60] width 30 height 8
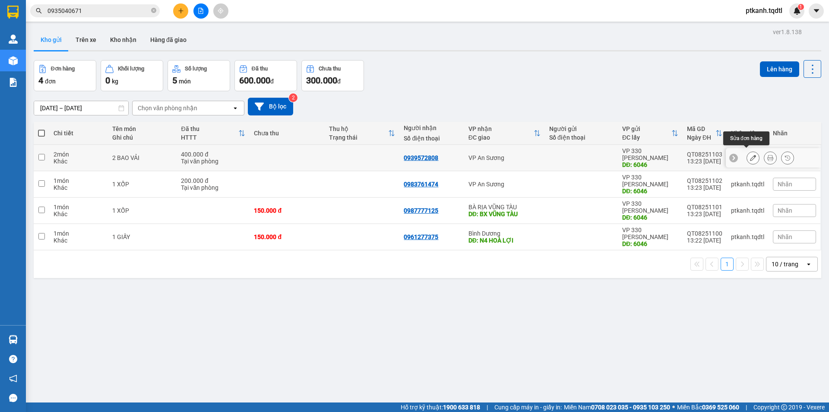
click at [750, 156] on icon at bounding box center [753, 158] width 6 height 6
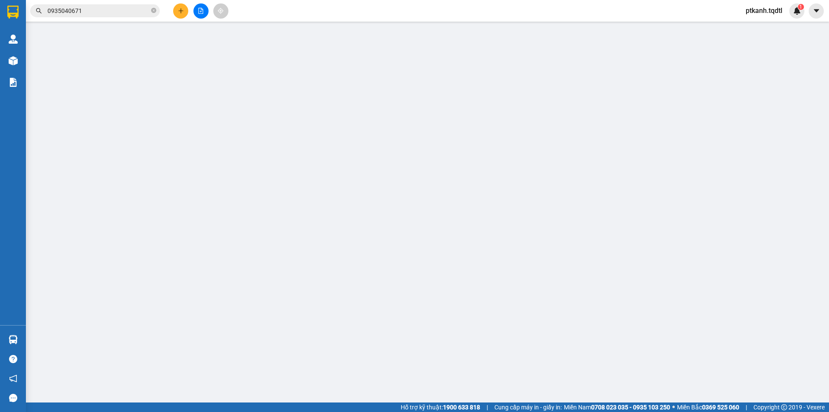
type input "6046"
type input "0939572808"
type input "400.000"
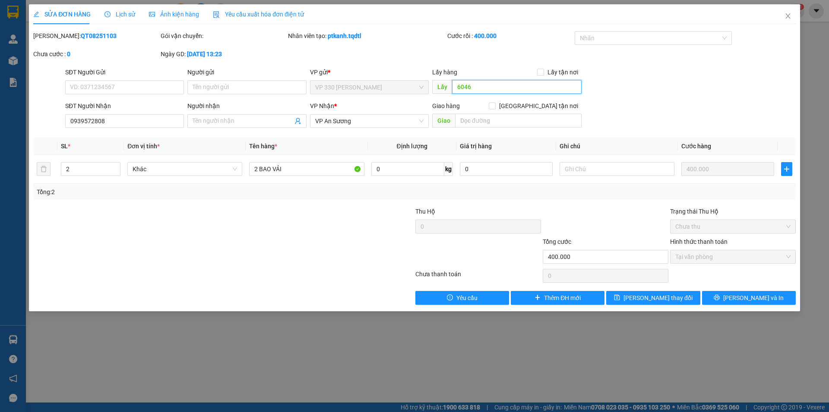
click at [512, 89] on input "6046" at bounding box center [517, 87] width 130 height 14
type input "807"
drag, startPoint x: 659, startPoint y: 297, endPoint x: 579, endPoint y: 253, distance: 91.8
click at [647, 297] on span "[PERSON_NAME] thay đổi" at bounding box center [658, 298] width 69 height 10
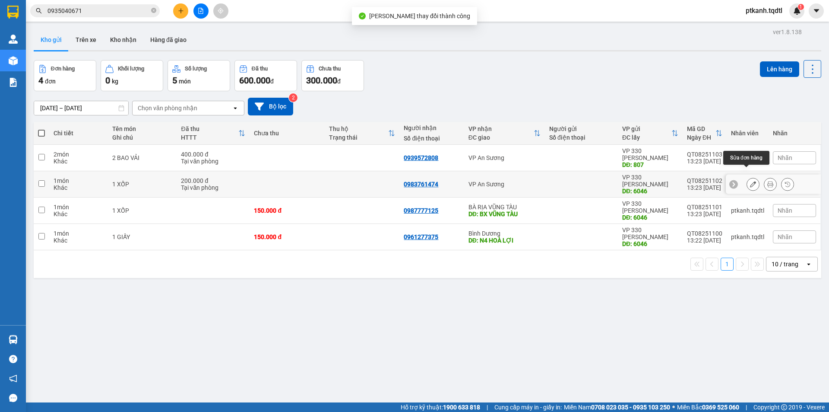
click at [750, 181] on icon at bounding box center [753, 184] width 6 height 6
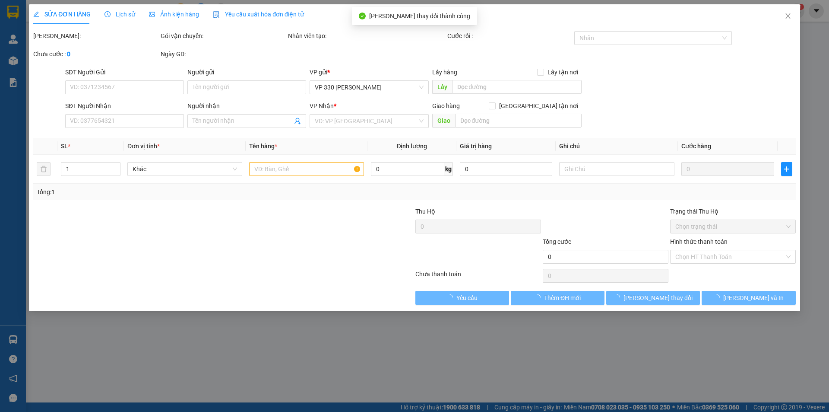
type input "6046"
type input "0983761474"
type input "200.000"
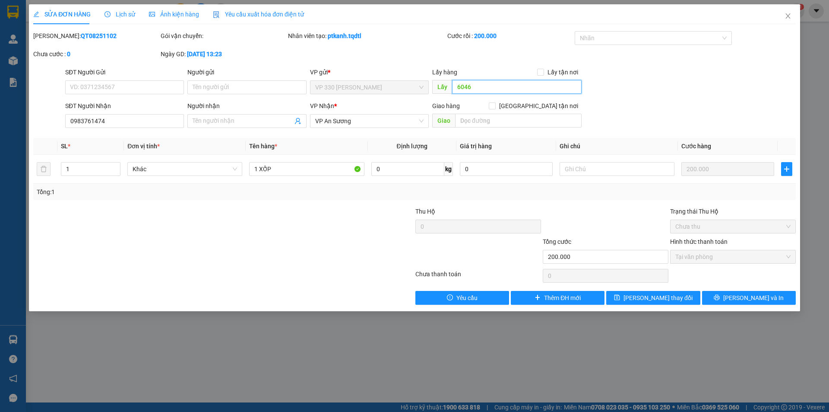
click at [483, 81] on input "6046" at bounding box center [517, 87] width 130 height 14
type input "807"
drag, startPoint x: 667, startPoint y: 298, endPoint x: 544, endPoint y: 241, distance: 135.1
click at [663, 298] on span "[PERSON_NAME] thay đổi" at bounding box center [658, 298] width 69 height 10
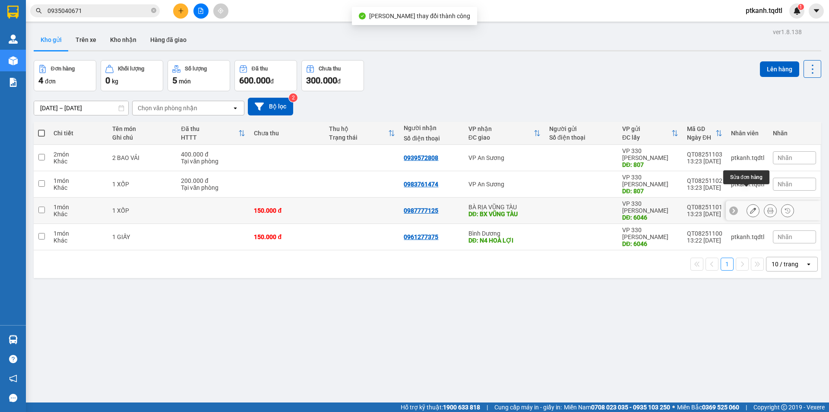
click at [750, 207] on icon at bounding box center [753, 210] width 6 height 6
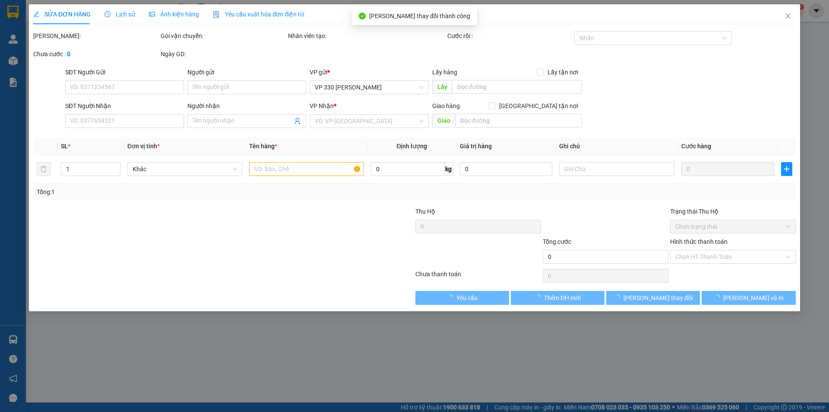
type input "6046"
type input "0987777125"
type input "BX VŨNG TÀU"
type input "150.000"
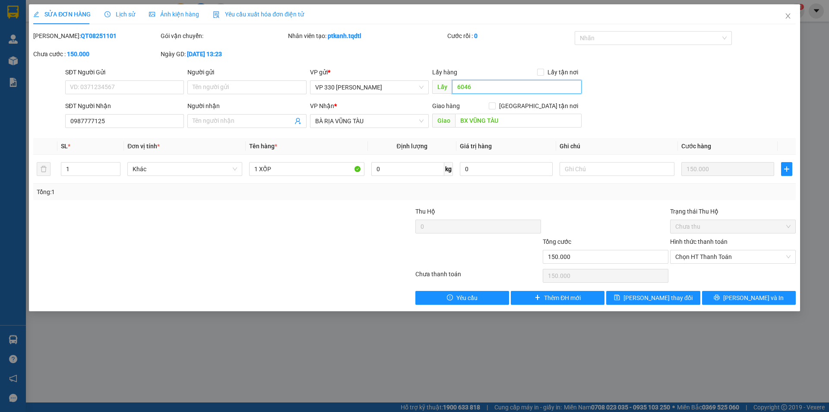
click at [523, 90] on input "6046" at bounding box center [517, 87] width 130 height 14
type input "807"
drag, startPoint x: 660, startPoint y: 299, endPoint x: 552, endPoint y: 244, distance: 121.9
click at [658, 299] on span "[PERSON_NAME] thay đổi" at bounding box center [658, 298] width 69 height 10
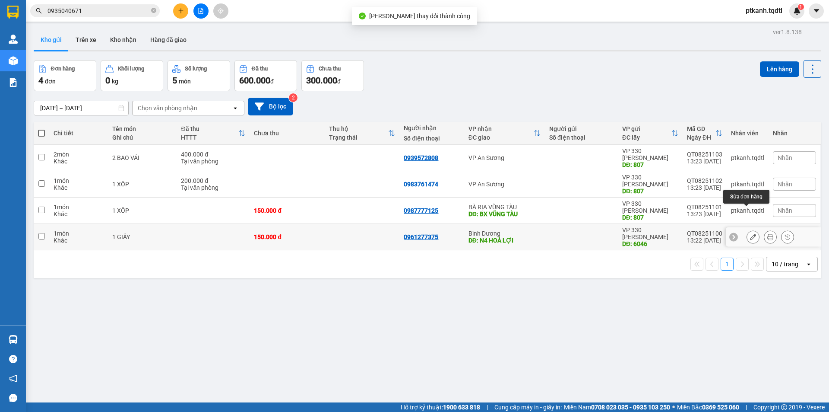
click at [750, 234] on icon at bounding box center [753, 237] width 6 height 6
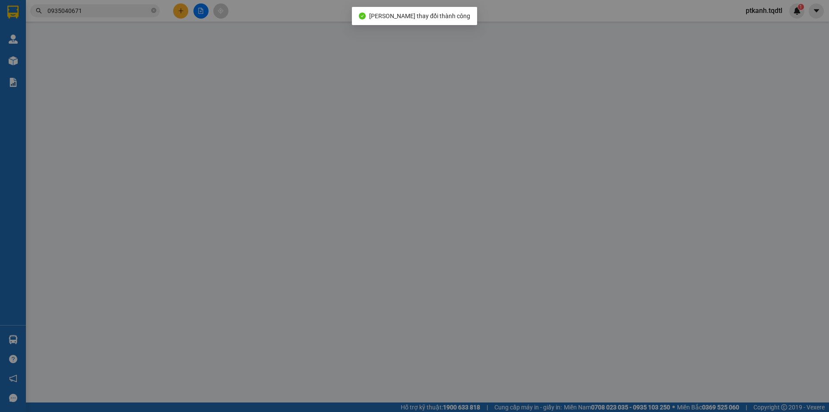
type input "6046"
type input "0961277375"
type input "N4 HOÀ LỢI"
type input "150.000"
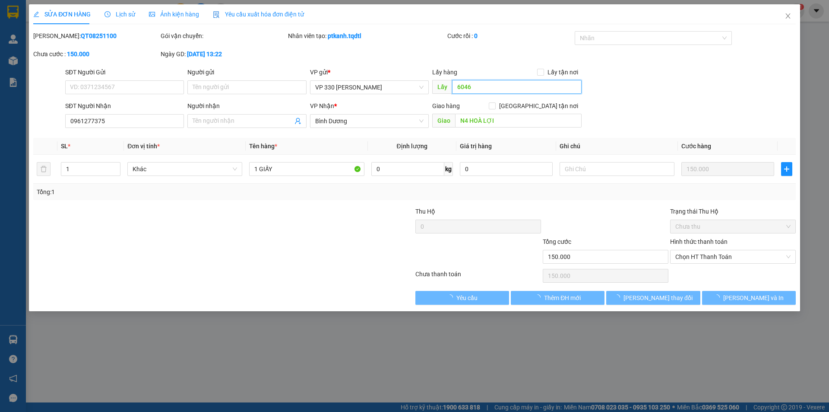
click at [512, 89] on input "6046" at bounding box center [517, 87] width 130 height 14
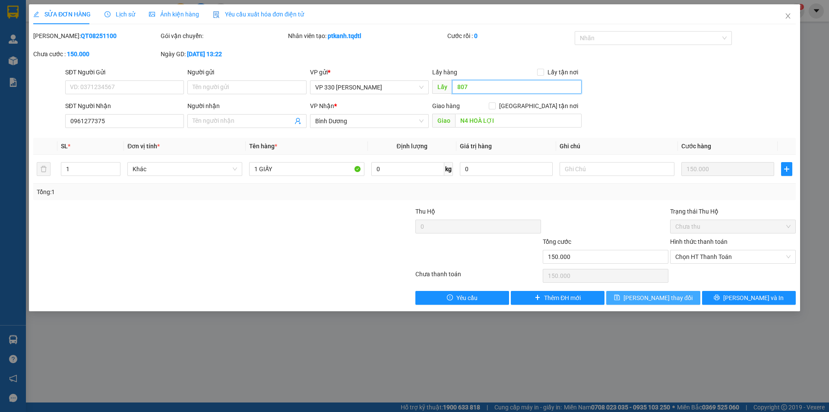
type input "807"
click at [659, 296] on span "[PERSON_NAME] thay đổi" at bounding box center [658, 298] width 69 height 10
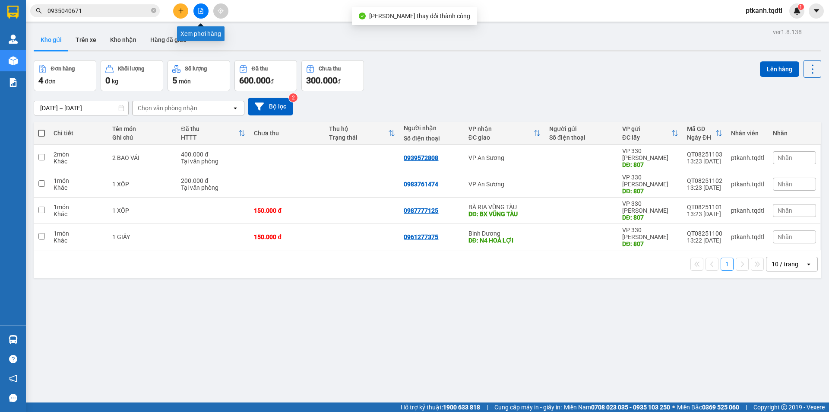
click at [203, 12] on icon "file-add" at bounding box center [201, 11] width 6 height 6
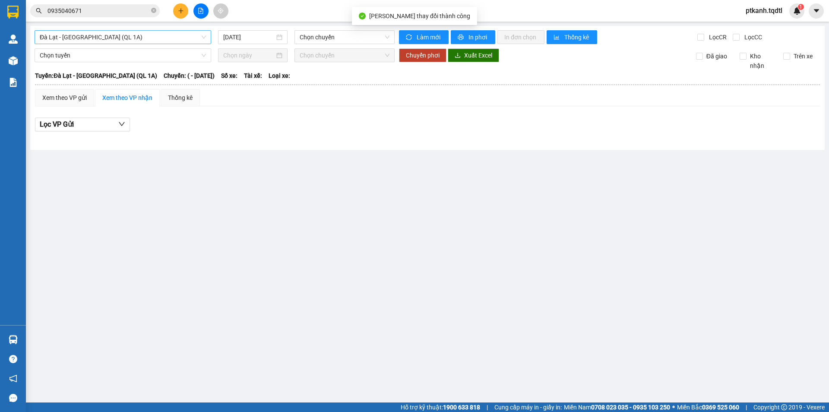
click at [204, 38] on span "Đà Lạt - [GEOGRAPHIC_DATA] (QL 1A)" at bounding box center [123, 37] width 166 height 13
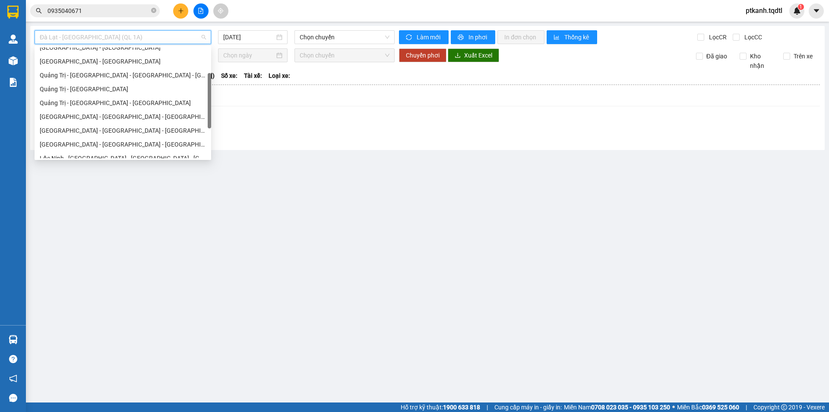
drag, startPoint x: 209, startPoint y: 56, endPoint x: 210, endPoint y: 82, distance: 25.9
click at [210, 82] on div at bounding box center [209, 100] width 3 height 55
click at [136, 128] on div "[GEOGRAPHIC_DATA] - [GEOGRAPHIC_DATA] - [GEOGRAPHIC_DATA]" at bounding box center [123, 129] width 166 height 10
type input "[DATE]"
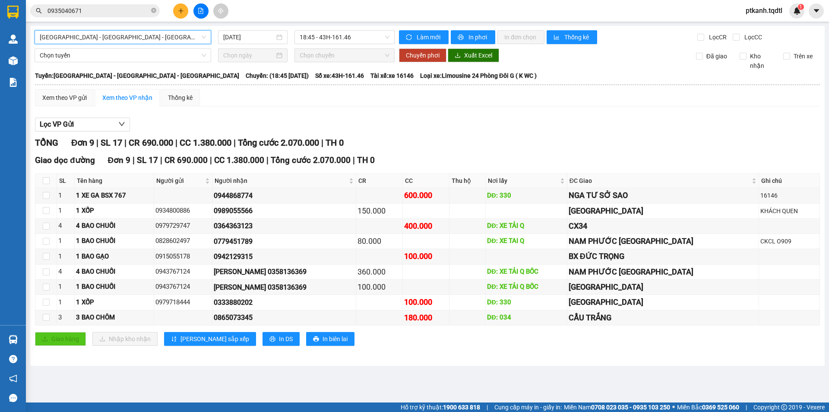
click at [204, 38] on span "[GEOGRAPHIC_DATA] - [GEOGRAPHIC_DATA] - [GEOGRAPHIC_DATA]" at bounding box center [123, 37] width 166 height 13
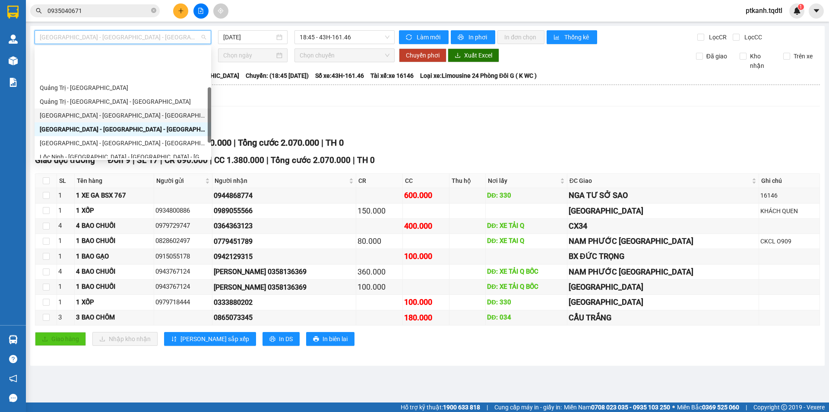
scroll to position [149, 0]
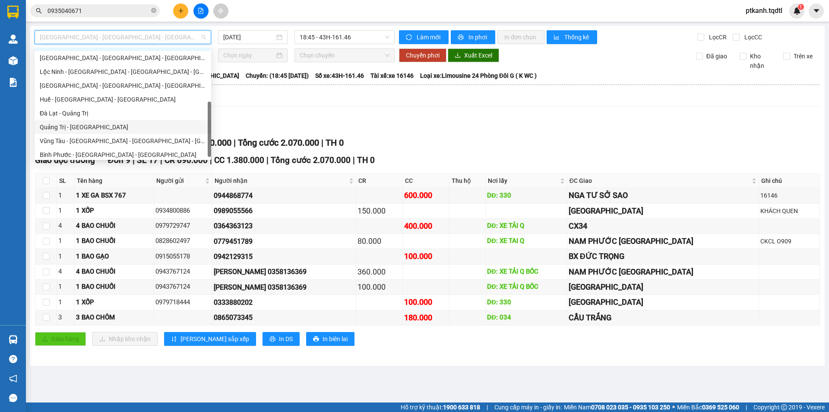
click at [140, 129] on div "Quảng Trị - [GEOGRAPHIC_DATA]" at bounding box center [123, 127] width 166 height 10
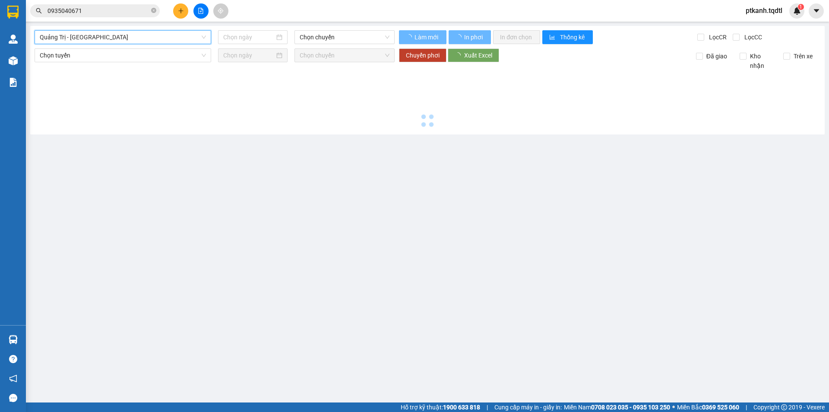
type input "[DATE]"
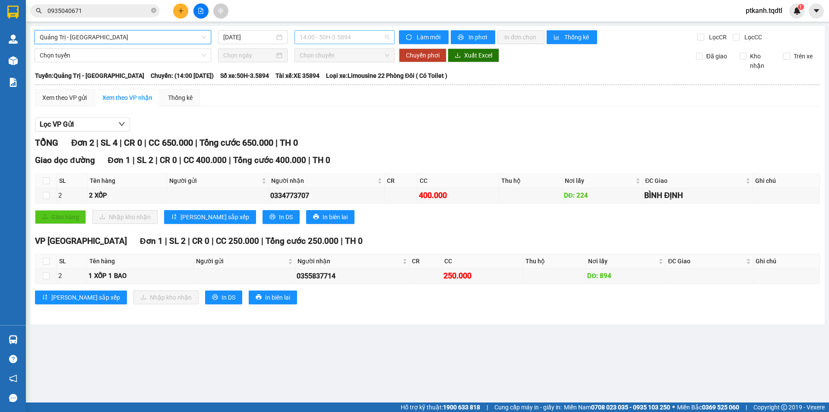
click at [371, 41] on span "14:00 - 50H-3.5894" at bounding box center [345, 37] width 90 height 13
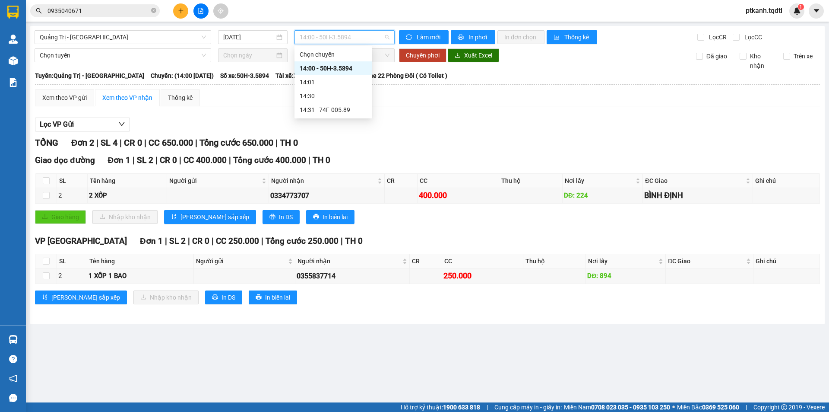
click at [434, 136] on div "TỔNG Đơn 2 | SL 4 | CR 0 | CC 650.000 | Tổng cước 650.000 | TH 0" at bounding box center [427, 142] width 785 height 13
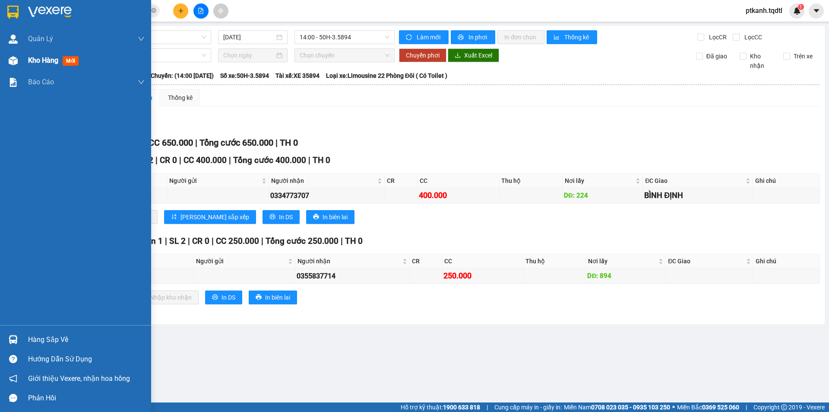
click at [12, 59] on img at bounding box center [13, 60] width 9 height 9
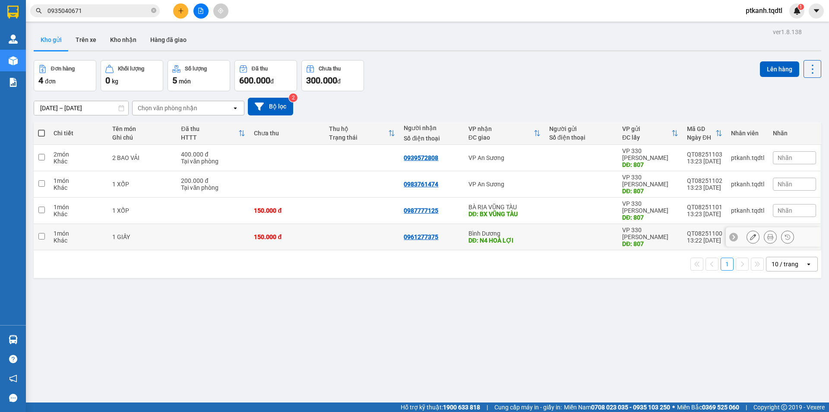
click at [447, 233] on div "0961277375" at bounding box center [432, 236] width 56 height 7
checkbox input "true"
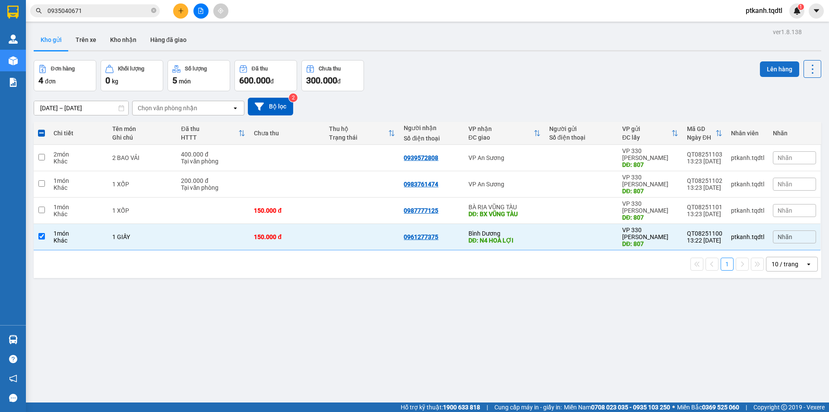
click at [770, 65] on button "Lên hàng" at bounding box center [779, 69] width 39 height 16
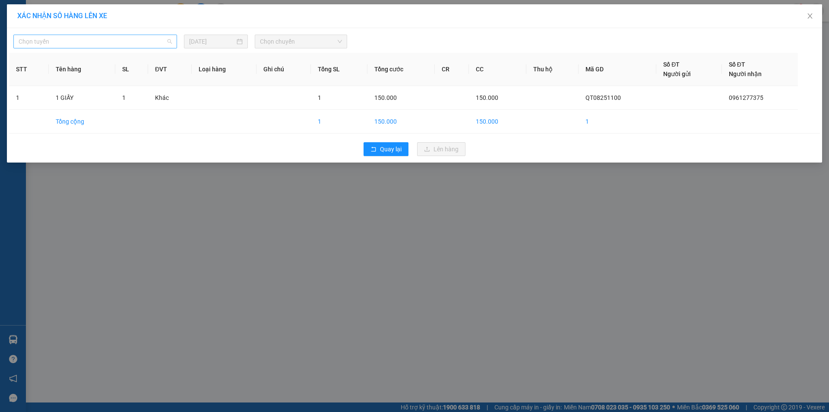
drag, startPoint x: 171, startPoint y: 41, endPoint x: 160, endPoint y: 73, distance: 33.9
click at [171, 41] on span "Chọn tuyến" at bounding box center [95, 41] width 153 height 13
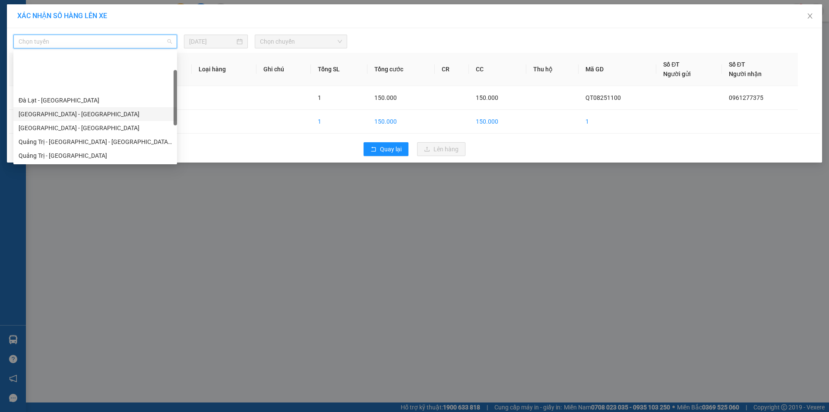
scroll to position [86, 0]
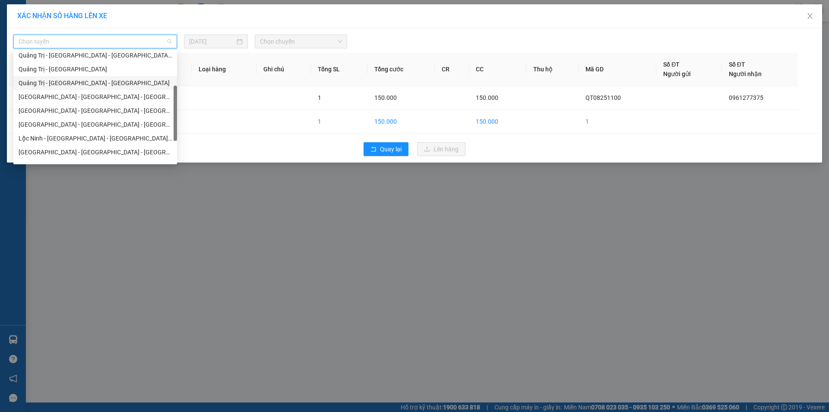
click at [125, 79] on div "Quảng Trị - [GEOGRAPHIC_DATA] - [GEOGRAPHIC_DATA]" at bounding box center [95, 83] width 153 height 10
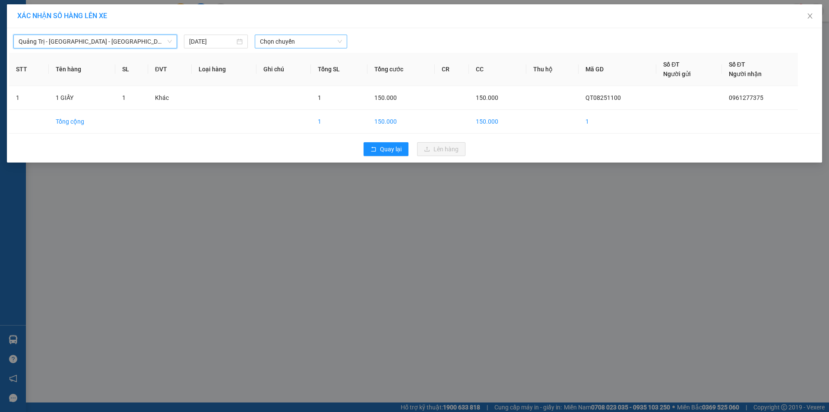
click at [323, 44] on span "Chọn chuyến" at bounding box center [301, 41] width 82 height 13
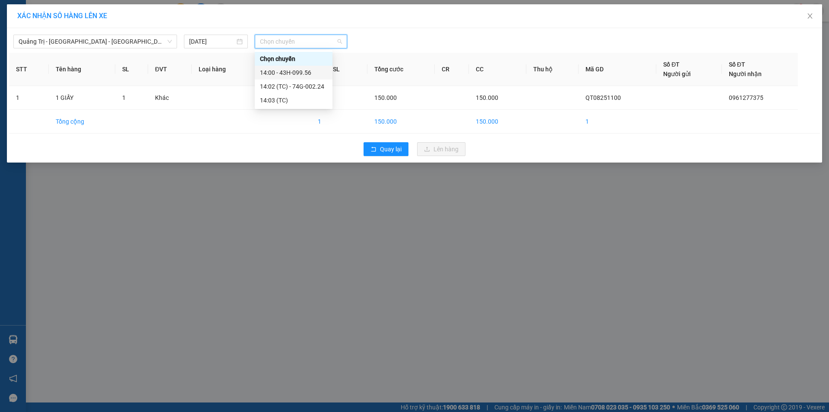
click at [309, 72] on div "14:00 - 43H-099.56" at bounding box center [293, 73] width 67 height 10
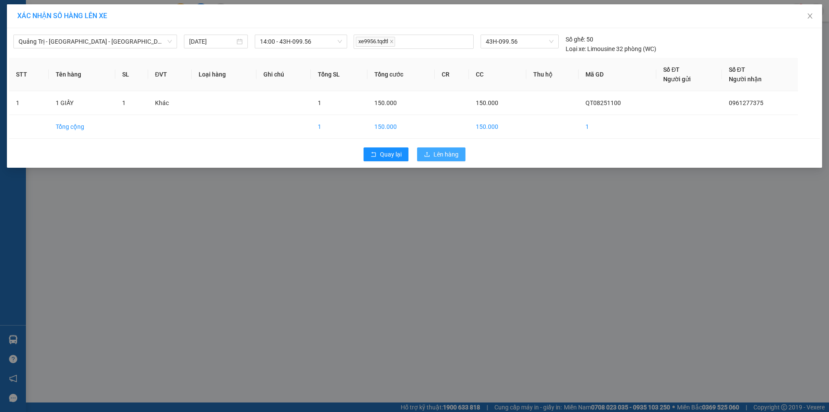
drag, startPoint x: 447, startPoint y: 155, endPoint x: 328, endPoint y: 139, distance: 119.4
click at [442, 154] on span "Lên hàng" at bounding box center [446, 154] width 25 height 10
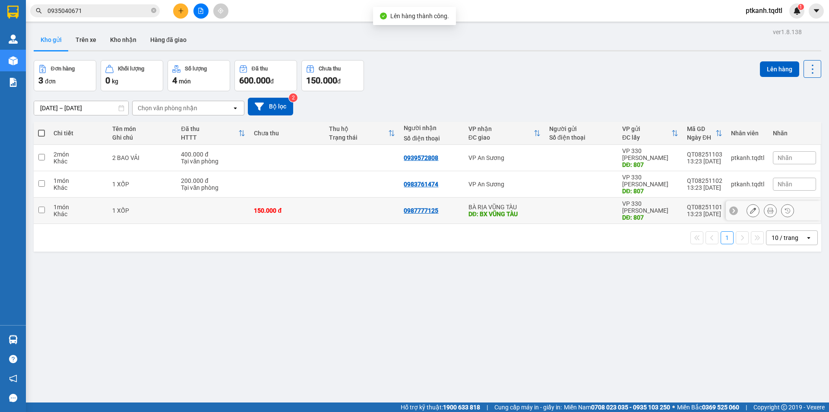
drag, startPoint x: 542, startPoint y: 195, endPoint x: 510, endPoint y: 176, distance: 37.7
click at [541, 197] on tr "1 món Khác 1 XỐP 150.000 đ 0987777125 BÀ RỊA VŨNG TÀU DĐ: BX VŨNG TÀU VP 330 [P…" at bounding box center [428, 210] width 788 height 26
checkbox input "true"
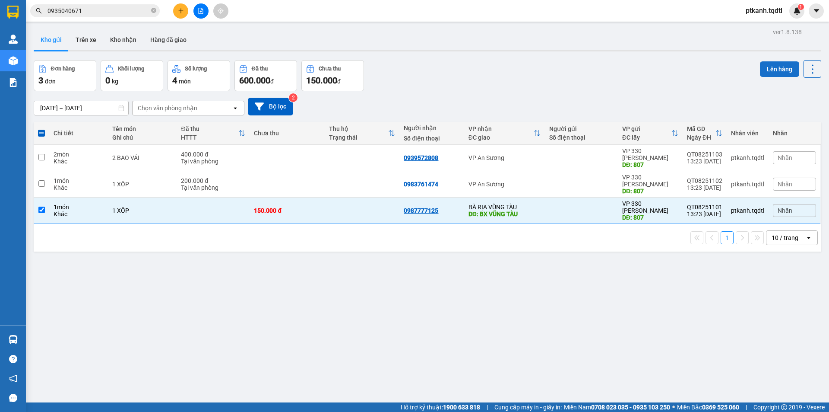
click at [774, 66] on button "Lên hàng" at bounding box center [779, 69] width 39 height 16
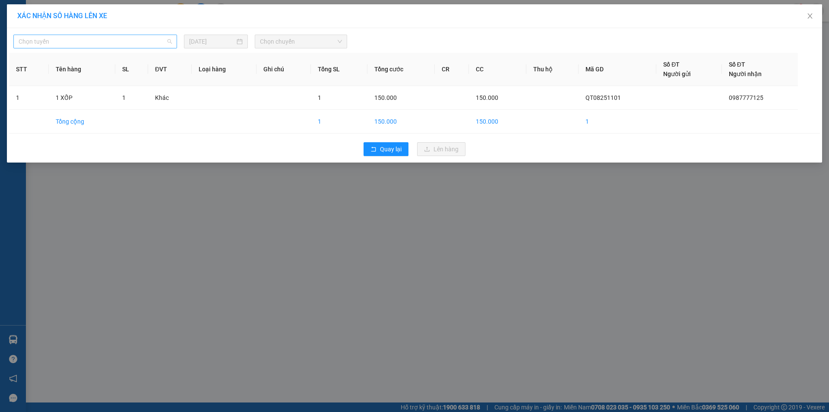
click at [168, 41] on span "Chọn tuyến" at bounding box center [95, 41] width 153 height 13
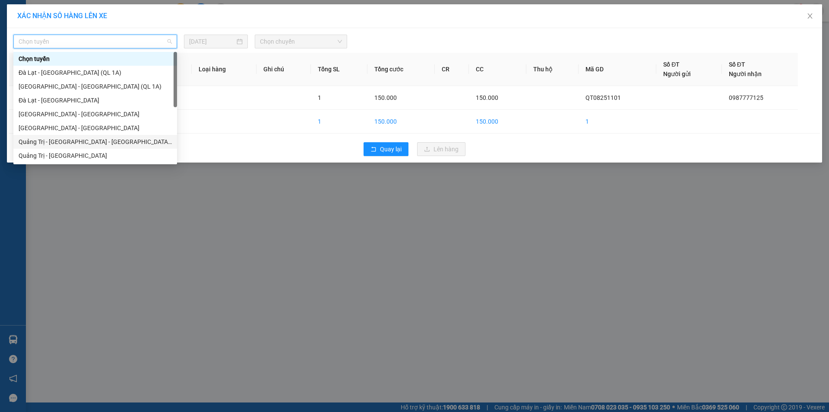
drag, startPoint x: 120, startPoint y: 143, endPoint x: 219, endPoint y: 82, distance: 116.4
click at [122, 142] on div "Quảng Trị - [GEOGRAPHIC_DATA] - [GEOGRAPHIC_DATA] - [GEOGRAPHIC_DATA]" at bounding box center [95, 142] width 153 height 10
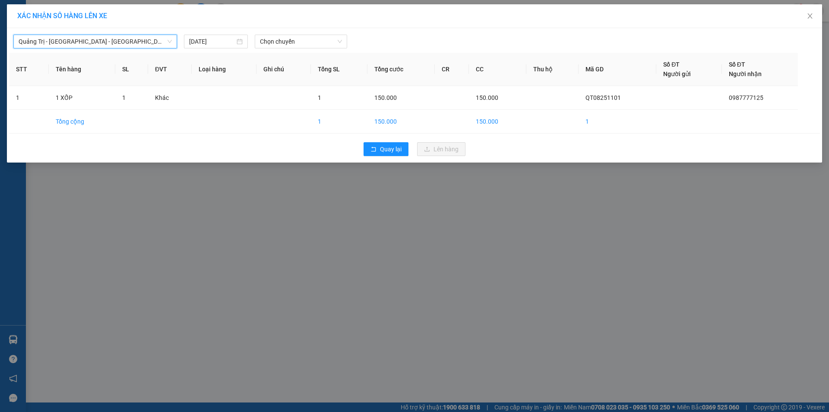
drag, startPoint x: 301, startPoint y: 44, endPoint x: 335, endPoint y: 60, distance: 37.9
click at [303, 44] on span "Chọn chuyến" at bounding box center [301, 41] width 82 height 13
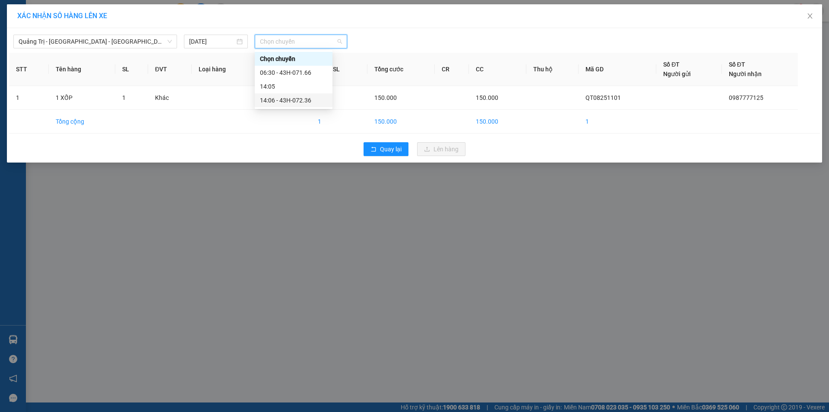
click at [297, 100] on div "14:06 - 43H-072.36" at bounding box center [293, 100] width 67 height 10
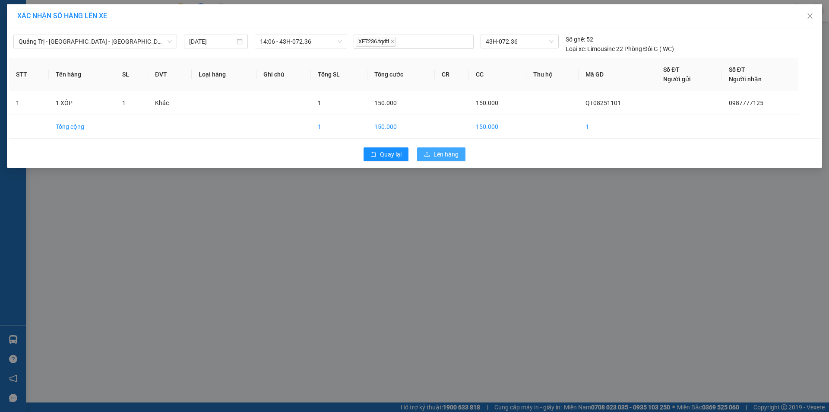
click at [439, 153] on span "Lên hàng" at bounding box center [446, 154] width 25 height 10
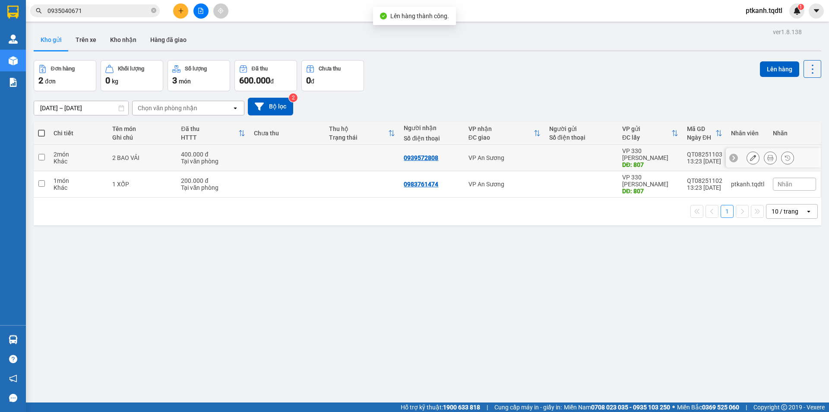
drag, startPoint x: 513, startPoint y: 153, endPoint x: 515, endPoint y: 169, distance: 15.7
click at [515, 157] on div "VP An Sương" at bounding box center [505, 157] width 72 height 7
checkbox input "true"
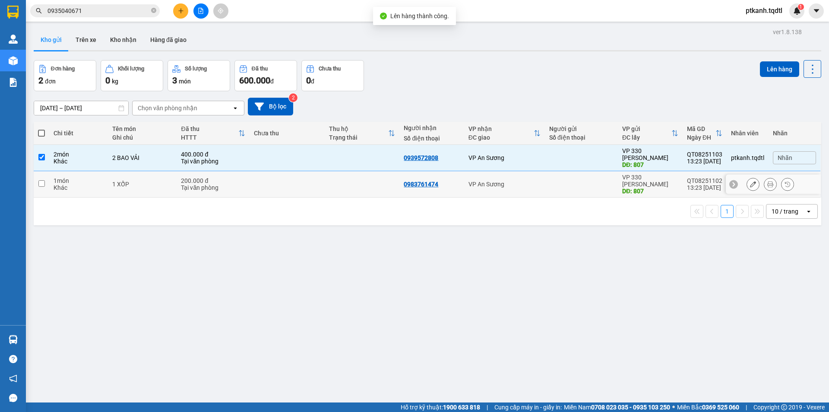
click at [516, 181] on div "VP An Sương" at bounding box center [505, 184] width 72 height 7
checkbox input "true"
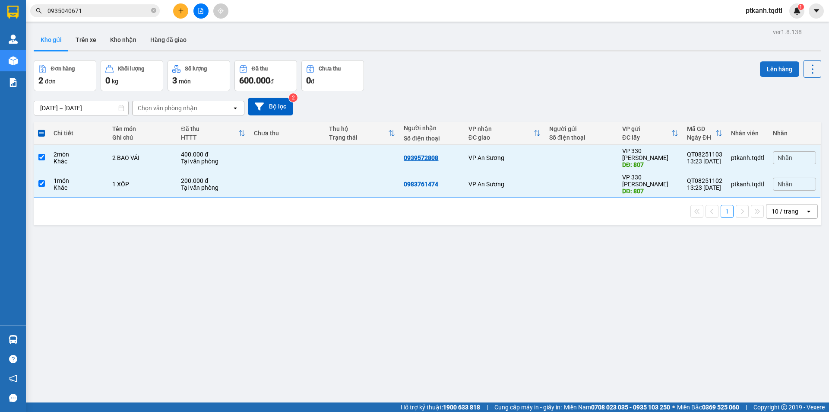
drag, startPoint x: 772, startPoint y: 70, endPoint x: 757, endPoint y: 67, distance: 15.3
click at [765, 69] on button "Lên hàng" at bounding box center [779, 69] width 39 height 16
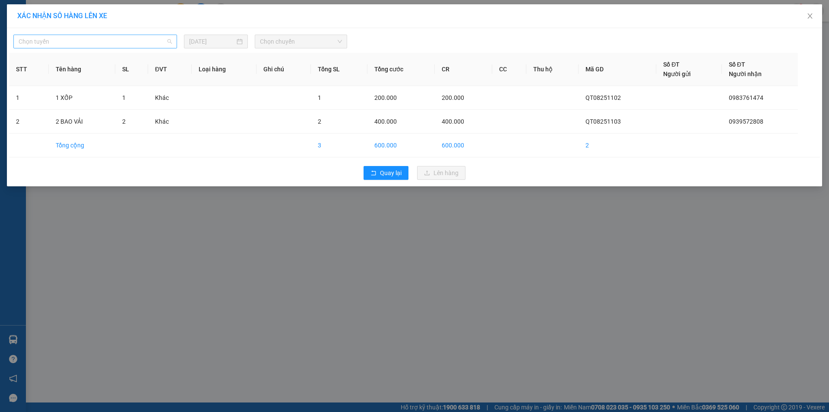
click at [172, 40] on div "Chọn tuyến" at bounding box center [95, 42] width 164 height 14
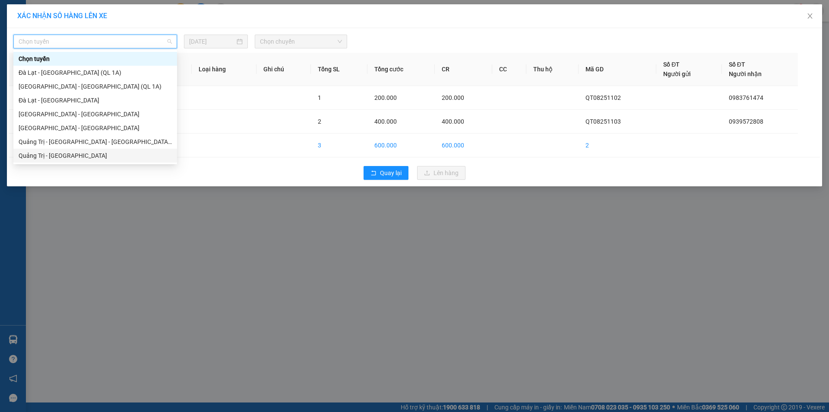
click at [125, 154] on div "Quảng Trị - [GEOGRAPHIC_DATA]" at bounding box center [95, 156] width 153 height 10
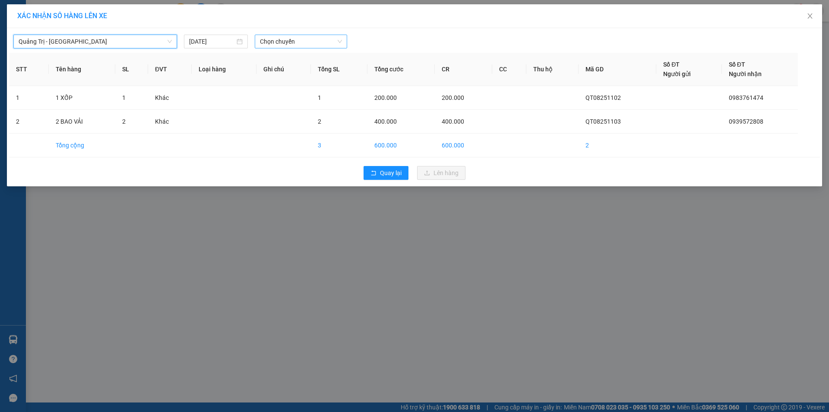
drag, startPoint x: 322, startPoint y: 43, endPoint x: 345, endPoint y: 70, distance: 36.4
click at [323, 43] on span "Chọn chuyến" at bounding box center [301, 41] width 82 height 13
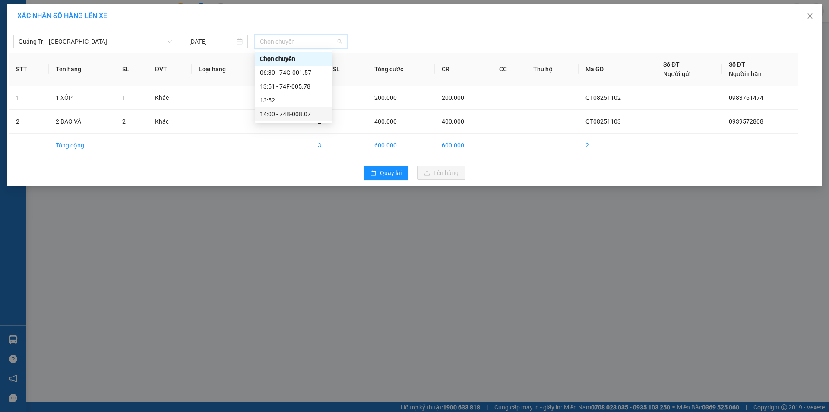
click at [298, 115] on div "14:00 - 74B-008.07" at bounding box center [293, 114] width 67 height 10
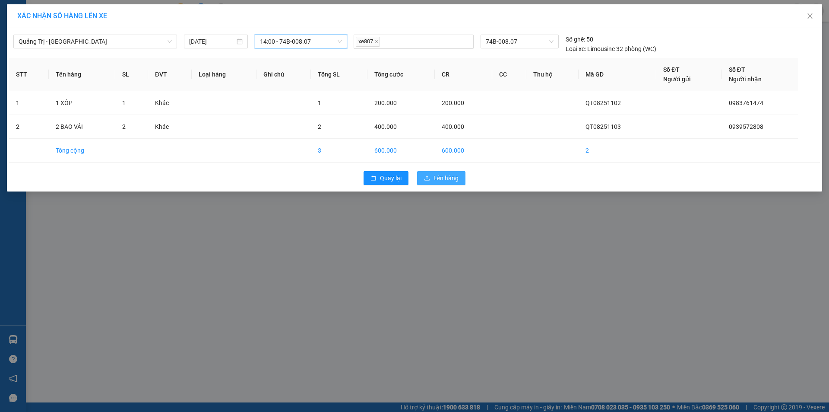
click at [434, 174] on span "Lên hàng" at bounding box center [446, 178] width 25 height 10
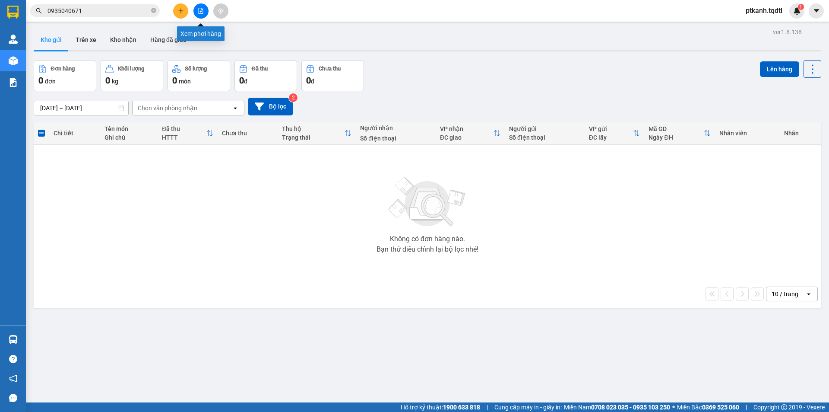
click at [197, 13] on button at bounding box center [200, 10] width 15 height 15
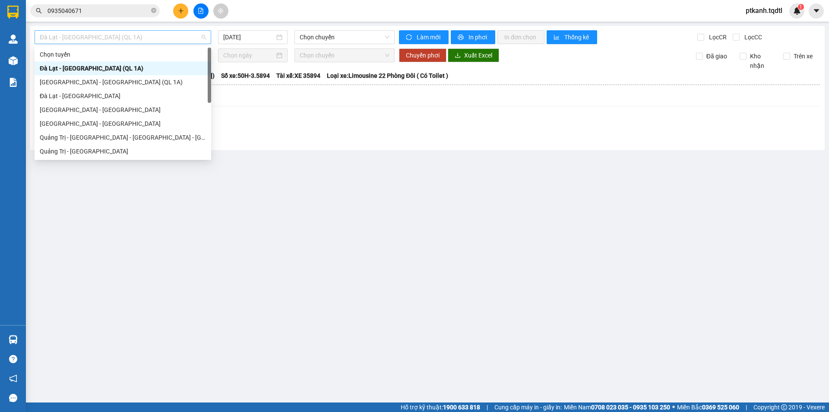
click at [204, 39] on span "Đà Lạt - [GEOGRAPHIC_DATA] (QL 1A)" at bounding box center [123, 37] width 166 height 13
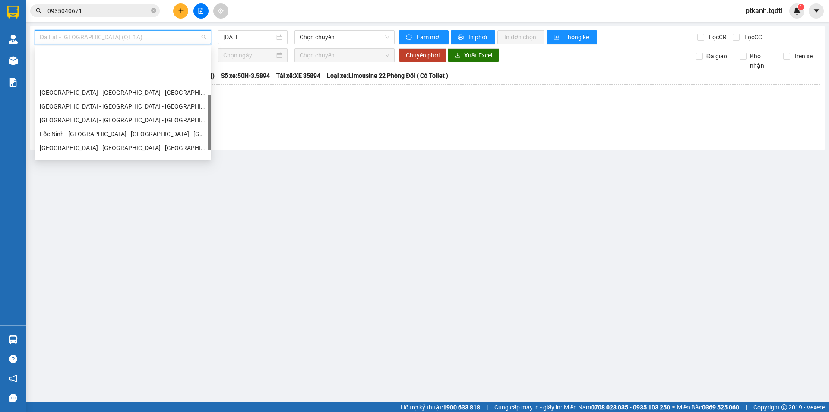
scroll to position [152, 0]
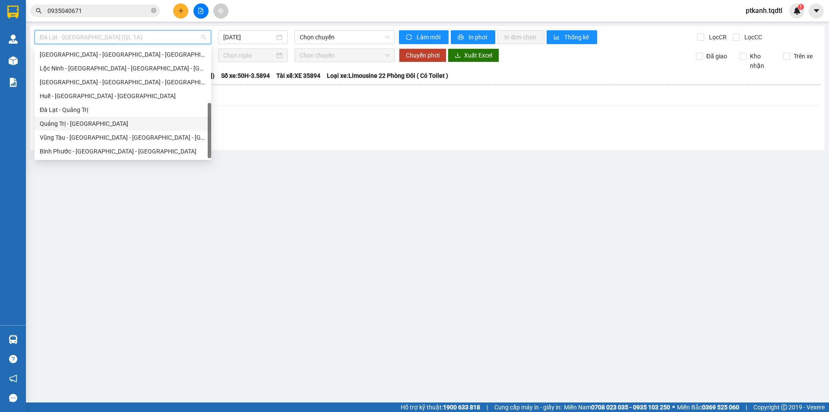
click at [149, 120] on div "Quảng Trị - [GEOGRAPHIC_DATA]" at bounding box center [123, 124] width 166 height 10
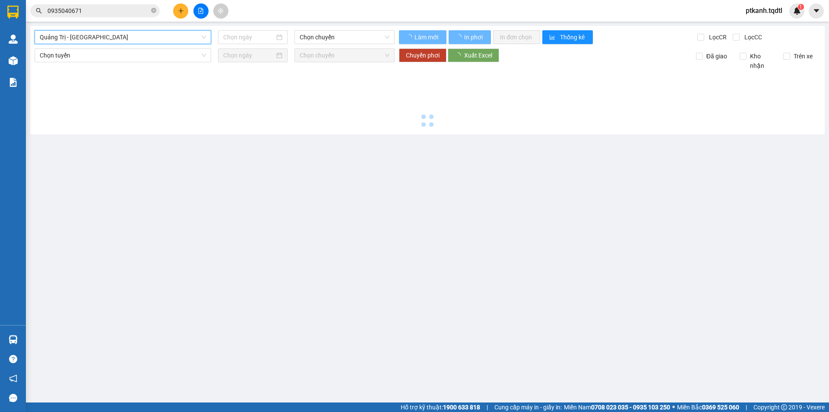
type input "[DATE]"
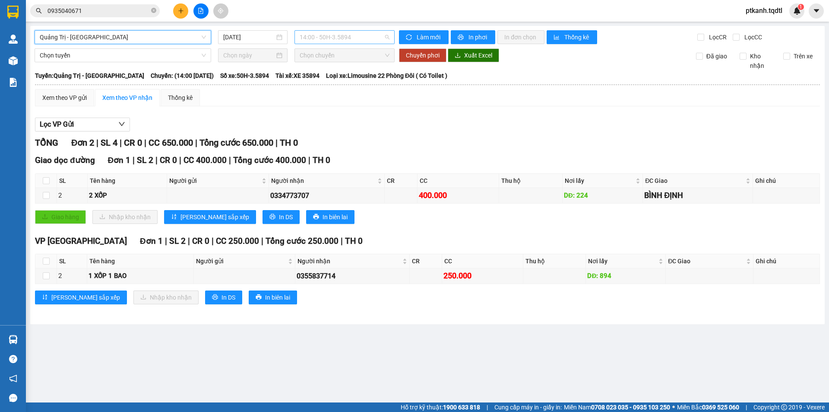
click at [383, 38] on span "14:00 - 50H-3.5894" at bounding box center [345, 37] width 90 height 13
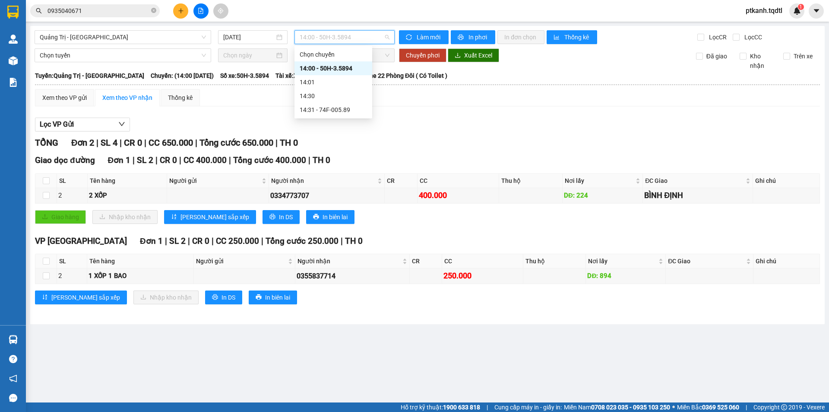
drag, startPoint x: 360, startPoint y: 69, endPoint x: 380, endPoint y: 81, distance: 23.9
click at [360, 68] on div "14:00 - 50H-3.5894" at bounding box center [333, 68] width 67 height 10
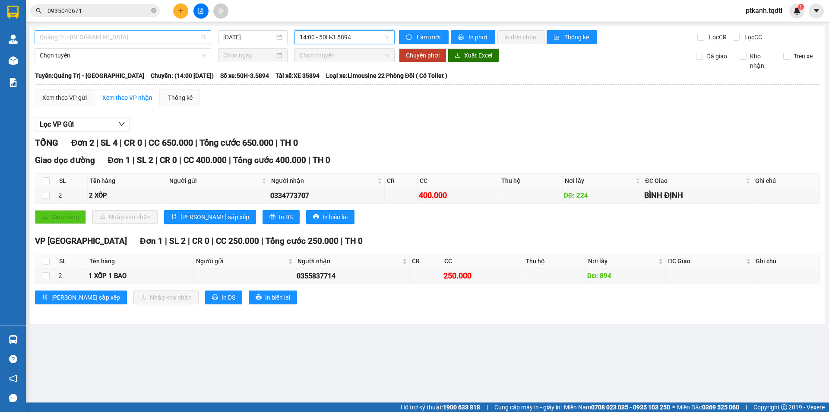
click at [205, 38] on span "Quảng Trị - [GEOGRAPHIC_DATA]" at bounding box center [123, 37] width 166 height 13
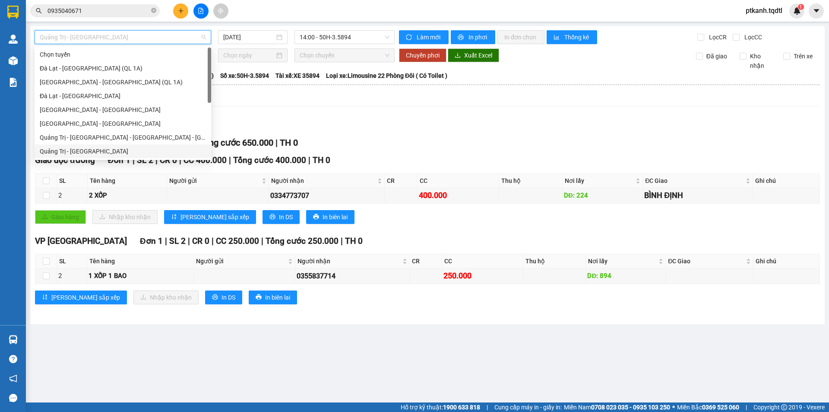
drag, startPoint x: 125, startPoint y: 152, endPoint x: 162, endPoint y: 138, distance: 39.4
click at [126, 152] on div "Quảng Trị - [GEOGRAPHIC_DATA]" at bounding box center [123, 151] width 166 height 10
type input "[DATE]"
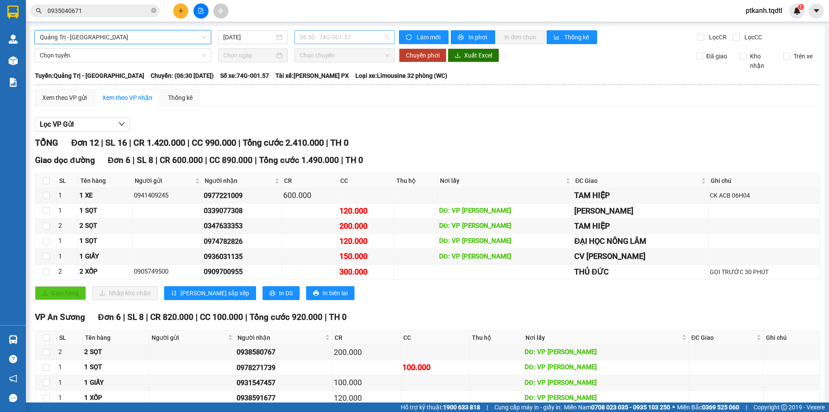
drag, startPoint x: 370, startPoint y: 40, endPoint x: 389, endPoint y: 72, distance: 37.2
click at [371, 40] on span "06:30 - 74G-001.57" at bounding box center [345, 37] width 90 height 13
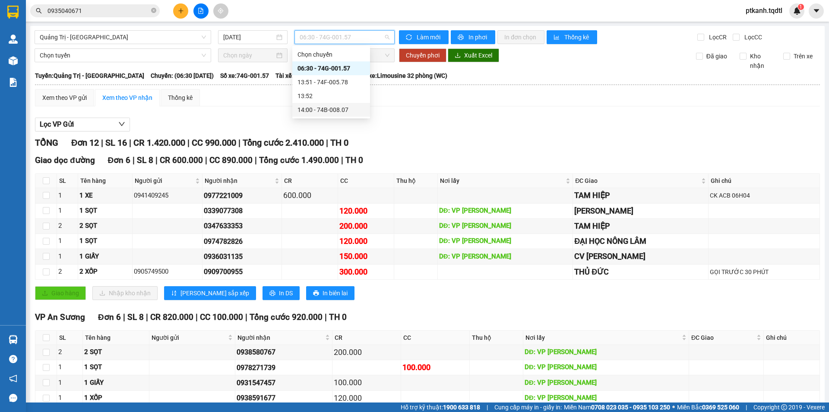
click at [332, 111] on div "14:00 - 74B-008.07" at bounding box center [331, 110] width 67 height 10
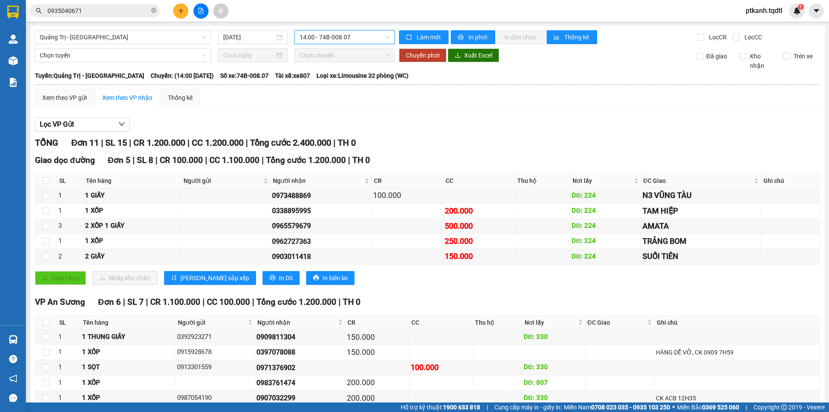
click at [380, 39] on span "14:00 - 74B-008.07" at bounding box center [345, 37] width 90 height 13
click at [350, 81] on div "13:51 - 74F-005.78" at bounding box center [331, 82] width 67 height 10
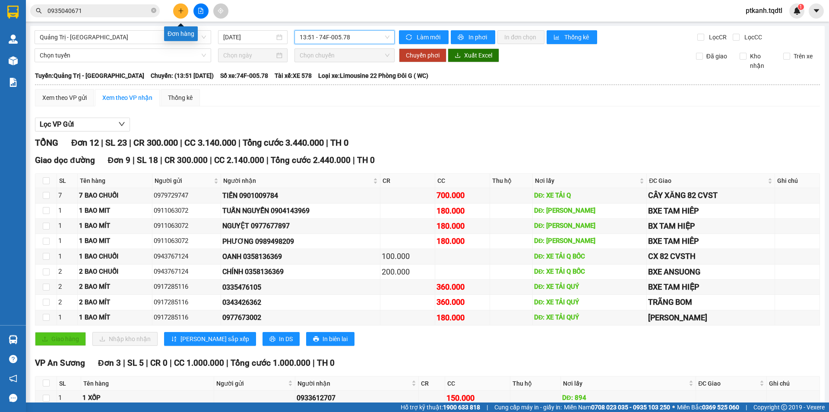
click at [183, 11] on icon "plus" at bounding box center [181, 11] width 6 height 6
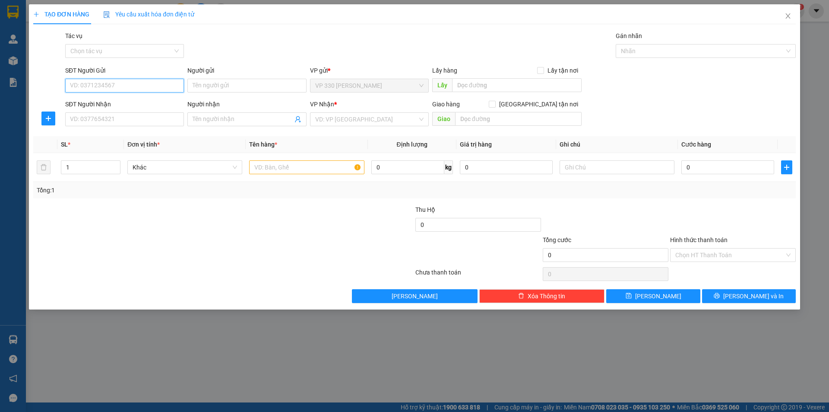
click at [128, 85] on input "SĐT Người Gửi" at bounding box center [124, 86] width 119 height 14
click at [133, 118] on input "SĐT Người Nhận" at bounding box center [124, 119] width 119 height 14
type input "0835111452"
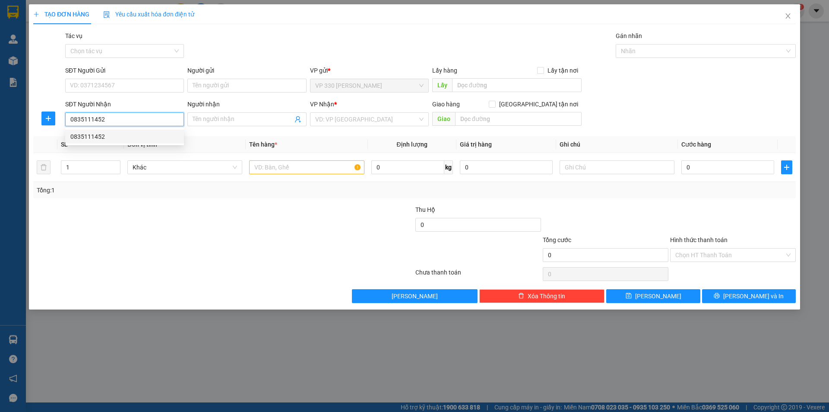
click at [125, 135] on div "0835111452" at bounding box center [124, 137] width 108 height 10
type input "THANH LỄ"
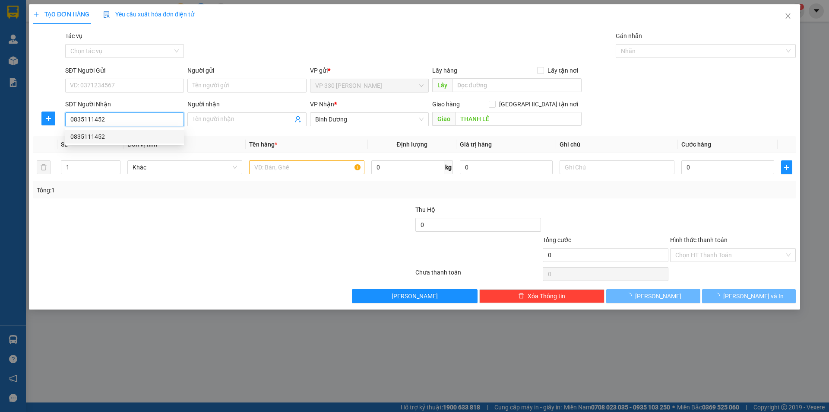
type input "150.000"
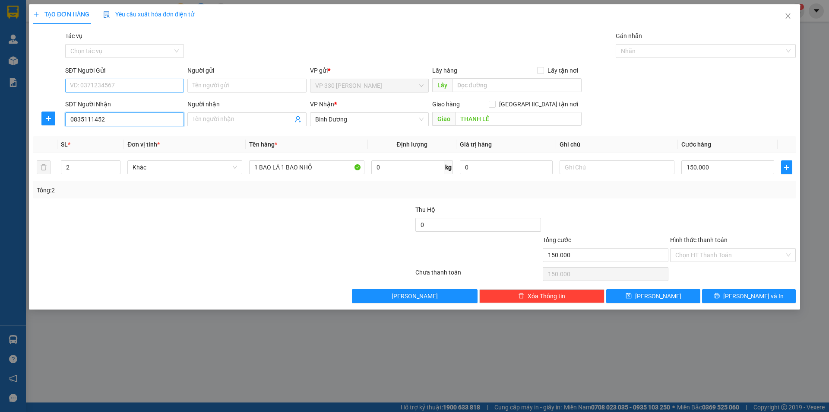
type input "0835111452"
click at [128, 81] on input "SĐT Người Gửi" at bounding box center [124, 86] width 119 height 14
click at [114, 102] on div "0908052628" at bounding box center [124, 103] width 108 height 10
type input "0908052628"
type input "1"
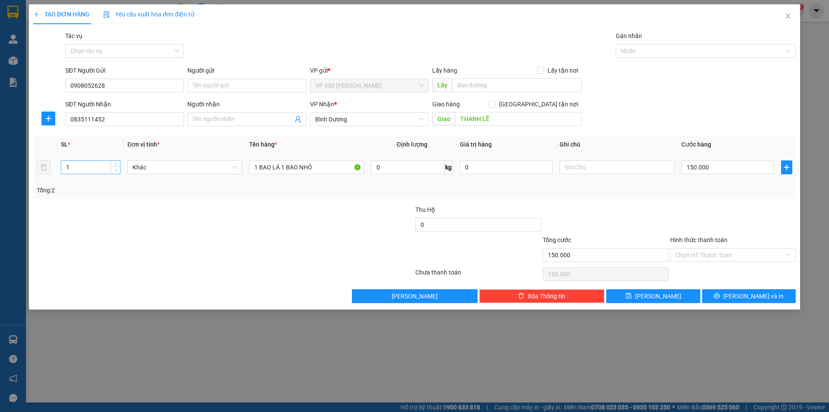
click at [114, 171] on icon "down" at bounding box center [115, 169] width 3 height 3
drag, startPoint x: 260, startPoint y: 167, endPoint x: 383, endPoint y: 165, distance: 123.1
click at [382, 167] on tr "1 Khác 1 BAO LÁ 1 BAO NHỎ 0 kg 0 150.000" at bounding box center [414, 167] width 763 height 29
type input "1 XỐP"
type input "1"
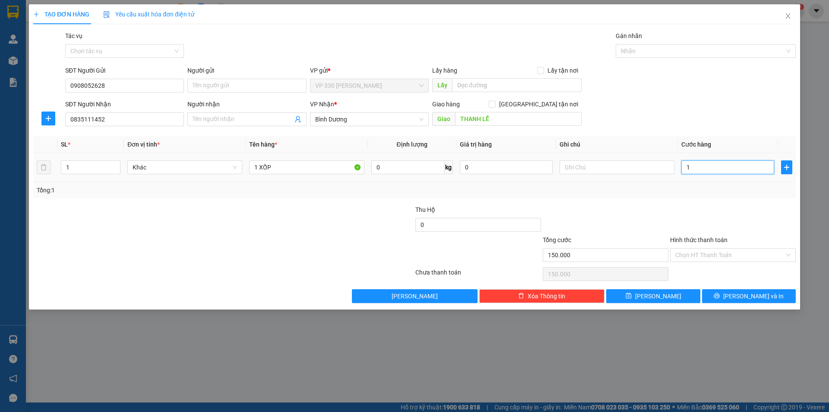
type input "1"
type input "10"
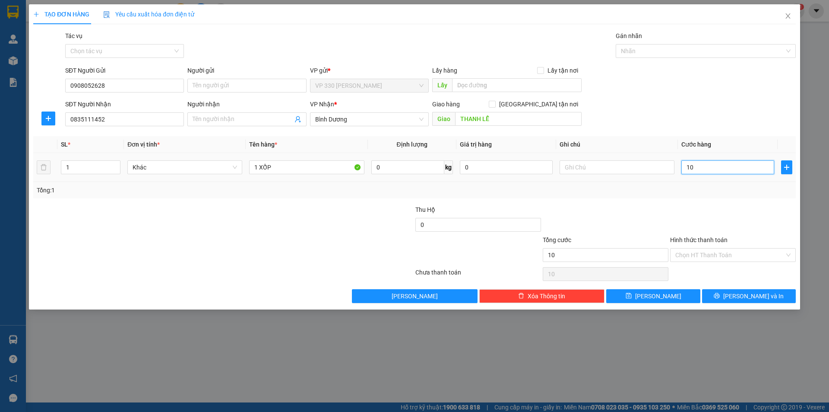
type input "100"
type input "1.000"
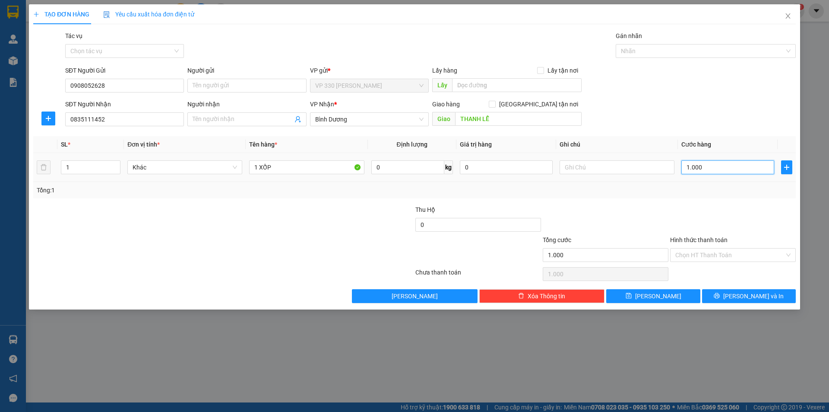
type input "10.000"
type input "100.000"
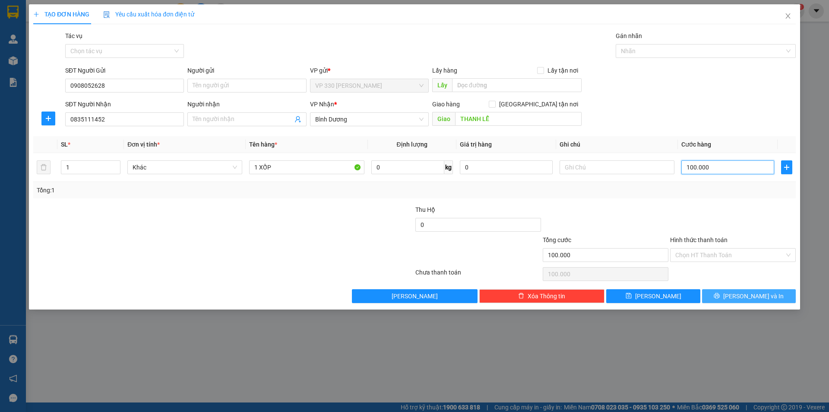
type input "100.000"
click at [760, 292] on span "[PERSON_NAME] và In" at bounding box center [753, 296] width 60 height 10
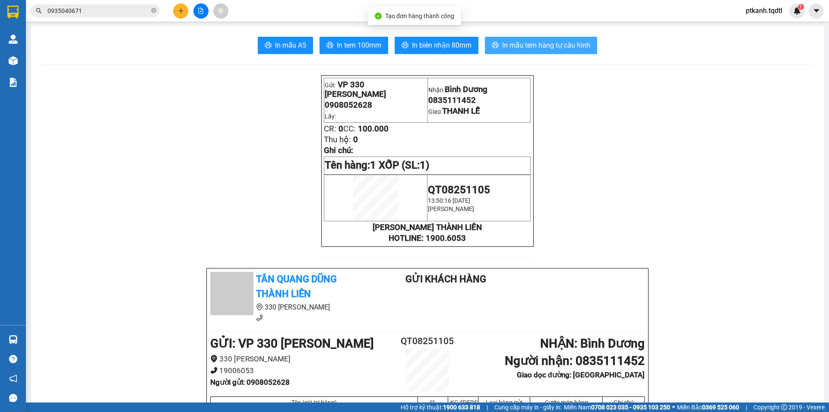
click at [529, 49] on span "In mẫu tem hàng tự cấu hình" at bounding box center [546, 45] width 88 height 11
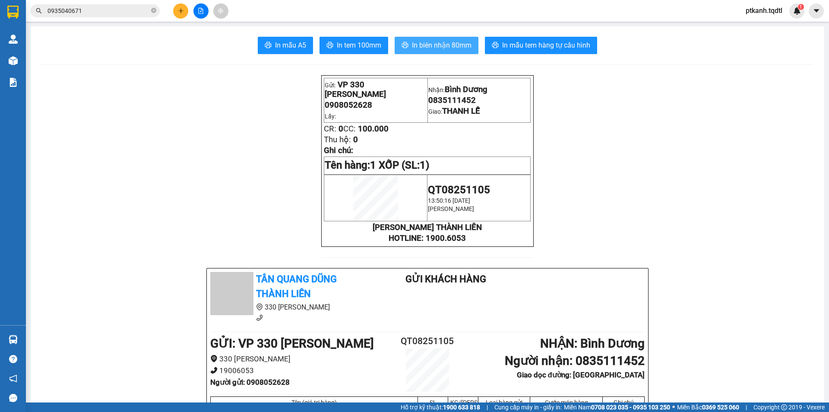
click at [426, 46] on span "In biên nhận 80mm" at bounding box center [442, 45] width 60 height 11
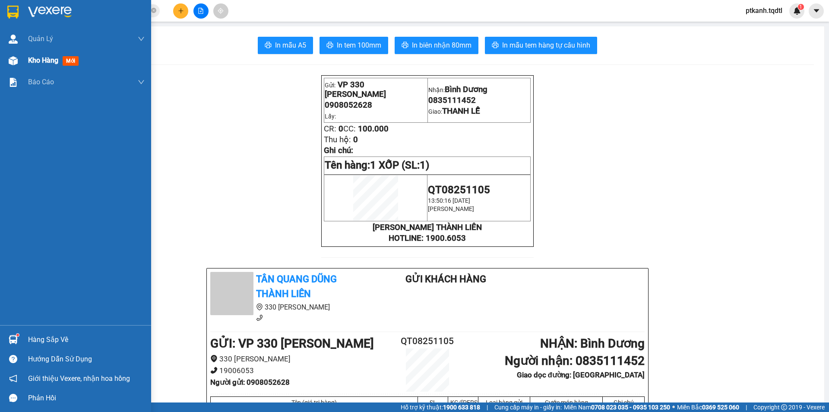
drag, startPoint x: 39, startPoint y: 60, endPoint x: 10, endPoint y: 0, distance: 66.6
click at [39, 60] on span "Kho hàng" at bounding box center [43, 60] width 30 height 8
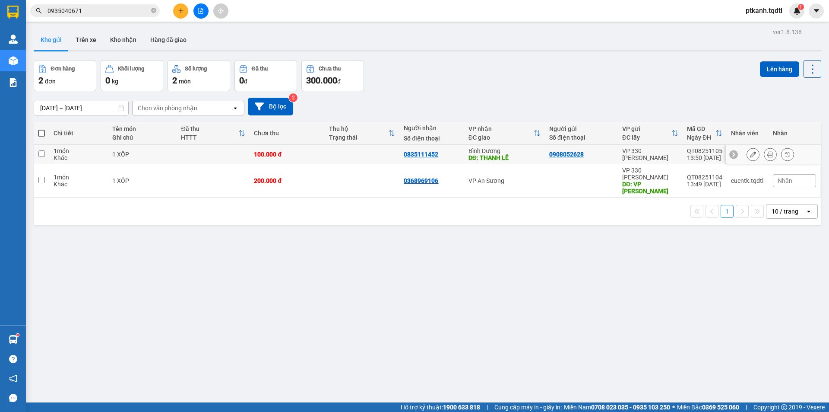
drag, startPoint x: 345, startPoint y: 152, endPoint x: 299, endPoint y: 147, distance: 45.6
click at [344, 152] on td at bounding box center [362, 154] width 75 height 19
checkbox input "true"
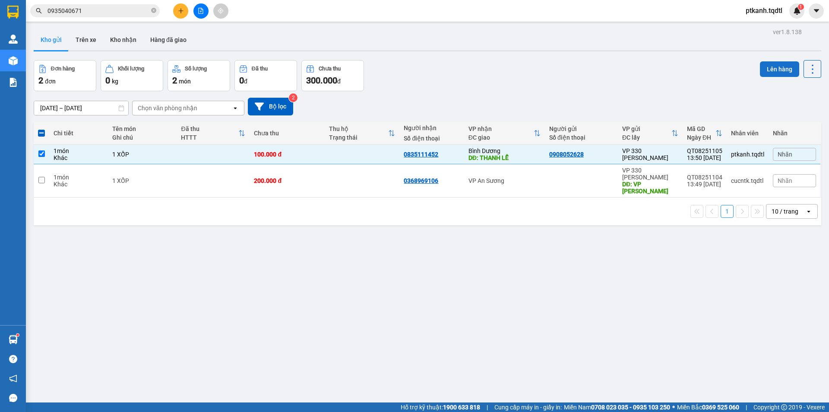
drag, startPoint x: 767, startPoint y: 71, endPoint x: 763, endPoint y: 68, distance: 4.9
click at [763, 68] on button "Lên hàng" at bounding box center [779, 69] width 39 height 16
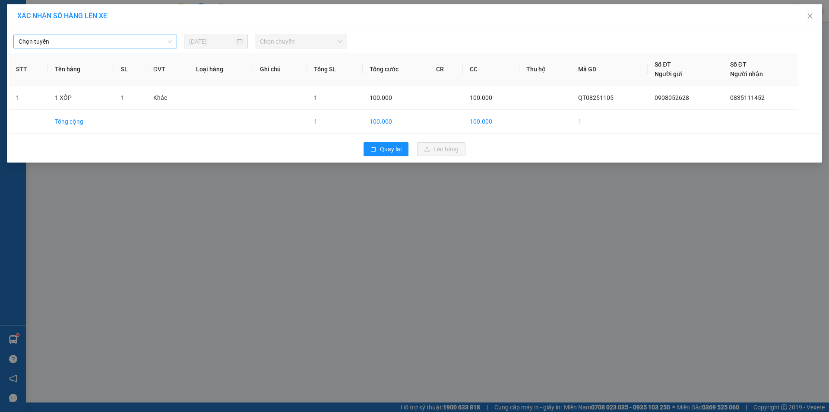
click at [173, 39] on div "Chọn tuyến" at bounding box center [95, 42] width 164 height 14
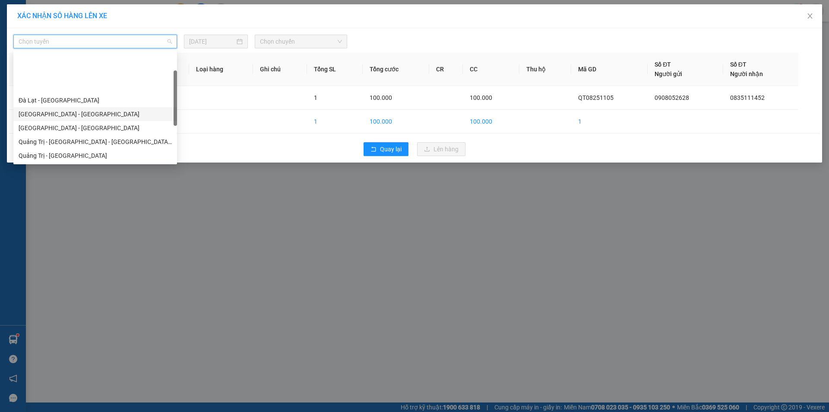
scroll to position [43, 0]
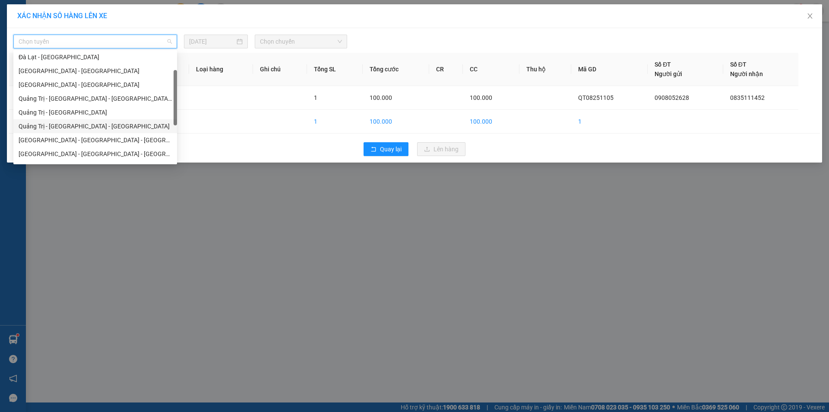
drag, startPoint x: 131, startPoint y: 125, endPoint x: 251, endPoint y: 82, distance: 128.0
click at [136, 123] on div "Quảng Trị - [GEOGRAPHIC_DATA] - [GEOGRAPHIC_DATA]" at bounding box center [95, 126] width 153 height 10
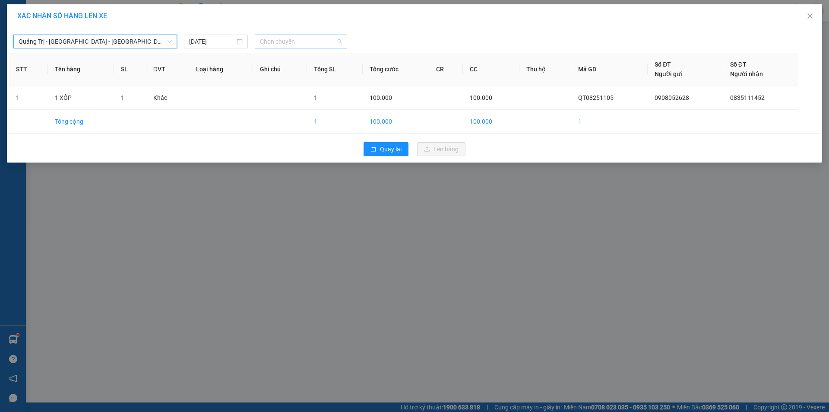
drag, startPoint x: 303, startPoint y: 44, endPoint x: 369, endPoint y: 74, distance: 72.3
click at [305, 45] on span "Chọn chuyến" at bounding box center [301, 41] width 82 height 13
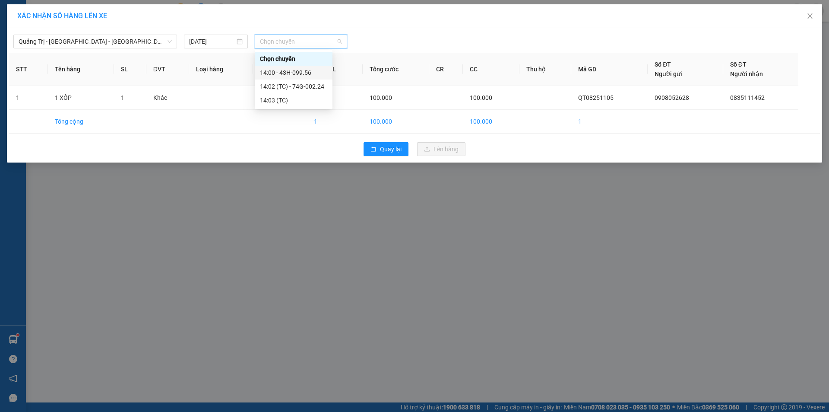
drag, startPoint x: 304, startPoint y: 72, endPoint x: 346, endPoint y: 88, distance: 44.7
click at [307, 72] on div "14:00 - 43H-099.56" at bounding box center [293, 73] width 67 height 10
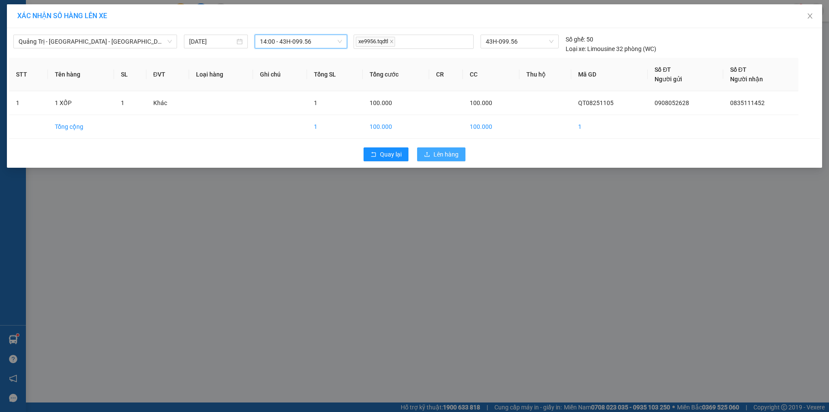
drag, startPoint x: 442, startPoint y: 154, endPoint x: 363, endPoint y: 146, distance: 79.1
click at [441, 155] on span "Lên hàng" at bounding box center [446, 154] width 25 height 10
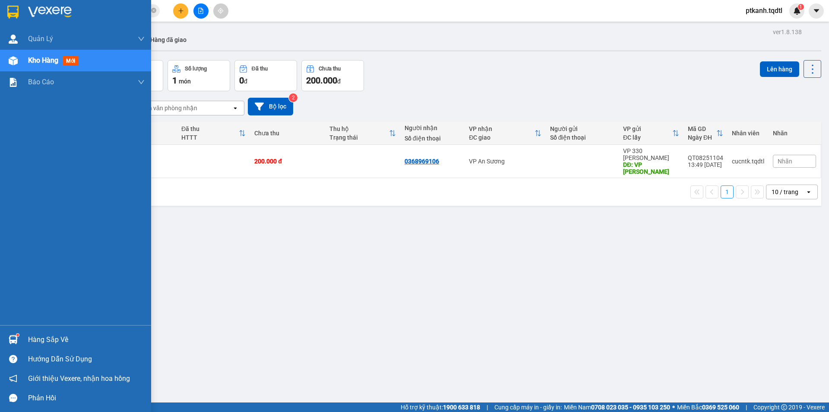
drag, startPoint x: 16, startPoint y: 337, endPoint x: 146, endPoint y: 338, distance: 130.0
click at [17, 337] on img at bounding box center [13, 339] width 9 height 9
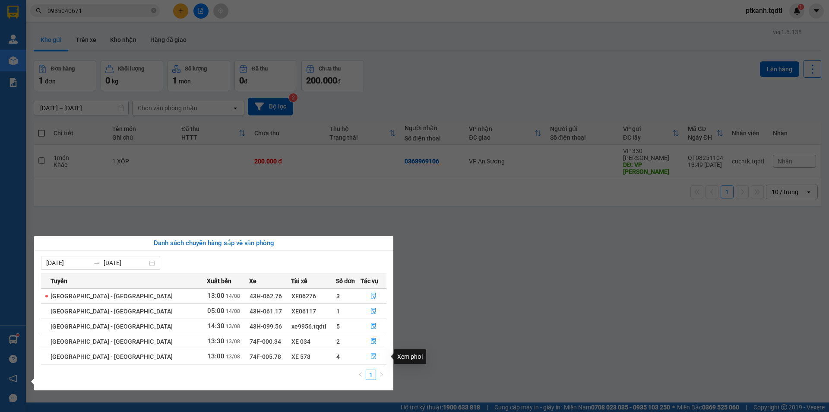
click at [371, 354] on icon "file-done" at bounding box center [374, 356] width 6 height 6
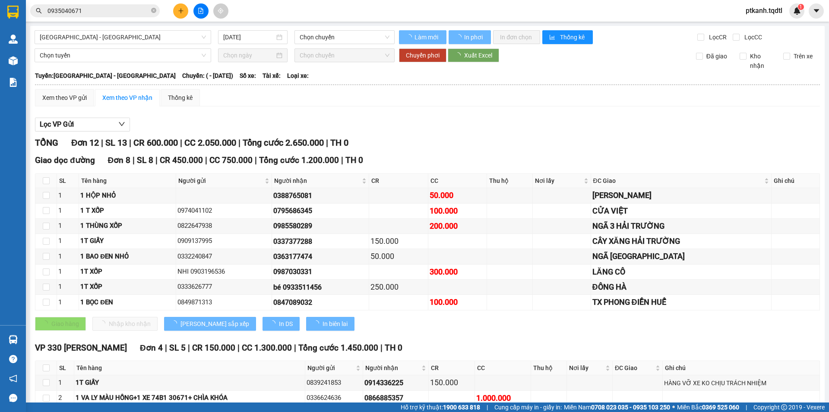
type input "[DATE]"
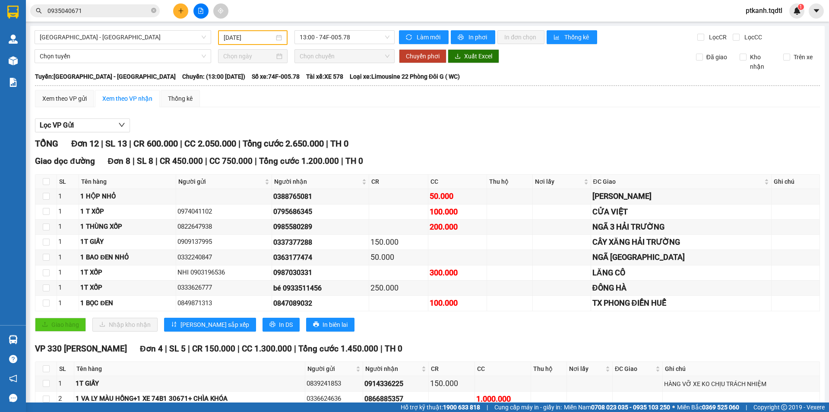
scroll to position [79, 0]
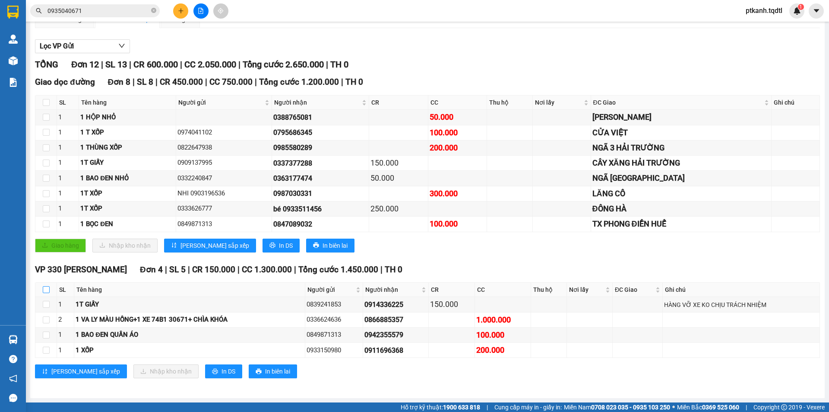
click at [45, 289] on input "checkbox" at bounding box center [46, 289] width 7 height 7
checkbox input "true"
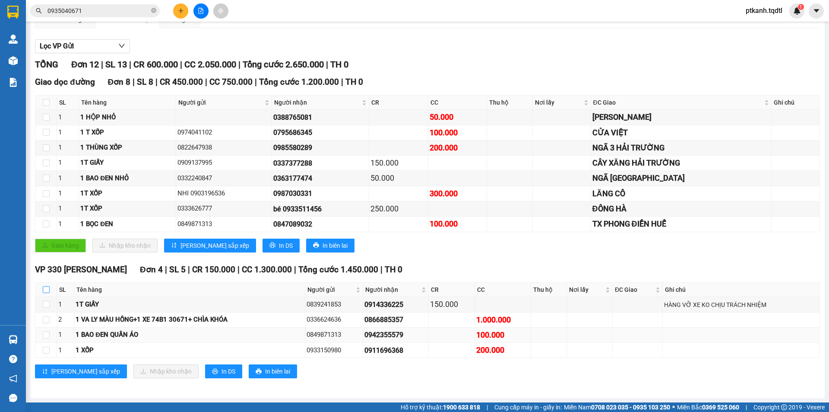
checkbox input "true"
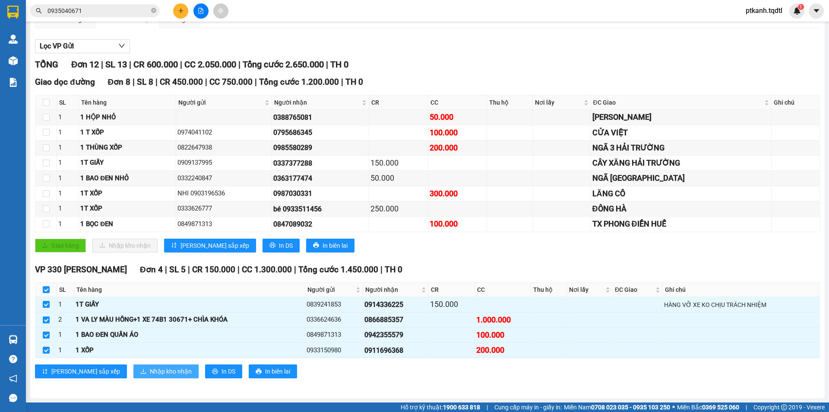
click at [150, 370] on span "Nhập kho nhận" at bounding box center [171, 371] width 42 height 10
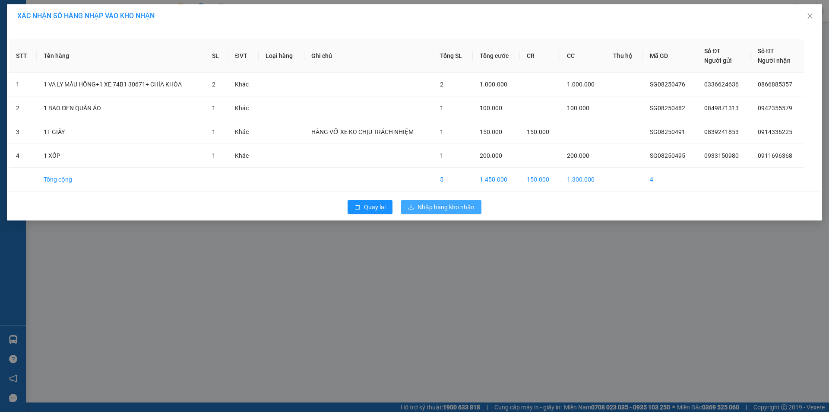
click at [440, 206] on span "Nhập hàng kho nhận" at bounding box center [446, 207] width 57 height 10
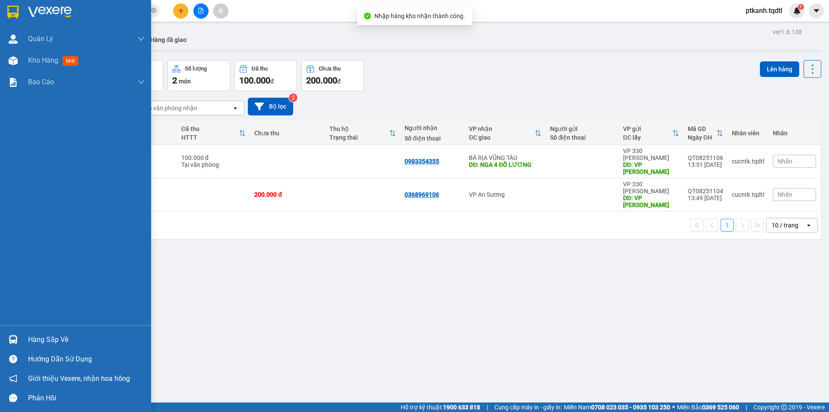
click at [16, 339] on img at bounding box center [13, 339] width 9 height 9
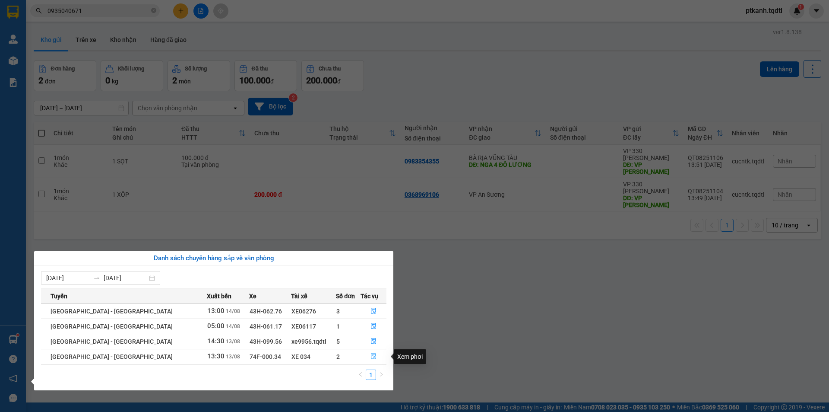
click at [371, 354] on icon "file-done" at bounding box center [374, 356] width 6 height 6
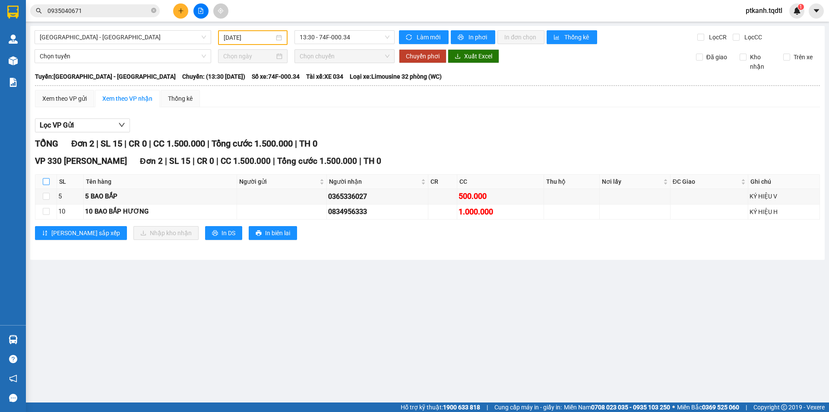
click at [46, 181] on input "checkbox" at bounding box center [46, 181] width 7 height 7
checkbox input "true"
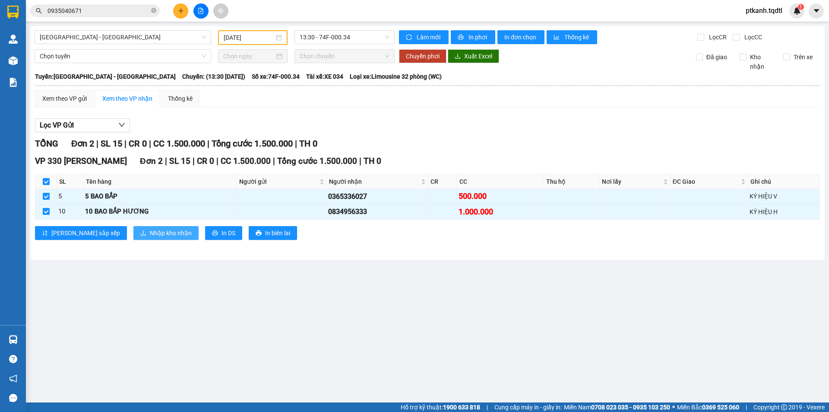
click at [150, 231] on span "Nhập kho nhận" at bounding box center [171, 233] width 42 height 10
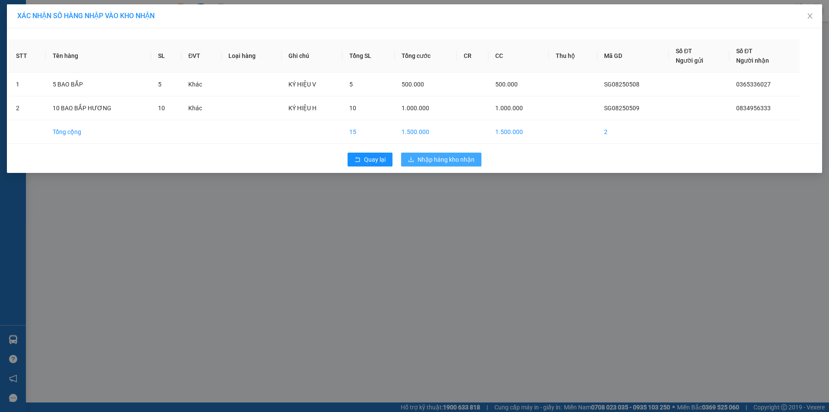
drag, startPoint x: 449, startPoint y: 156, endPoint x: 371, endPoint y: 161, distance: 77.9
click at [448, 156] on span "Nhập hàng kho nhận" at bounding box center [446, 160] width 57 height 10
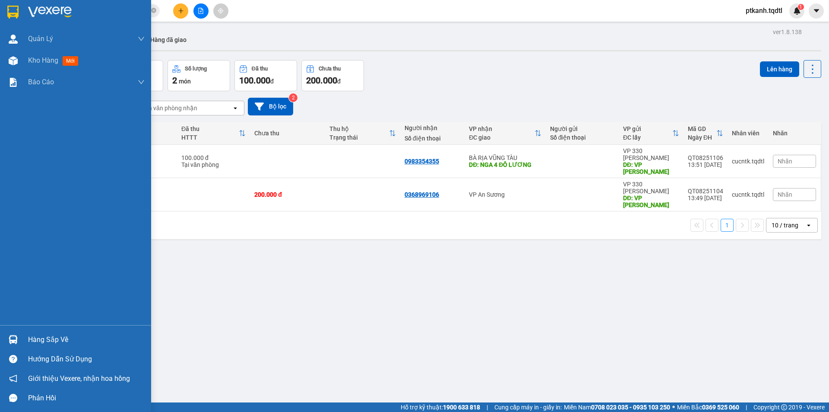
click at [21, 340] on div "Hàng sắp về" at bounding box center [75, 339] width 151 height 19
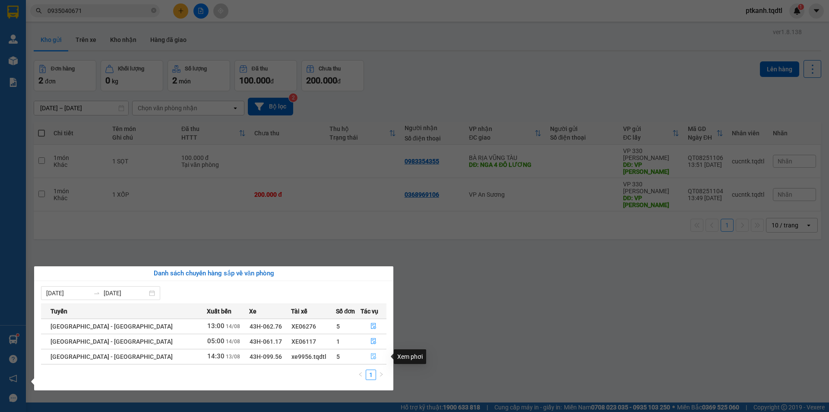
click at [371, 355] on icon "file-done" at bounding box center [373, 356] width 5 height 6
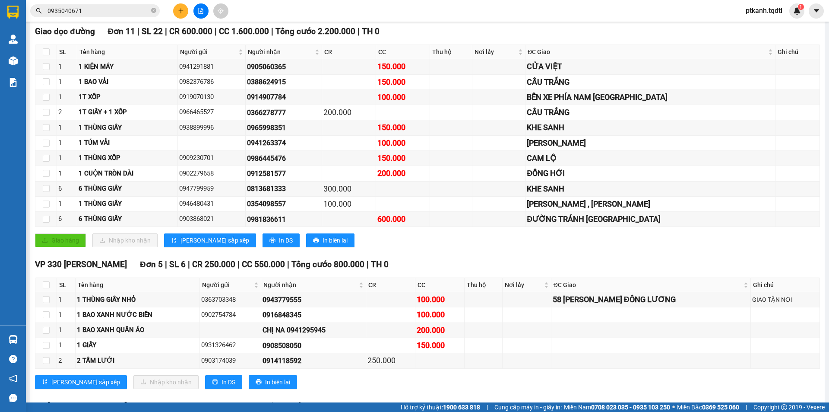
scroll to position [221, 0]
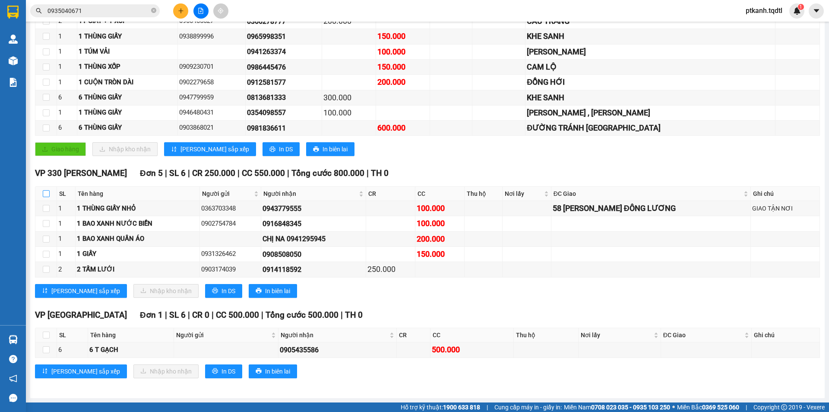
click at [44, 194] on input "checkbox" at bounding box center [46, 193] width 7 height 7
checkbox input "true"
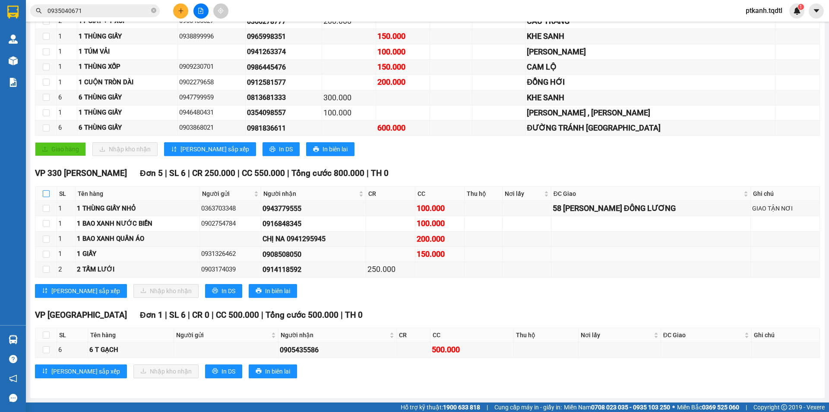
checkbox input "true"
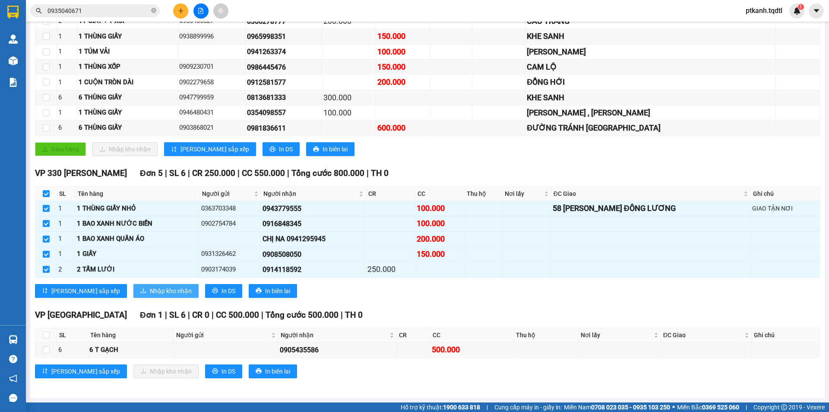
click at [150, 288] on span "Nhập kho nhận" at bounding box center [171, 291] width 42 height 10
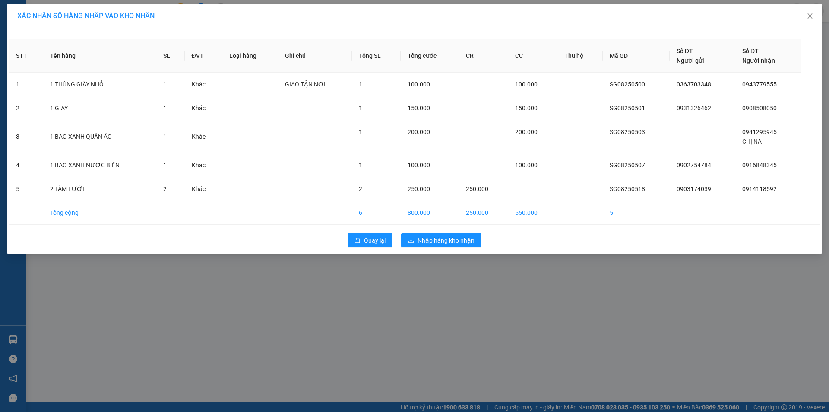
click at [408, 302] on div "XÁC NHẬN SỐ HÀNG NHẬP VÀO KHO NHẬN STT Tên hàng SL ĐVT Loại hàng Ghi chú Tổng S…" at bounding box center [414, 206] width 829 height 412
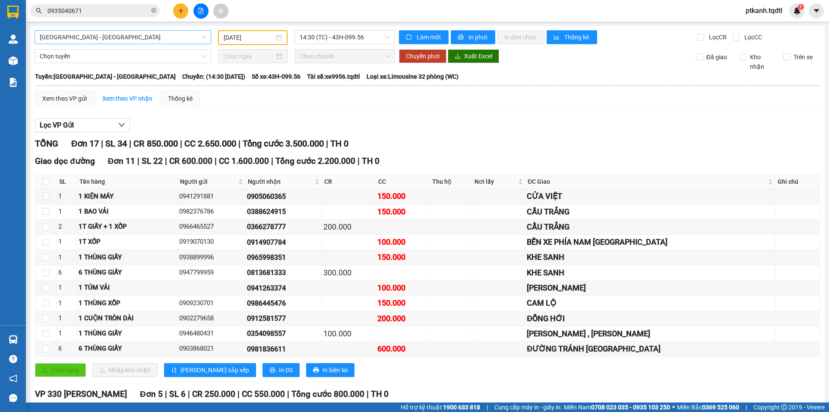
click at [202, 38] on span "[GEOGRAPHIC_DATA] - [GEOGRAPHIC_DATA]" at bounding box center [123, 37] width 166 height 13
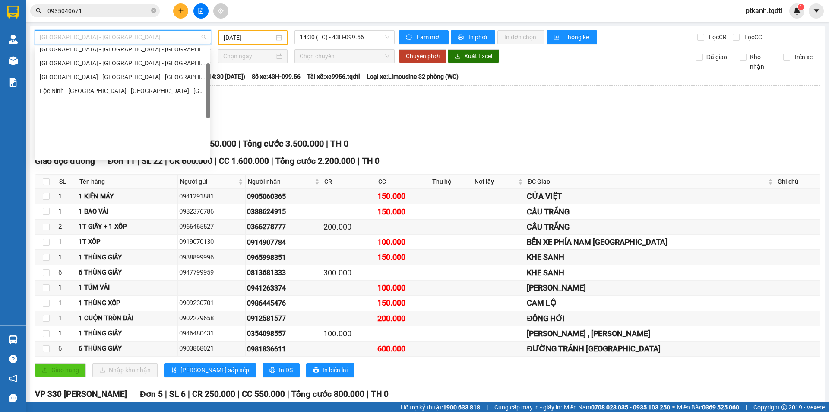
scroll to position [43, 0]
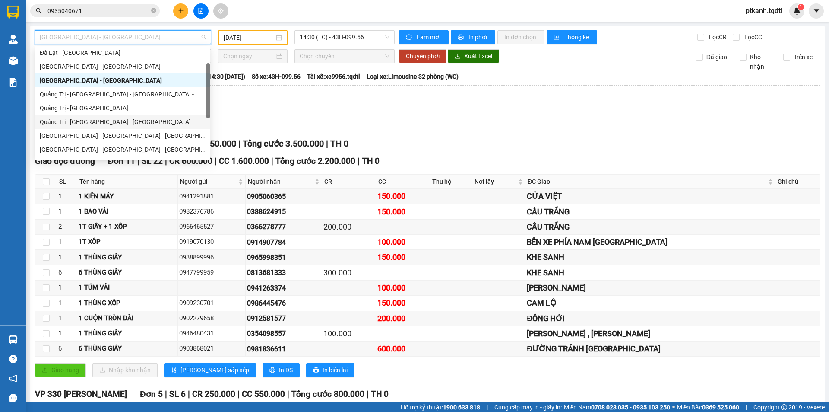
click at [142, 120] on div "Quảng Trị - [GEOGRAPHIC_DATA] - [GEOGRAPHIC_DATA]" at bounding box center [122, 122] width 165 height 10
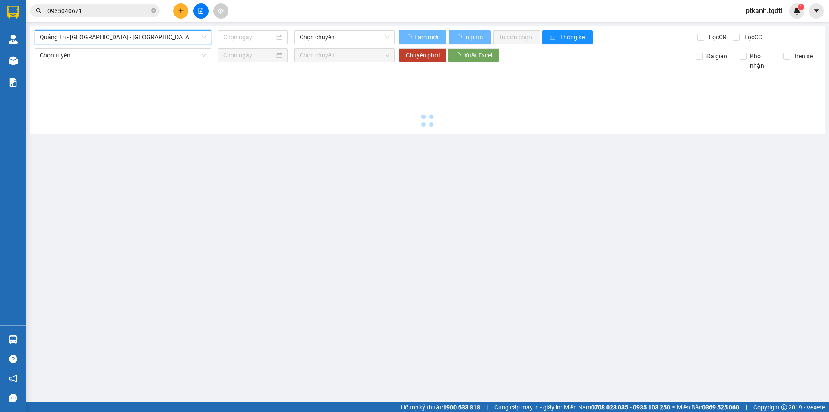
type input "[DATE]"
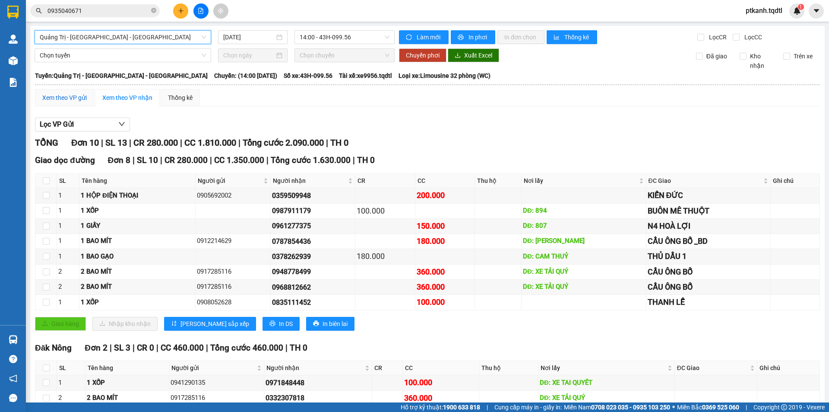
click at [60, 95] on div "Xem theo VP gửi" at bounding box center [64, 98] width 44 height 10
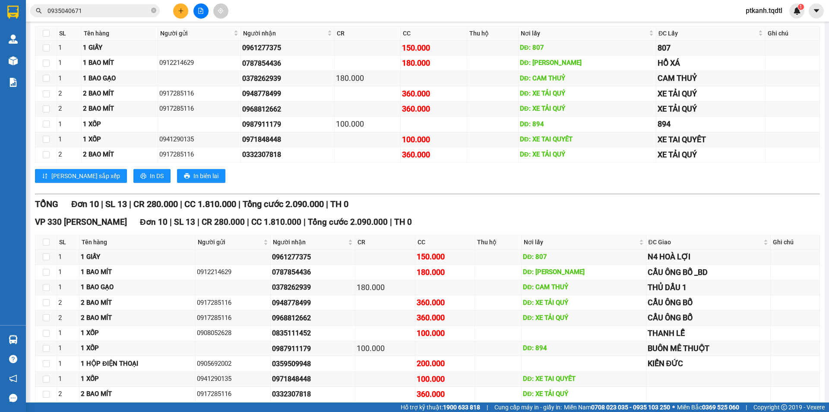
scroll to position [174, 0]
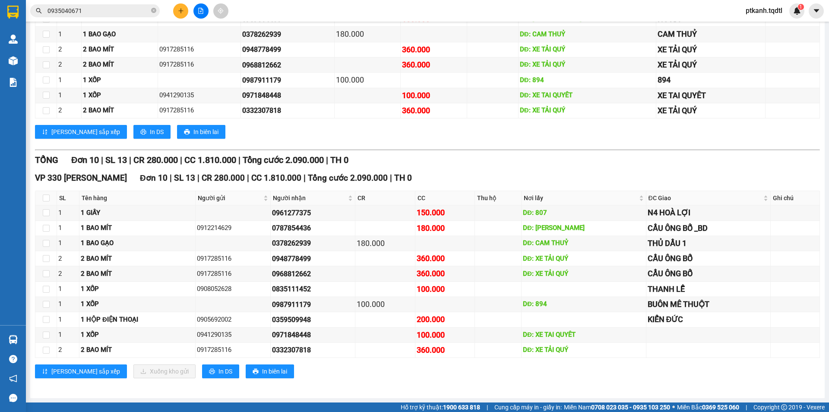
click at [181, 11] on icon "plus" at bounding box center [180, 10] width 5 height 0
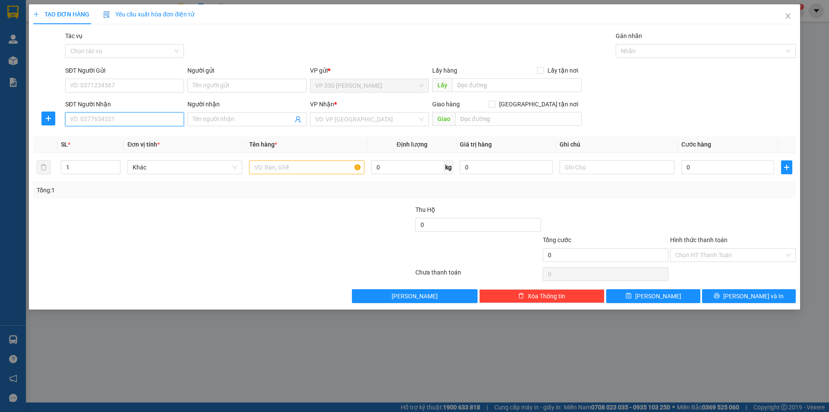
click at [177, 120] on input "SĐT Người Nhận" at bounding box center [124, 119] width 119 height 14
type input "0835111452"
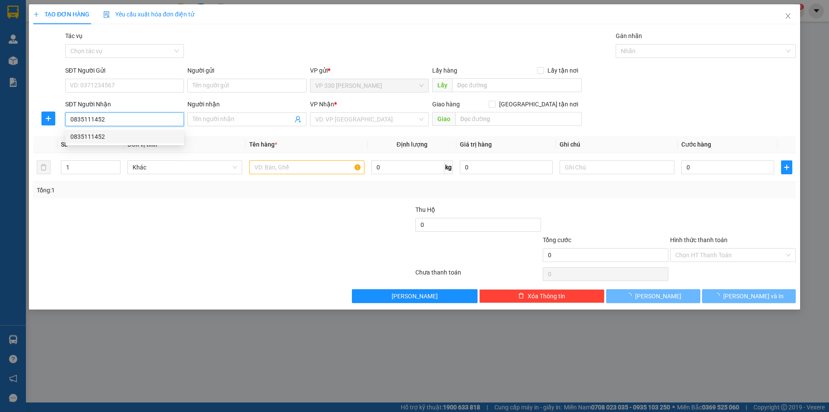
drag, startPoint x: 126, startPoint y: 137, endPoint x: 127, endPoint y: 124, distance: 13.4
click at [126, 136] on div "0835111452" at bounding box center [124, 137] width 108 height 10
type input "THANH LỄ"
type input "100.000"
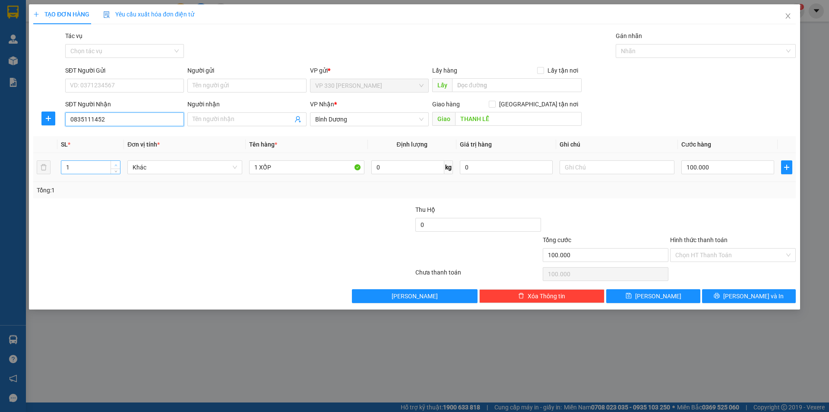
type input "0835111452"
type input "2"
click at [116, 164] on icon "up" at bounding box center [115, 165] width 3 height 3
click at [285, 166] on input "1 XỐP" at bounding box center [306, 167] width 115 height 14
type input "1 XỐP 1 BAO"
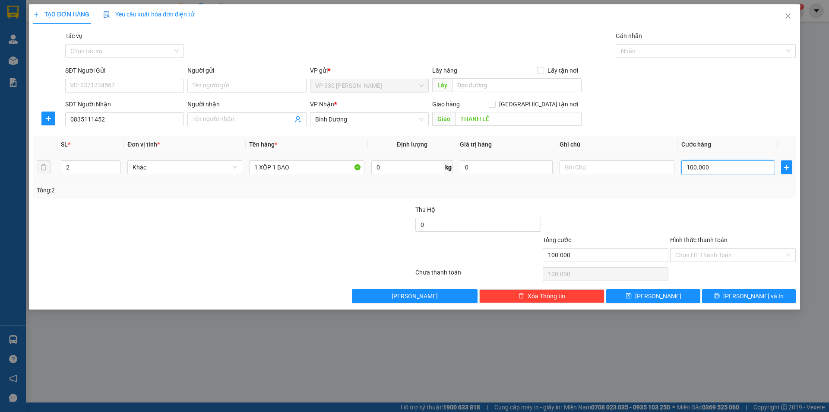
click at [729, 165] on input "100.000" at bounding box center [727, 167] width 93 height 14
type input "2"
type input "20"
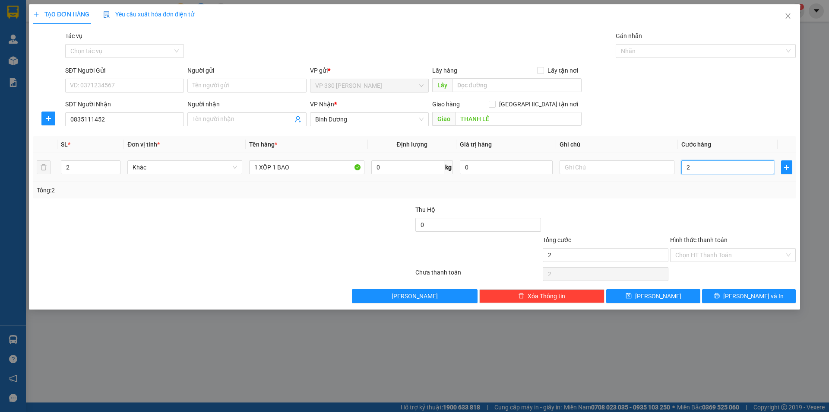
type input "20"
type input "200"
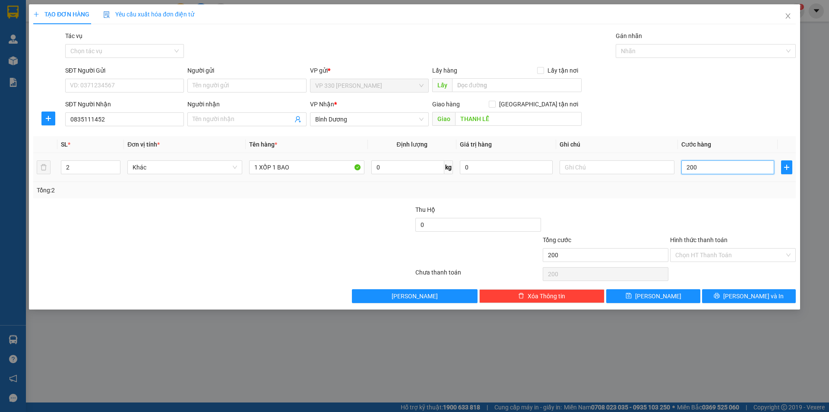
type input "2.000"
type input "20.000"
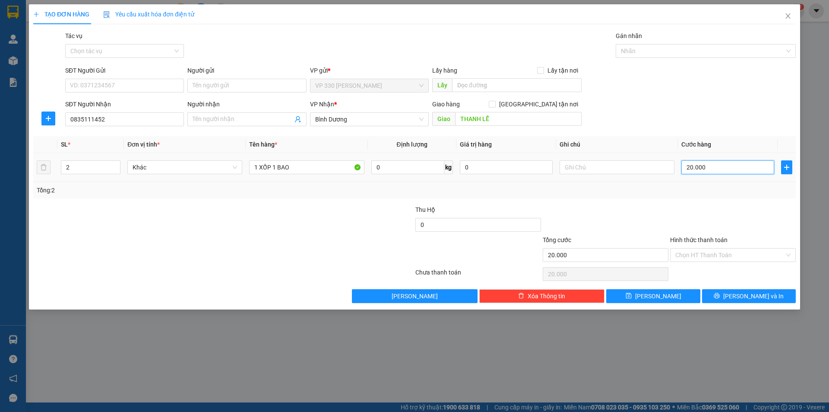
type input "200.000"
click at [735, 290] on button "[PERSON_NAME] và In" at bounding box center [749, 296] width 94 height 14
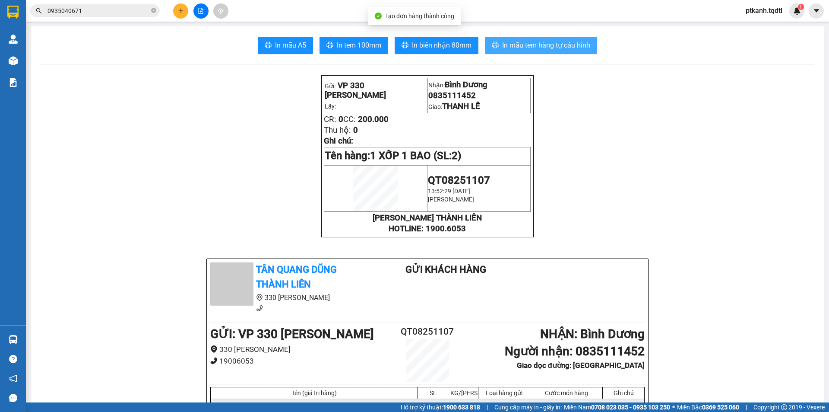
drag, startPoint x: 522, startPoint y: 45, endPoint x: 523, endPoint y: 40, distance: 5.3
click at [522, 44] on span "In mẫu tem hàng tự cấu hình" at bounding box center [546, 45] width 88 height 11
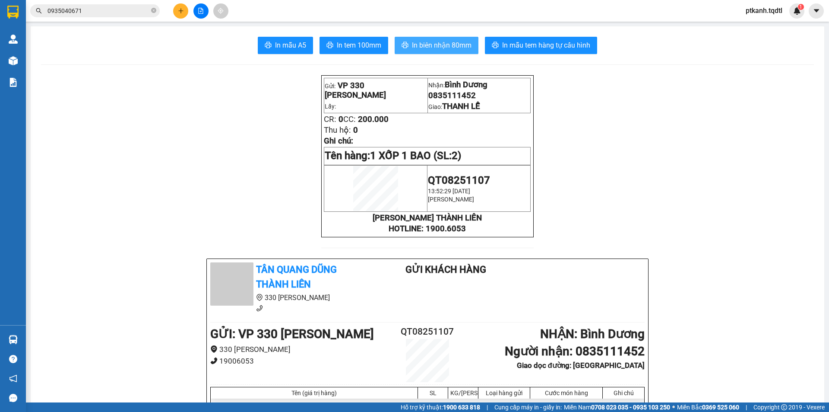
click at [437, 44] on span "In biên nhận 80mm" at bounding box center [442, 45] width 60 height 11
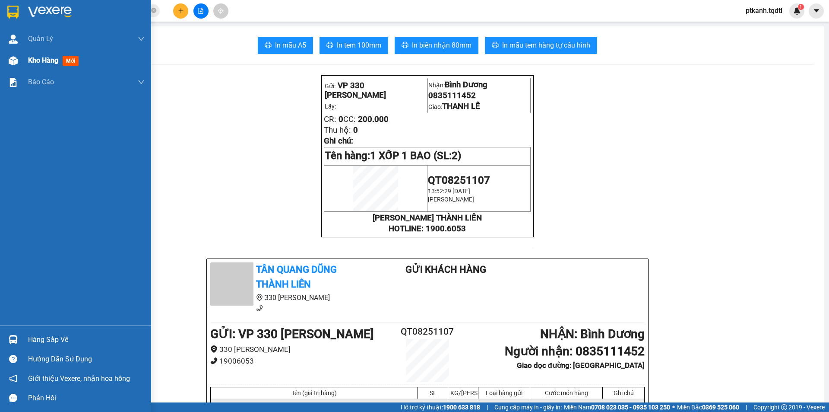
drag, startPoint x: 36, startPoint y: 60, endPoint x: 27, endPoint y: 11, distance: 50.1
click at [36, 60] on span "Kho hàng" at bounding box center [43, 60] width 30 height 8
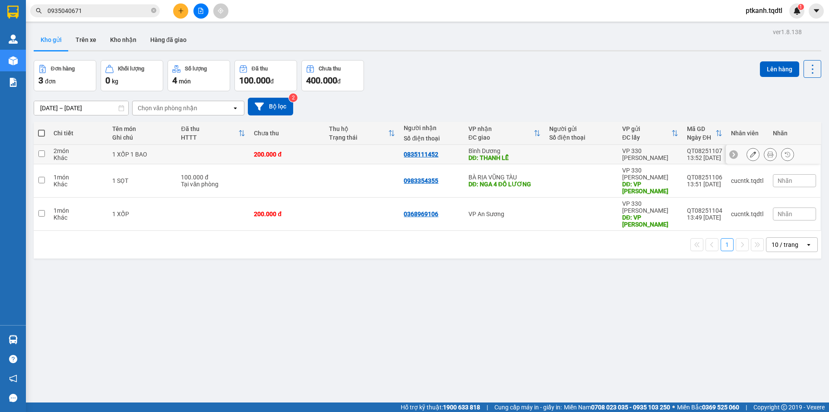
drag, startPoint x: 535, startPoint y: 155, endPoint x: 434, endPoint y: 137, distance: 102.3
click at [534, 155] on div "DĐ: THANH LỄ" at bounding box center [505, 157] width 72 height 7
checkbox input "true"
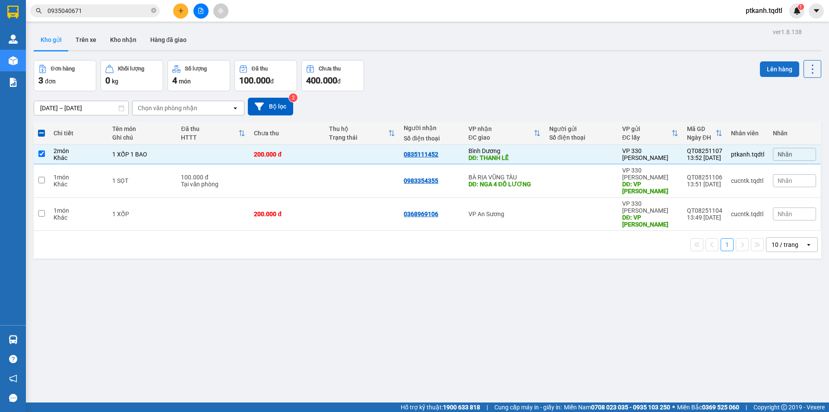
click at [761, 69] on button "Lên hàng" at bounding box center [779, 69] width 39 height 16
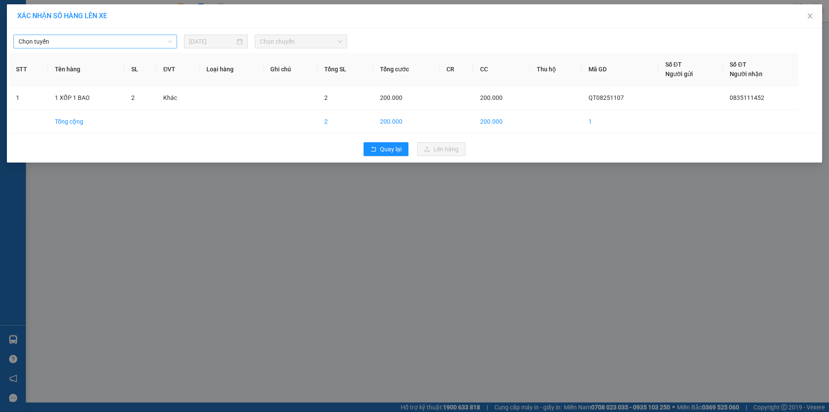
click at [172, 44] on div "Chọn tuyến" at bounding box center [95, 42] width 164 height 14
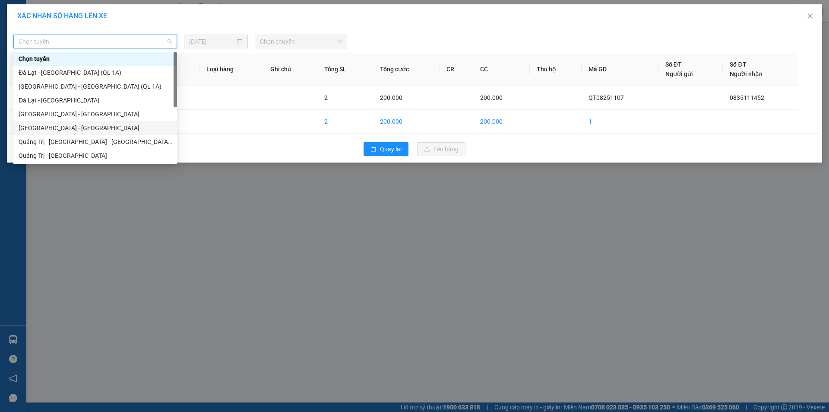
scroll to position [86, 0]
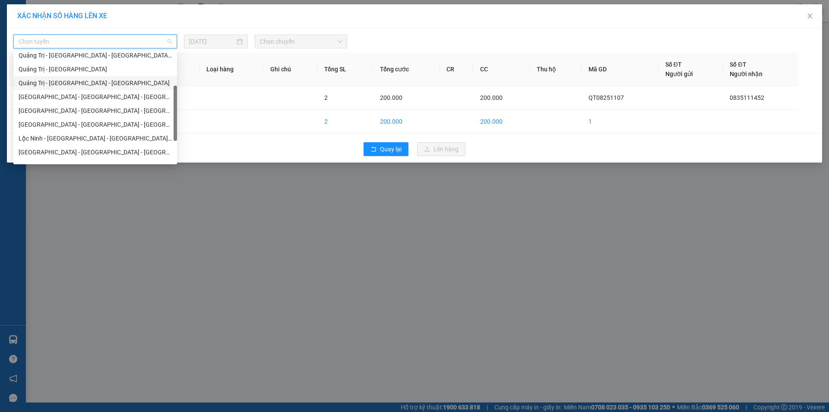
drag, startPoint x: 118, startPoint y: 82, endPoint x: 256, endPoint y: 54, distance: 140.6
click at [118, 81] on div "Quảng Trị - [GEOGRAPHIC_DATA] - [GEOGRAPHIC_DATA]" at bounding box center [95, 83] width 153 height 10
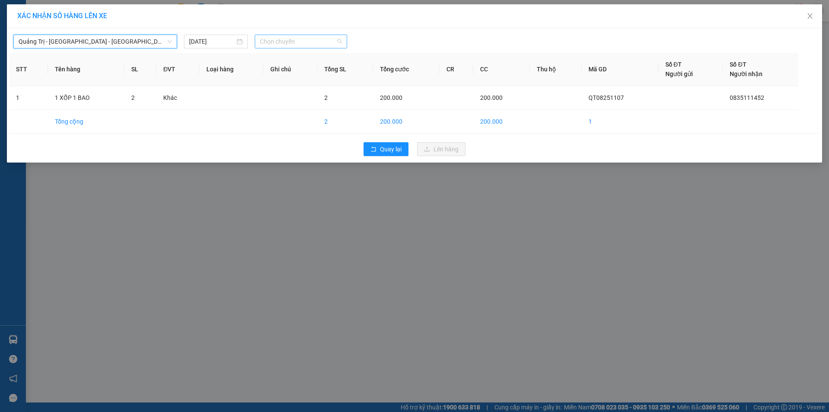
drag, startPoint x: 315, startPoint y: 42, endPoint x: 363, endPoint y: 60, distance: 51.5
click at [316, 42] on span "Chọn chuyến" at bounding box center [301, 41] width 82 height 13
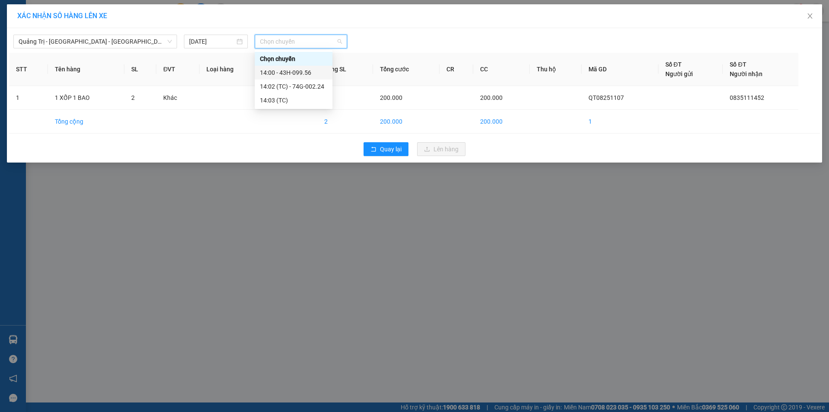
drag, startPoint x: 305, startPoint y: 73, endPoint x: 326, endPoint y: 86, distance: 25.4
click at [305, 72] on div "14:00 - 43H-099.56" at bounding box center [293, 73] width 67 height 10
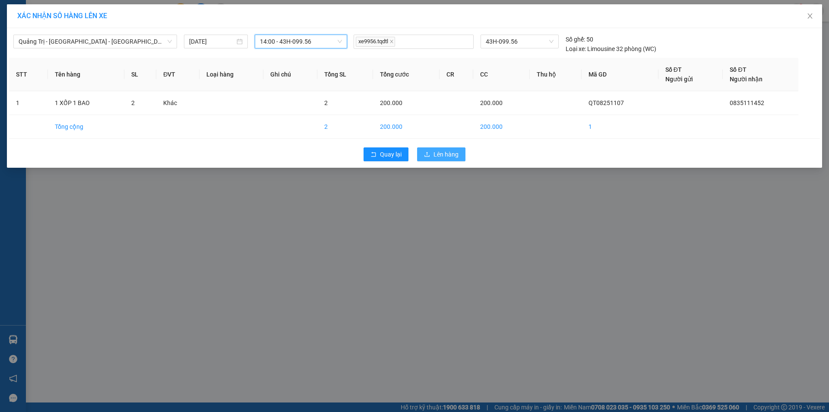
click at [450, 158] on span "Lên hàng" at bounding box center [446, 154] width 25 height 10
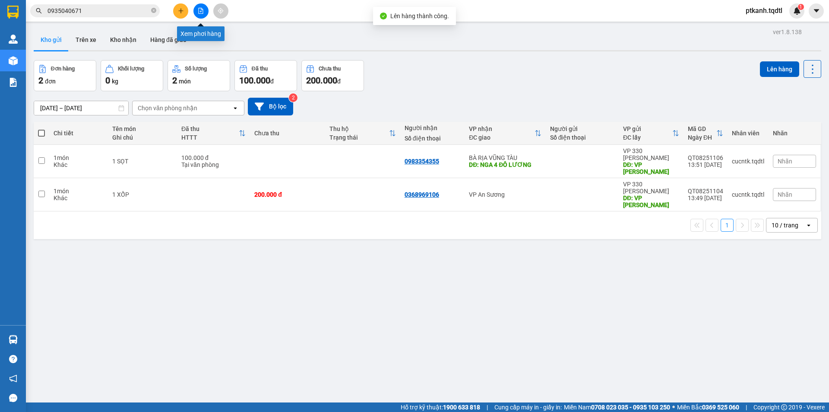
click at [198, 10] on icon "file-add" at bounding box center [201, 11] width 6 height 6
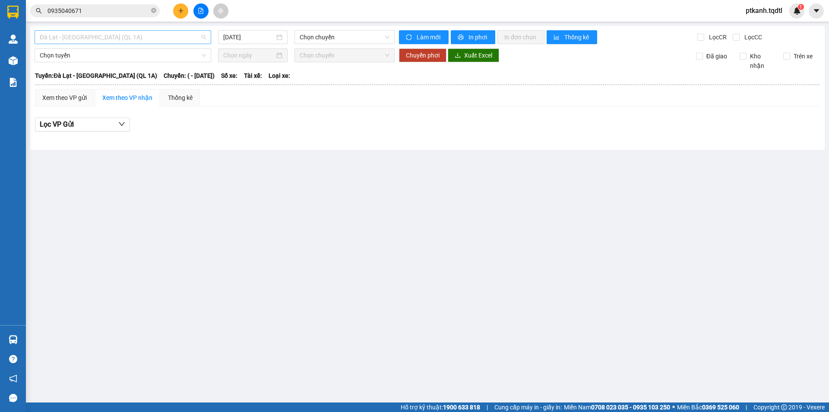
click at [206, 33] on span "Đà Lạt - [GEOGRAPHIC_DATA] (QL 1A)" at bounding box center [123, 37] width 166 height 13
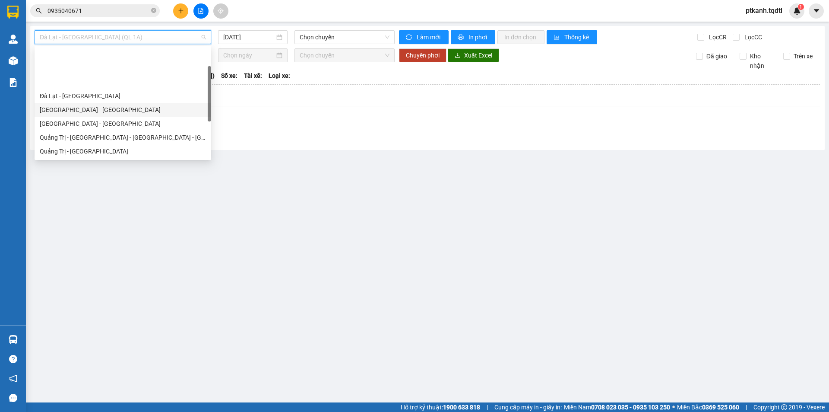
scroll to position [86, 0]
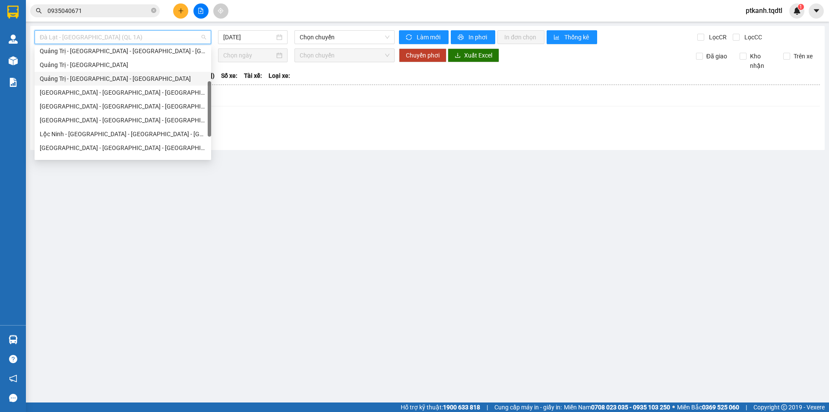
click at [149, 79] on div "Quảng Trị - [GEOGRAPHIC_DATA] - [GEOGRAPHIC_DATA]" at bounding box center [123, 79] width 166 height 10
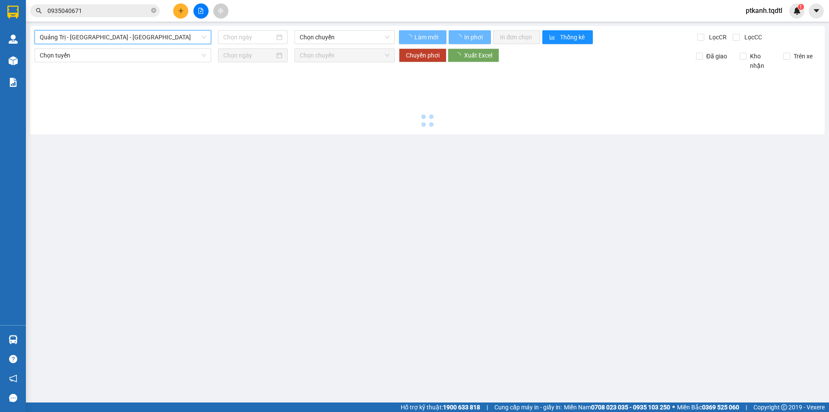
type input "[DATE]"
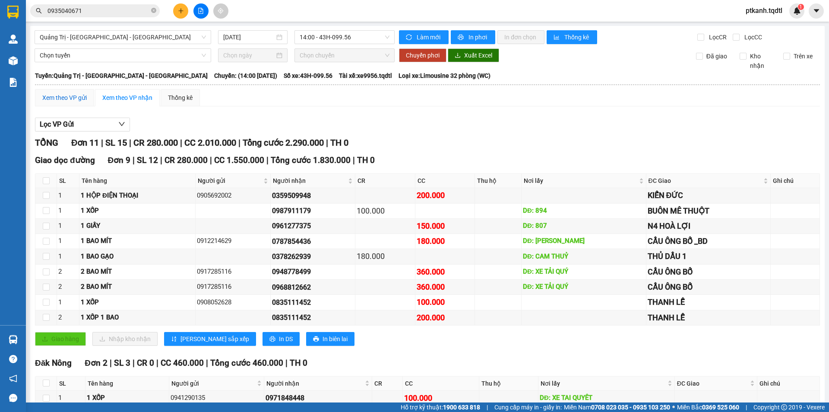
click at [68, 98] on div "Xem theo VP gửi" at bounding box center [64, 98] width 44 height 10
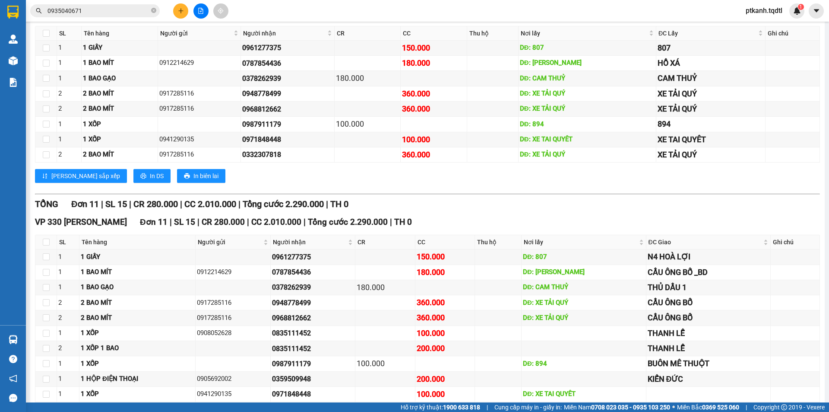
scroll to position [189, 0]
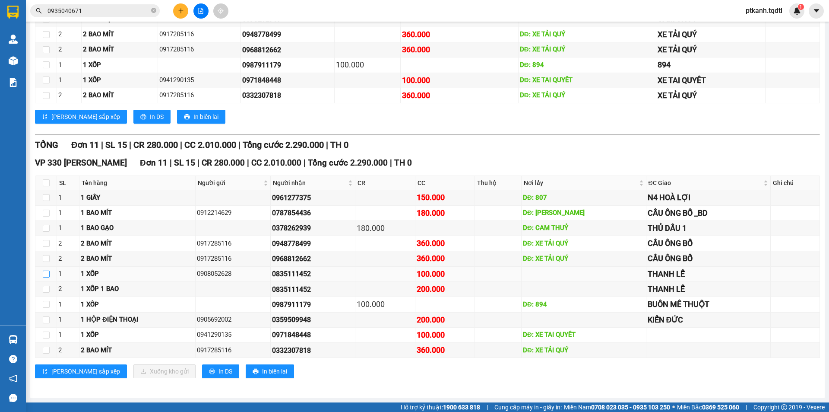
click at [44, 273] on input "checkbox" at bounding box center [46, 273] width 7 height 7
checkbox input "true"
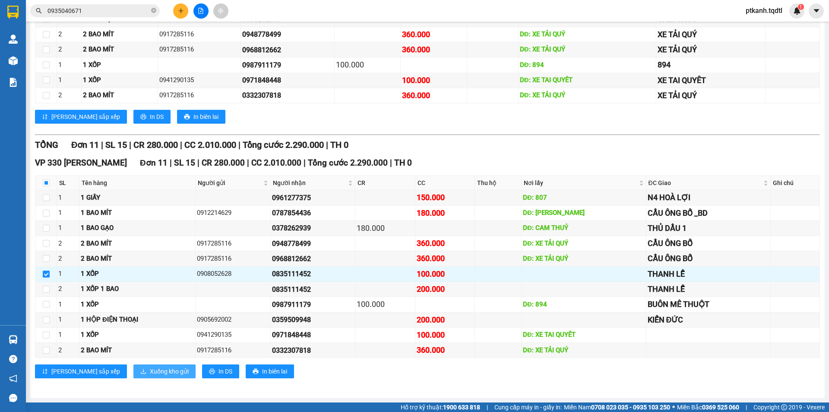
click at [150, 367] on span "Xuống kho gửi" at bounding box center [169, 371] width 39 height 10
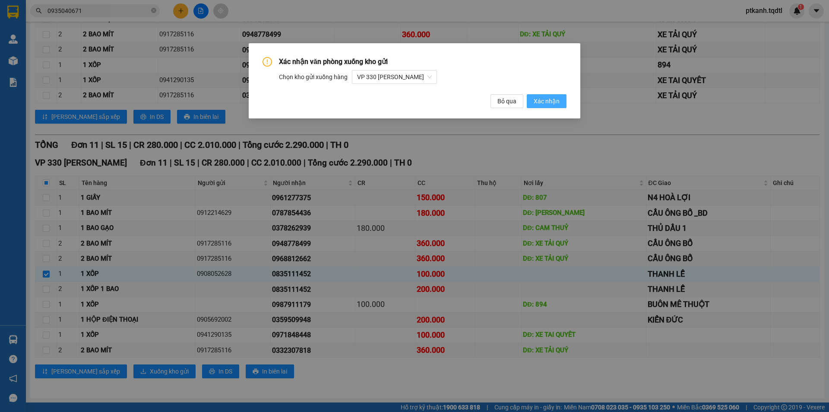
click at [548, 101] on span "Xác nhận" at bounding box center [547, 101] width 26 height 10
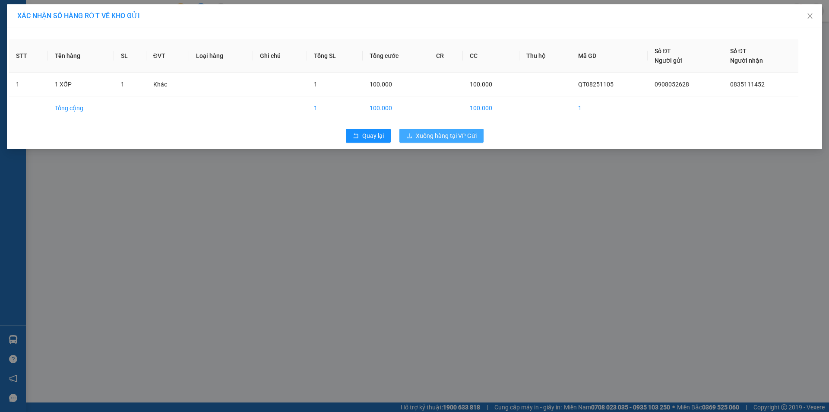
click at [450, 134] on span "Xuống hàng tại VP Gửi" at bounding box center [446, 136] width 61 height 10
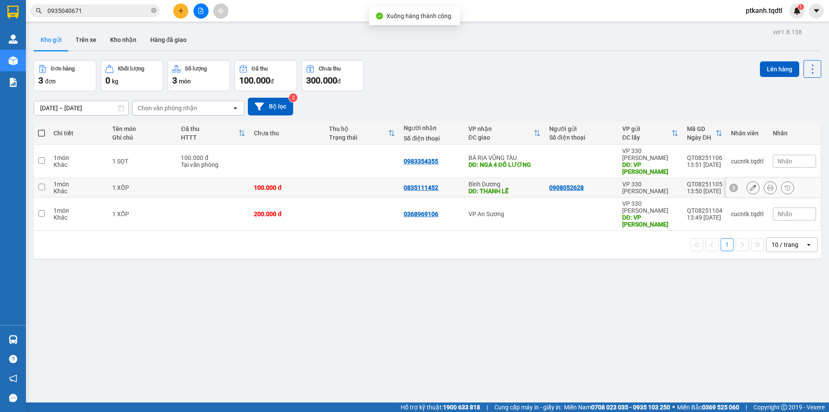
drag, startPoint x: 740, startPoint y: 181, endPoint x: 741, endPoint y: 173, distance: 8.7
click at [741, 181] on div at bounding box center [773, 187] width 95 height 19
click at [750, 184] on icon at bounding box center [753, 187] width 6 height 6
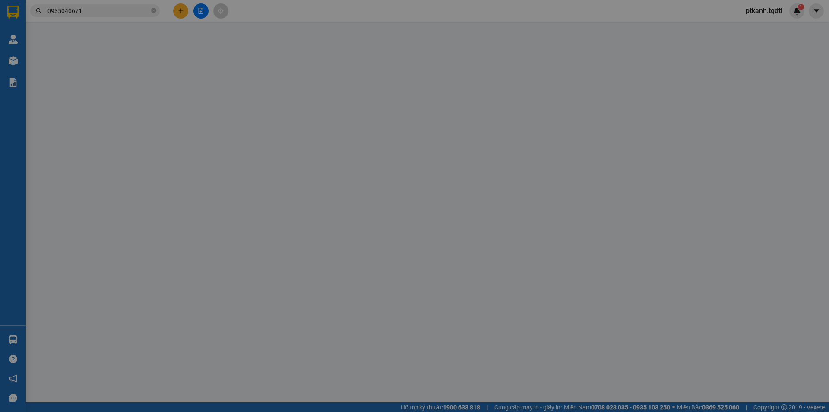
type input "0908052628"
type input "0835111452"
type input "THANH LỄ"
type input "100.000"
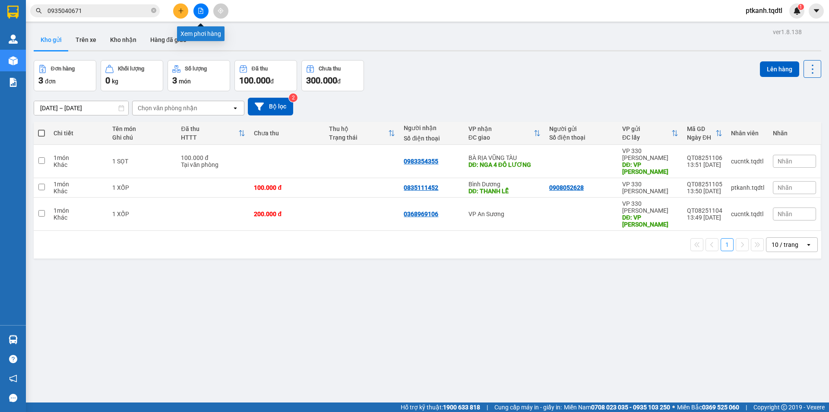
click at [203, 11] on icon "file-add" at bounding box center [201, 11] width 6 height 6
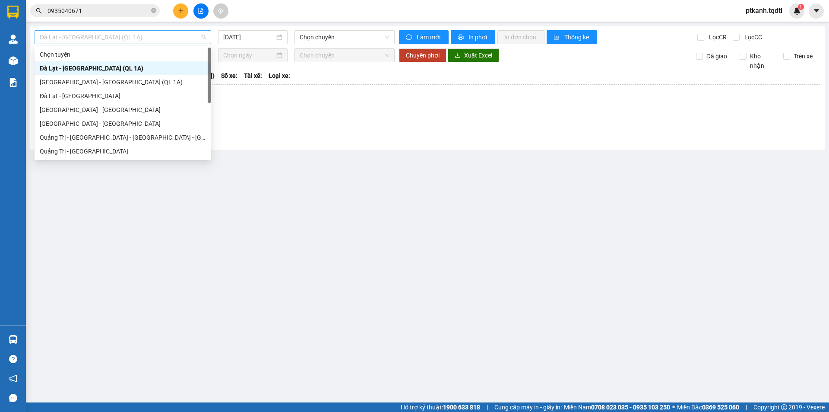
click at [204, 38] on span "Đà Lạt - [GEOGRAPHIC_DATA] (QL 1A)" at bounding box center [123, 37] width 166 height 13
click at [141, 146] on div "Quảng Trị - [GEOGRAPHIC_DATA]" at bounding box center [123, 151] width 177 height 14
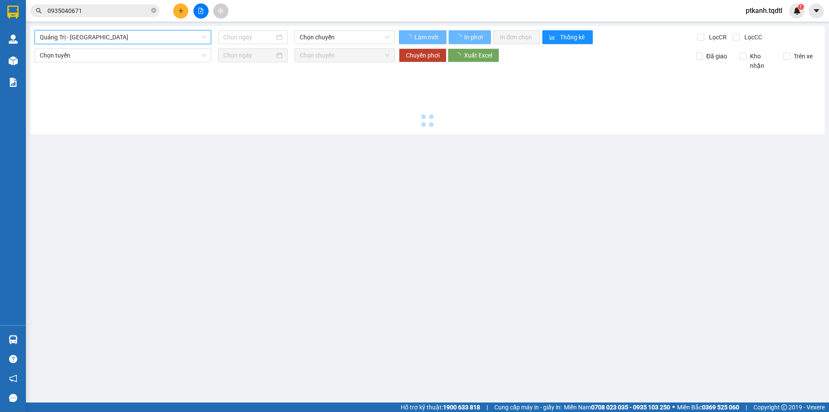
type input "[DATE]"
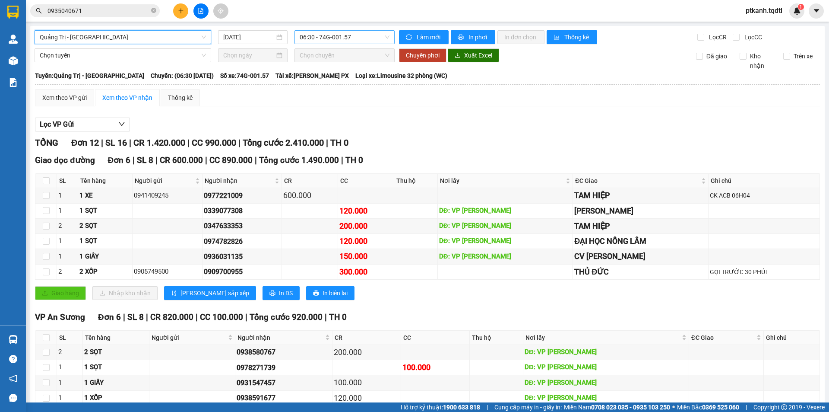
click at [375, 40] on span "06:30 - 74G-001.57" at bounding box center [345, 37] width 90 height 13
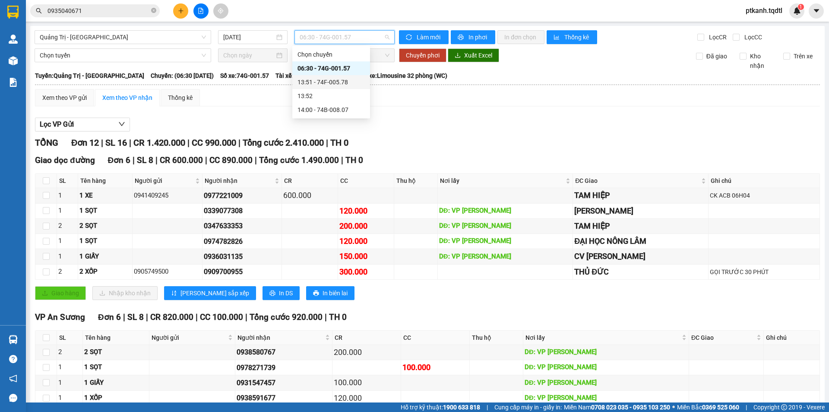
click at [336, 82] on div "13:51 - 74F-005.78" at bounding box center [331, 82] width 67 height 10
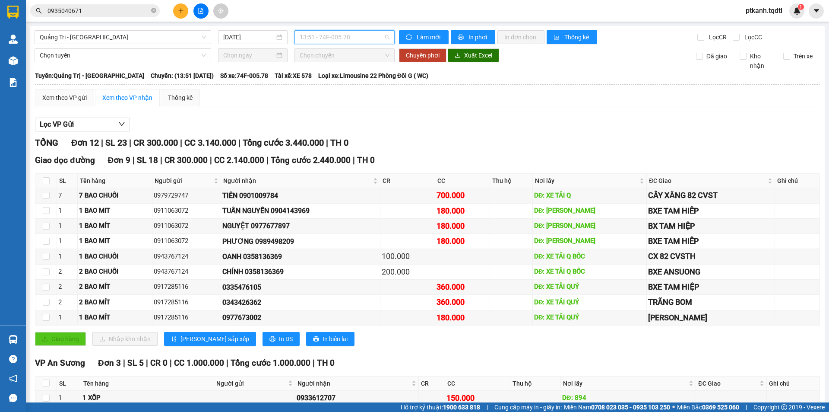
drag, startPoint x: 352, startPoint y: 36, endPoint x: 361, endPoint y: 73, distance: 38.4
click at [352, 36] on span "13:51 - 74F-005.78" at bounding box center [345, 37] width 90 height 13
click at [348, 109] on div "14:00 - 74B-008.07" at bounding box center [331, 110] width 67 height 10
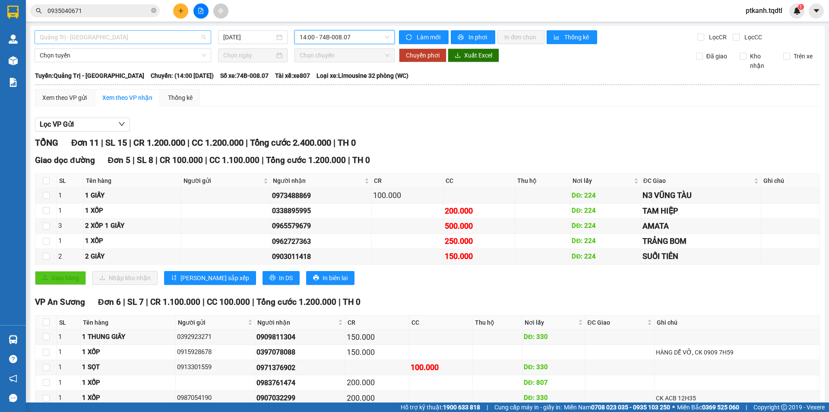
click at [203, 32] on span "Quảng Trị - [GEOGRAPHIC_DATA]" at bounding box center [123, 37] width 166 height 13
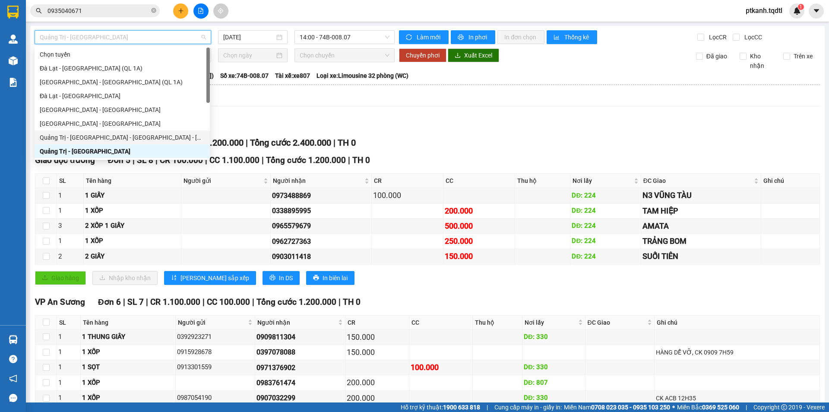
scroll to position [43, 0]
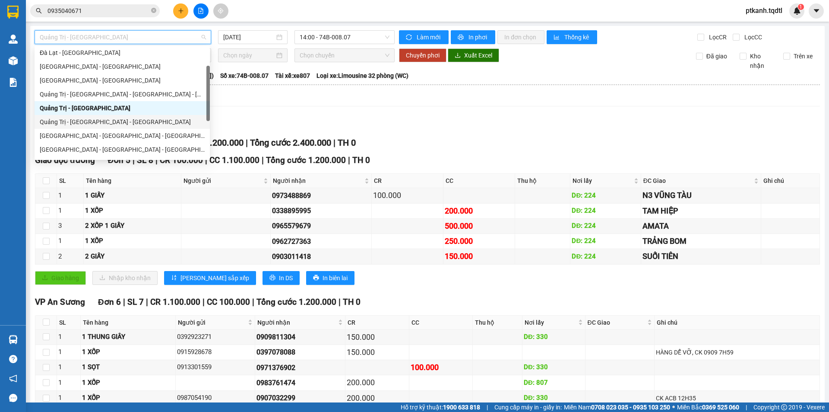
click at [175, 123] on div "Quảng Trị - [GEOGRAPHIC_DATA] - [GEOGRAPHIC_DATA]" at bounding box center [122, 122] width 165 height 10
type input "[DATE]"
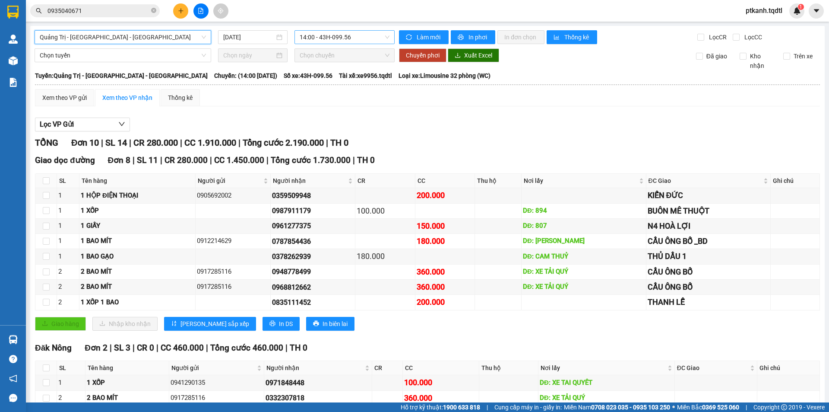
click at [360, 41] on span "14:00 - 43H-099.56" at bounding box center [345, 37] width 90 height 13
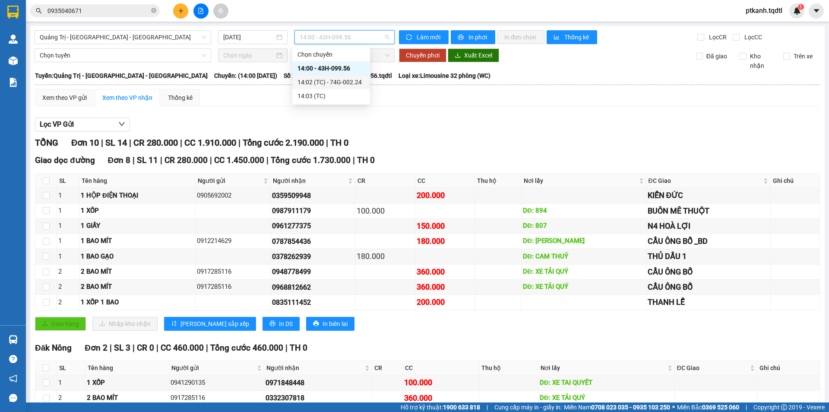
click at [347, 81] on div "14:02 (TC) - 74G-002.24" at bounding box center [331, 82] width 67 height 10
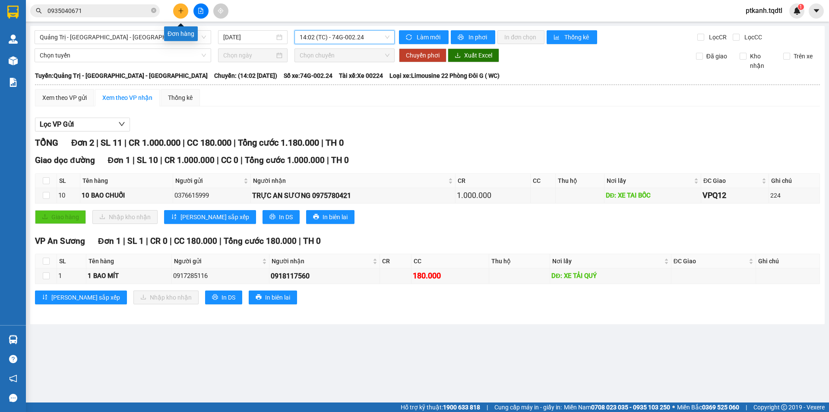
click at [182, 11] on icon "plus" at bounding box center [181, 11] width 6 height 6
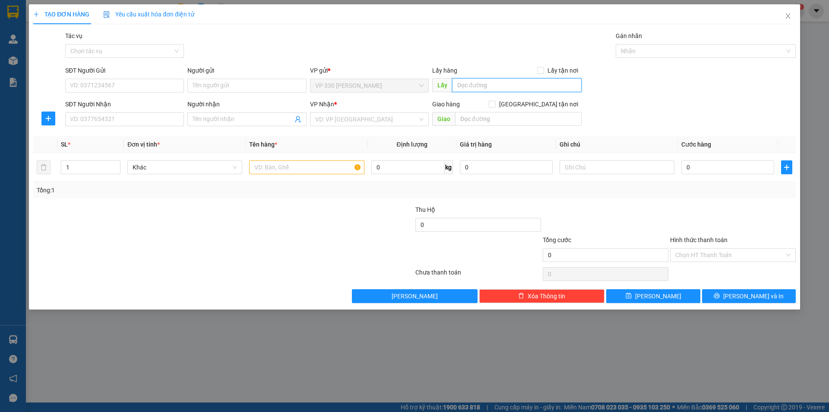
click at [497, 89] on input "text" at bounding box center [517, 85] width 130 height 14
click at [161, 122] on input "SĐT Người Nhận" at bounding box center [124, 119] width 119 height 14
drag, startPoint x: 346, startPoint y: 119, endPoint x: 361, endPoint y: 127, distance: 16.8
click at [347, 119] on input "search" at bounding box center [366, 119] width 102 height 13
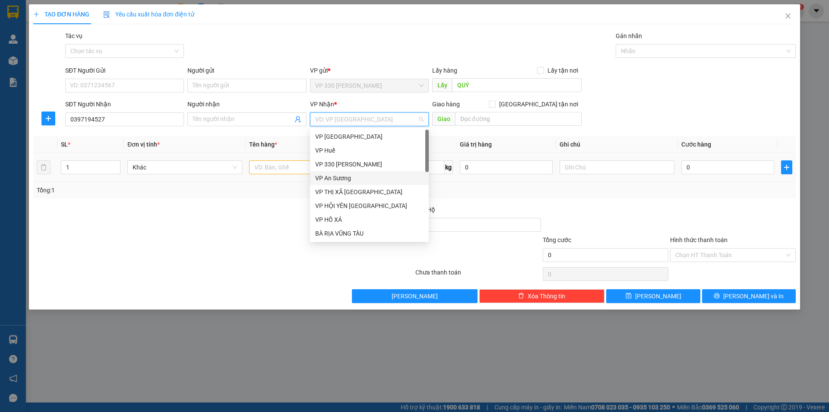
drag, startPoint x: 347, startPoint y: 177, endPoint x: 284, endPoint y: 171, distance: 63.3
click at [342, 177] on div "VP An Sương" at bounding box center [369, 178] width 108 height 10
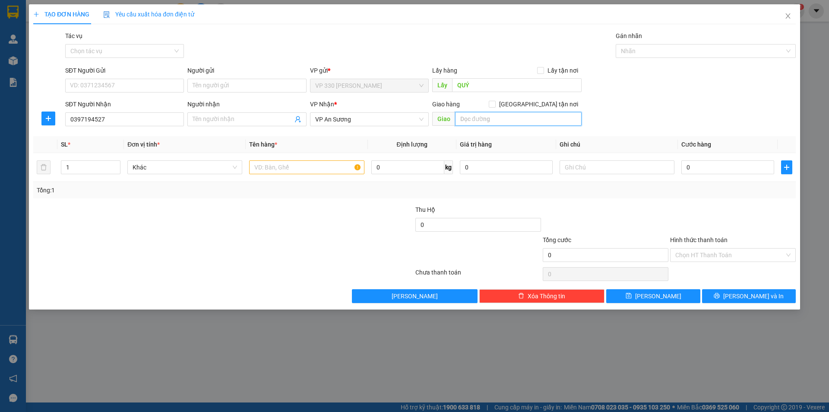
click at [521, 117] on input "text" at bounding box center [518, 119] width 127 height 14
click at [117, 164] on icon "up" at bounding box center [115, 165] width 3 height 3
click at [254, 162] on input "text" at bounding box center [306, 167] width 115 height 14
click at [713, 168] on input "0" at bounding box center [727, 167] width 93 height 14
click at [707, 240] on label "Hình thức thanh toán" at bounding box center [698, 239] width 57 height 7
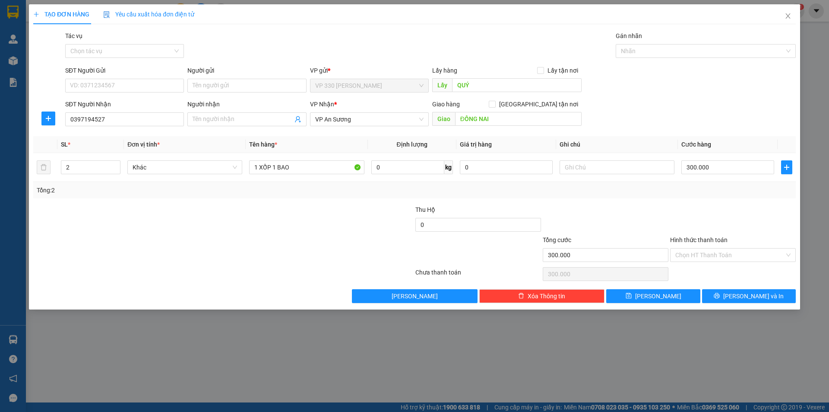
click at [707, 248] on input "Hình thức thanh toán" at bounding box center [729, 254] width 109 height 13
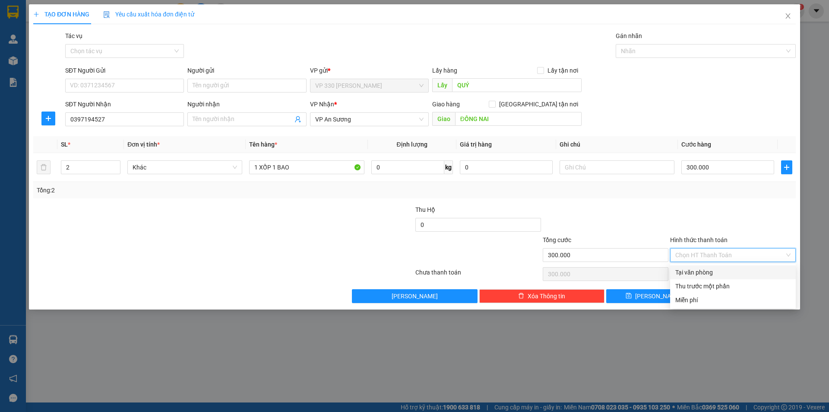
click at [713, 268] on div "Tại văn phòng" at bounding box center [732, 272] width 115 height 10
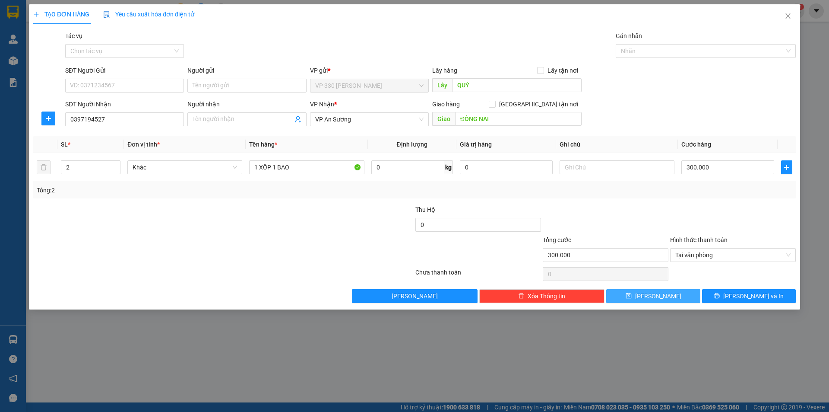
click at [668, 293] on button "[PERSON_NAME]" at bounding box center [653, 296] width 94 height 14
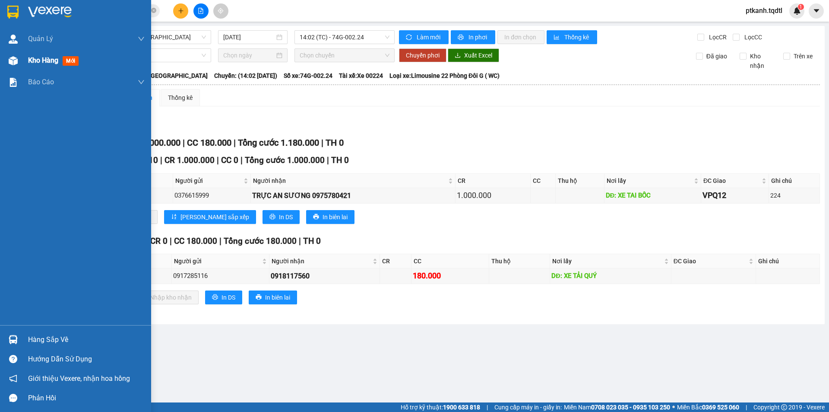
click at [40, 59] on span "Kho hàng" at bounding box center [43, 60] width 30 height 8
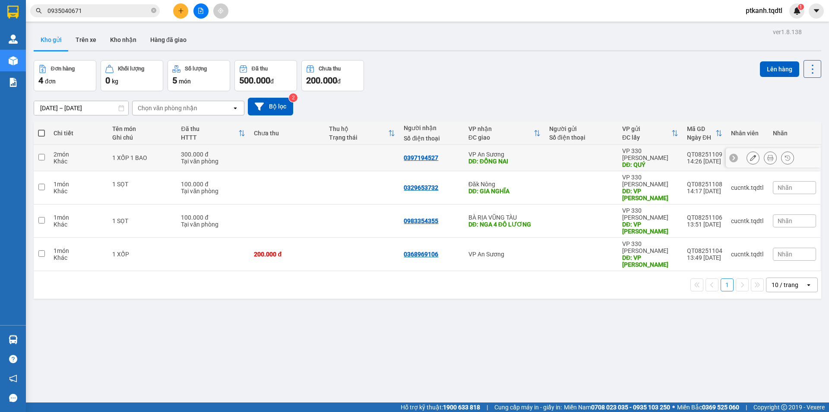
click at [361, 156] on td at bounding box center [362, 158] width 75 height 26
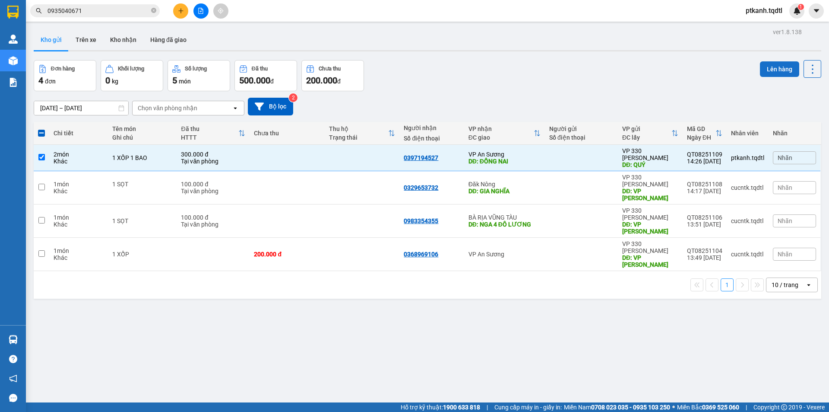
click at [778, 69] on button "Lên hàng" at bounding box center [779, 69] width 39 height 16
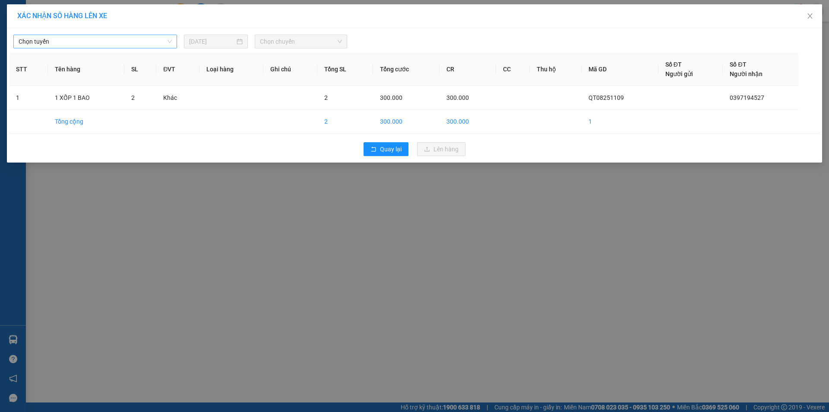
drag, startPoint x: 168, startPoint y: 39, endPoint x: 167, endPoint y: 47, distance: 7.8
click at [168, 40] on span "Chọn tuyến" at bounding box center [95, 41] width 153 height 13
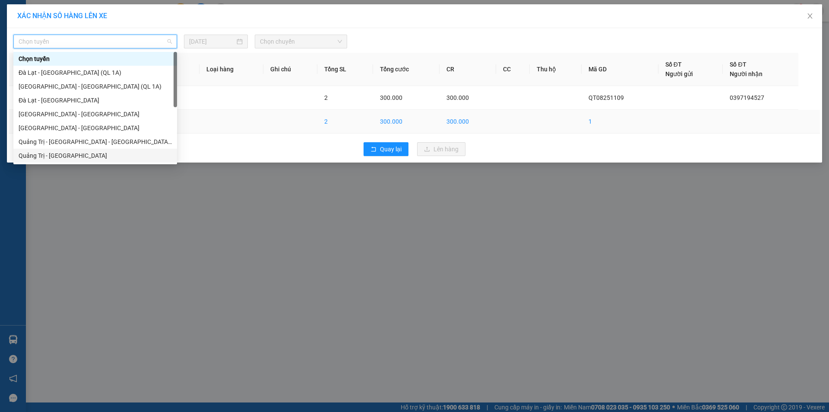
drag, startPoint x: 120, startPoint y: 154, endPoint x: 164, endPoint y: 131, distance: 49.1
click at [122, 150] on div "Quảng Trị - [GEOGRAPHIC_DATA]" at bounding box center [95, 156] width 164 height 14
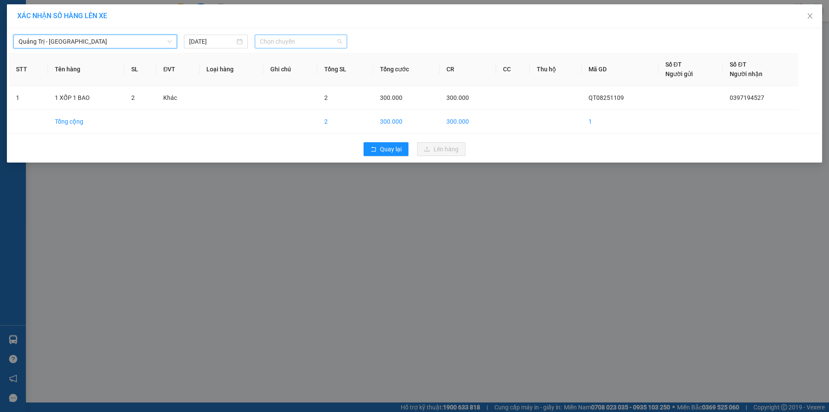
click at [325, 41] on span "Chọn chuyến" at bounding box center [301, 41] width 82 height 13
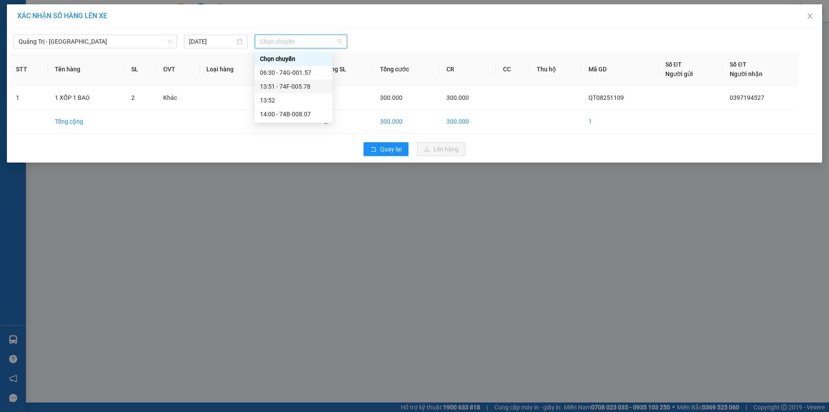
click at [306, 86] on div "13:51 - 74F-005.78" at bounding box center [293, 87] width 67 height 10
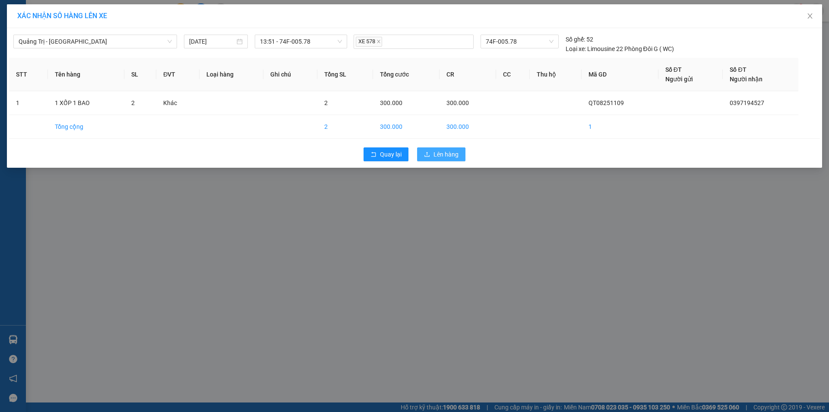
click at [446, 156] on span "Lên hàng" at bounding box center [446, 154] width 25 height 10
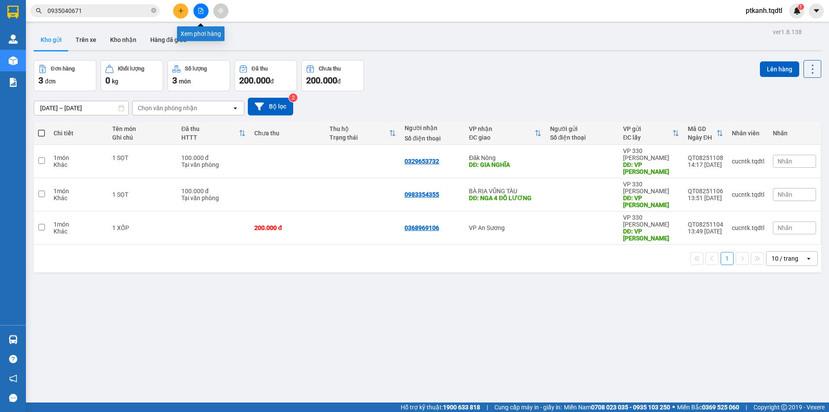
click at [204, 15] on button at bounding box center [200, 10] width 15 height 15
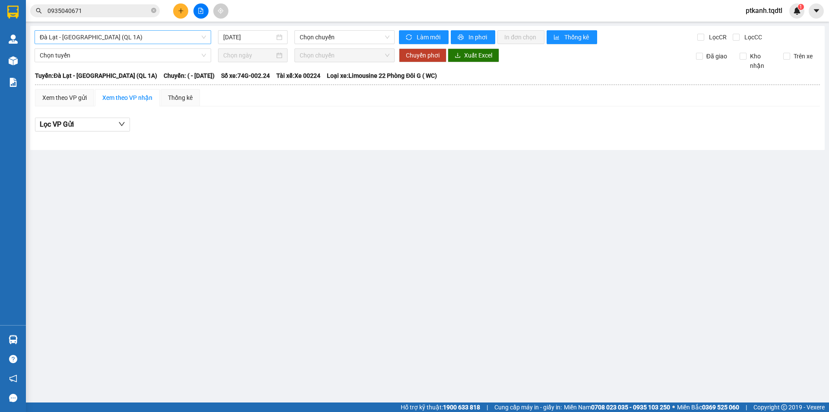
click at [204, 40] on span "Đà Lạt - [GEOGRAPHIC_DATA] (QL 1A)" at bounding box center [123, 37] width 166 height 13
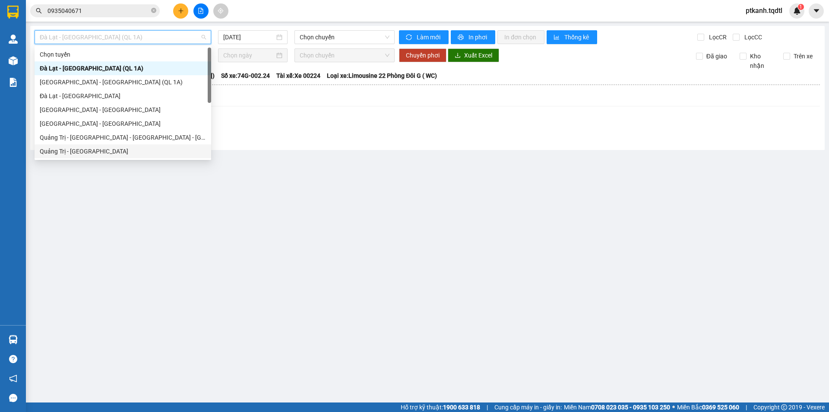
click at [165, 148] on div "Quảng Trị - [GEOGRAPHIC_DATA]" at bounding box center [123, 151] width 166 height 10
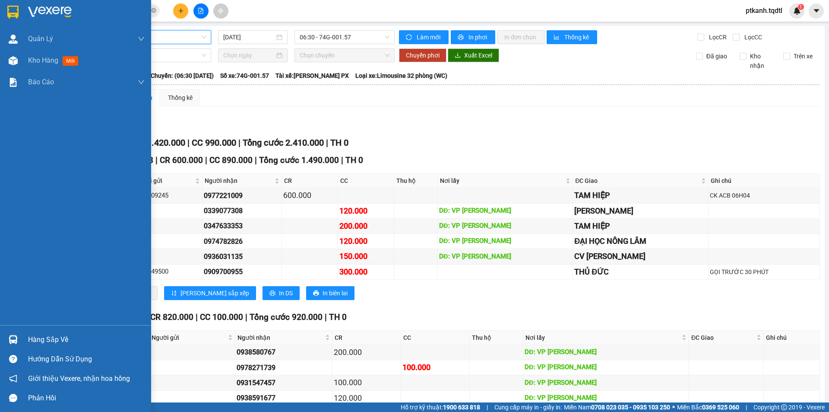
click at [15, 342] on img at bounding box center [13, 339] width 9 height 9
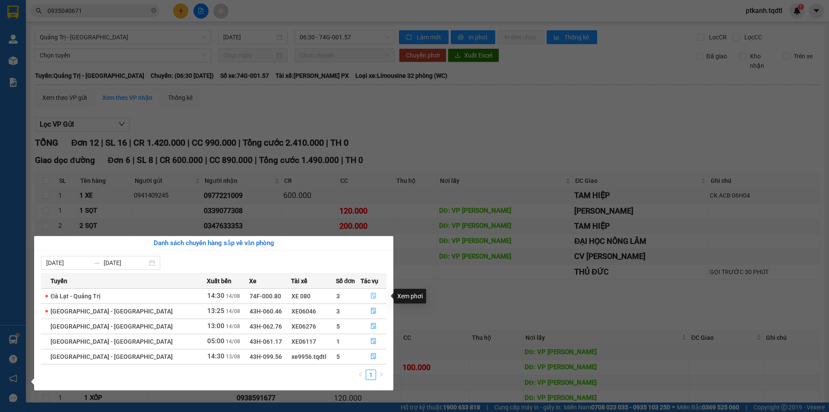
click at [371, 295] on icon "file-done" at bounding box center [374, 295] width 6 height 6
